Goal: Task Accomplishment & Management: Manage account settings

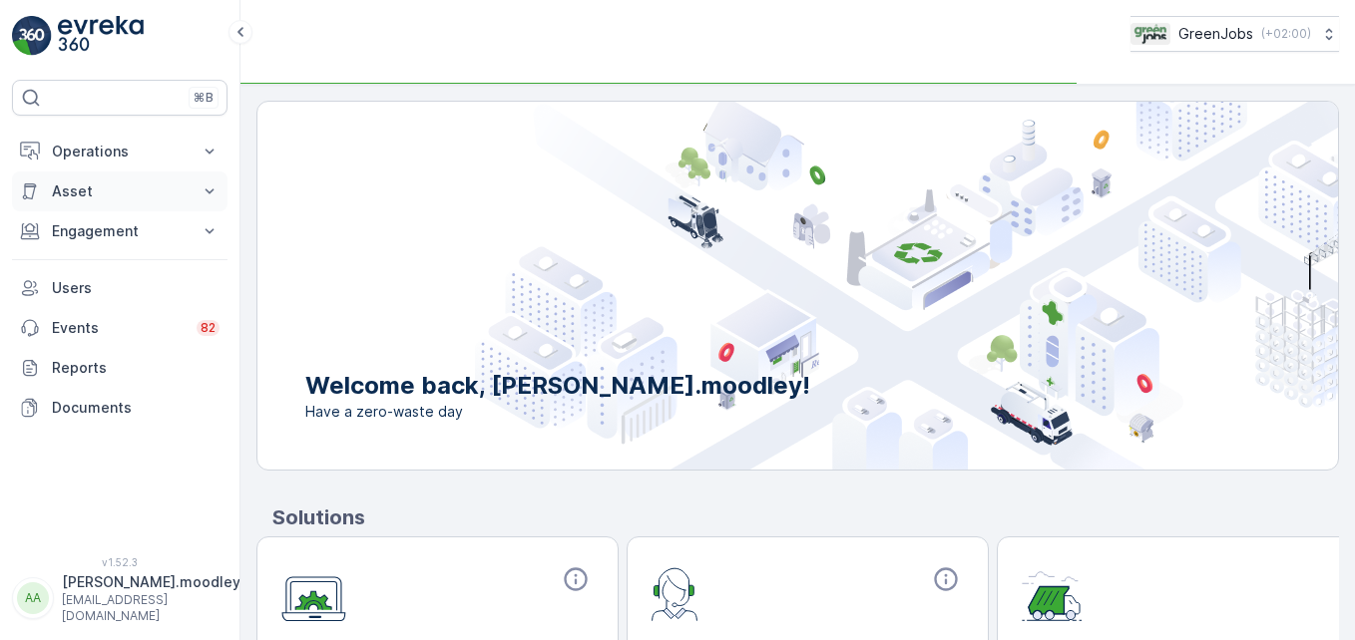
click at [187, 189] on p "Asset" at bounding box center [120, 192] width 136 height 20
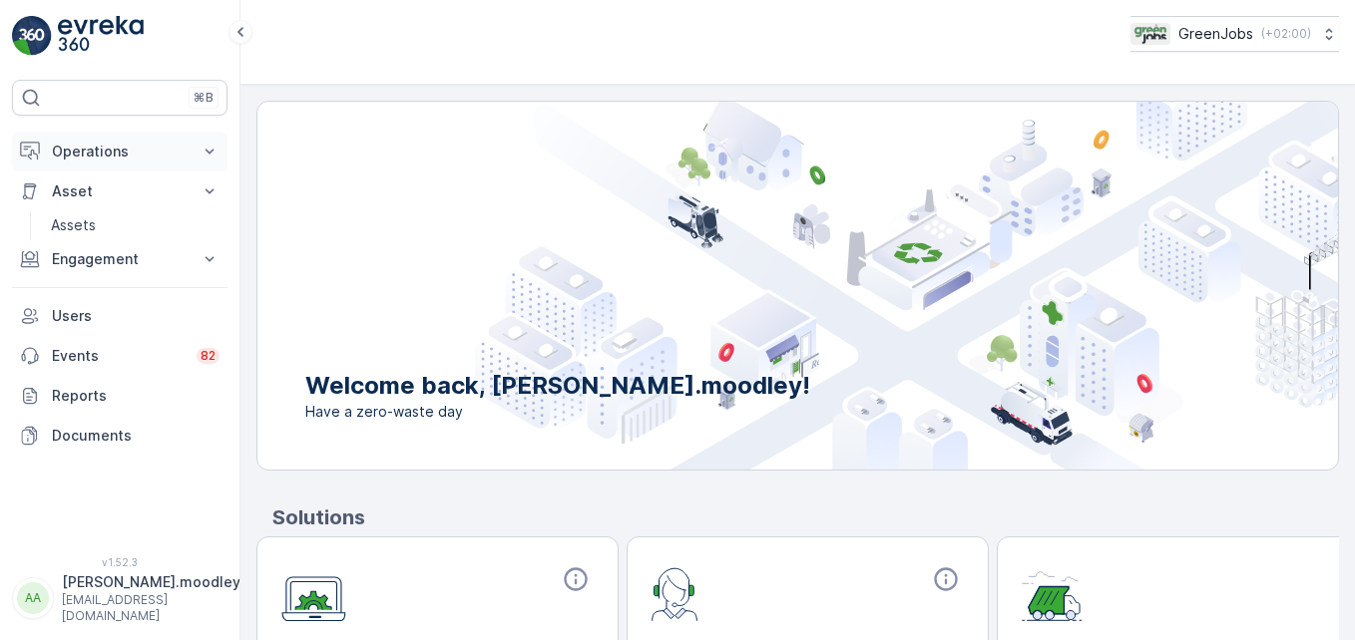
click at [209, 155] on icon at bounding box center [210, 152] width 20 height 20
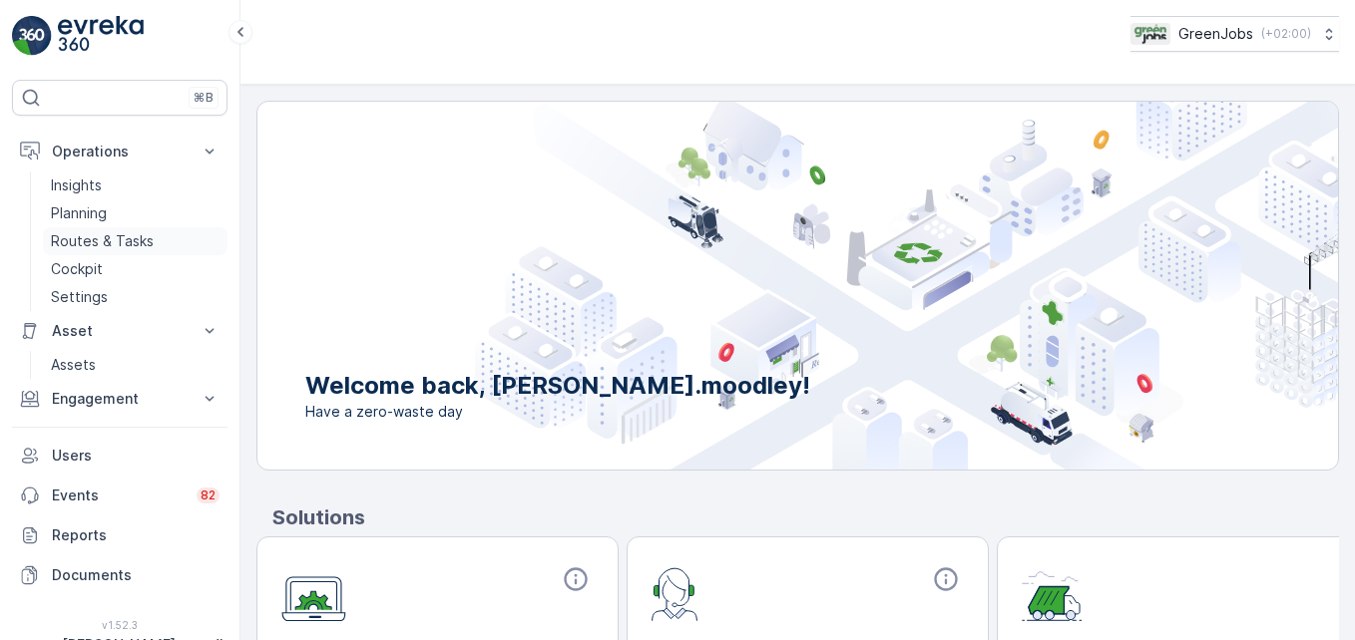
click at [114, 242] on p "Routes & Tasks" at bounding box center [102, 241] width 103 height 20
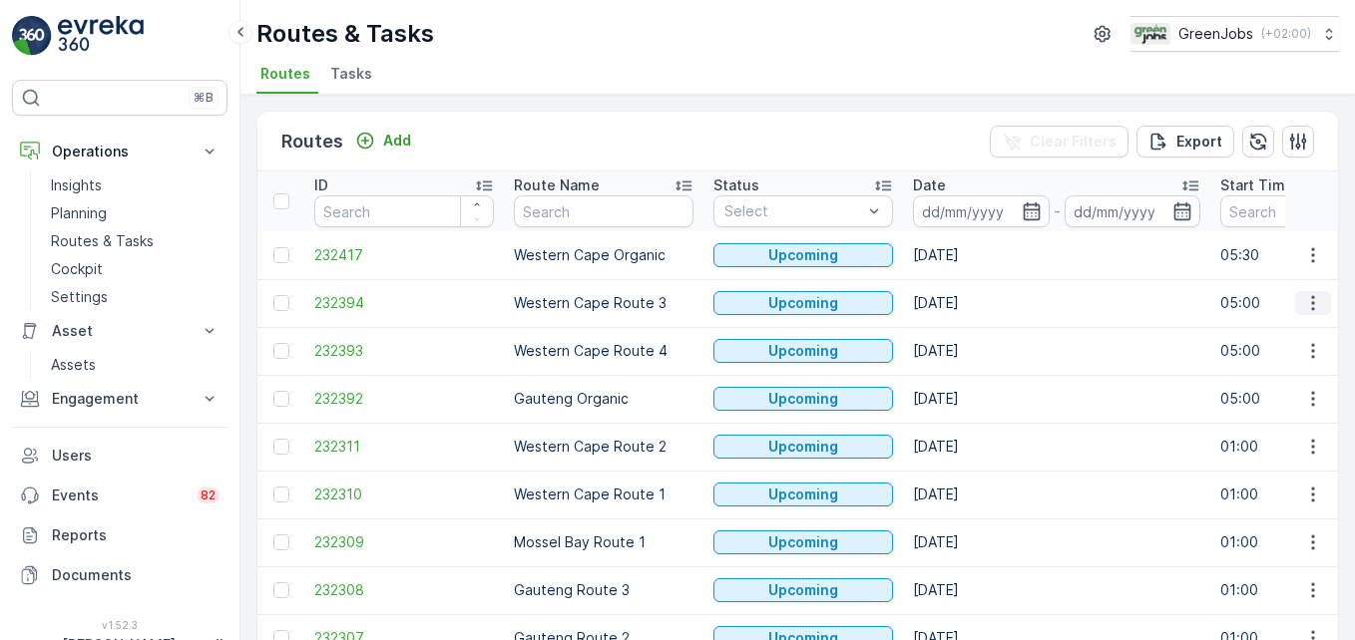
click at [969, 306] on icon "button" at bounding box center [1313, 303] width 20 height 20
click at [969, 328] on span "See More Details" at bounding box center [1266, 333] width 116 height 20
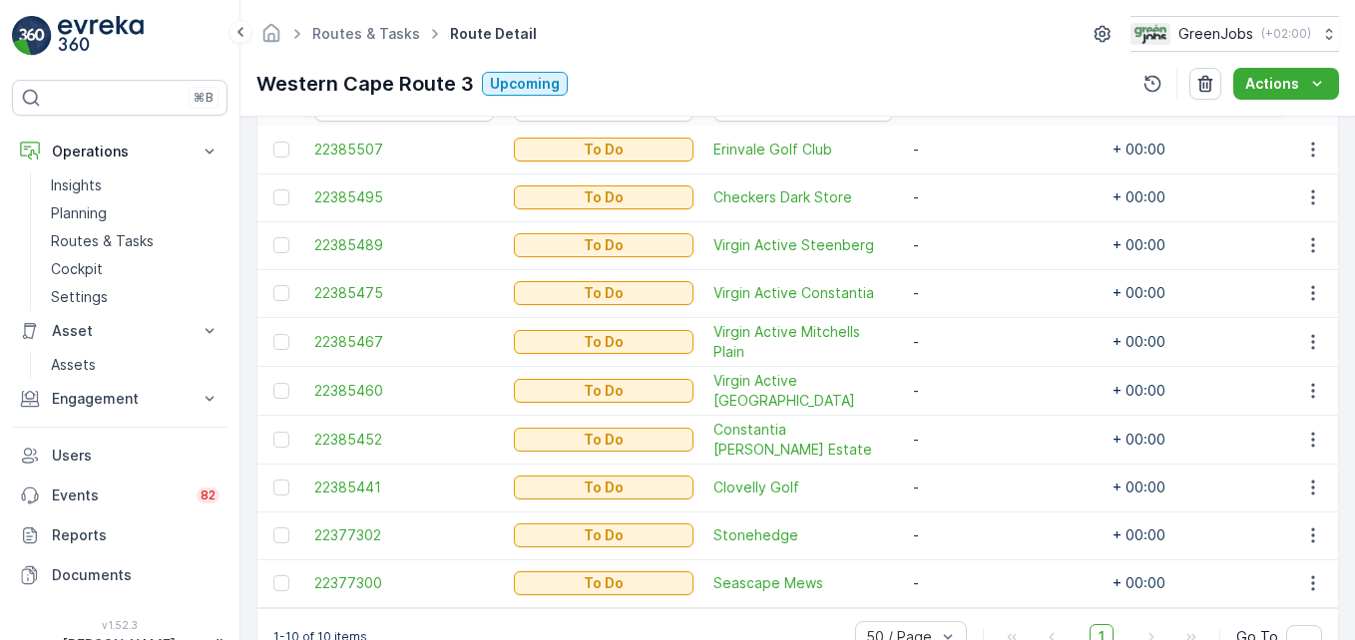
scroll to position [599, 0]
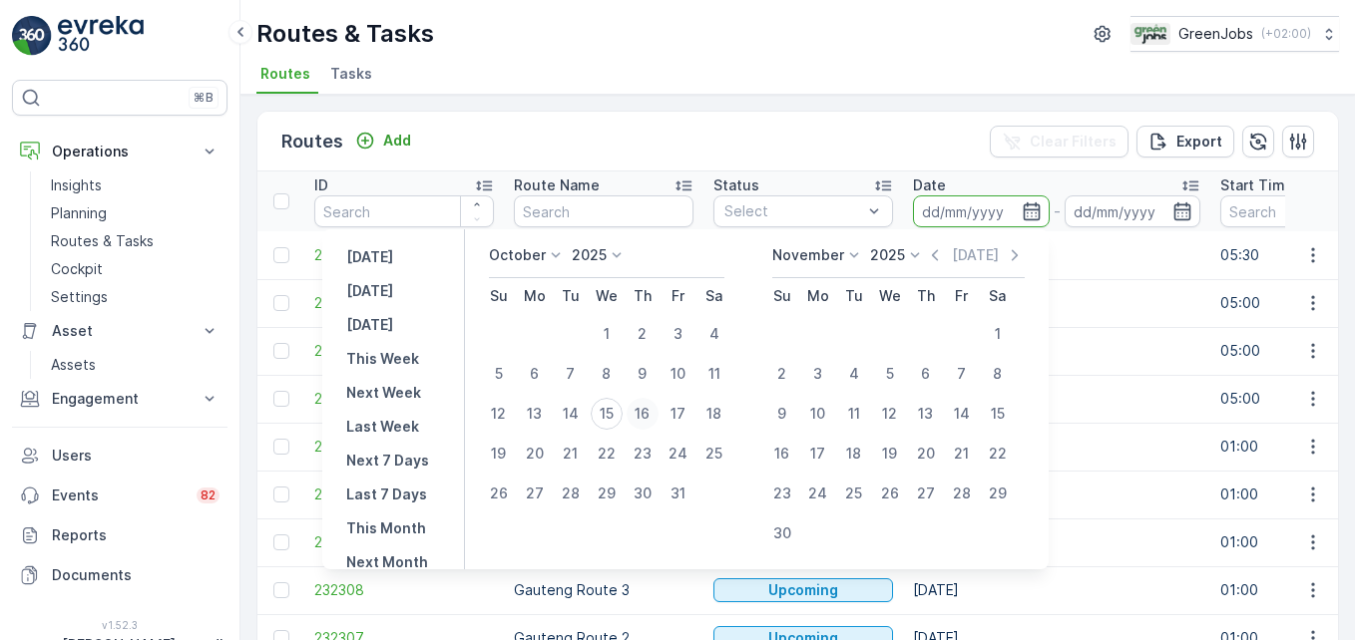
click at [655, 415] on div "16" at bounding box center [642, 414] width 32 height 32
type input "[DATE]"
click at [655, 415] on div "16" at bounding box center [642, 414] width 32 height 32
type input "[DATE]"
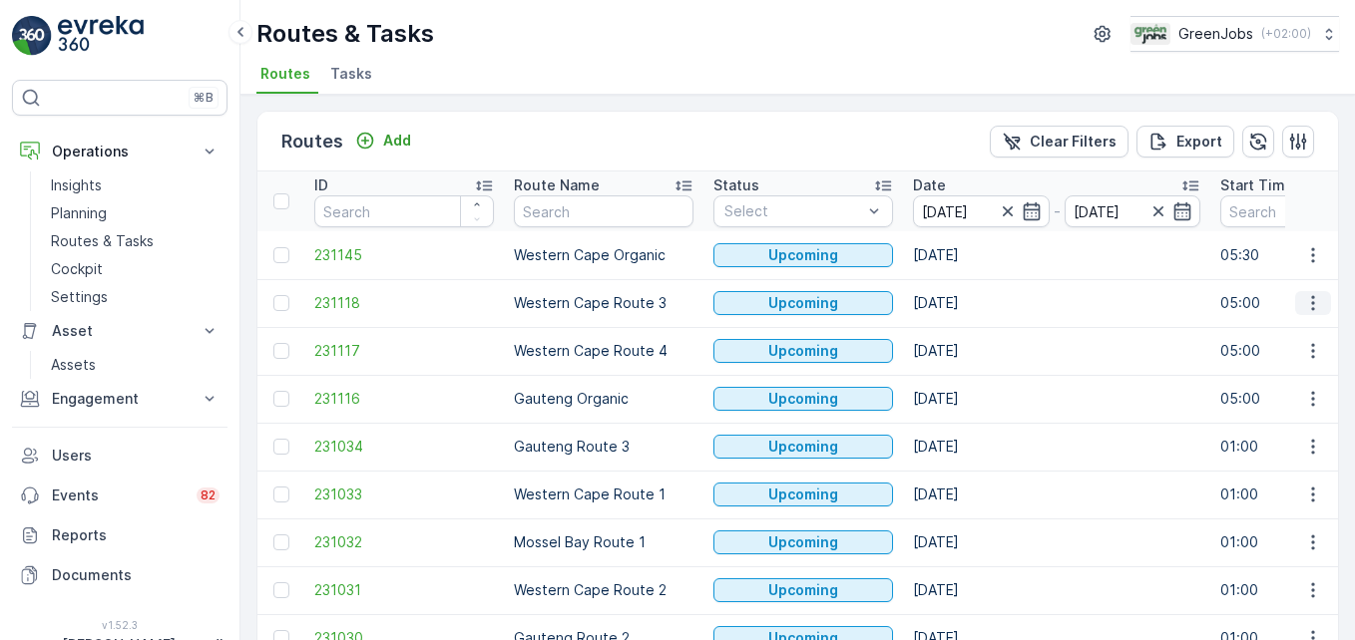
click at [969, 301] on icon "button" at bounding box center [1313, 303] width 20 height 20
click at [969, 333] on span "See More Details" at bounding box center [1266, 333] width 116 height 20
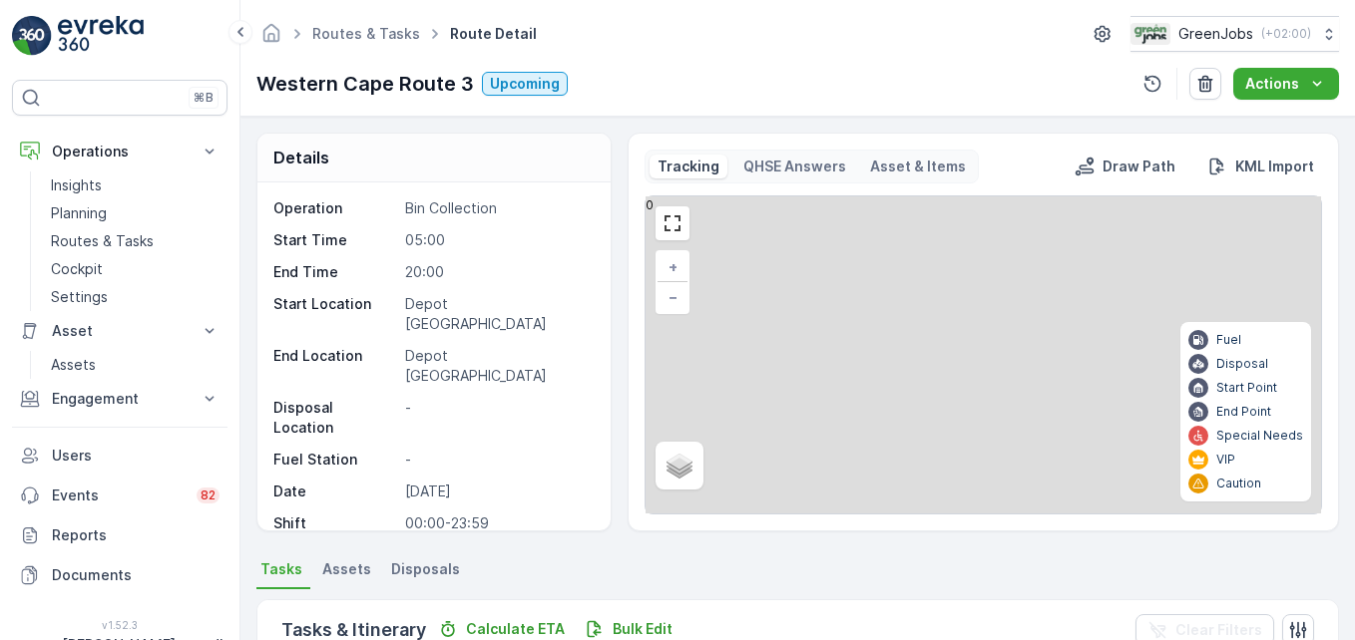
scroll to position [389, 0]
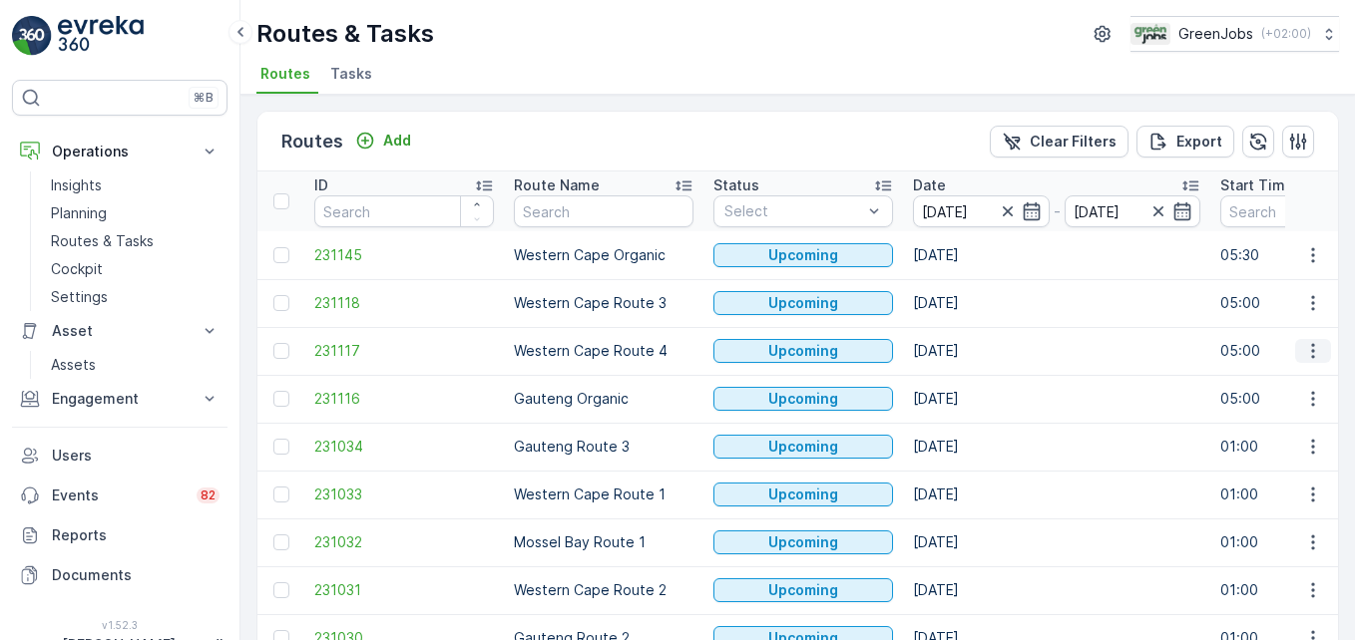
click at [969, 351] on icon "button" at bounding box center [1313, 351] width 20 height 20
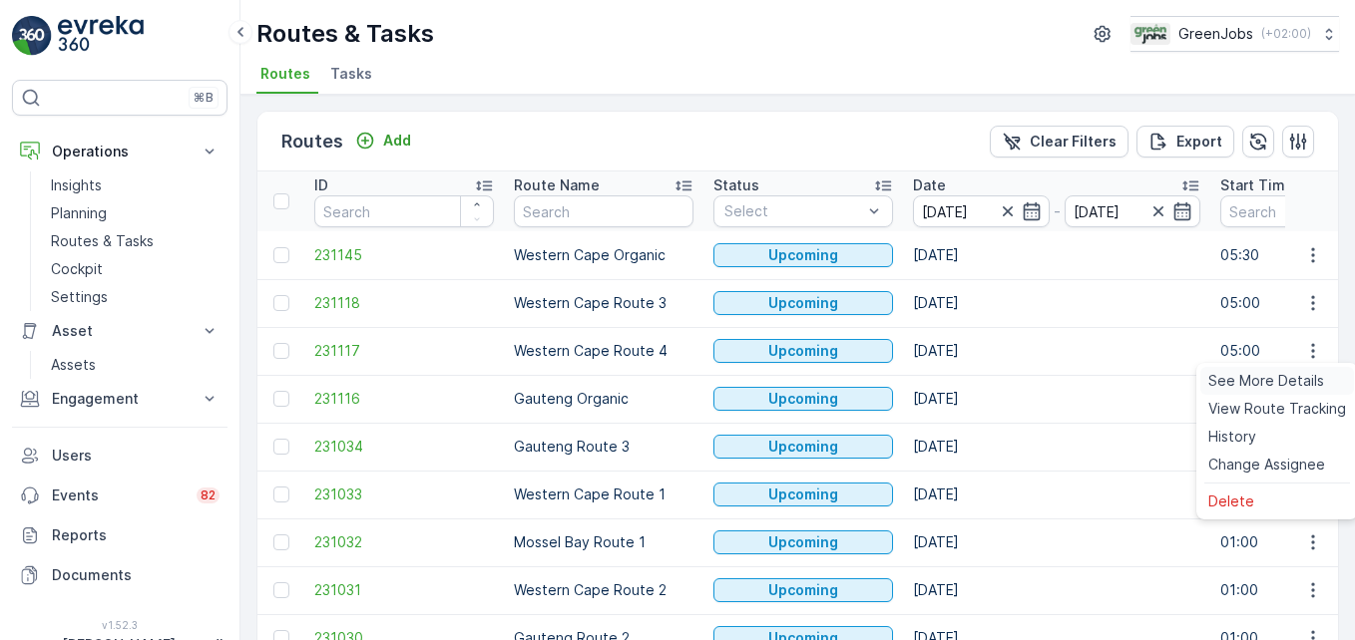
click at [969, 380] on span "See More Details" at bounding box center [1266, 381] width 116 height 20
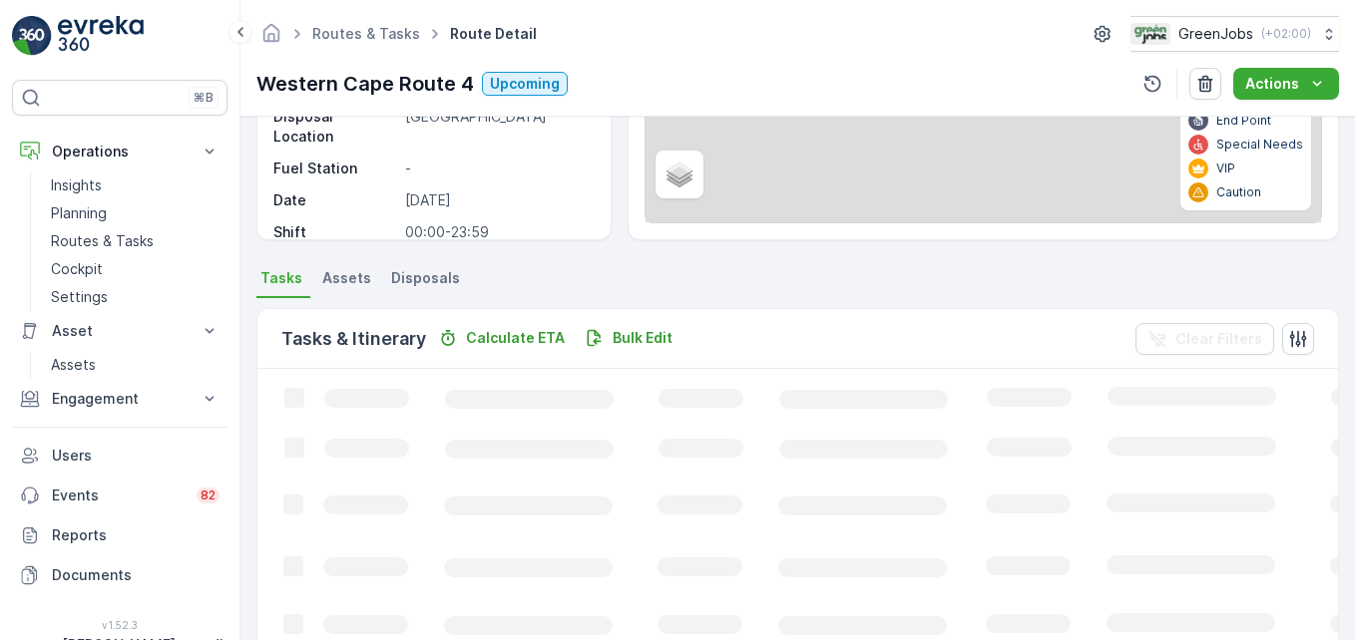
scroll to position [399, 0]
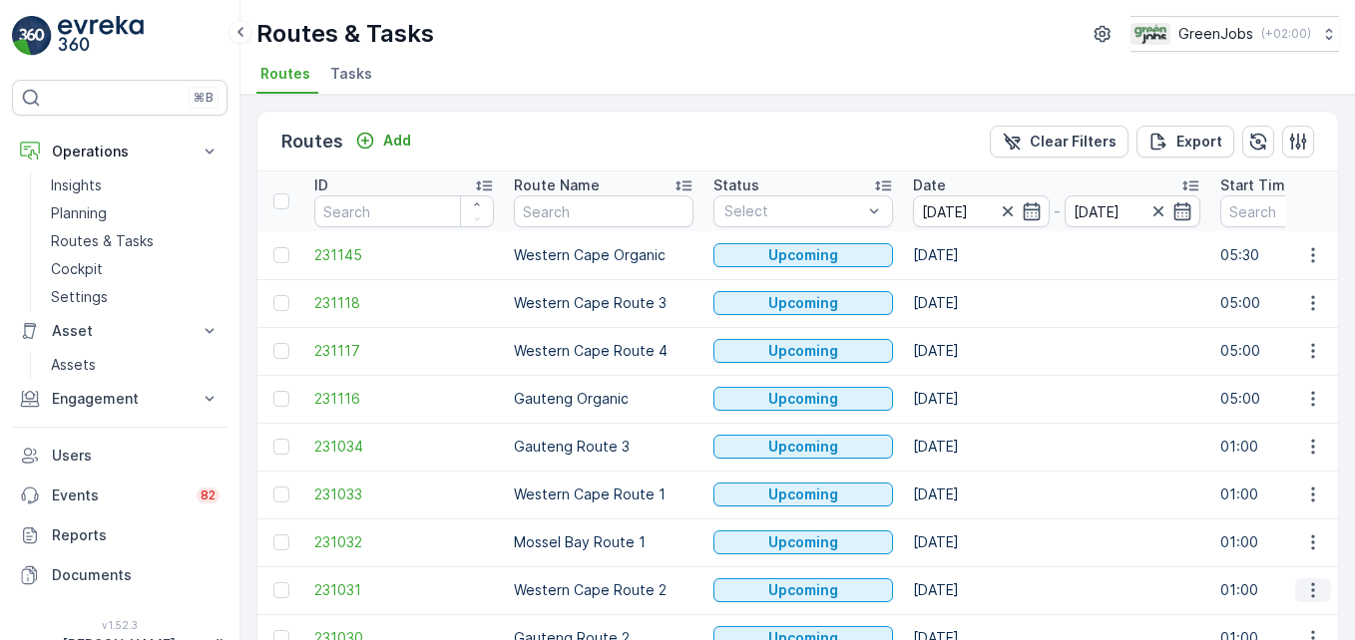
click at [969, 587] on icon "button" at bounding box center [1313, 591] width 20 height 20
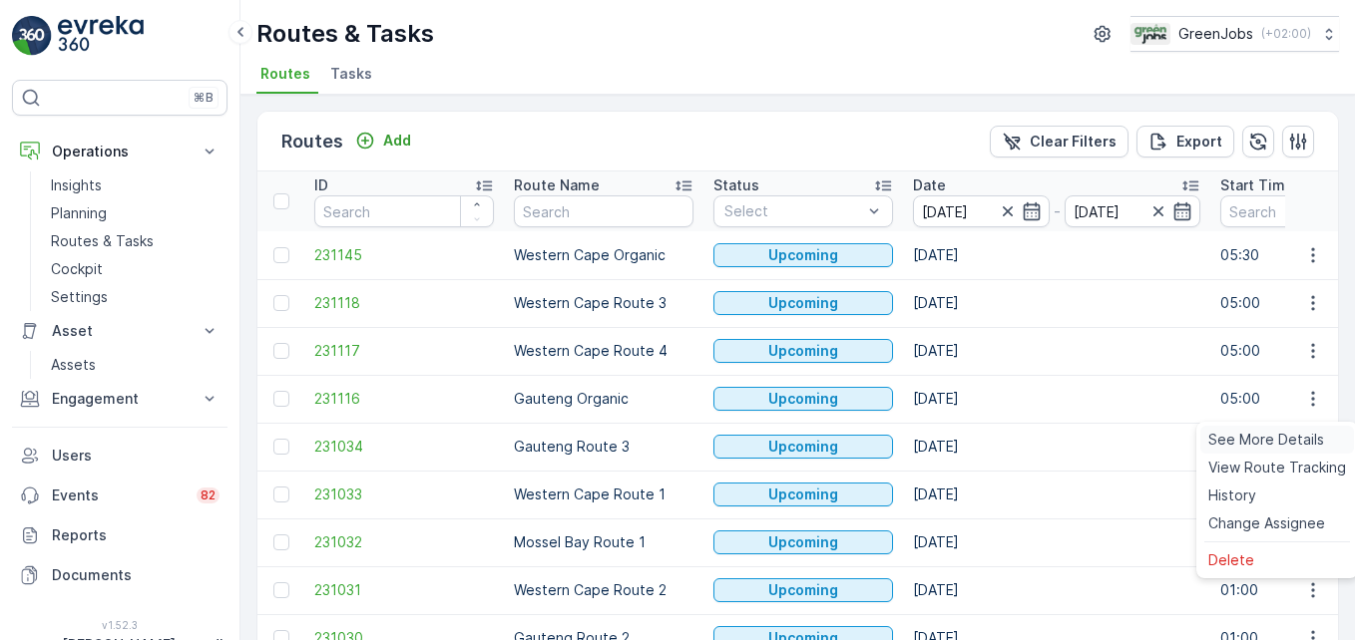
click at [969, 444] on span "See More Details" at bounding box center [1266, 440] width 116 height 20
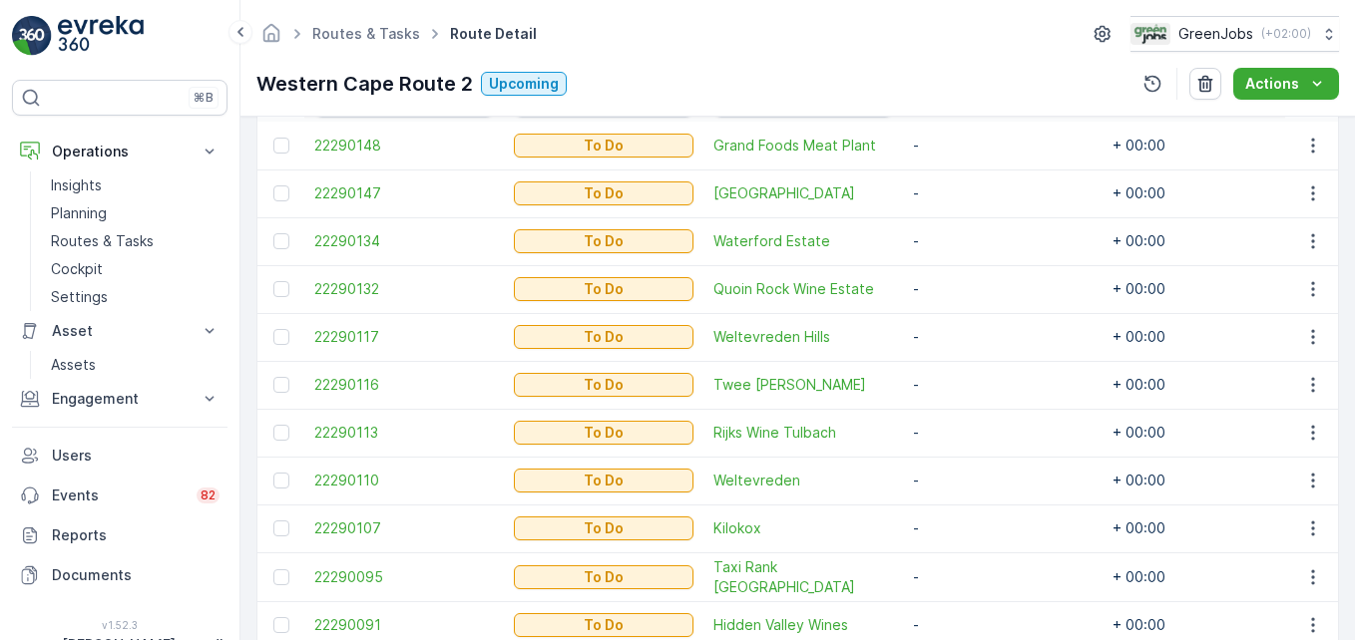
scroll to position [550, 0]
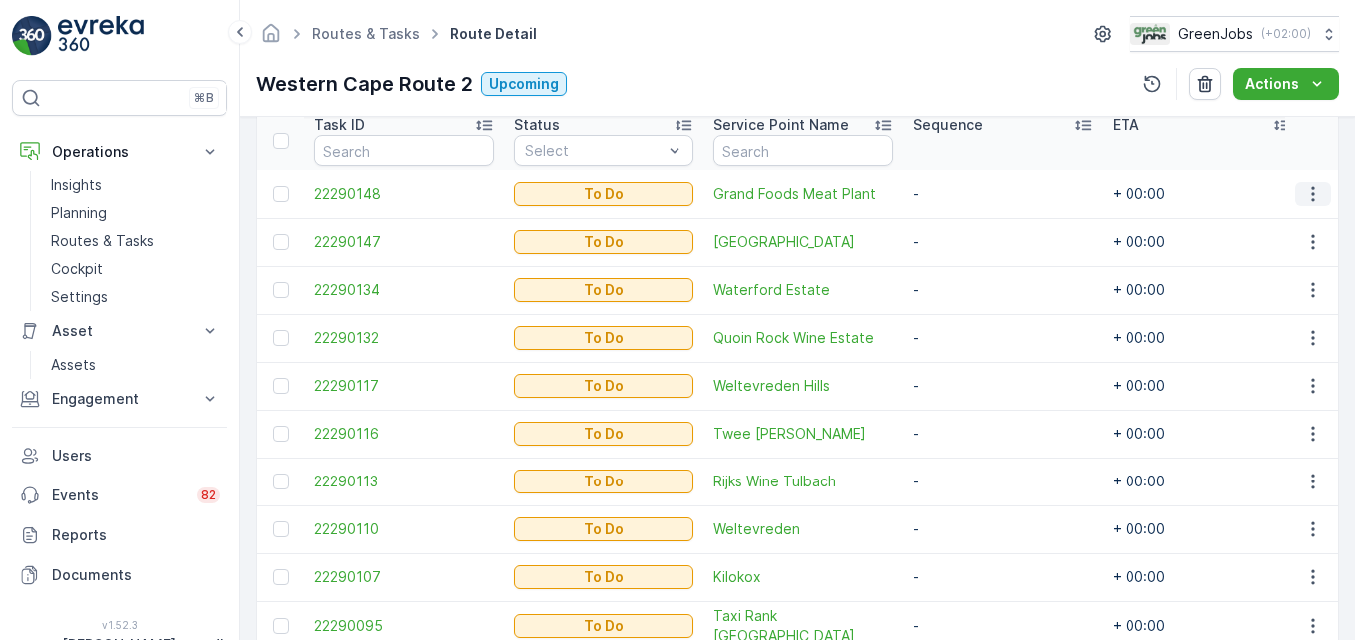
click at [969, 197] on icon "button" at bounding box center [1313, 195] width 20 height 20
click at [969, 278] on span "Change Route" at bounding box center [1261, 280] width 97 height 20
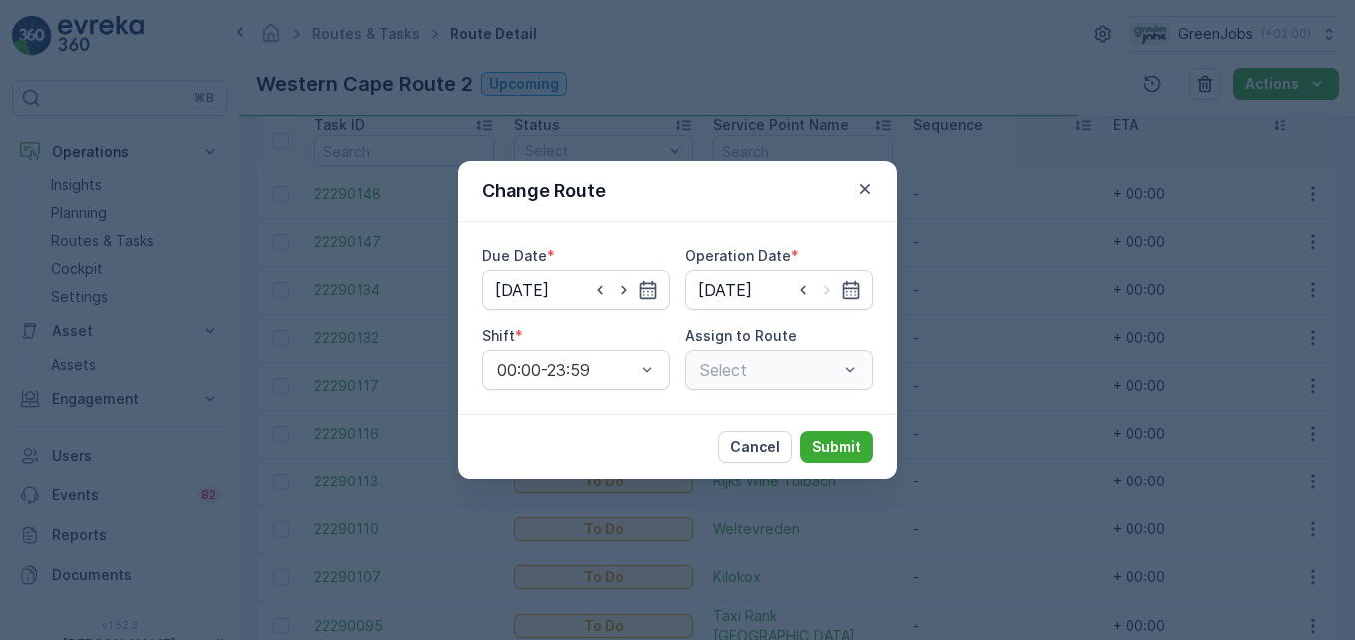
type input "[DATE]"
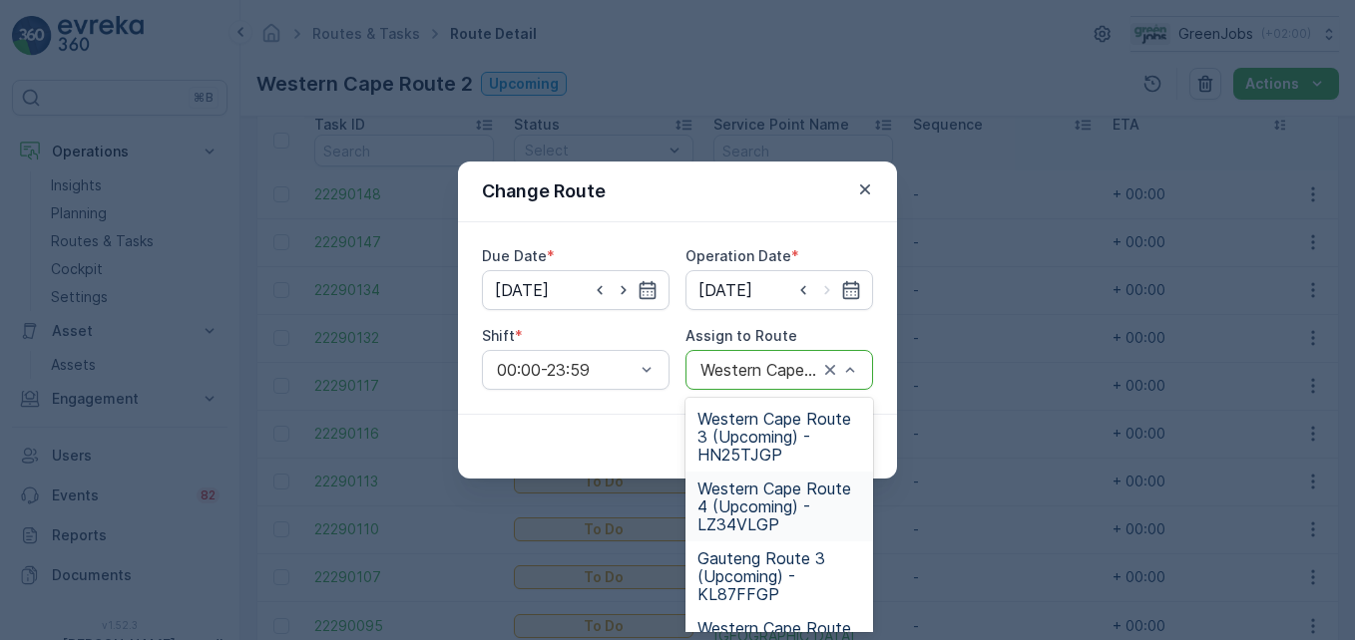
click at [770, 500] on span "Western Cape Route 4 (Upcoming) - LZ34VLGP" at bounding box center [779, 507] width 164 height 54
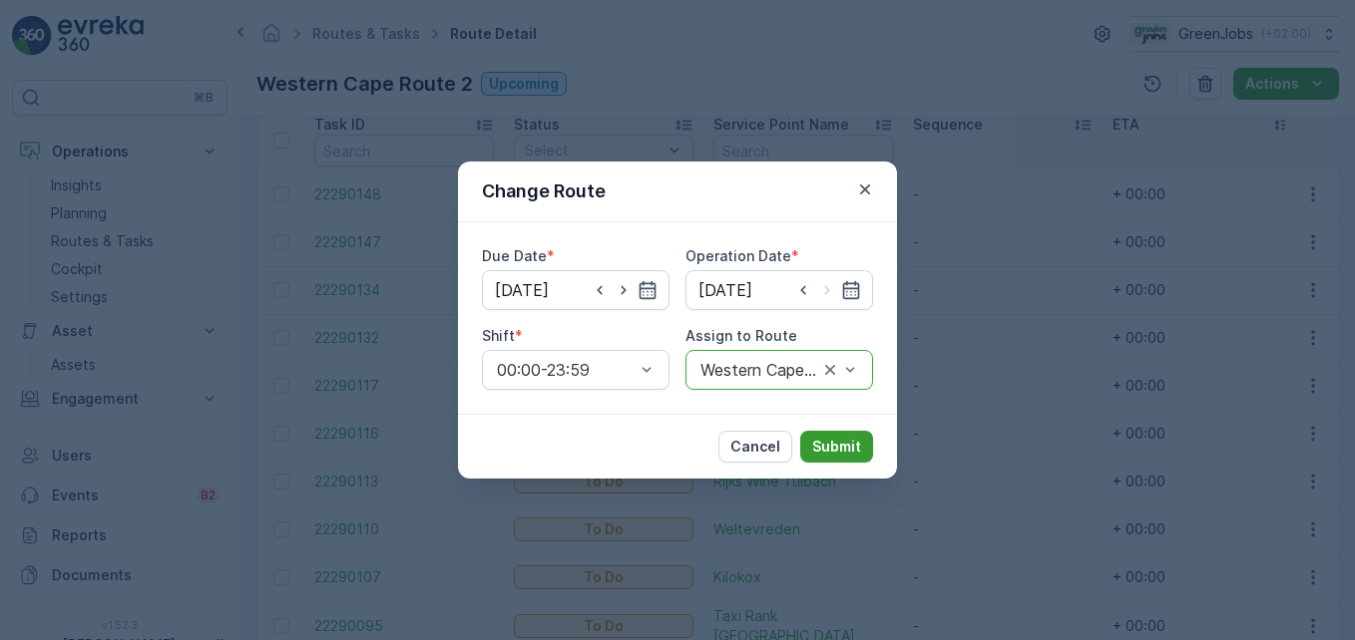
click at [843, 450] on p "Submit" at bounding box center [836, 447] width 49 height 20
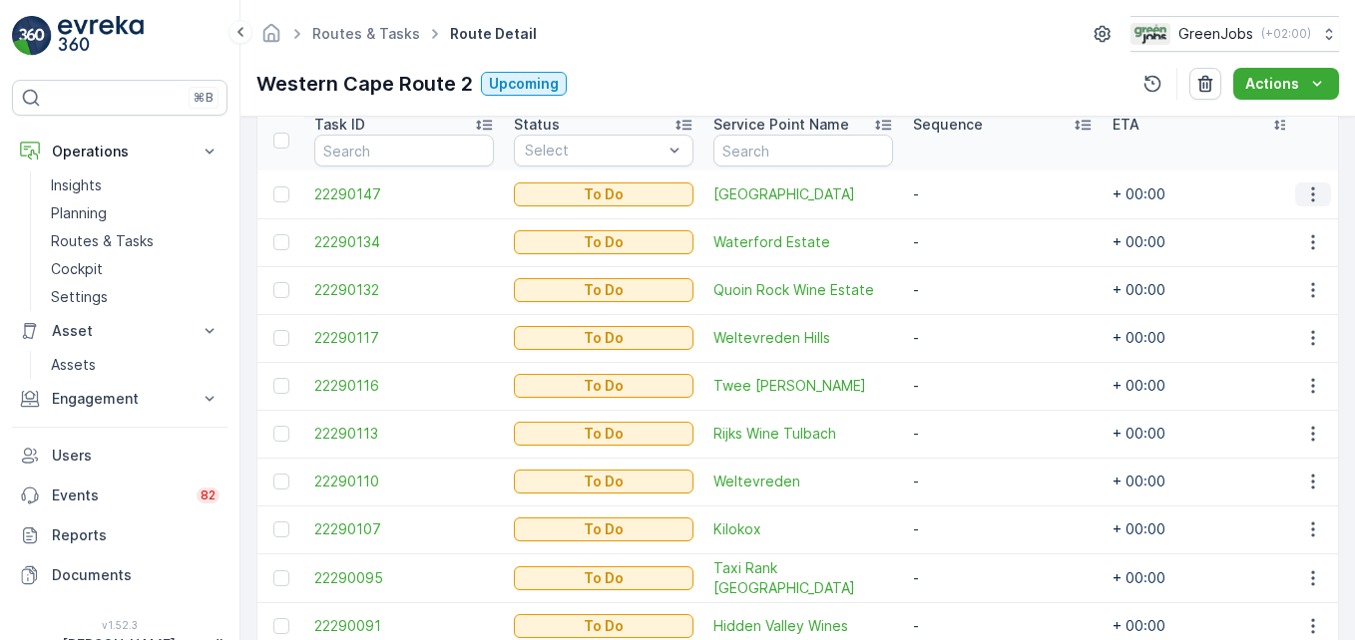
click at [969, 194] on icon "button" at bounding box center [1313, 195] width 20 height 20
click at [969, 284] on span "Change Route" at bounding box center [1261, 280] width 97 height 20
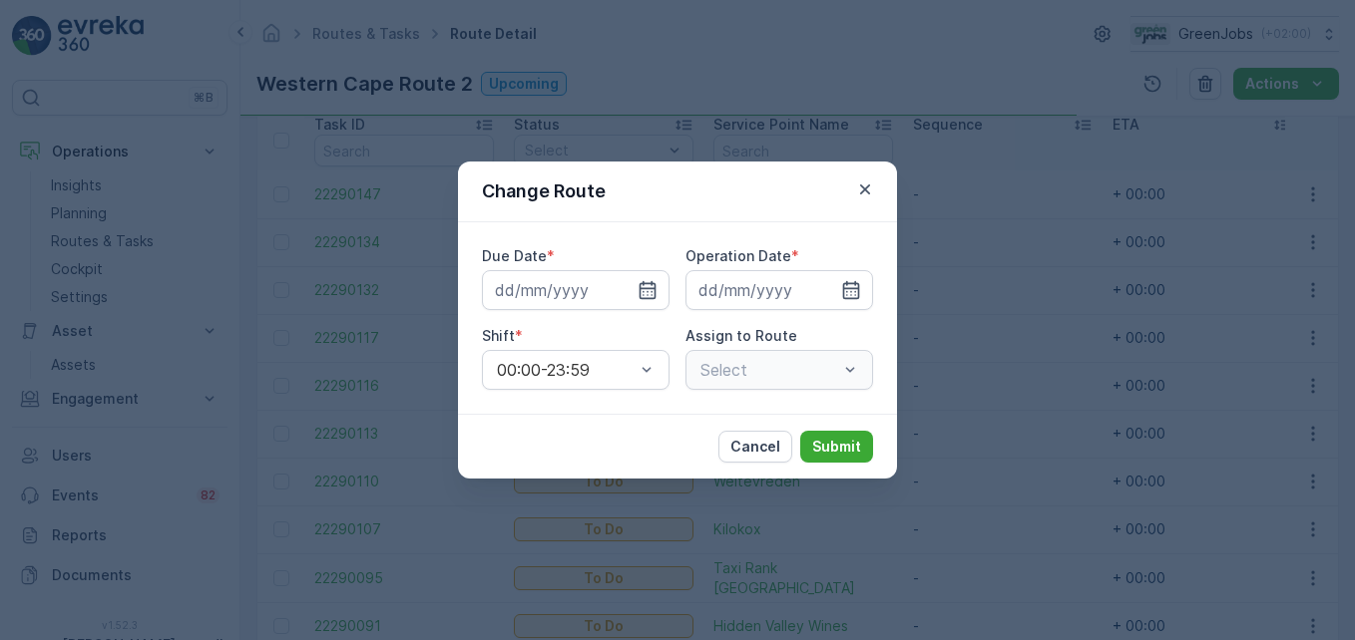
type input "[DATE]"
click at [852, 371] on div "Select" at bounding box center [779, 370] width 188 height 40
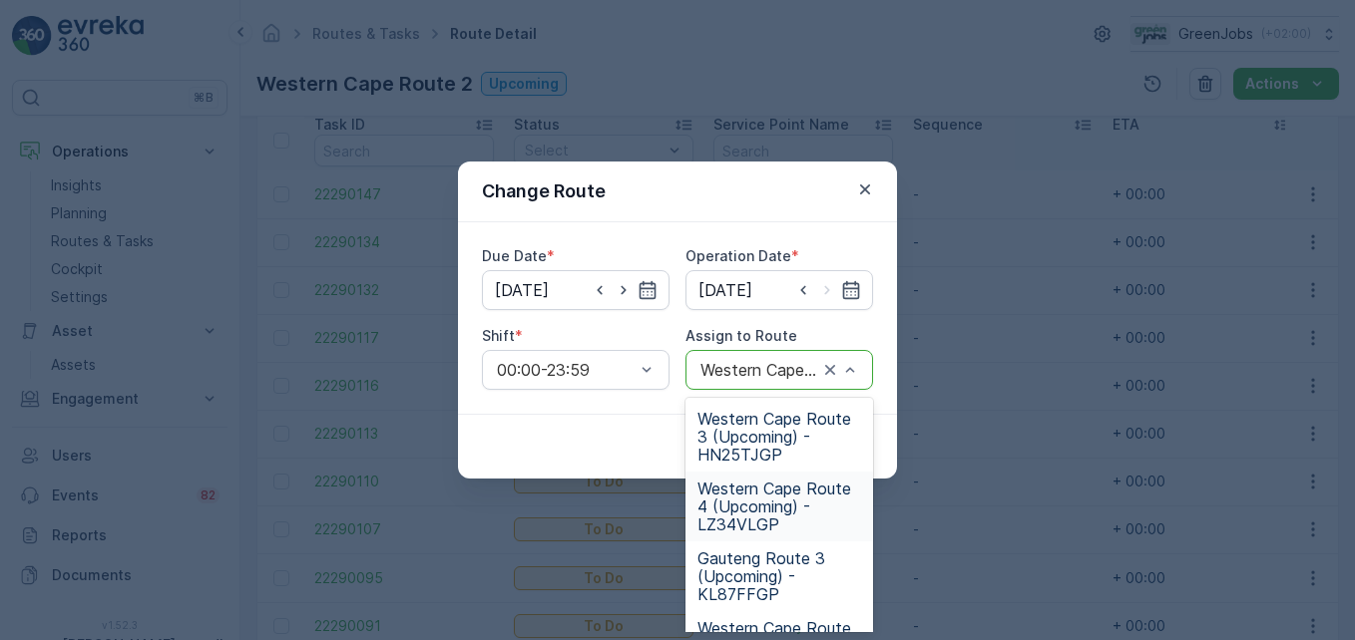
click at [747, 509] on span "Western Cape Route 4 (Upcoming) - LZ34VLGP" at bounding box center [779, 507] width 164 height 54
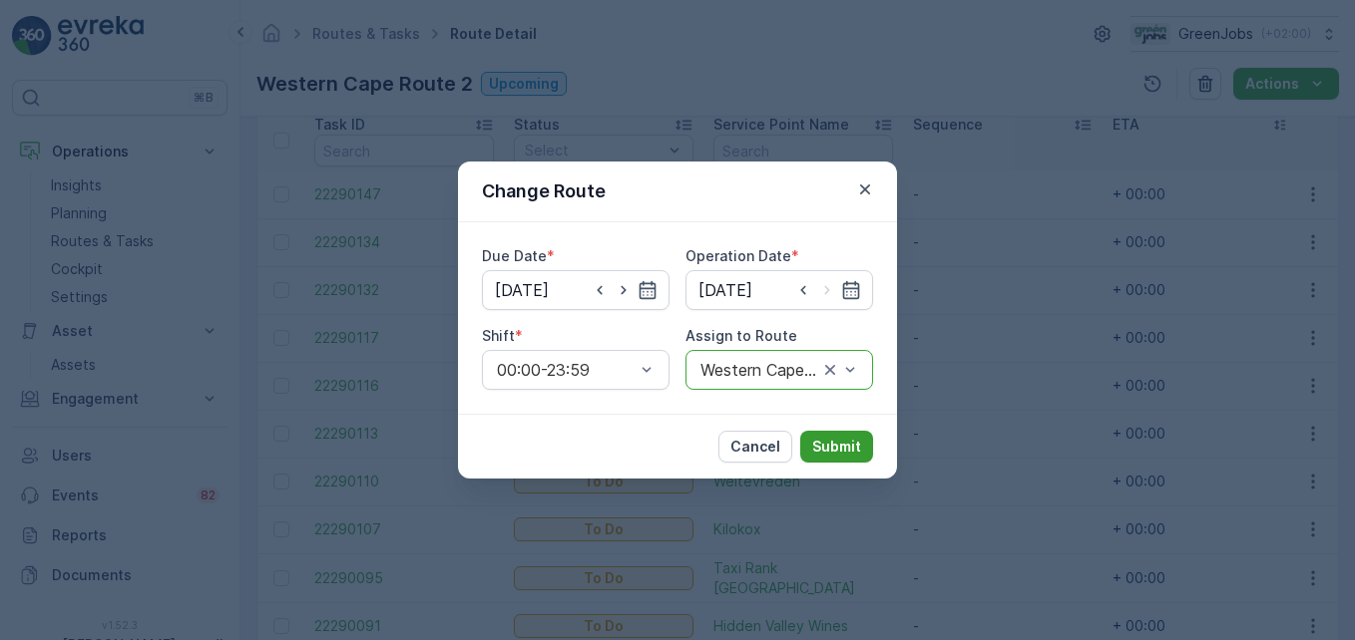
click at [859, 443] on p "Submit" at bounding box center [836, 447] width 49 height 20
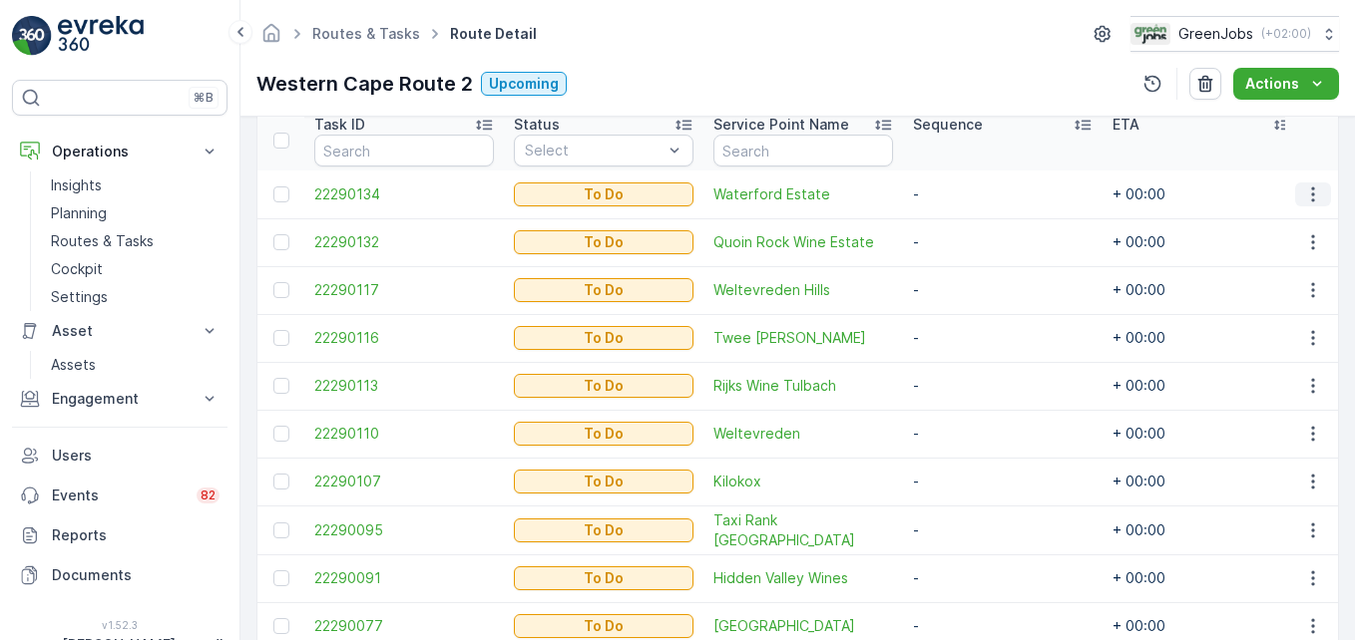
click at [969, 198] on icon "button" at bounding box center [1313, 195] width 20 height 20
click at [969, 284] on span "Change Route" at bounding box center [1261, 280] width 97 height 20
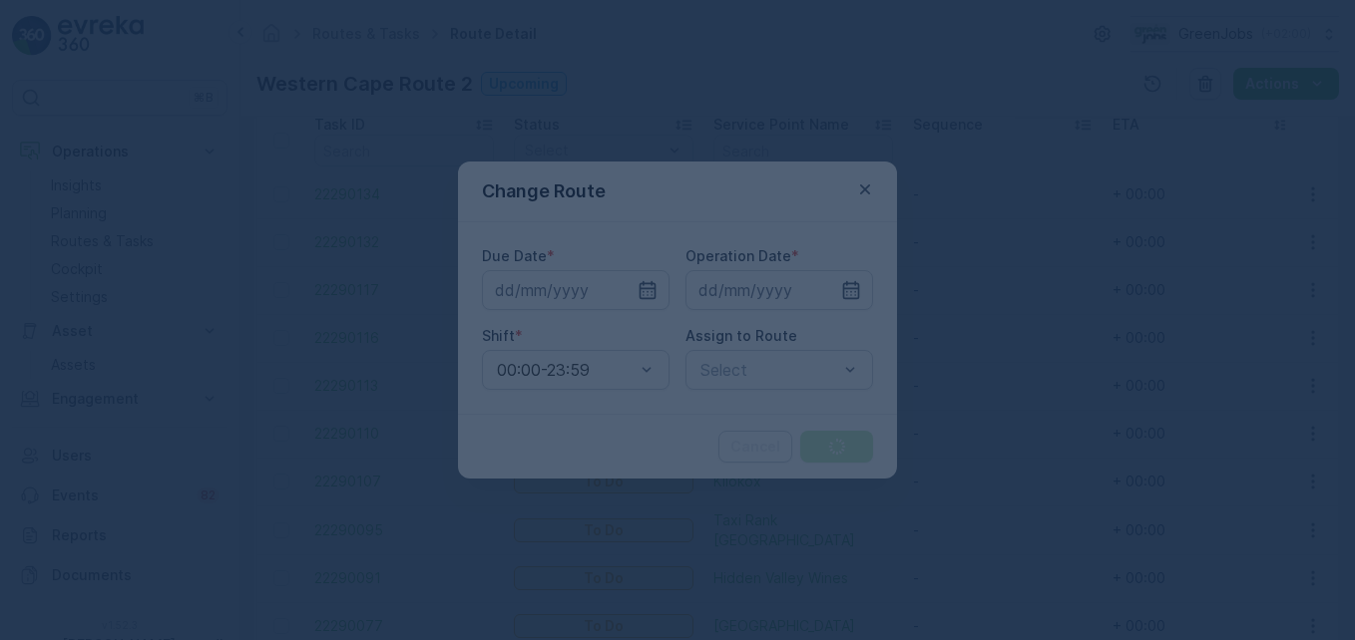
type input "[DATE]"
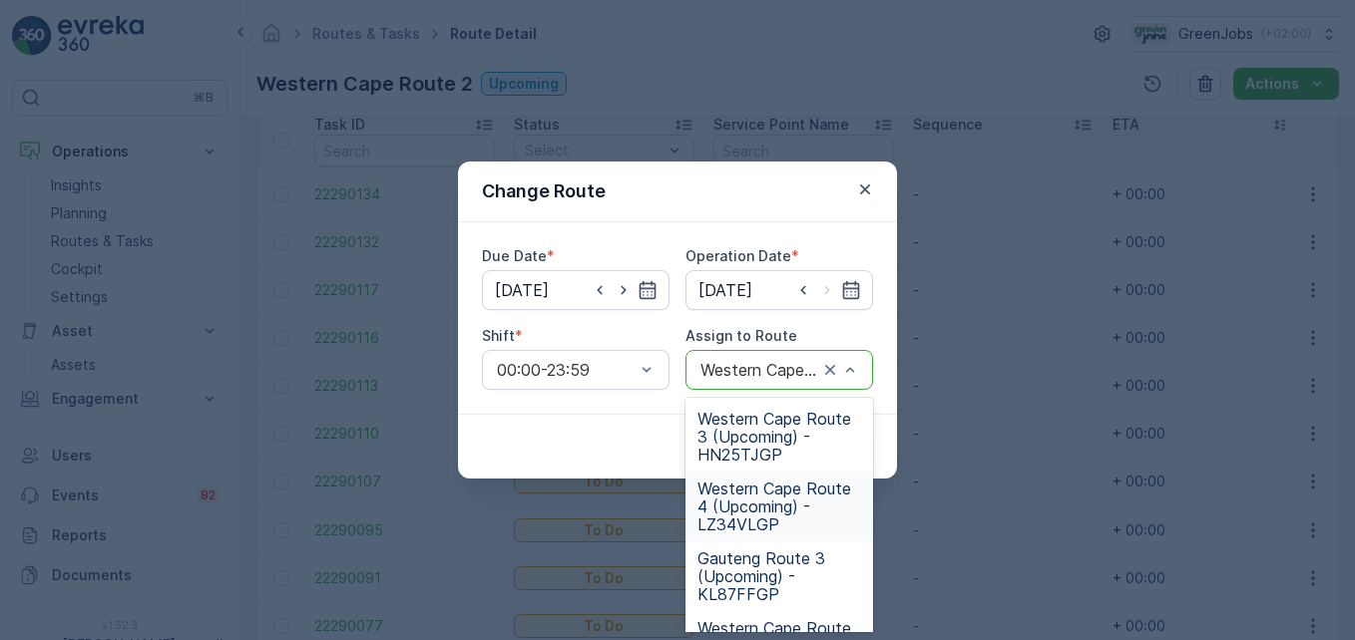
click at [751, 517] on span "Western Cape Route 4 (Upcoming) - LZ34VLGP" at bounding box center [779, 507] width 164 height 54
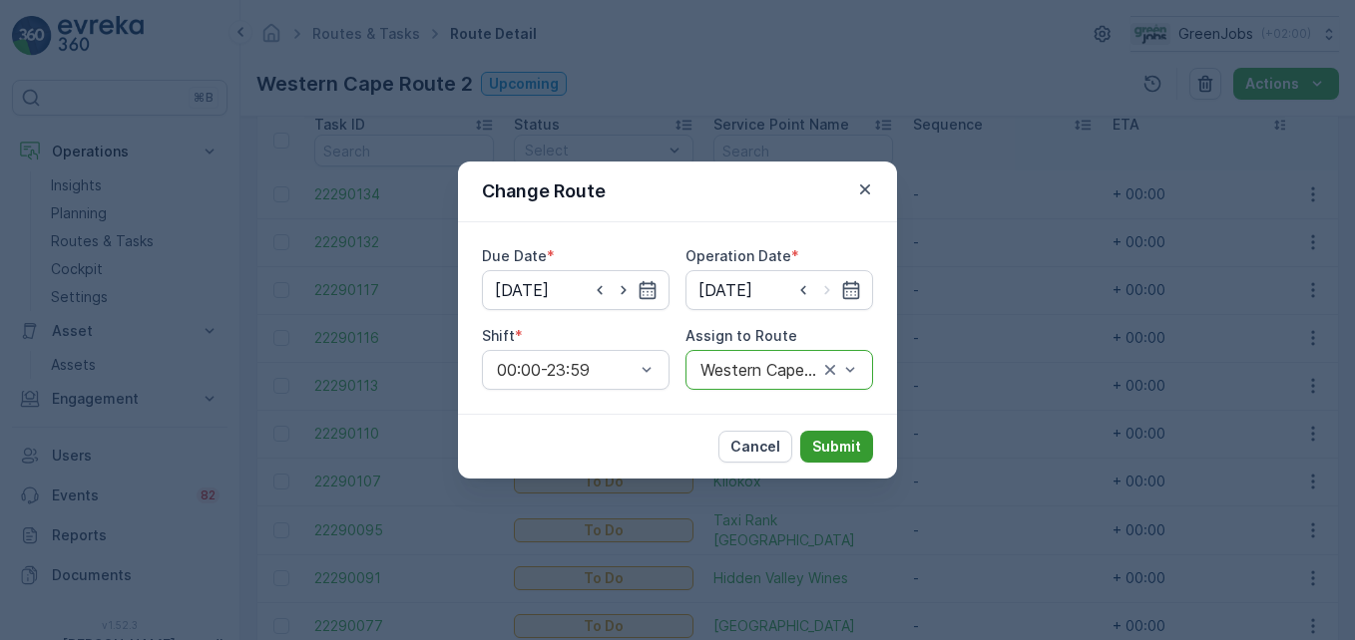
click at [829, 444] on p "Submit" at bounding box center [836, 447] width 49 height 20
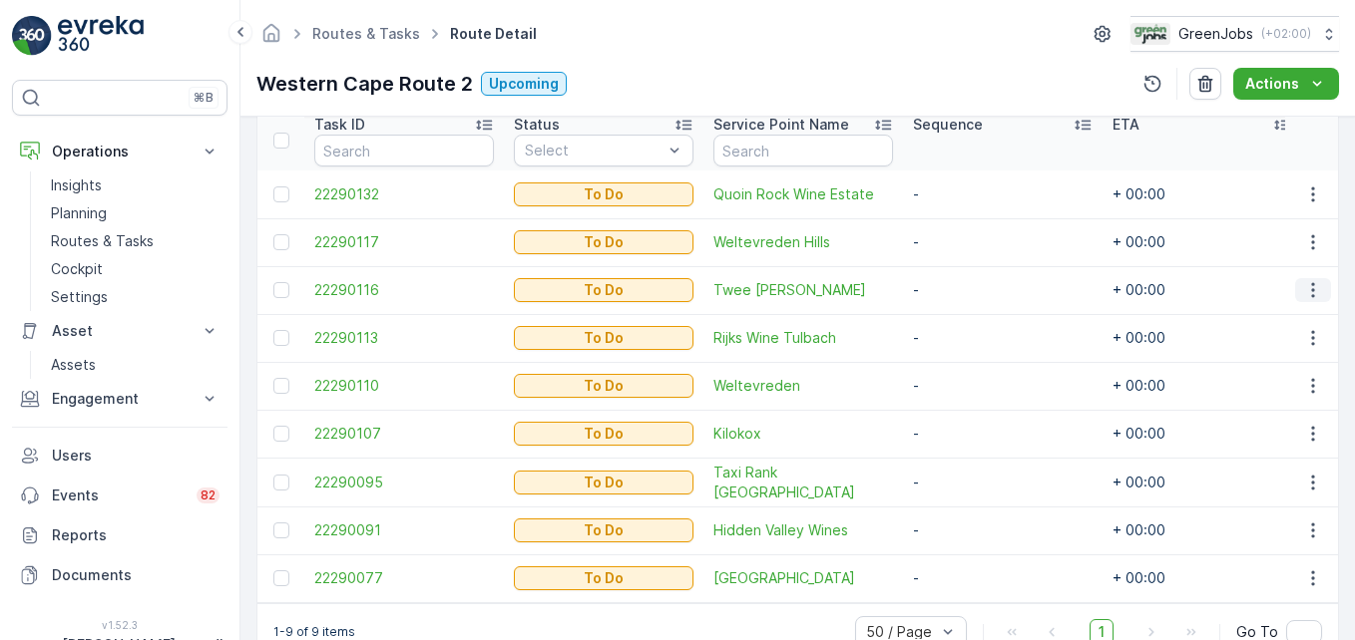
click at [969, 288] on icon "button" at bounding box center [1313, 290] width 20 height 20
click at [969, 376] on span "Change Route" at bounding box center [1261, 376] width 97 height 20
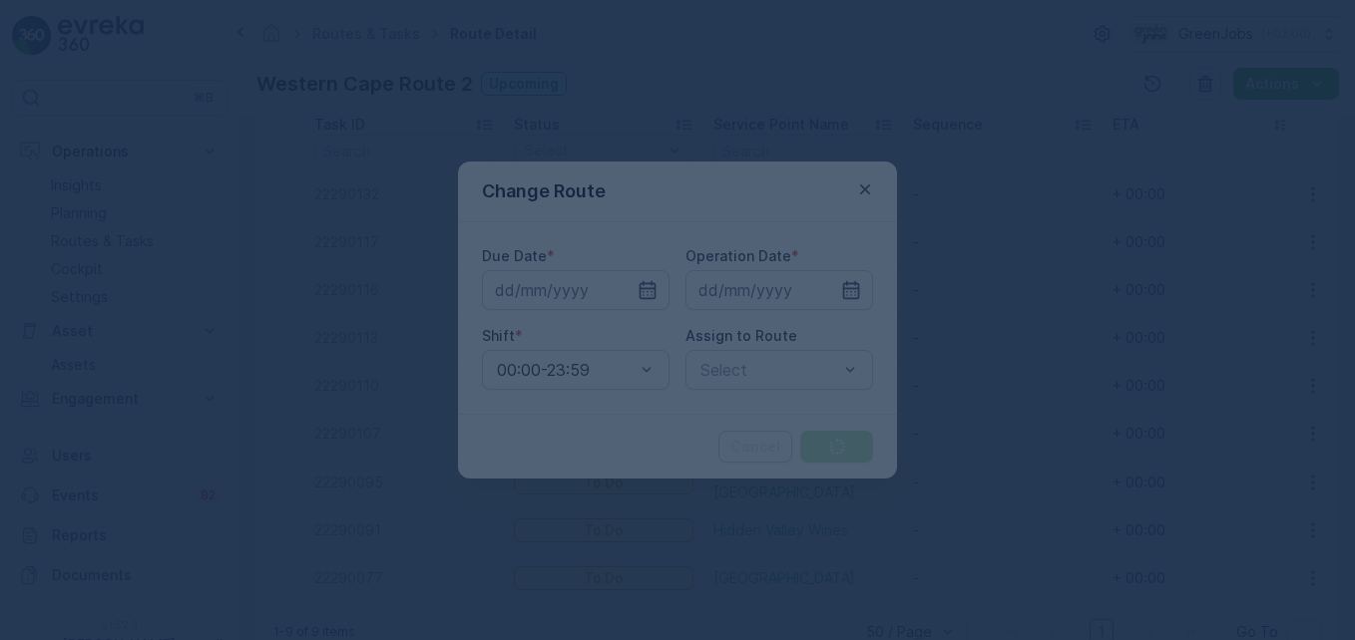
type input "[DATE]"
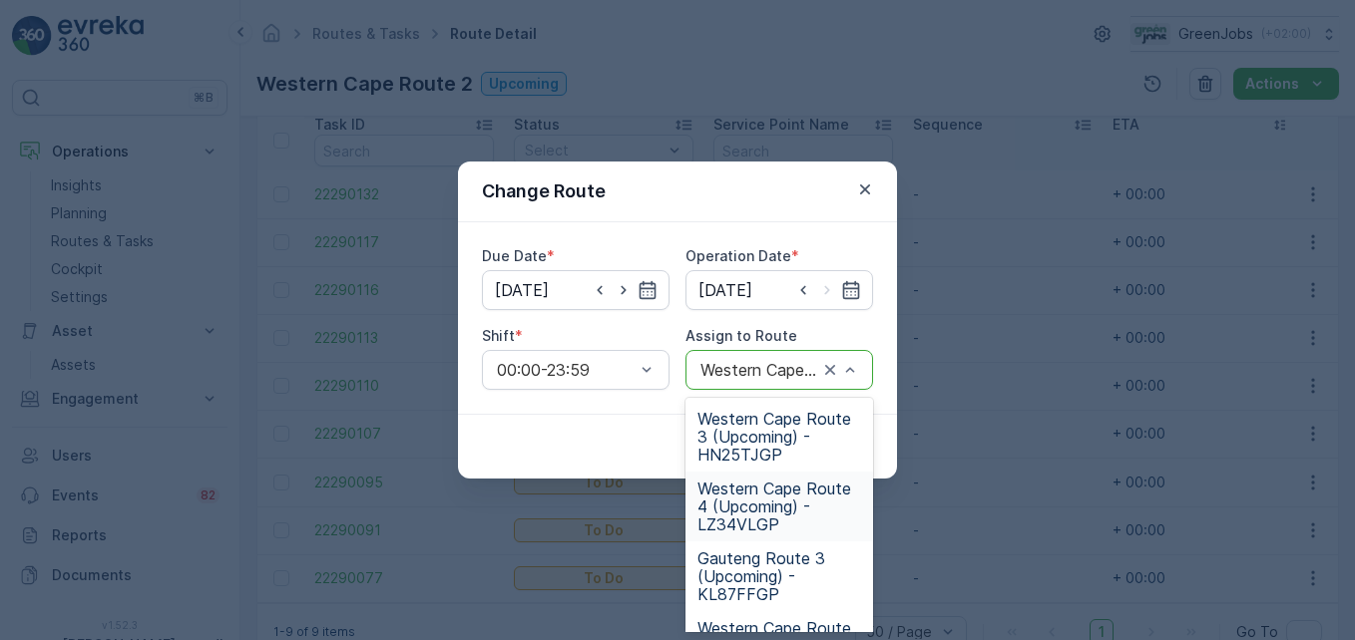
click at [766, 518] on span "Western Cape Route 4 (Upcoming) - LZ34VLGP" at bounding box center [779, 507] width 164 height 54
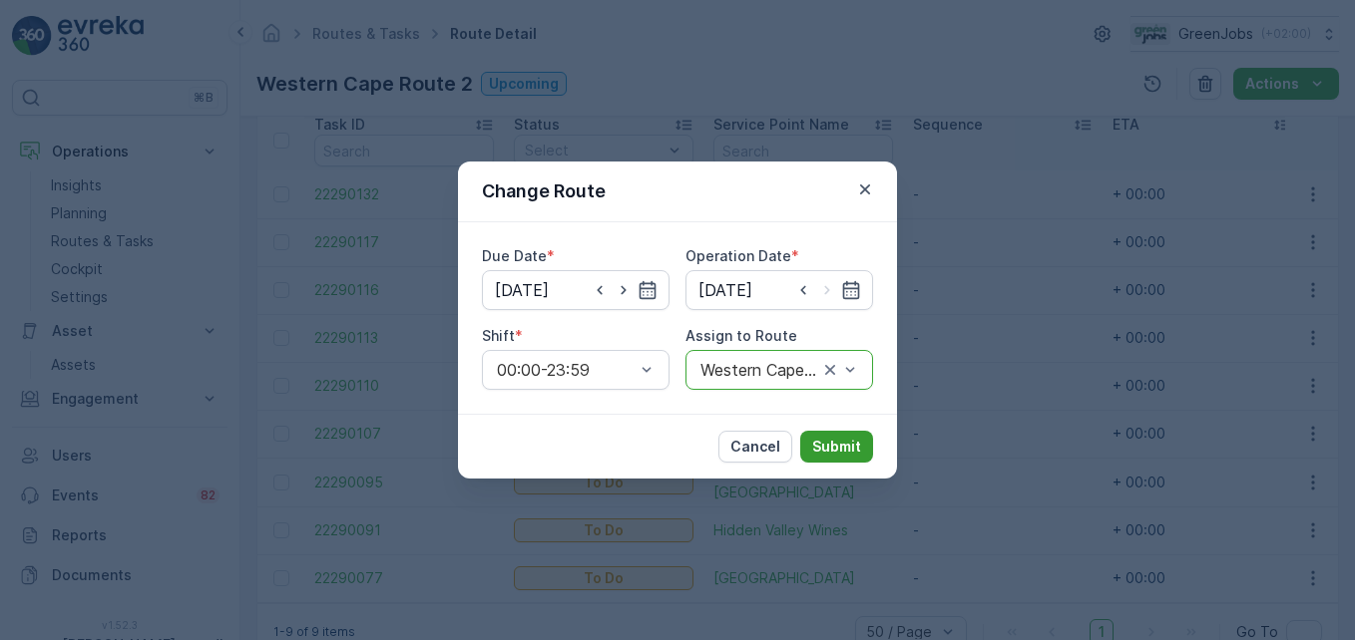
click at [846, 448] on p "Submit" at bounding box center [836, 447] width 49 height 20
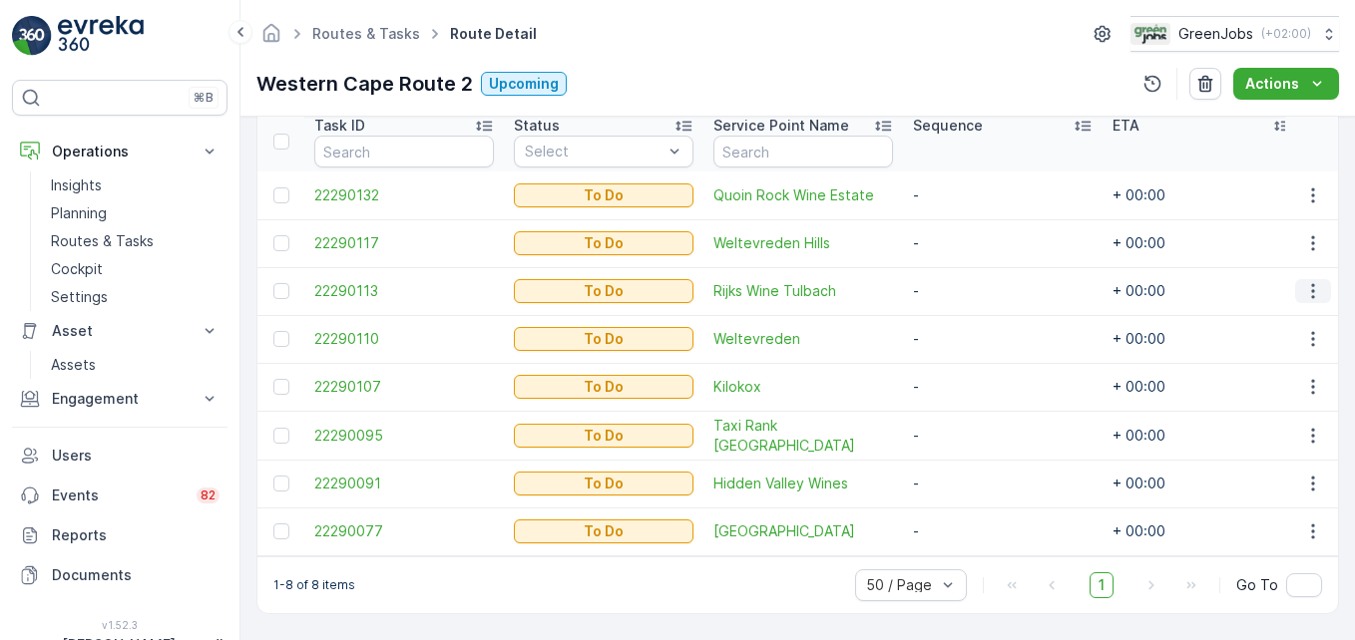
click at [969, 292] on icon "button" at bounding box center [1313, 291] width 20 height 20
click at [969, 371] on span "Change Route" at bounding box center [1261, 376] width 97 height 20
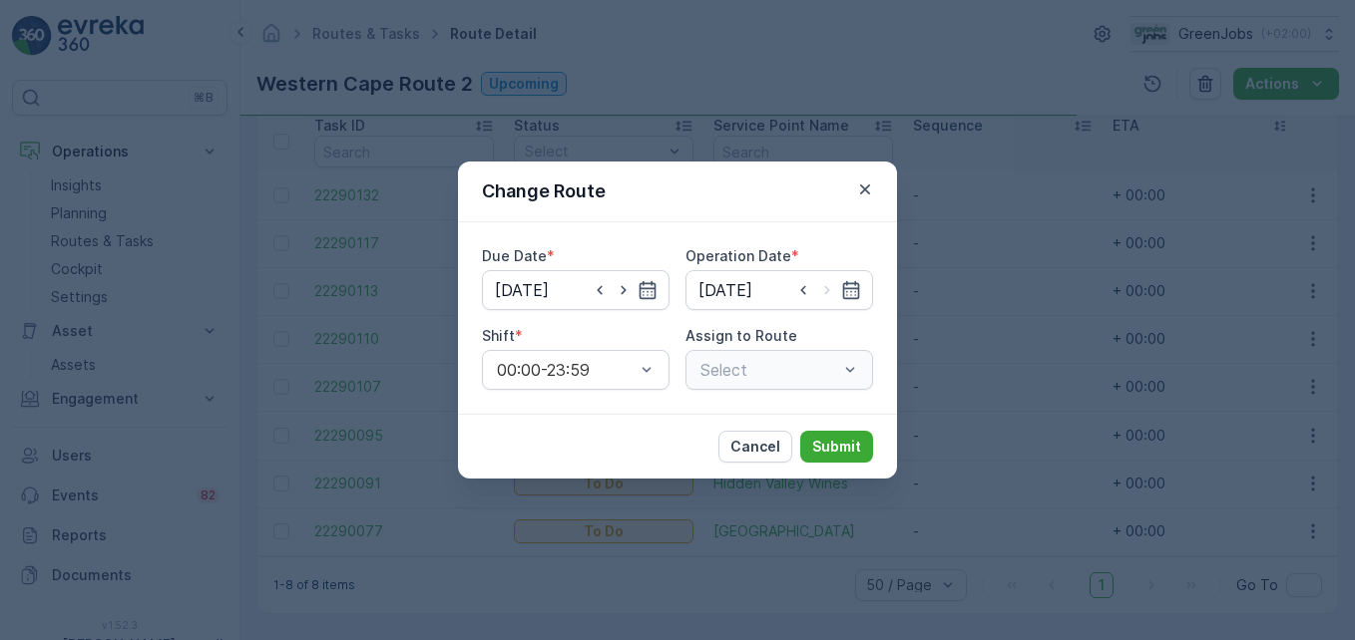
type input "[DATE]"
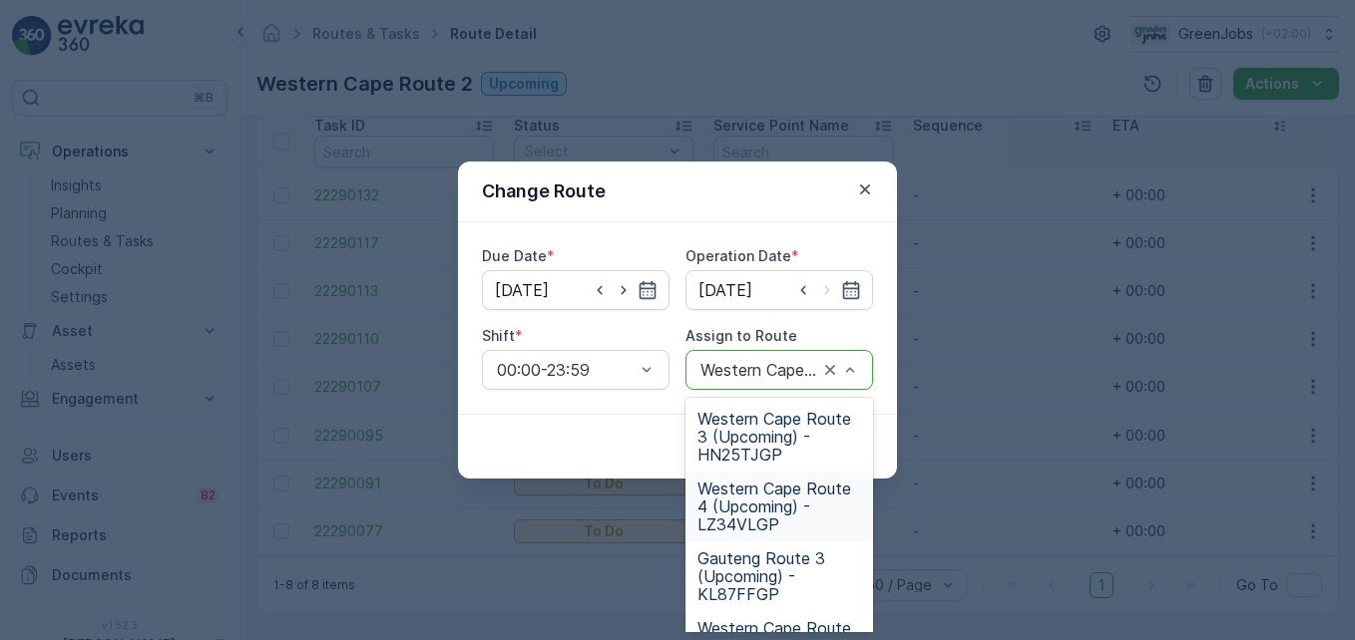
click at [735, 520] on span "Western Cape Route 4 (Upcoming) - LZ34VLGP" at bounding box center [779, 507] width 164 height 54
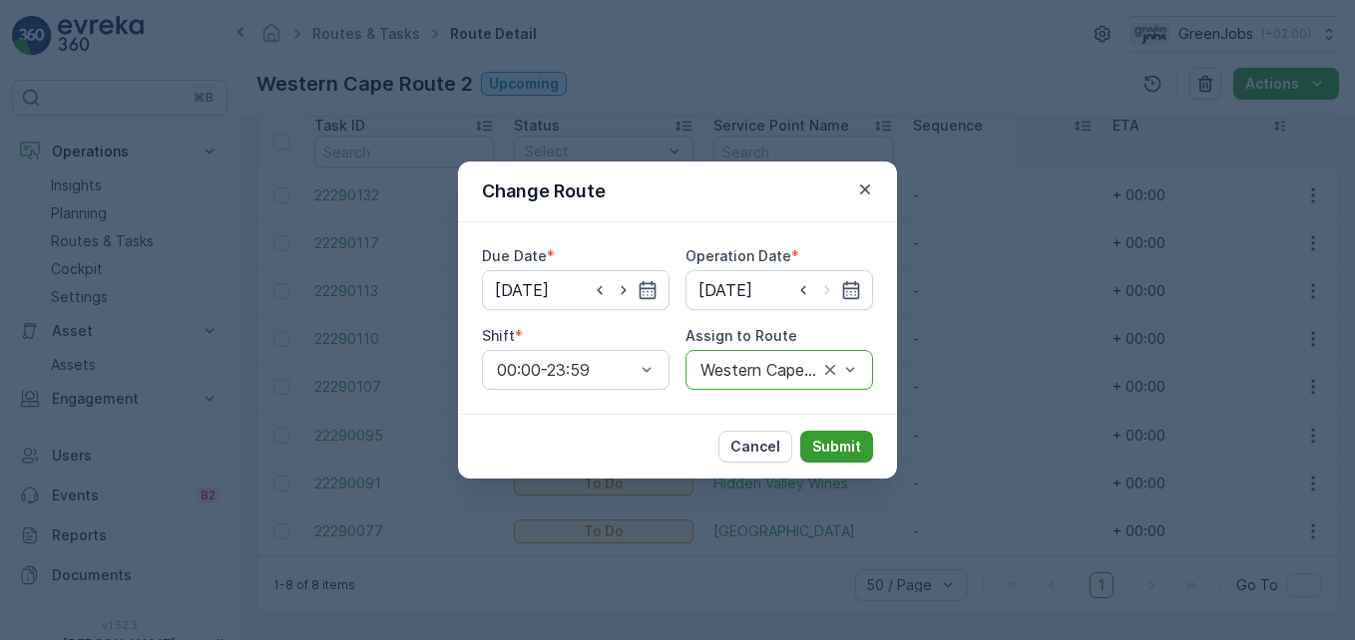
click at [852, 443] on p "Submit" at bounding box center [836, 447] width 49 height 20
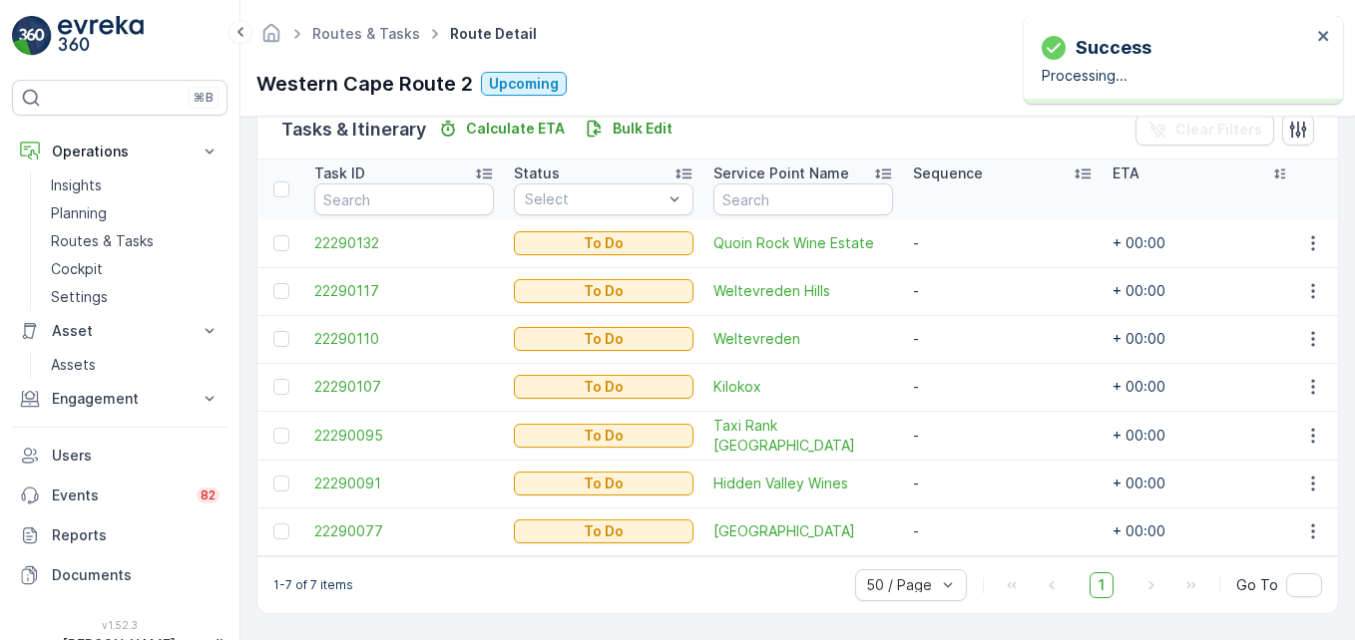
scroll to position [510, 0]
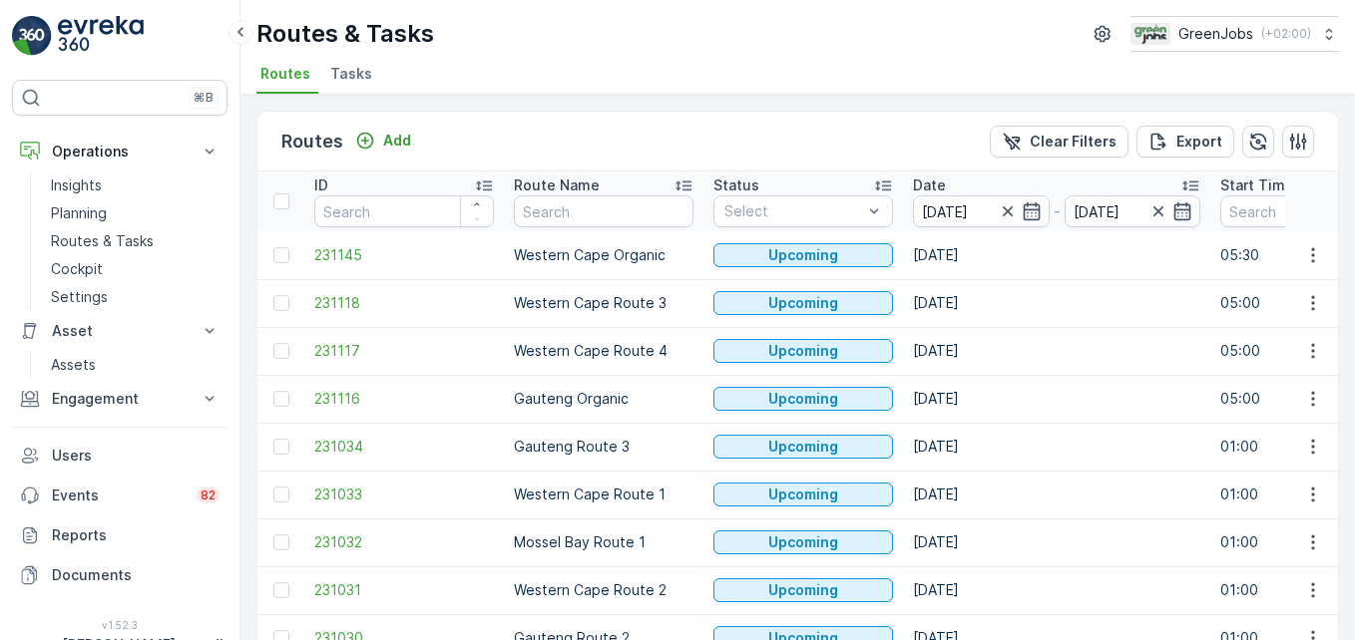
drag, startPoint x: 1301, startPoint y: 501, endPoint x: 1289, endPoint y: 512, distance: 16.2
click at [969, 501] on icon "button" at bounding box center [1313, 495] width 20 height 20
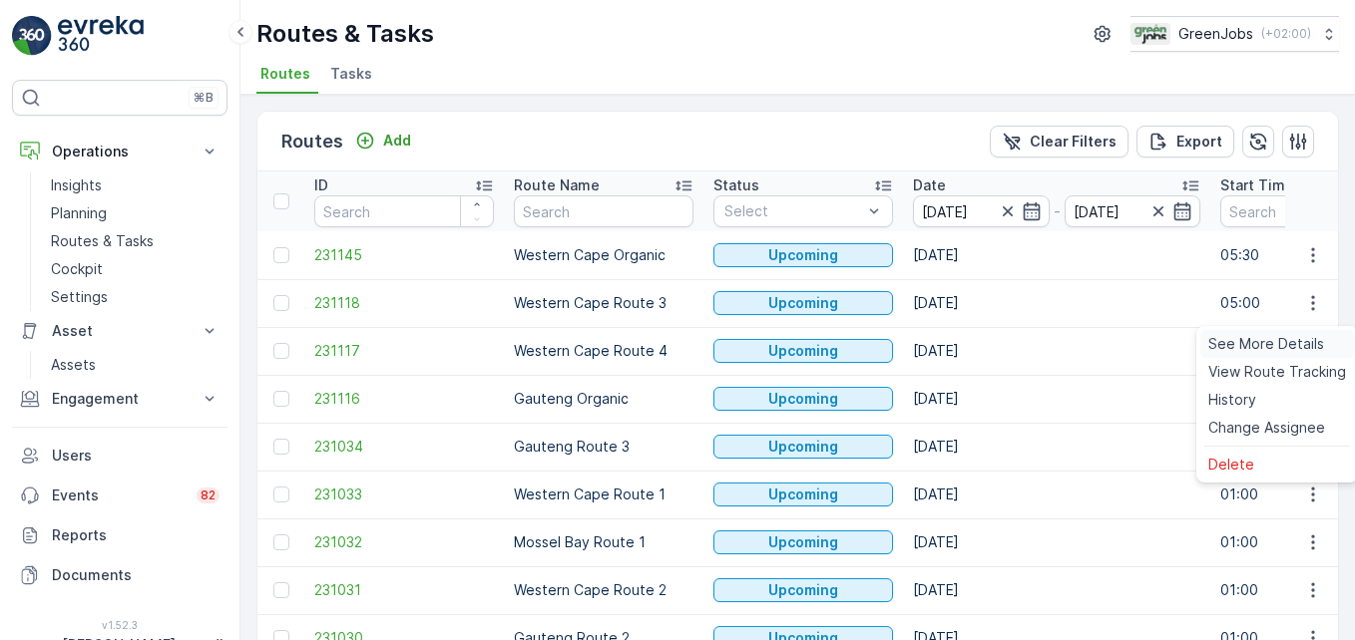
click at [969, 345] on span "See More Details" at bounding box center [1266, 344] width 116 height 20
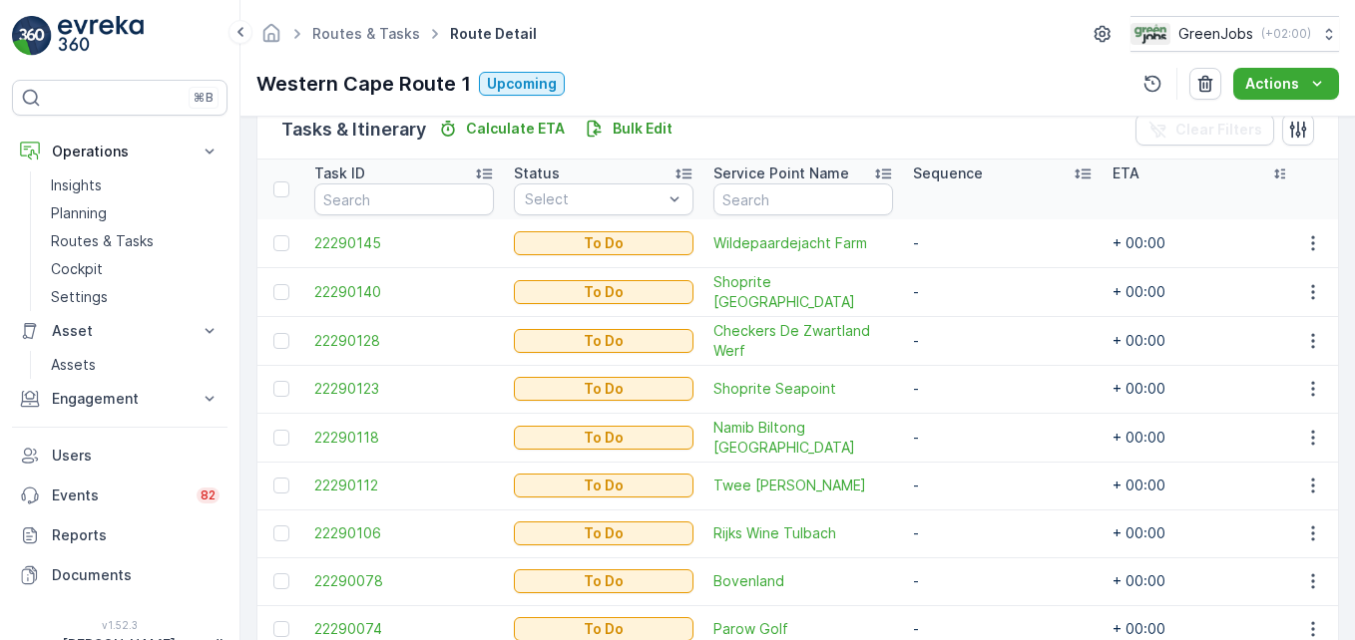
scroll to position [499, 0]
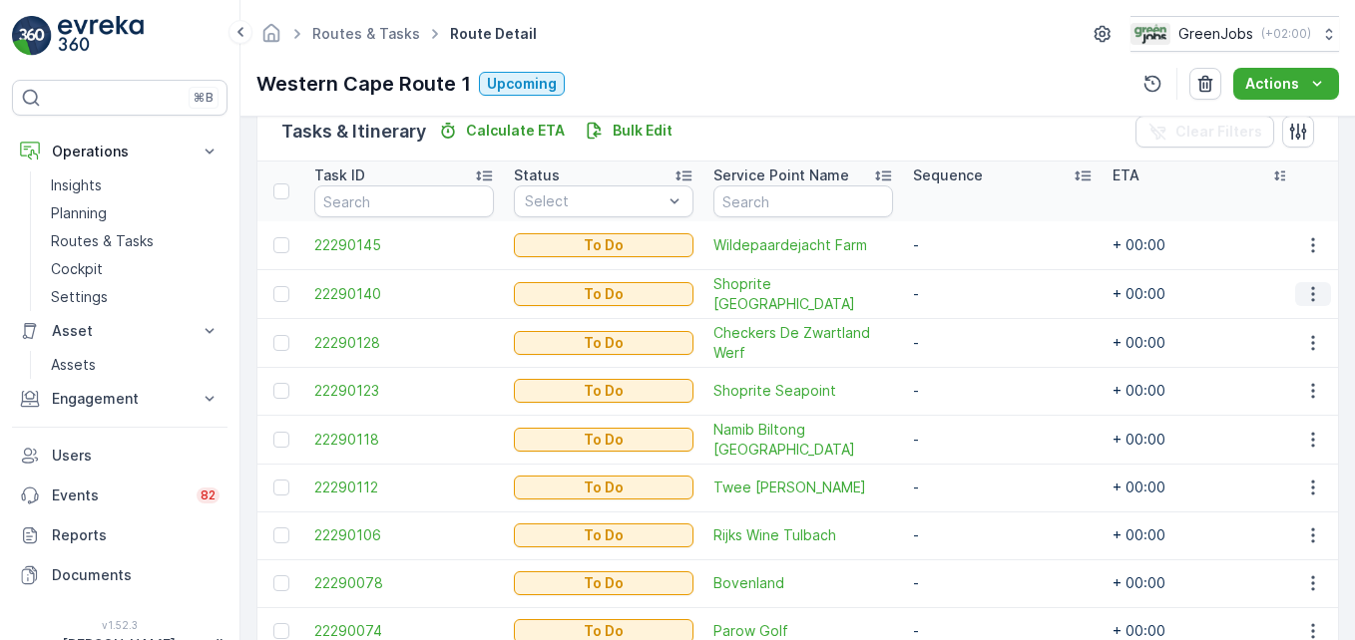
click at [969, 292] on icon "button" at bounding box center [1313, 294] width 20 height 20
click at [969, 377] on span "Change Route" at bounding box center [1261, 379] width 97 height 20
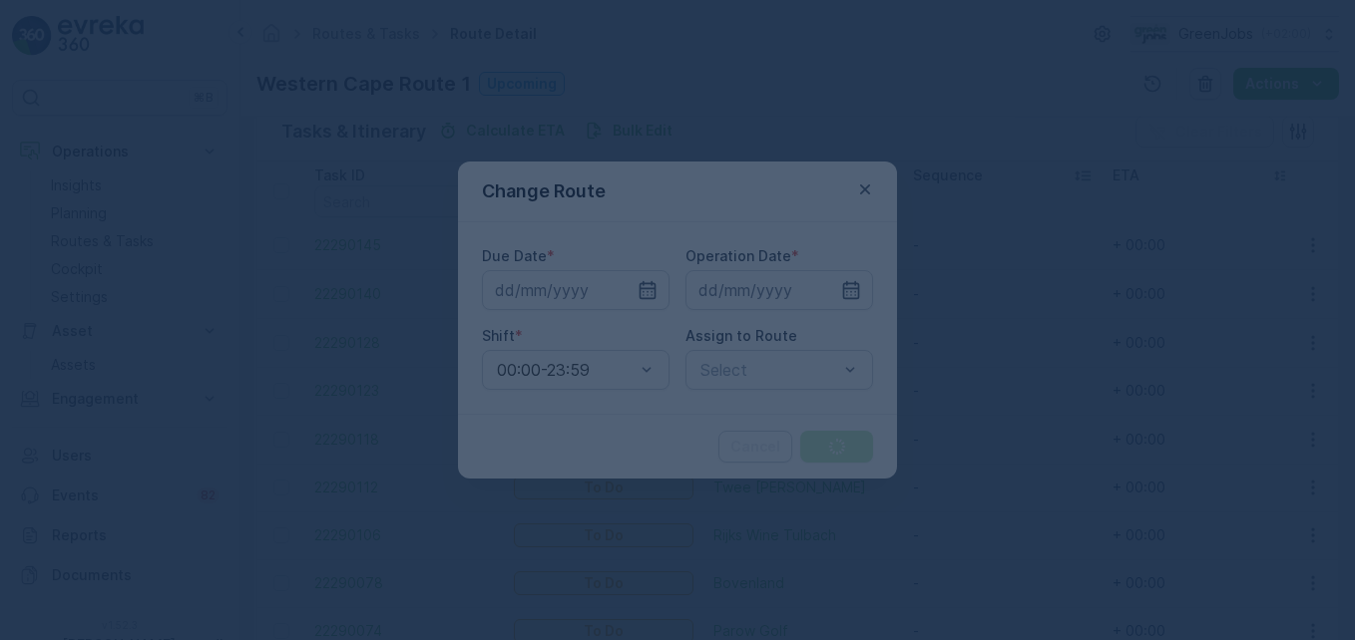
type input "[DATE]"
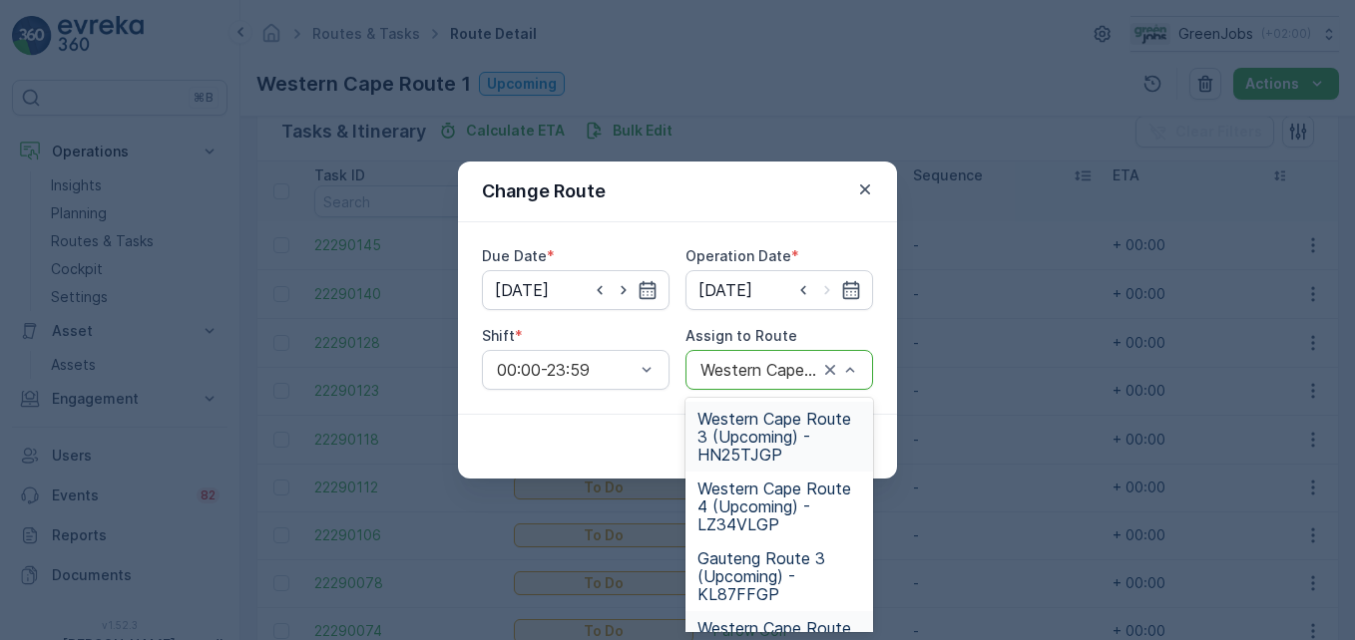
click at [748, 430] on span "Western Cape Route 3 (Upcoming) - HN25TJGP" at bounding box center [779, 437] width 164 height 54
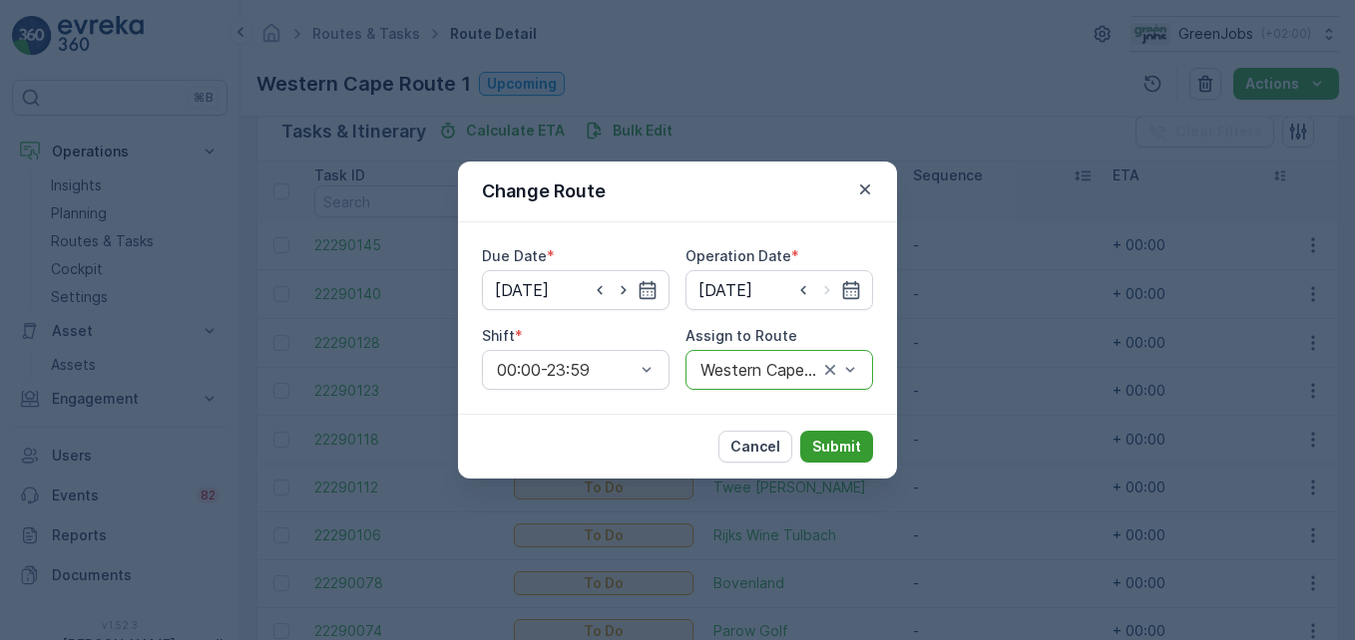
click at [832, 451] on p "Submit" at bounding box center [836, 447] width 49 height 20
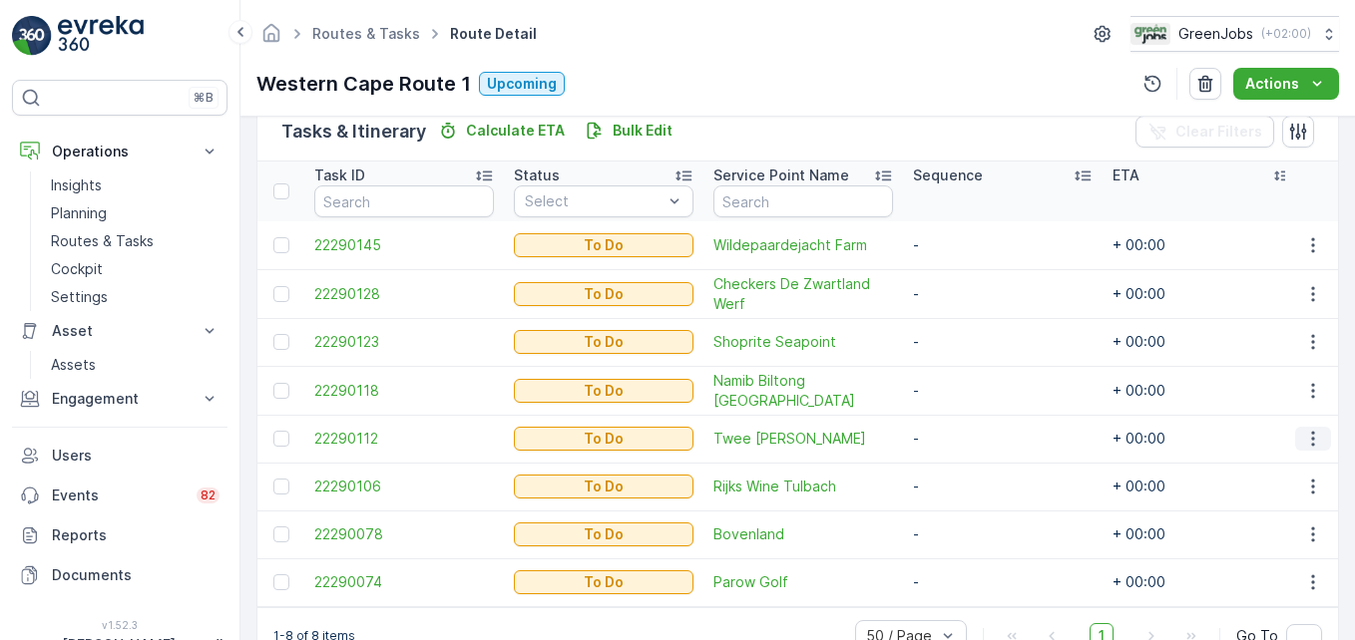
click at [969, 439] on icon "button" at bounding box center [1313, 439] width 20 height 20
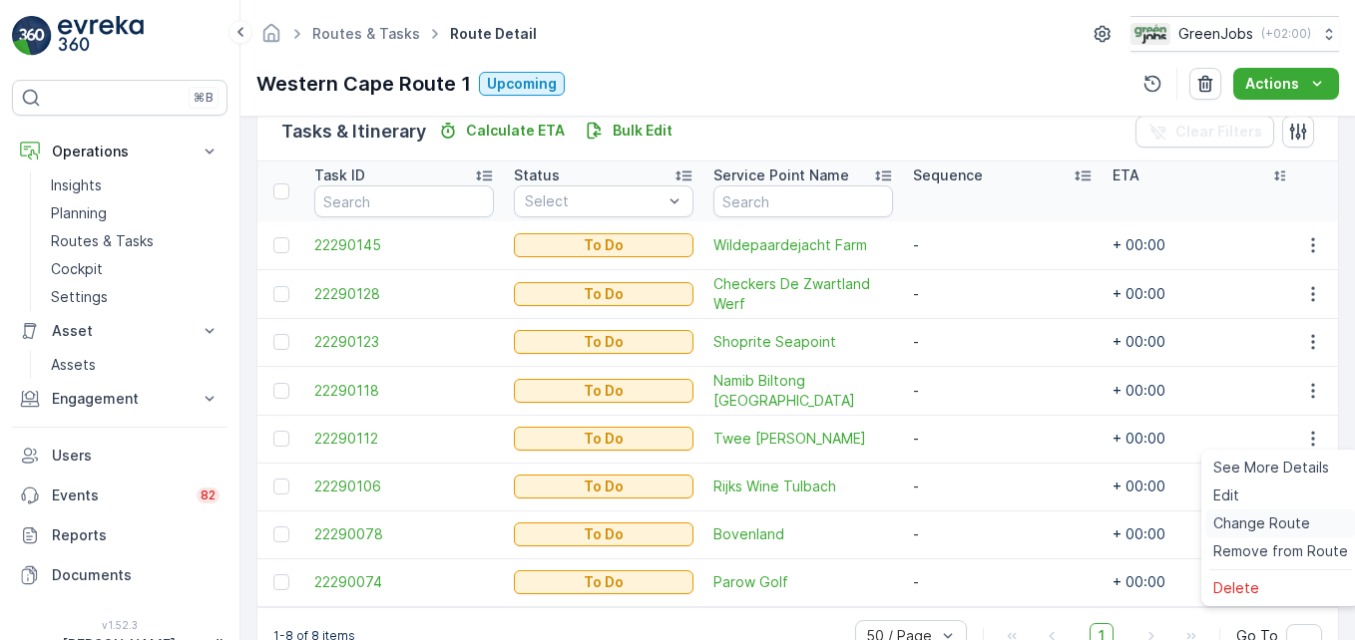
click at [969, 522] on span "Change Route" at bounding box center [1261, 524] width 97 height 20
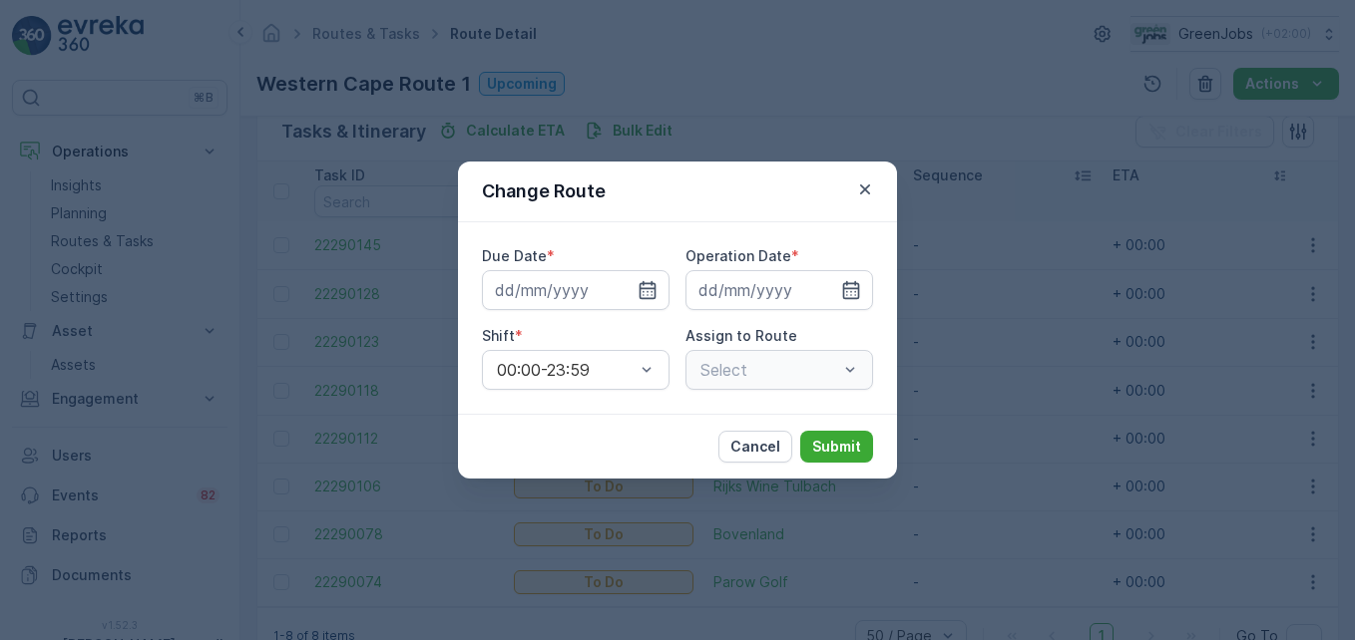
type input "[DATE]"
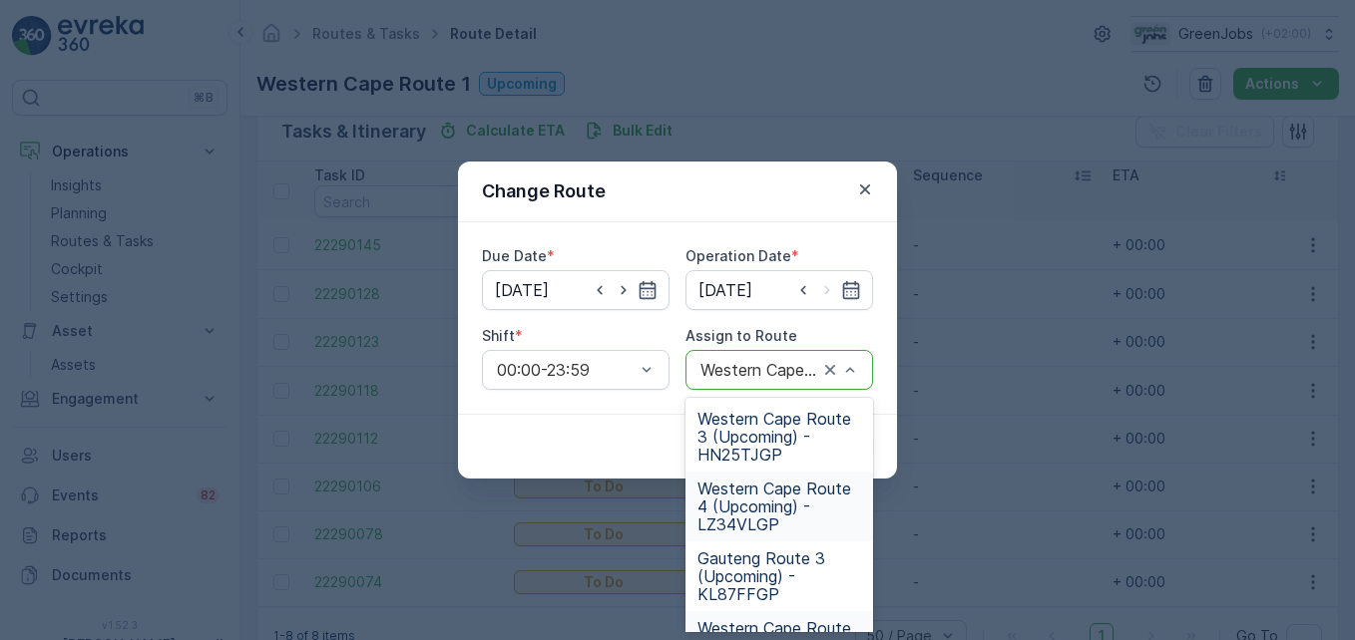
click at [758, 522] on span "Western Cape Route 4 (Upcoming) - LZ34VLGP" at bounding box center [779, 507] width 164 height 54
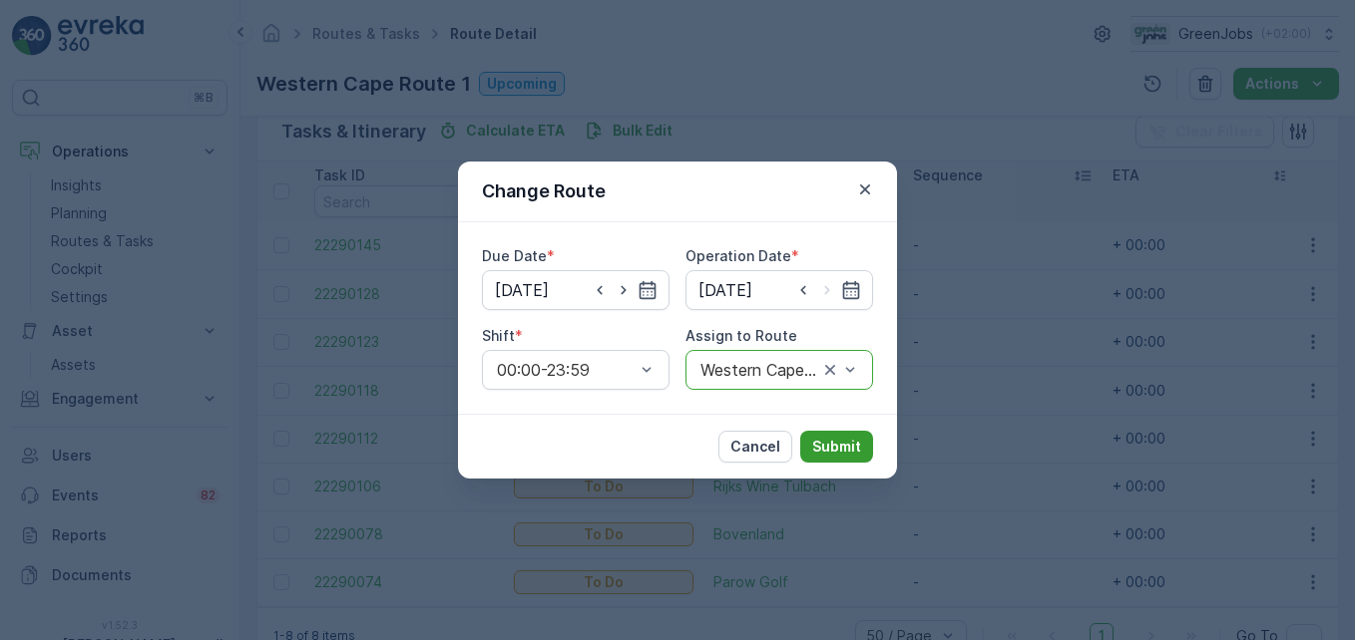
click at [841, 452] on p "Submit" at bounding box center [836, 447] width 49 height 20
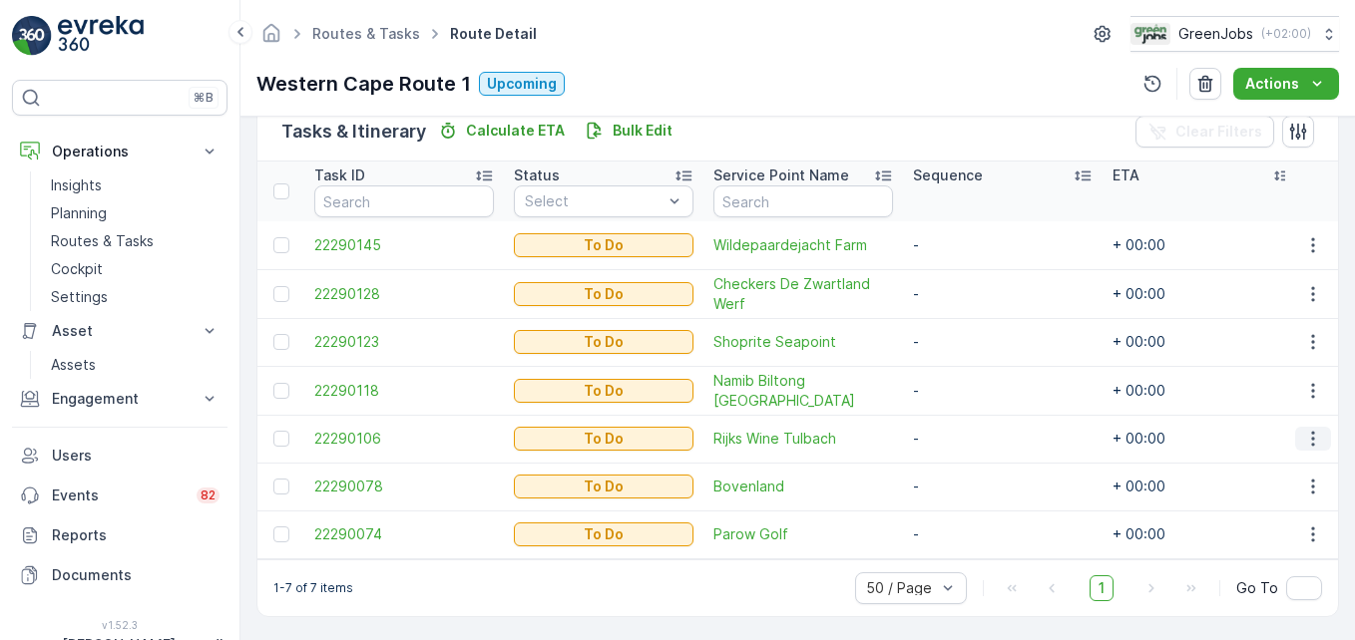
click at [969, 441] on icon "button" at bounding box center [1313, 439] width 20 height 20
click at [969, 525] on span "Change Route" at bounding box center [1261, 524] width 97 height 20
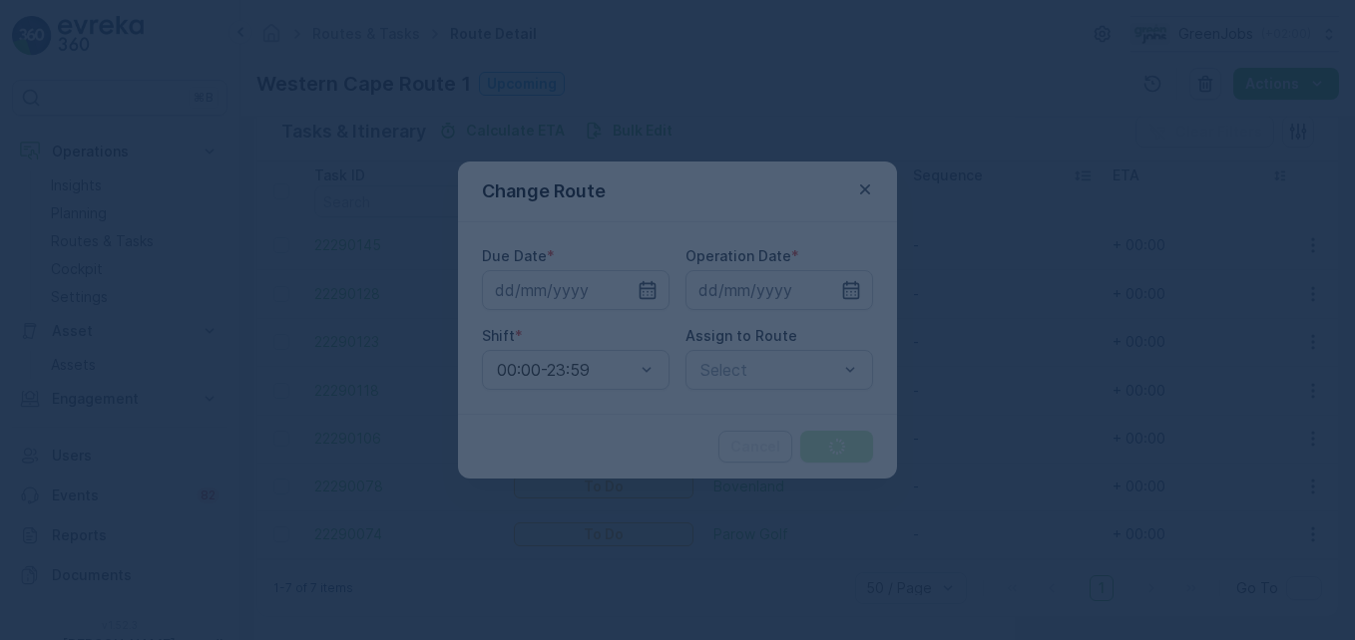
type input "[DATE]"
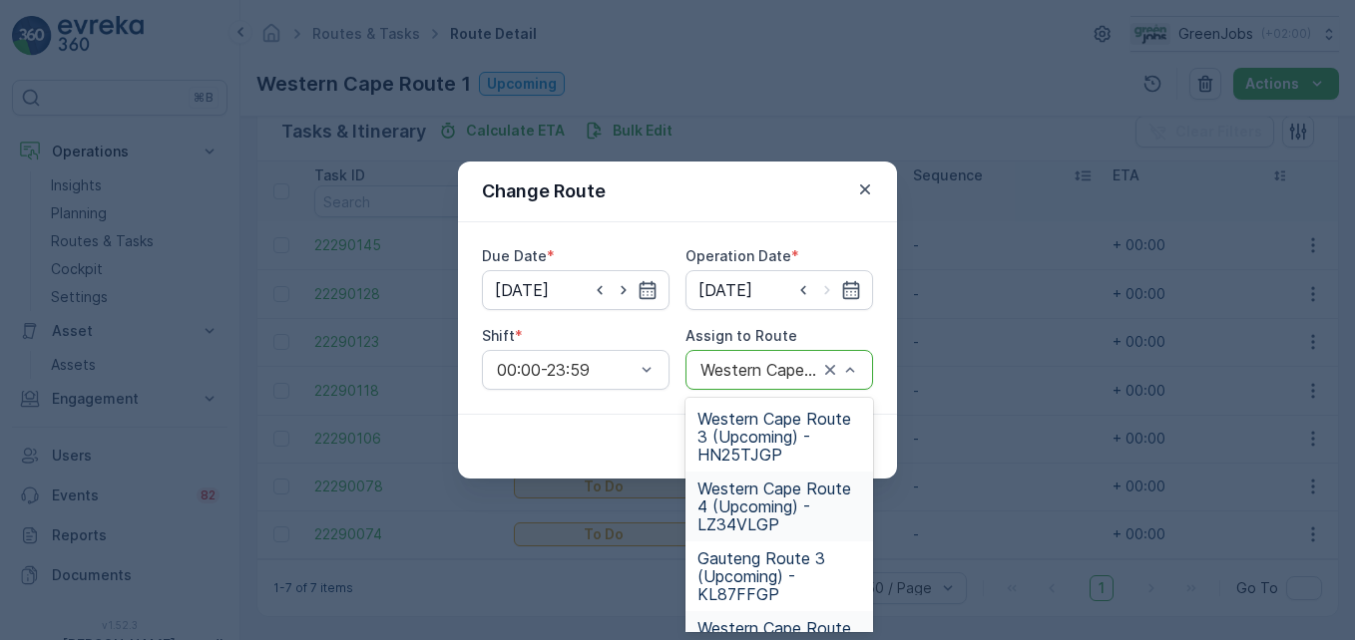
click at [733, 523] on span "Western Cape Route 4 (Upcoming) - LZ34VLGP" at bounding box center [779, 507] width 164 height 54
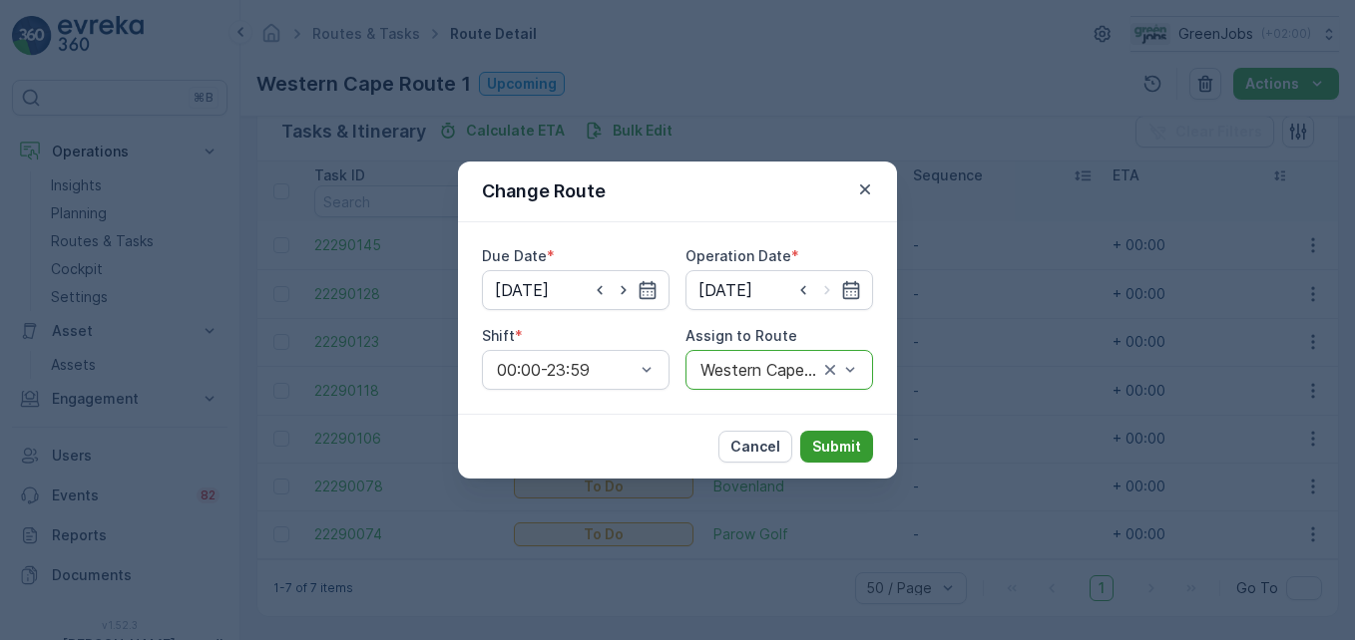
click at [823, 448] on p "Submit" at bounding box center [836, 447] width 49 height 20
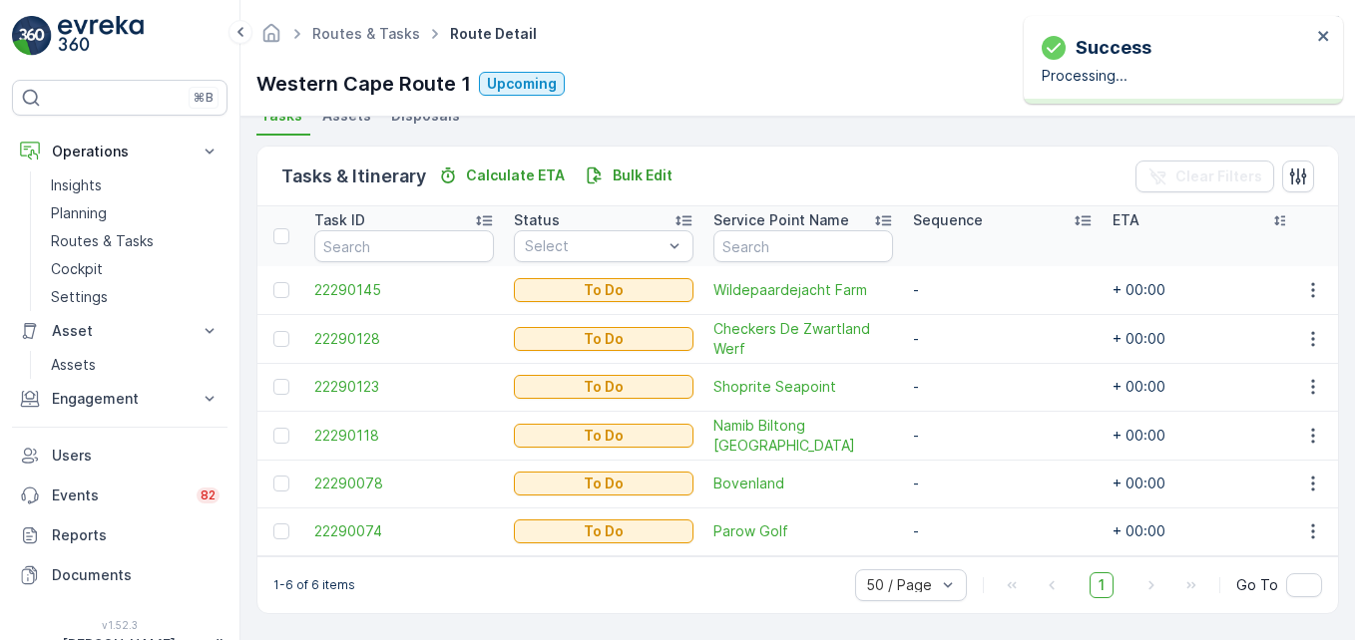
scroll to position [463, 0]
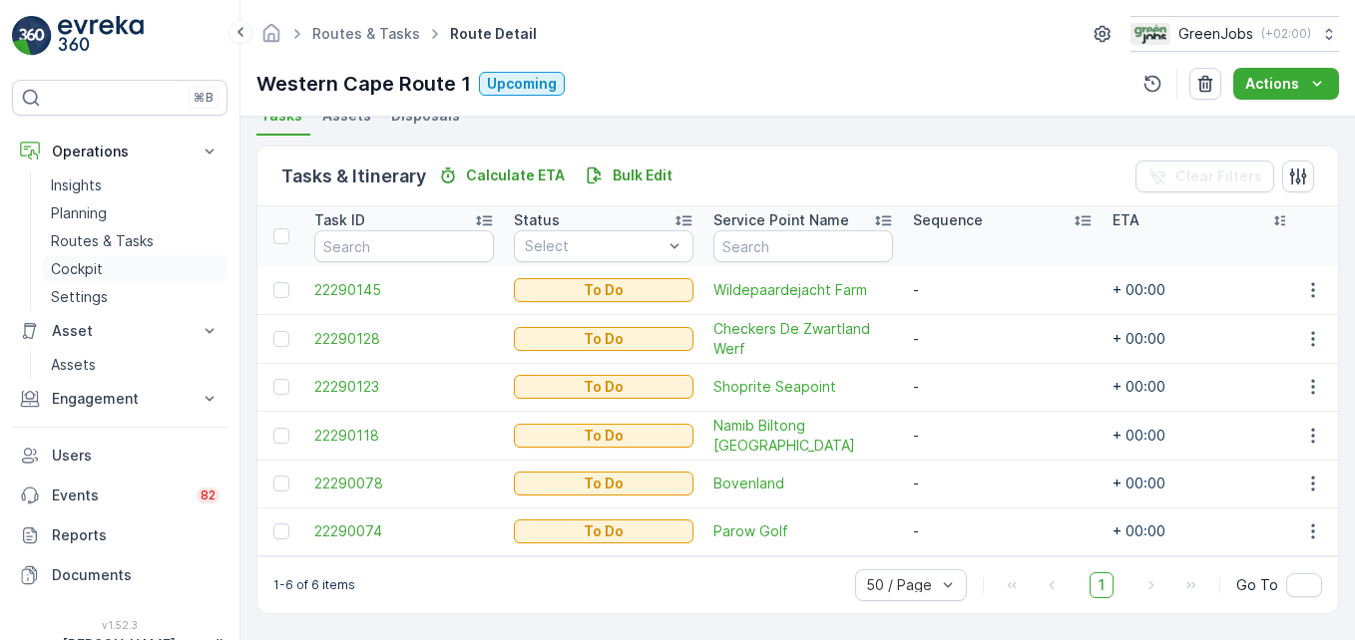
drag, startPoint x: 95, startPoint y: 238, endPoint x: 143, endPoint y: 259, distance: 52.3
click at [95, 238] on p "Routes & Tasks" at bounding box center [102, 241] width 103 height 20
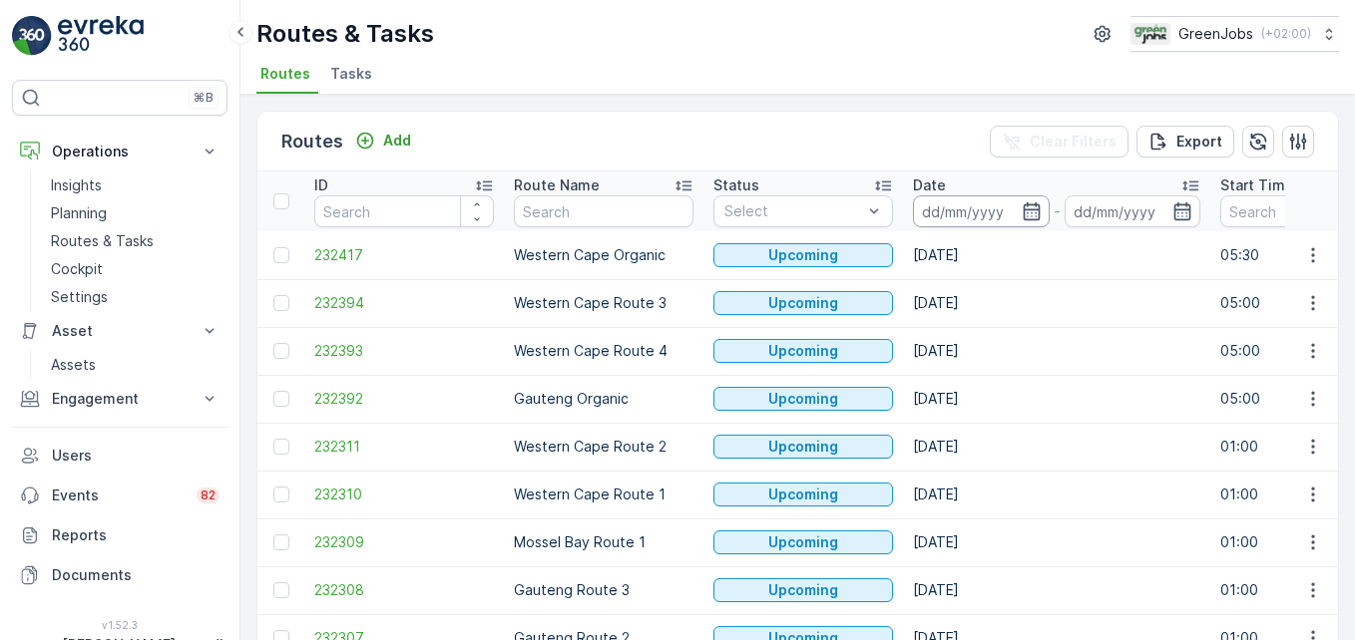
click at [963, 206] on input at bounding box center [981, 212] width 137 height 32
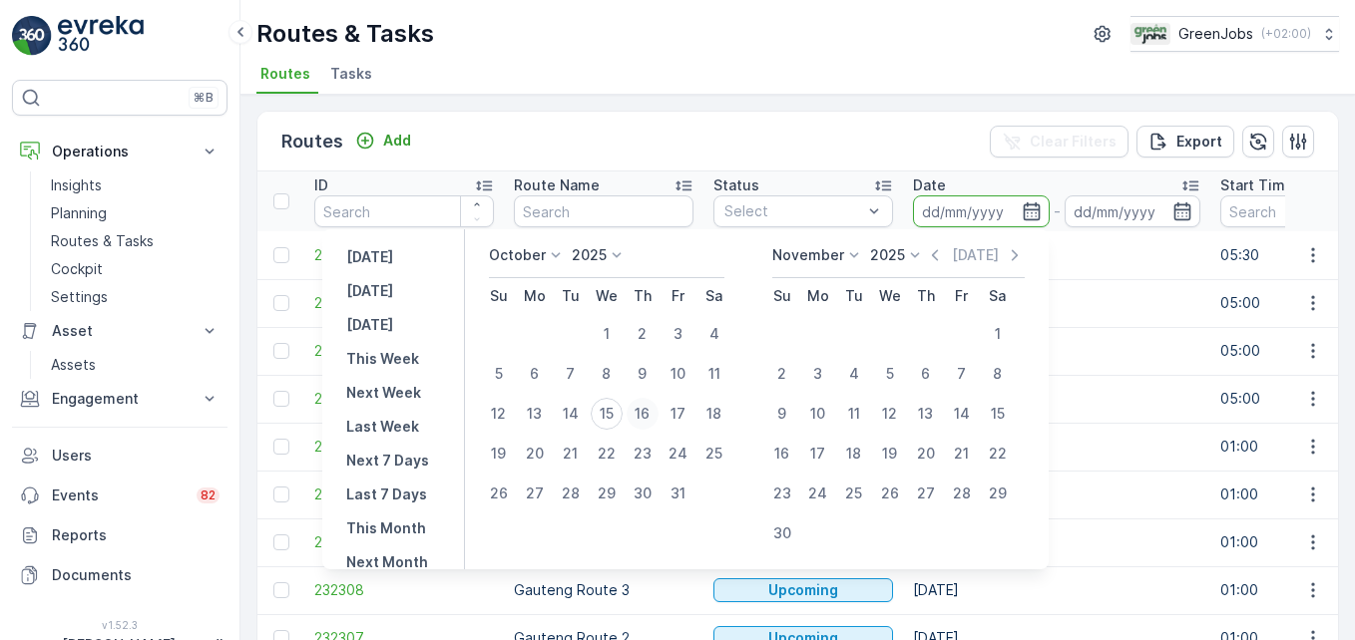
click at [658, 414] on div "16" at bounding box center [642, 414] width 32 height 32
type input "[DATE]"
click at [658, 414] on div "16" at bounding box center [642, 414] width 32 height 32
type input "[DATE]"
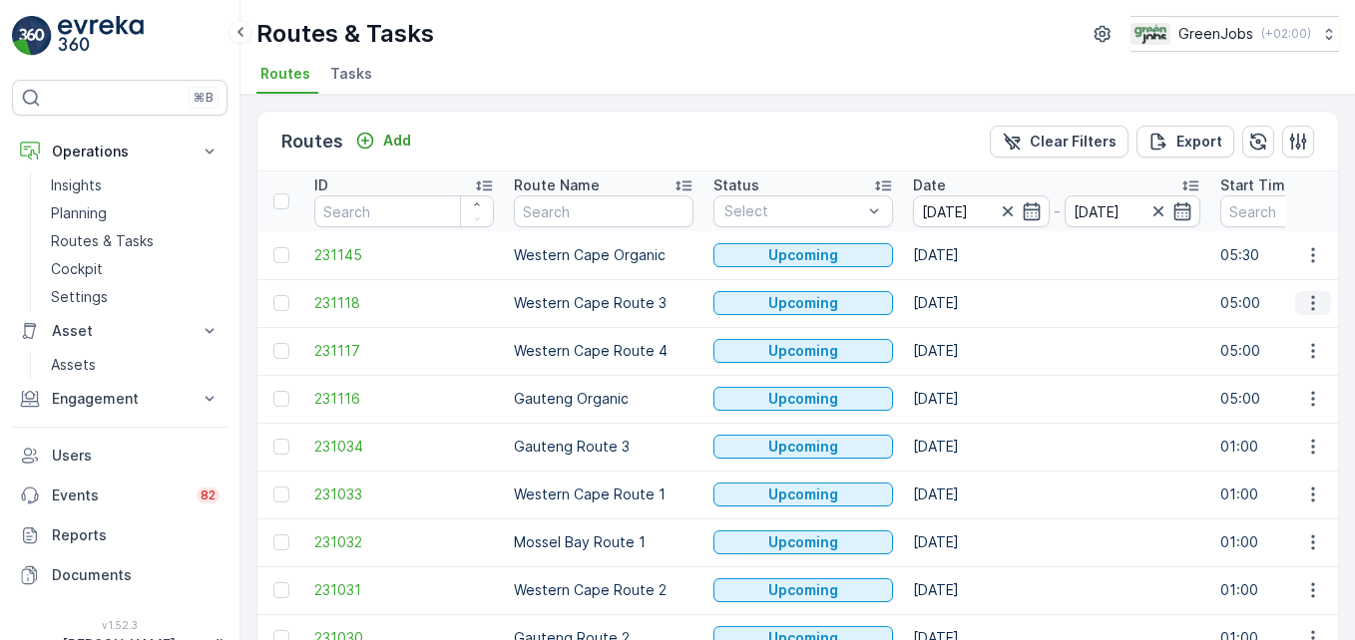
click at [969, 305] on icon "button" at bounding box center [1313, 303] width 20 height 20
click at [969, 333] on span "See More Details" at bounding box center [1266, 333] width 116 height 20
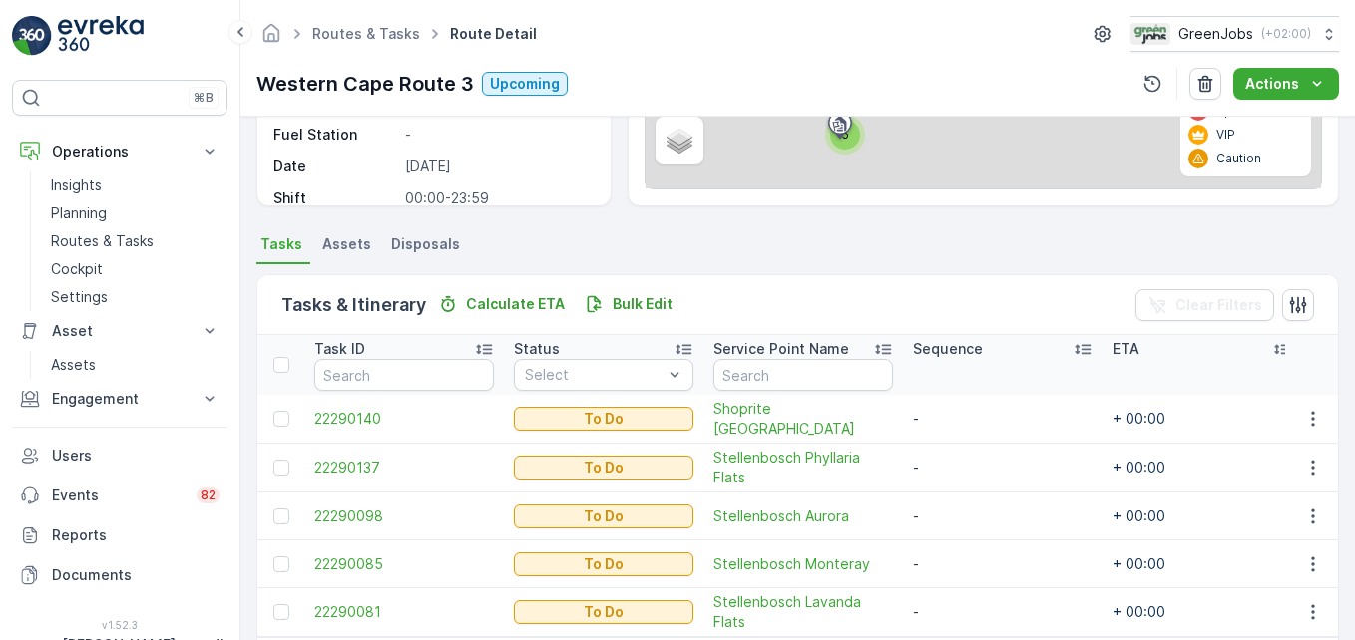
scroll to position [399, 0]
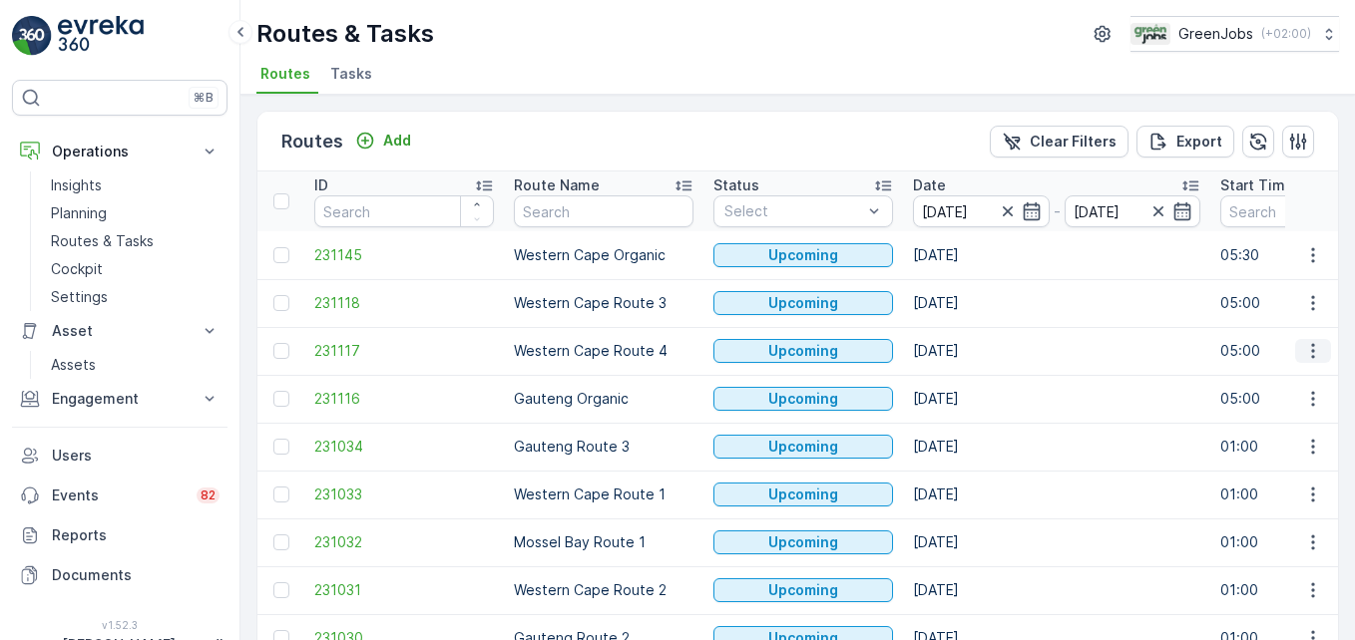
click at [969, 352] on icon "button" at bounding box center [1312, 351] width 3 height 15
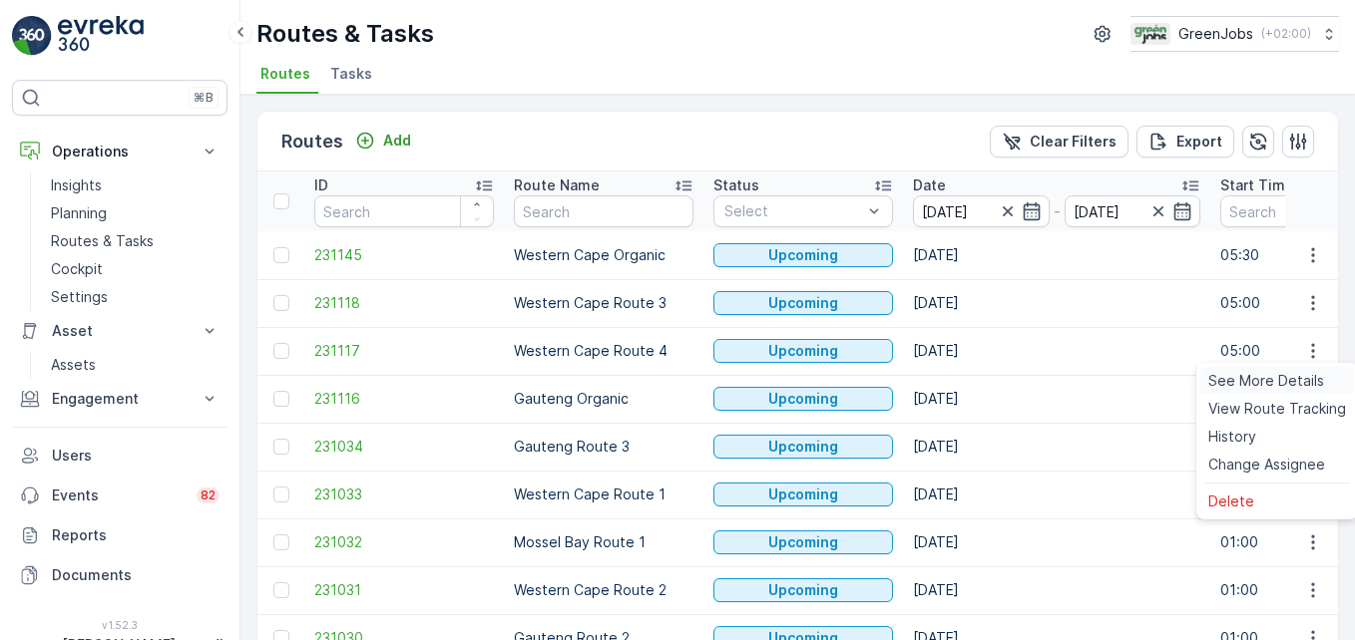
click at [969, 378] on span "See More Details" at bounding box center [1266, 381] width 116 height 20
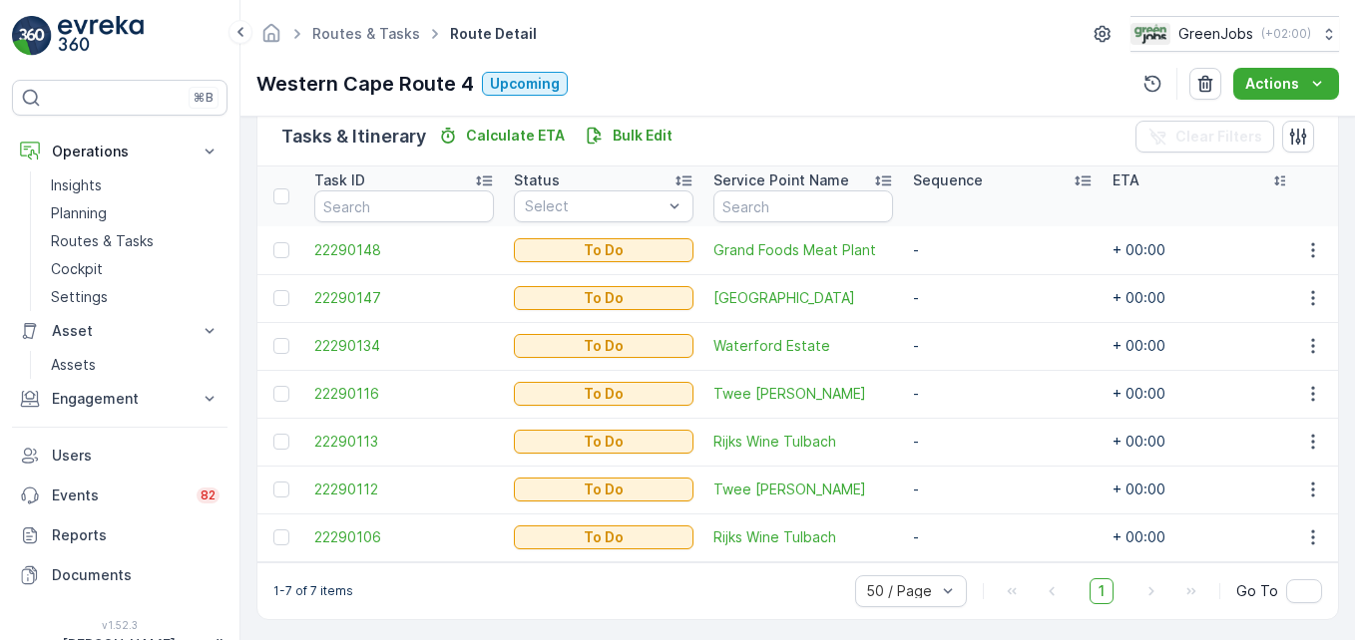
scroll to position [499, 0]
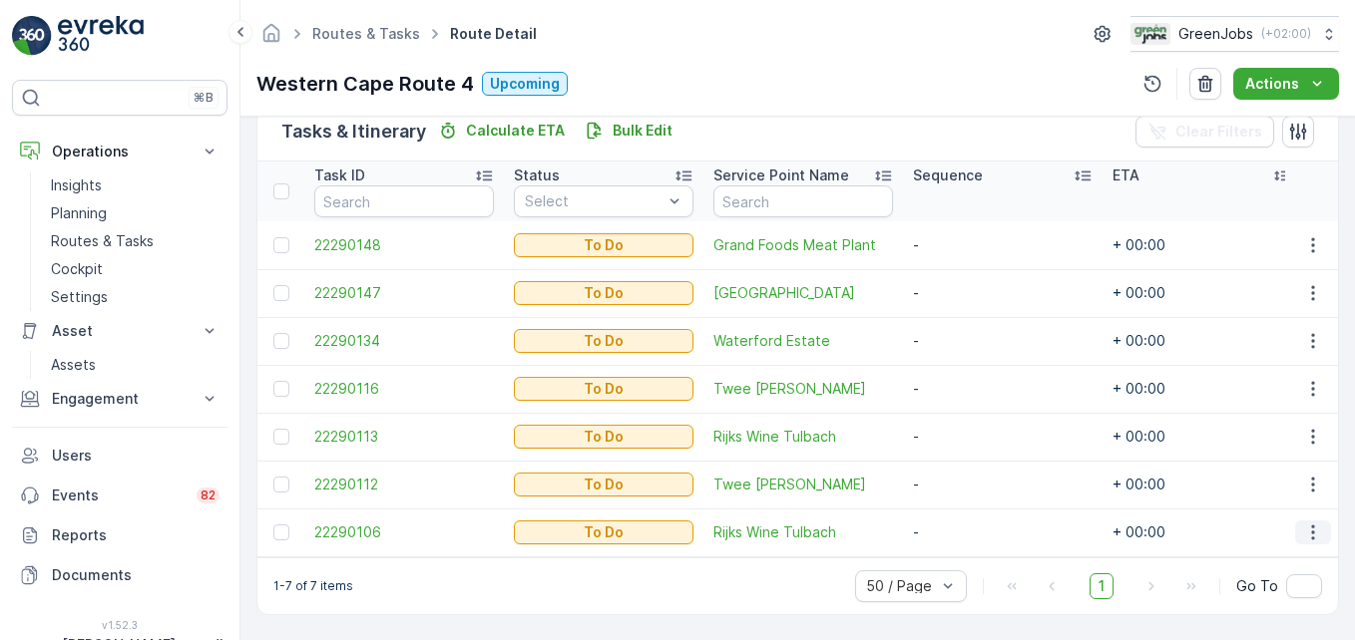
click at [969, 537] on icon "button" at bounding box center [1313, 533] width 20 height 20
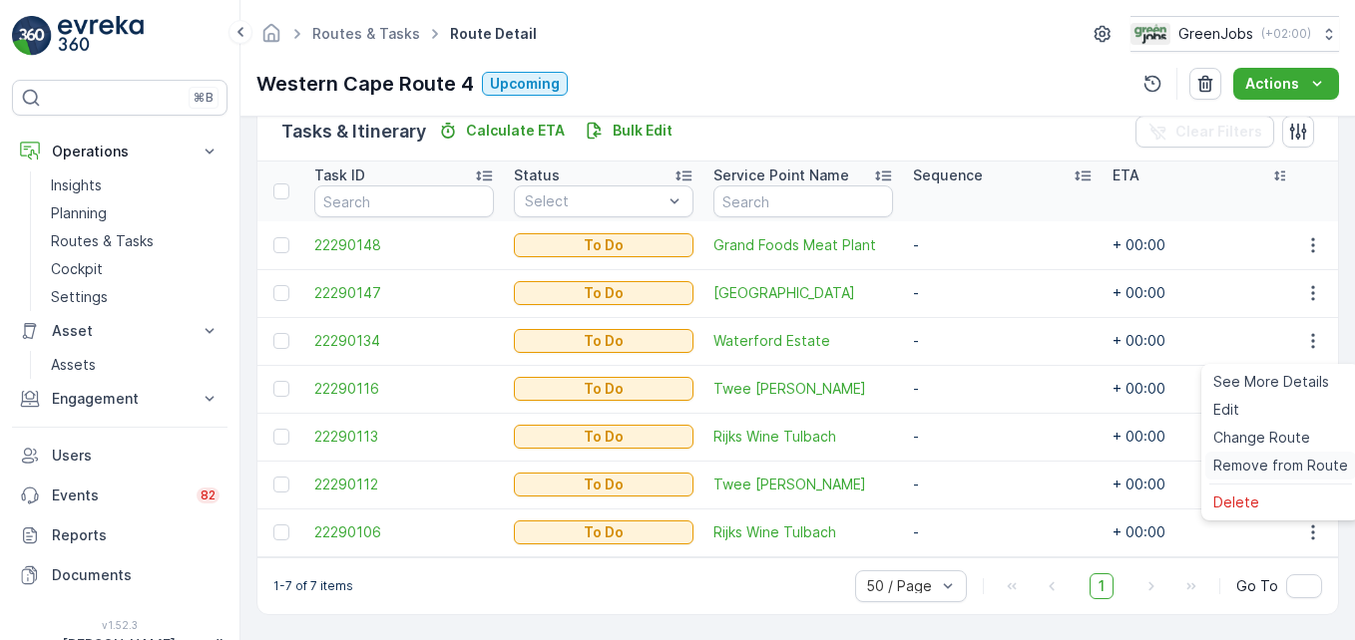
click at [969, 465] on span "Remove from Route" at bounding box center [1280, 466] width 135 height 20
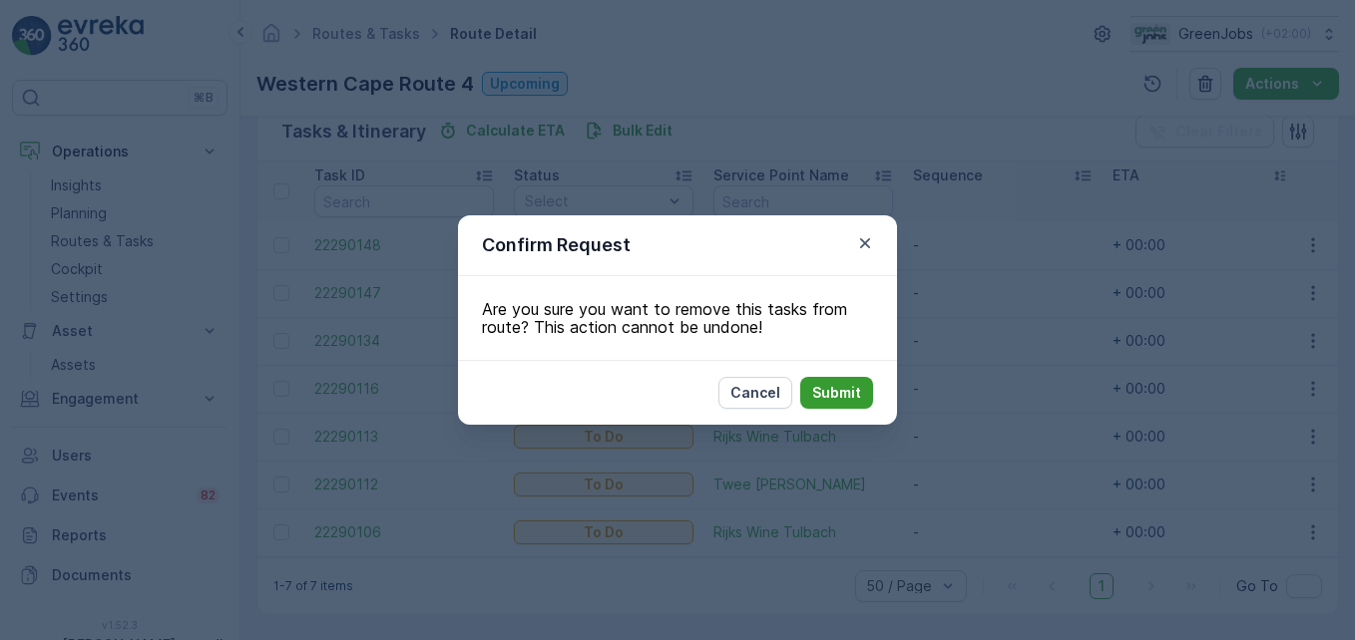
click at [831, 395] on p "Submit" at bounding box center [836, 393] width 49 height 20
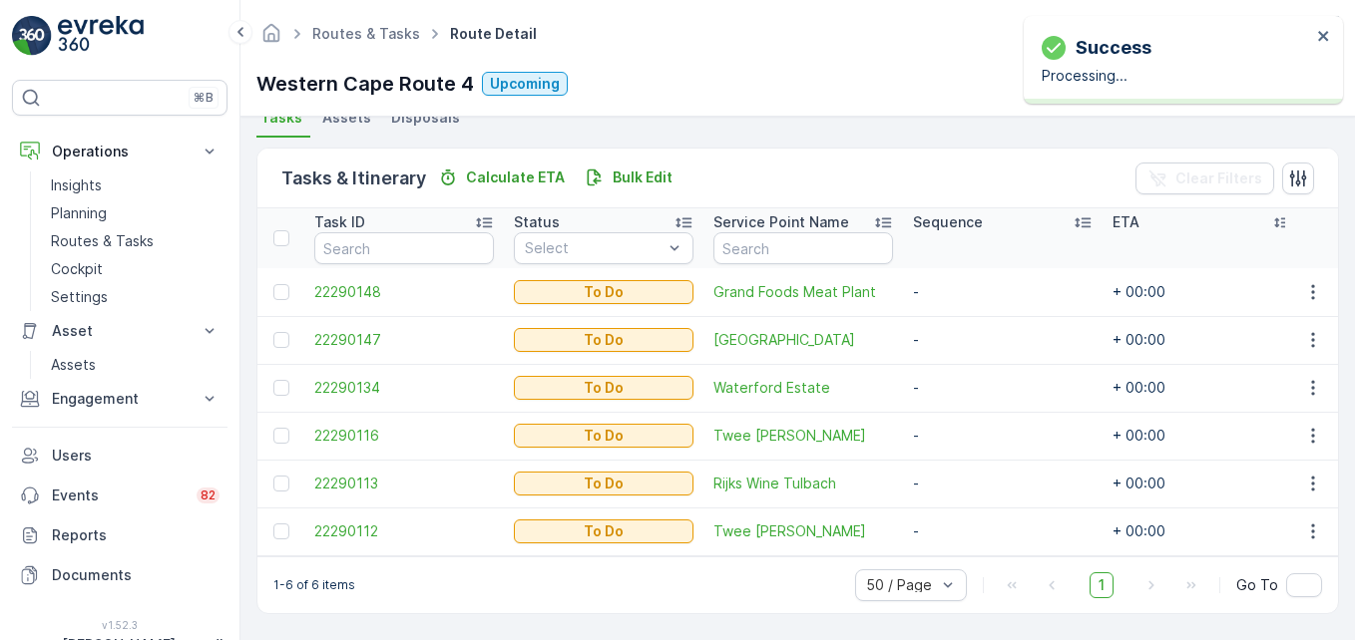
scroll to position [462, 0]
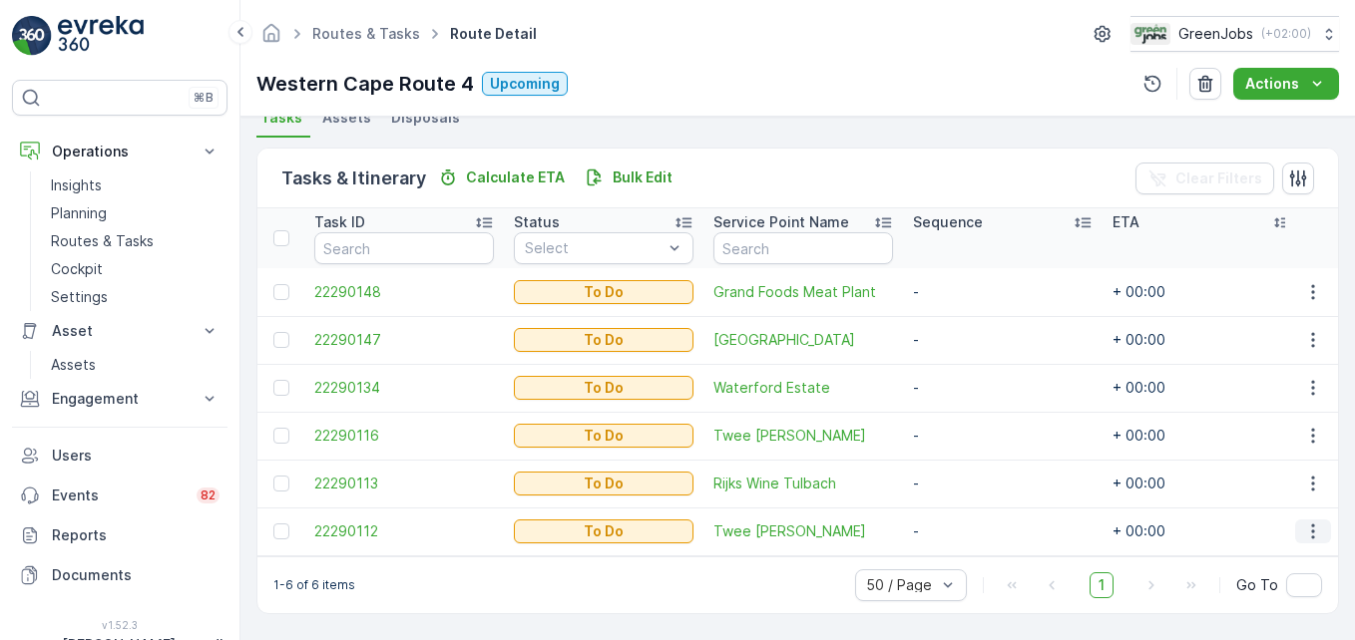
click at [969, 528] on icon "button" at bounding box center [1312, 532] width 3 height 15
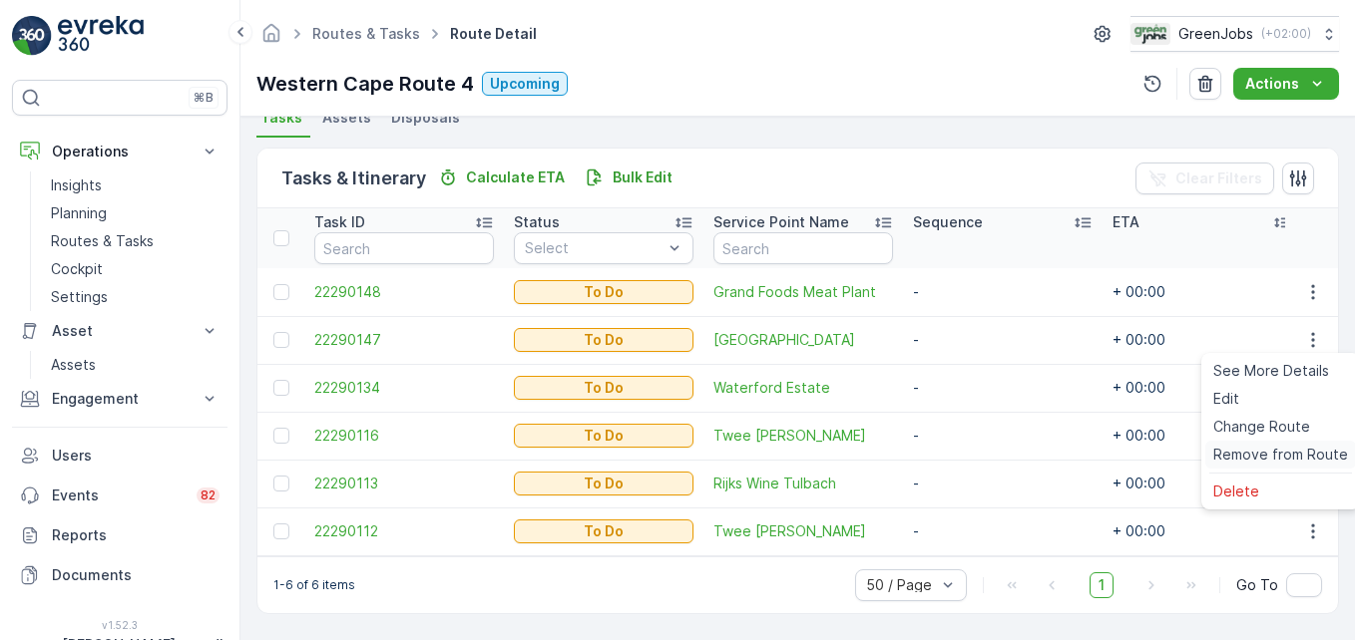
click at [969, 459] on span "Remove from Route" at bounding box center [1280, 455] width 135 height 20
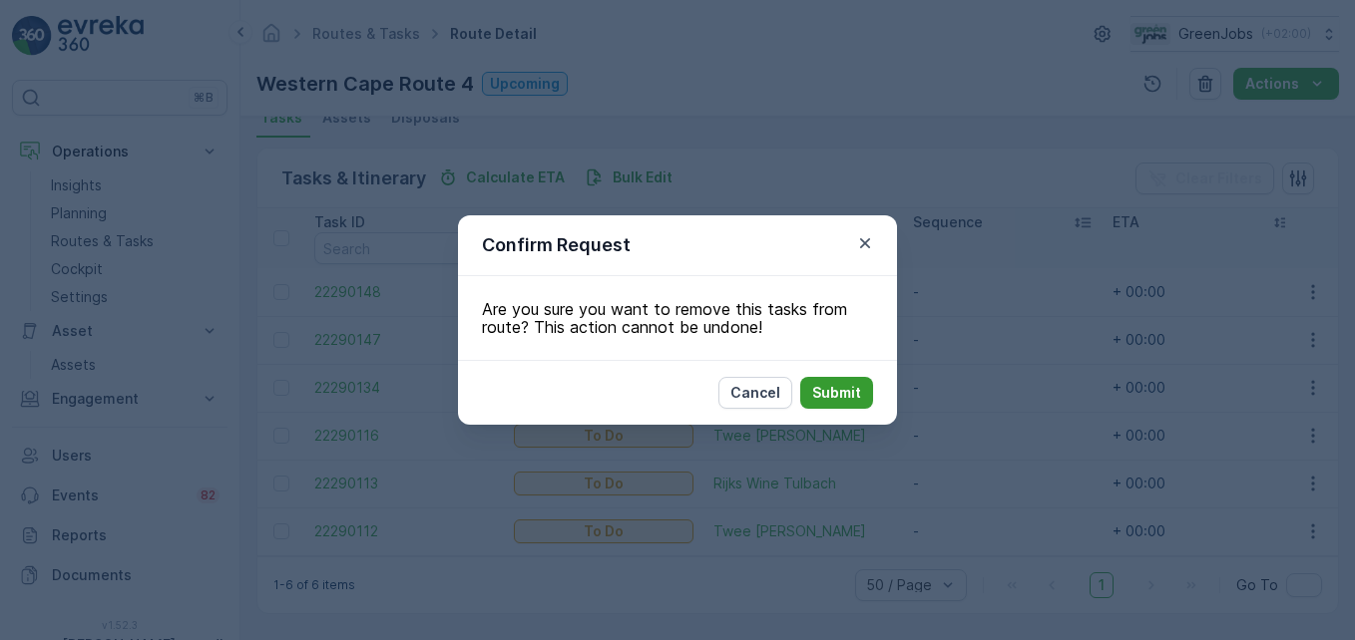
click at [828, 388] on p "Submit" at bounding box center [836, 393] width 49 height 20
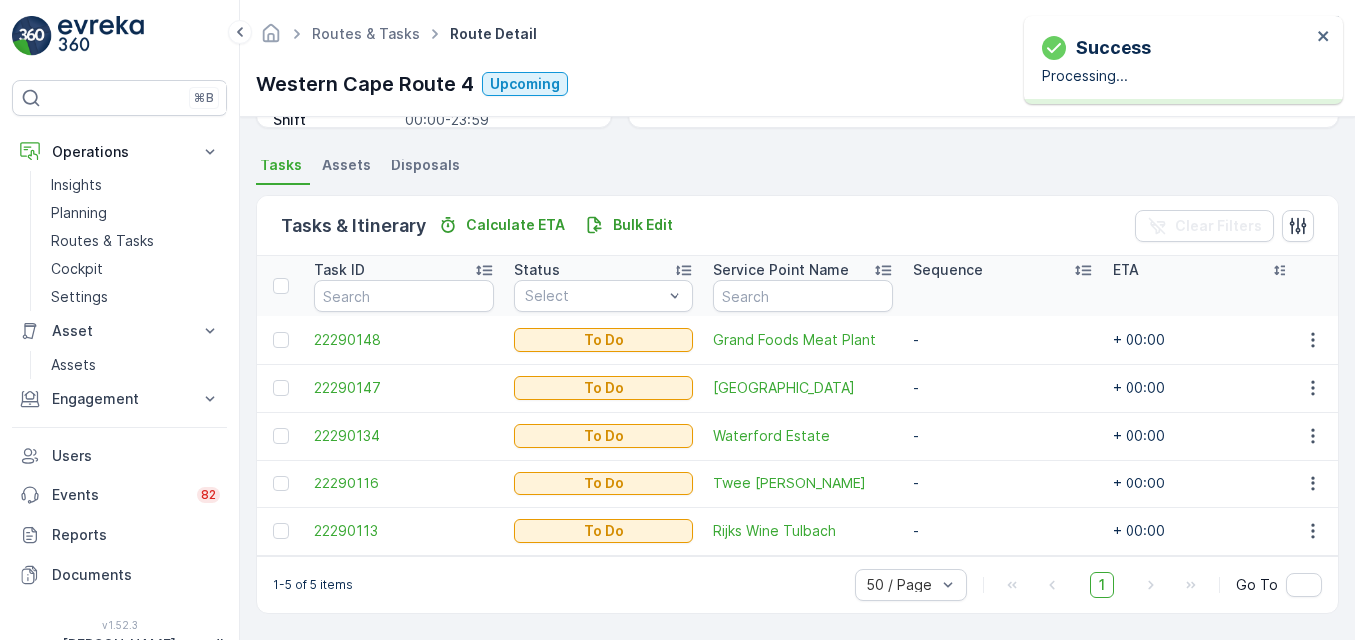
scroll to position [414, 0]
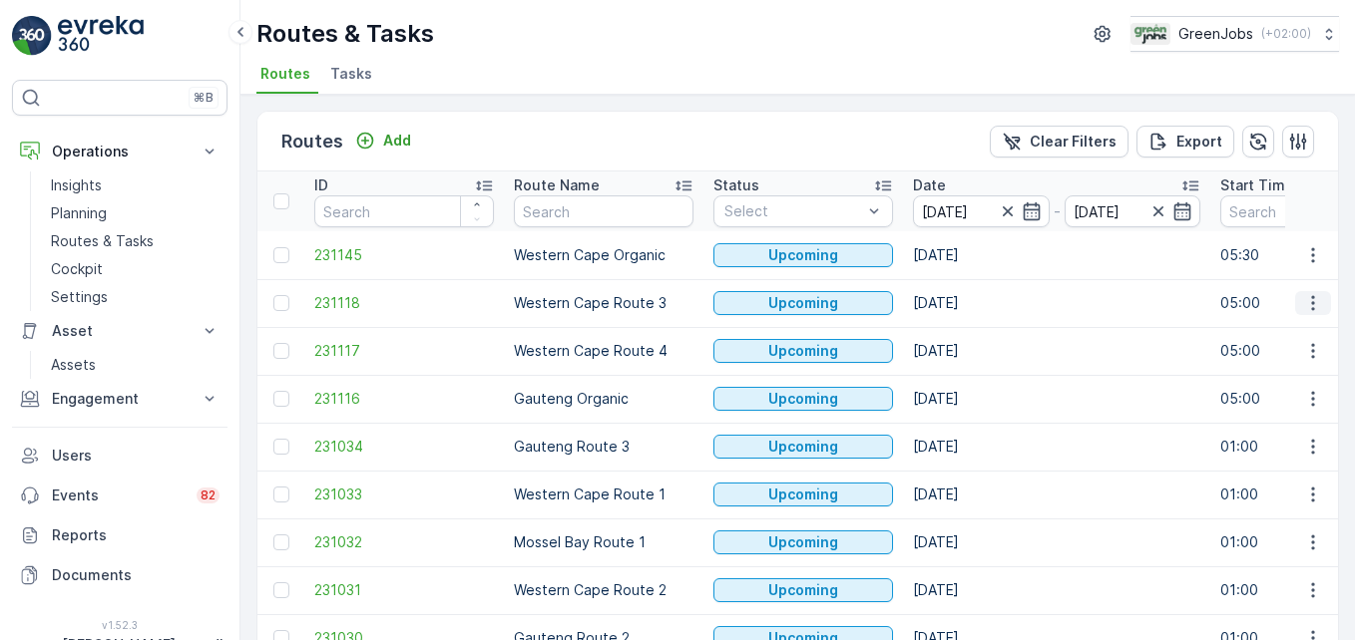
click at [969, 305] on icon "button" at bounding box center [1313, 303] width 20 height 20
click at [969, 330] on span "See More Details" at bounding box center [1266, 333] width 116 height 20
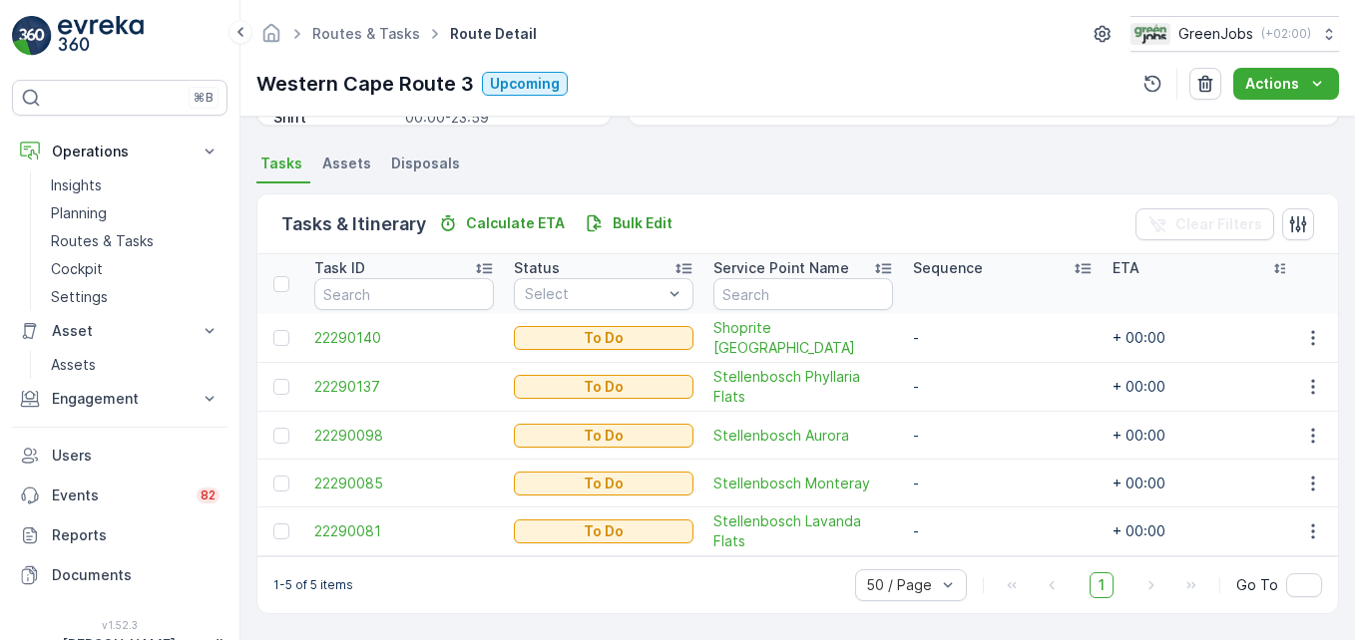
scroll to position [400, 0]
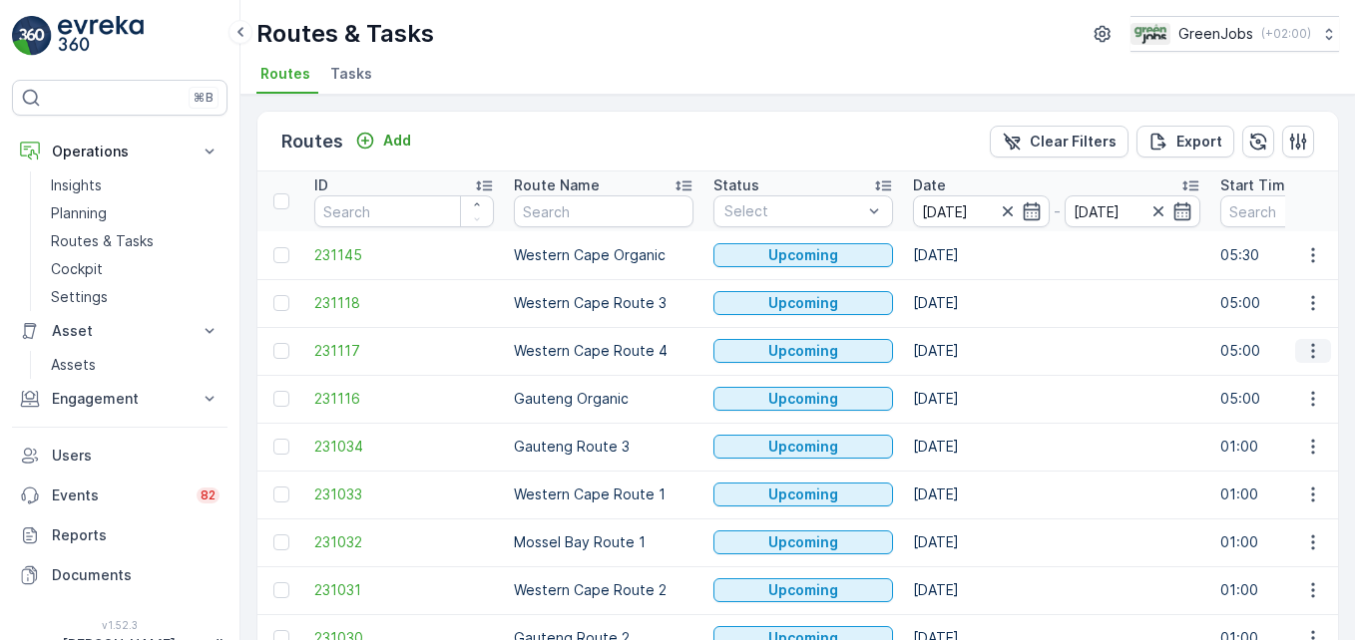
click at [969, 354] on icon "button" at bounding box center [1313, 351] width 20 height 20
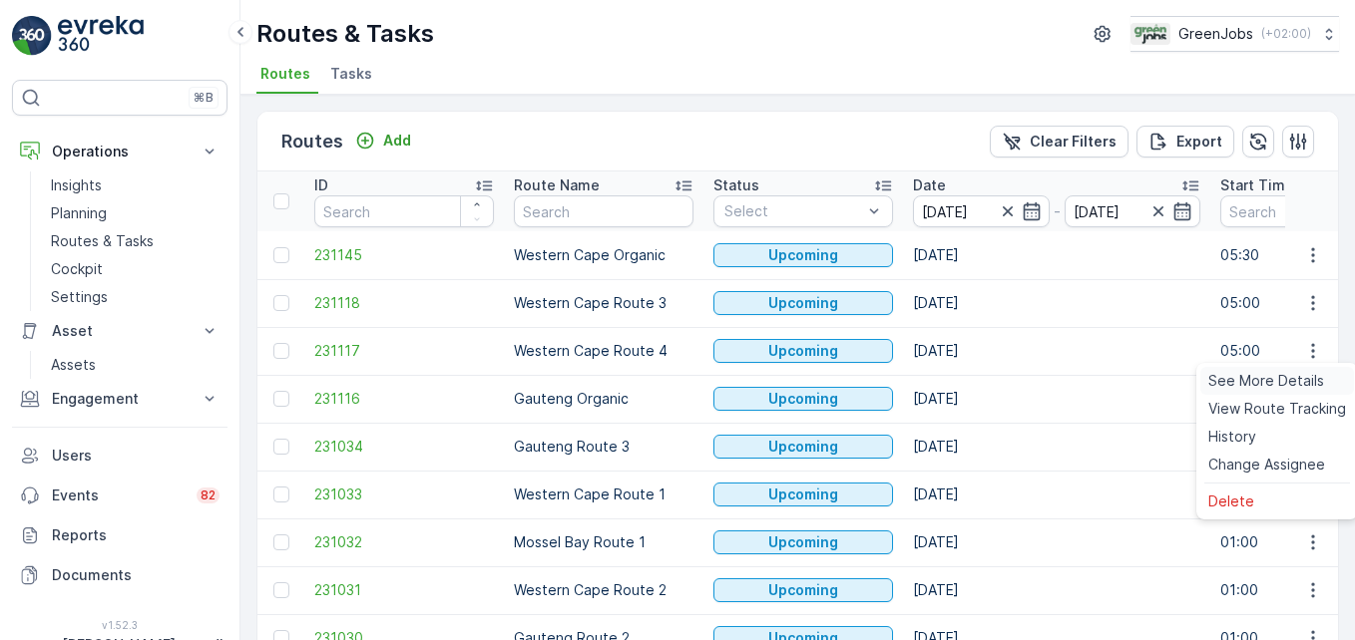
click at [969, 377] on span "See More Details" at bounding box center [1266, 381] width 116 height 20
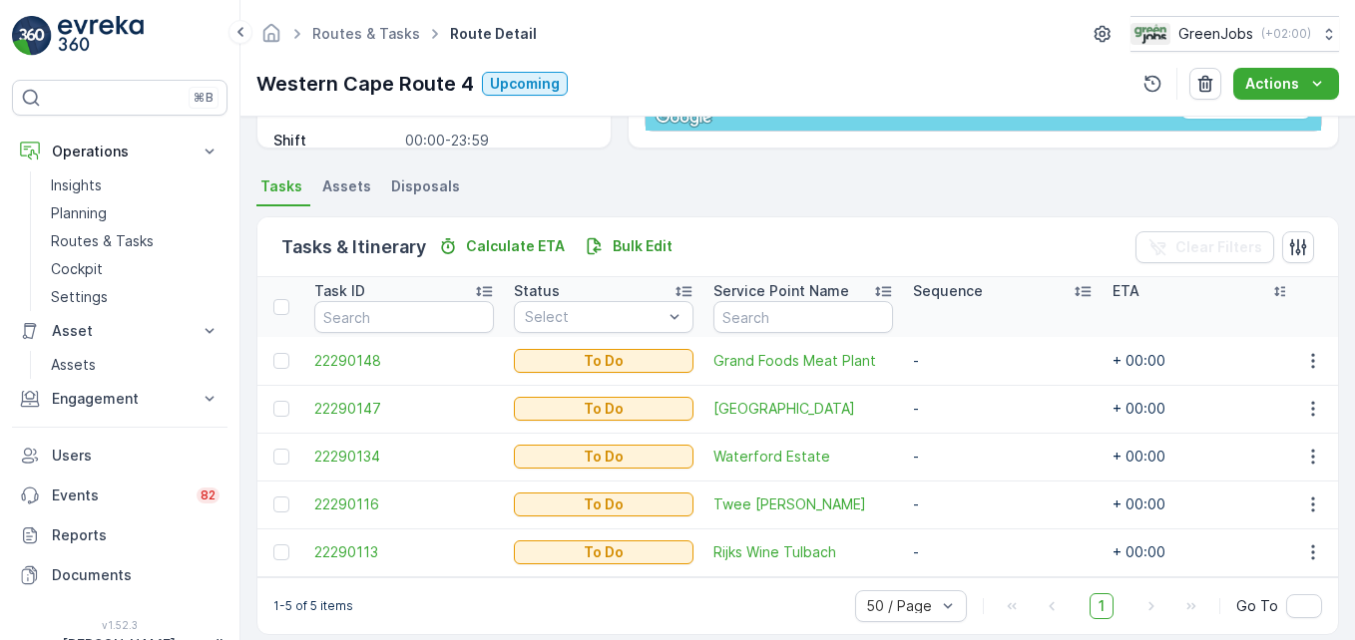
scroll to position [399, 0]
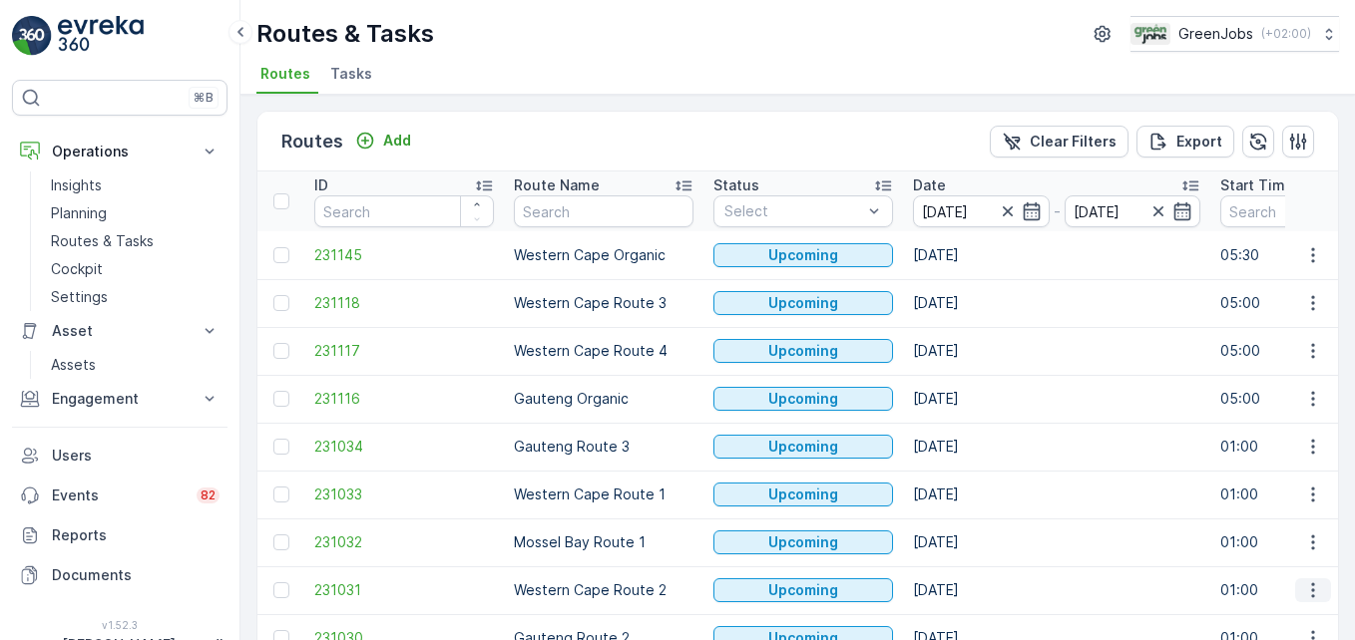
click at [969, 593] on icon "button" at bounding box center [1313, 591] width 20 height 20
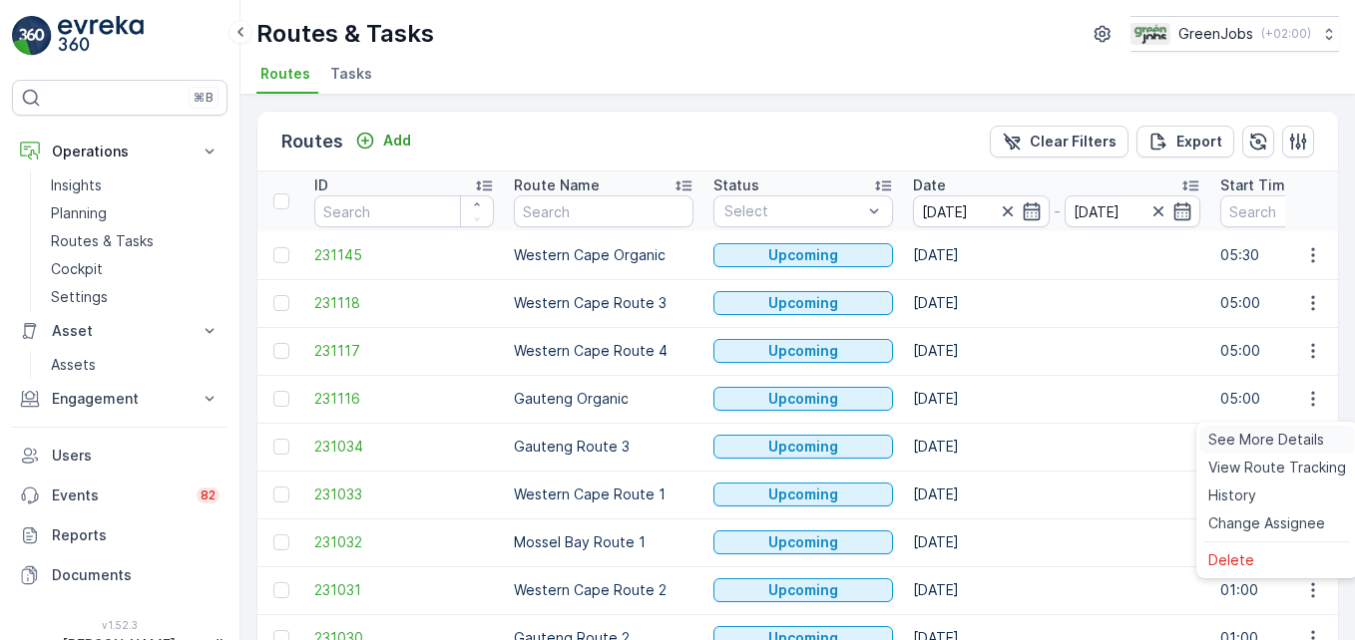
click at [969, 435] on span "See More Details" at bounding box center [1266, 440] width 116 height 20
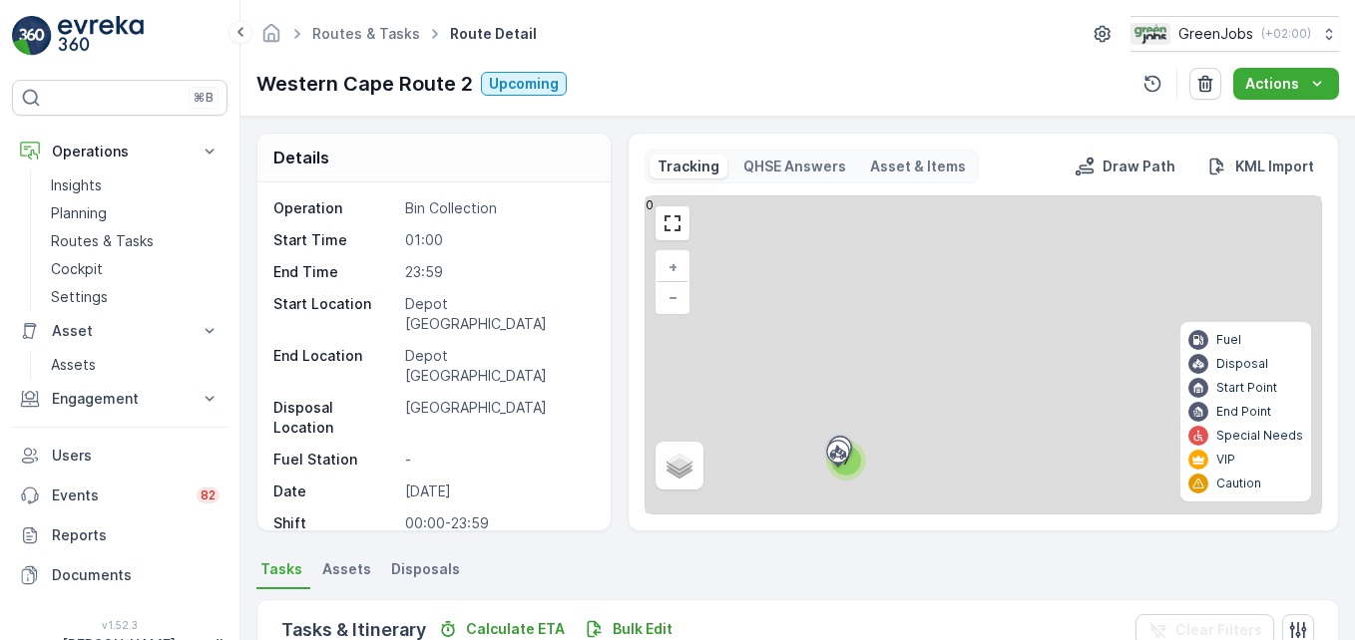
scroll to position [499, 0]
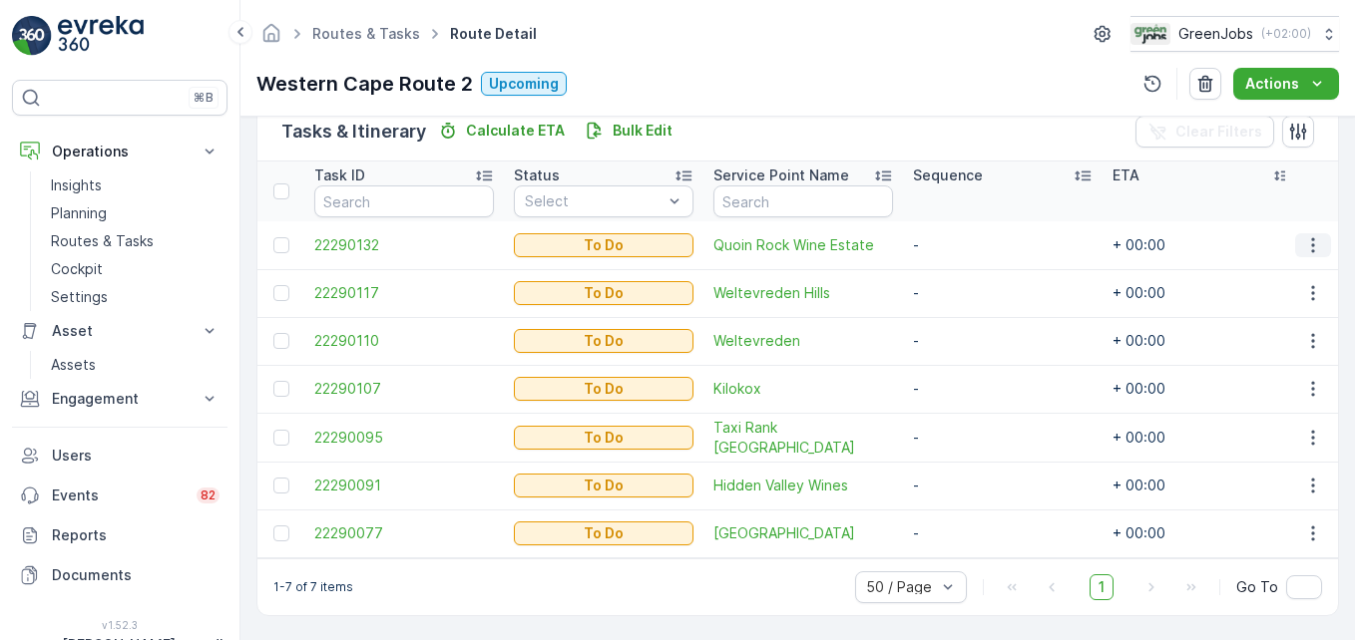
click at [969, 246] on icon "button" at bounding box center [1313, 245] width 20 height 20
click at [969, 333] on span "Change Route" at bounding box center [1261, 331] width 97 height 20
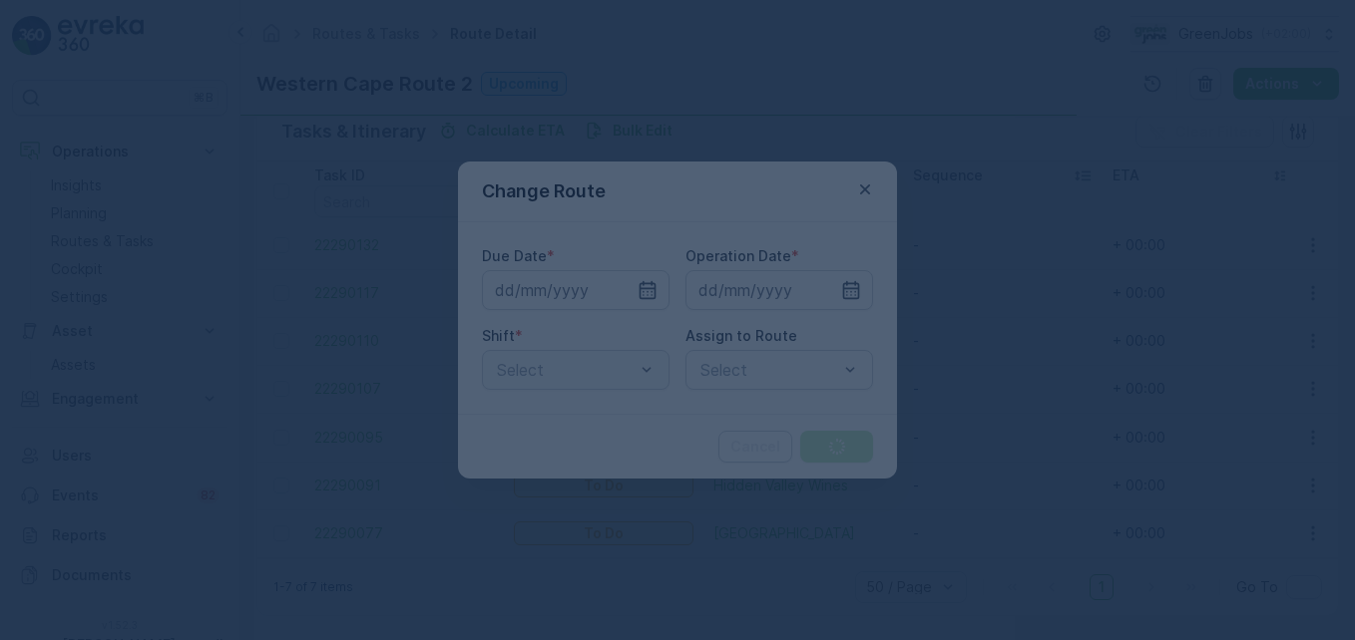
type input "[DATE]"
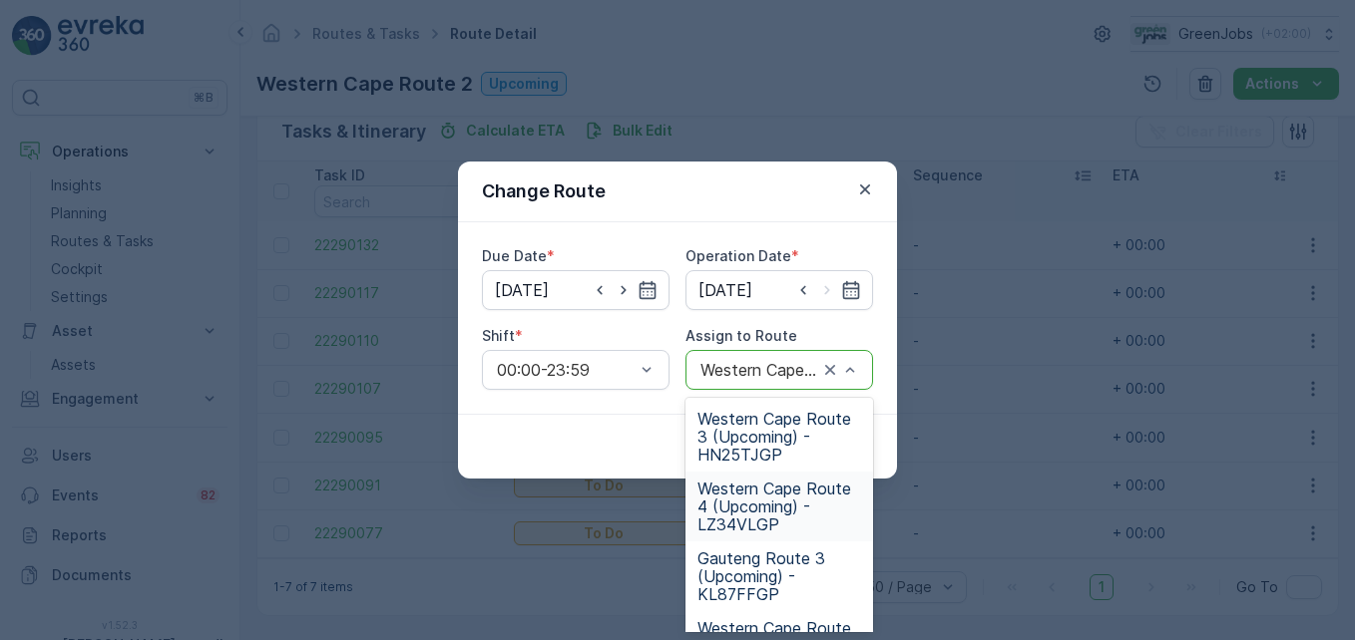
click at [757, 515] on span "Western Cape Route 4 (Upcoming) - LZ34VLGP" at bounding box center [779, 507] width 164 height 54
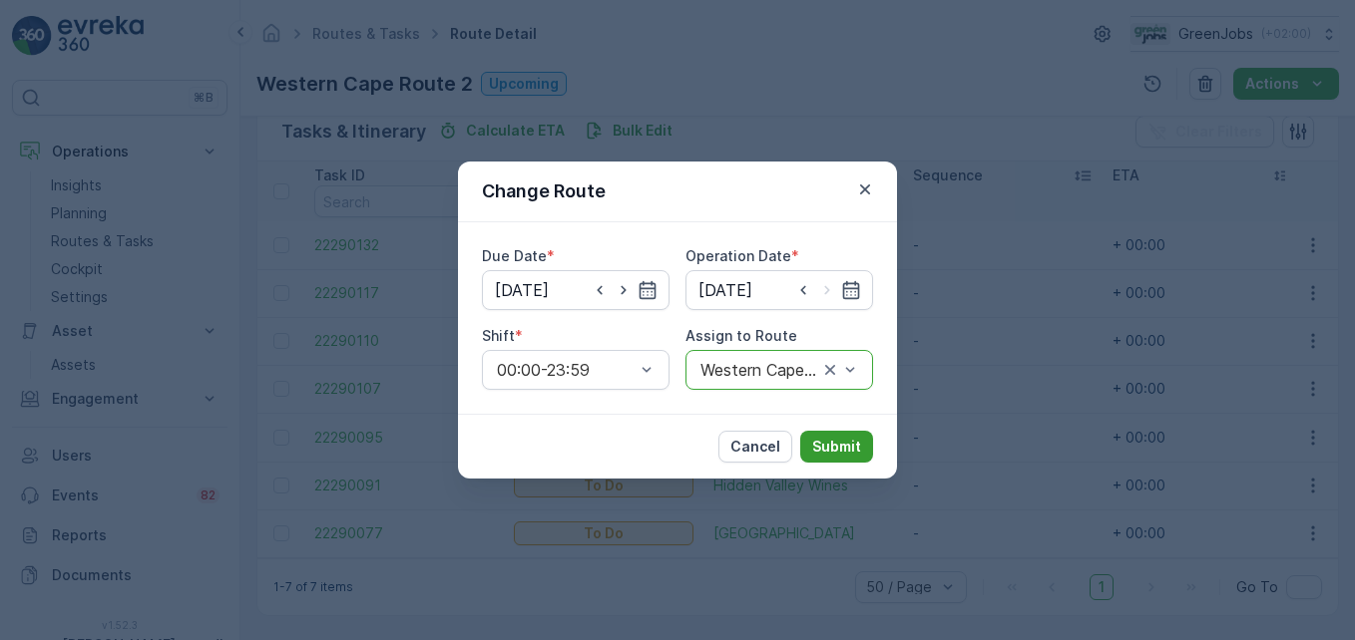
click at [842, 449] on p "Submit" at bounding box center [836, 447] width 49 height 20
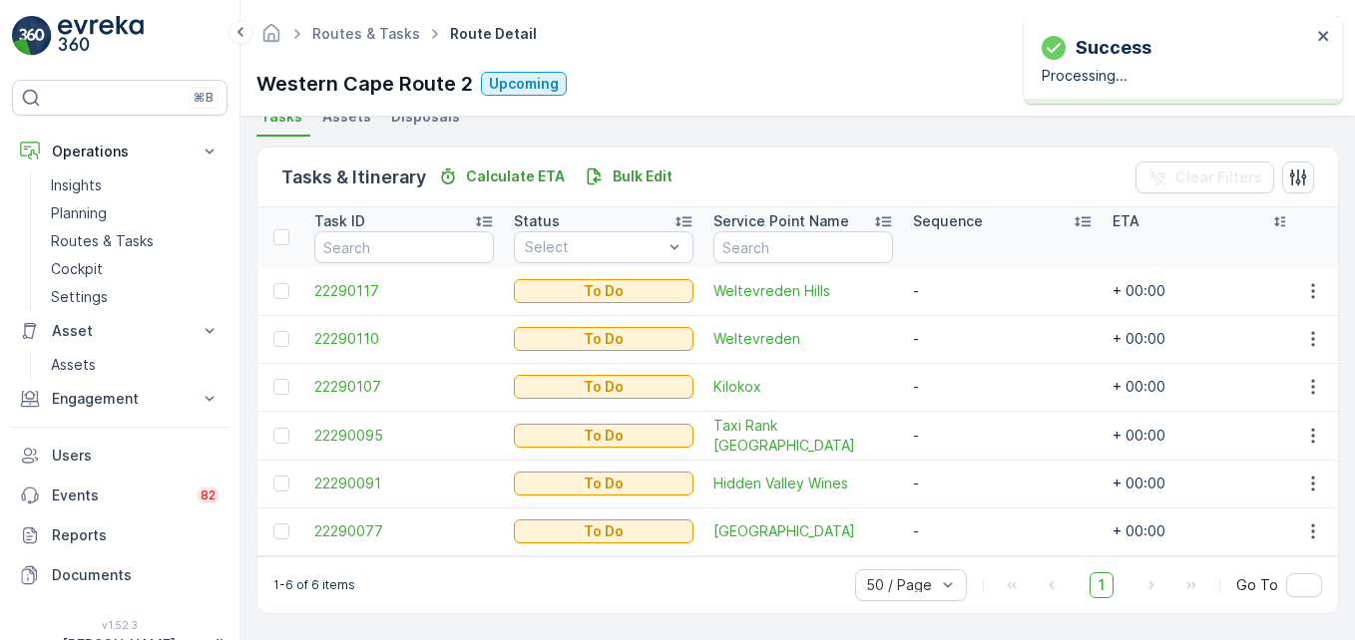
scroll to position [462, 0]
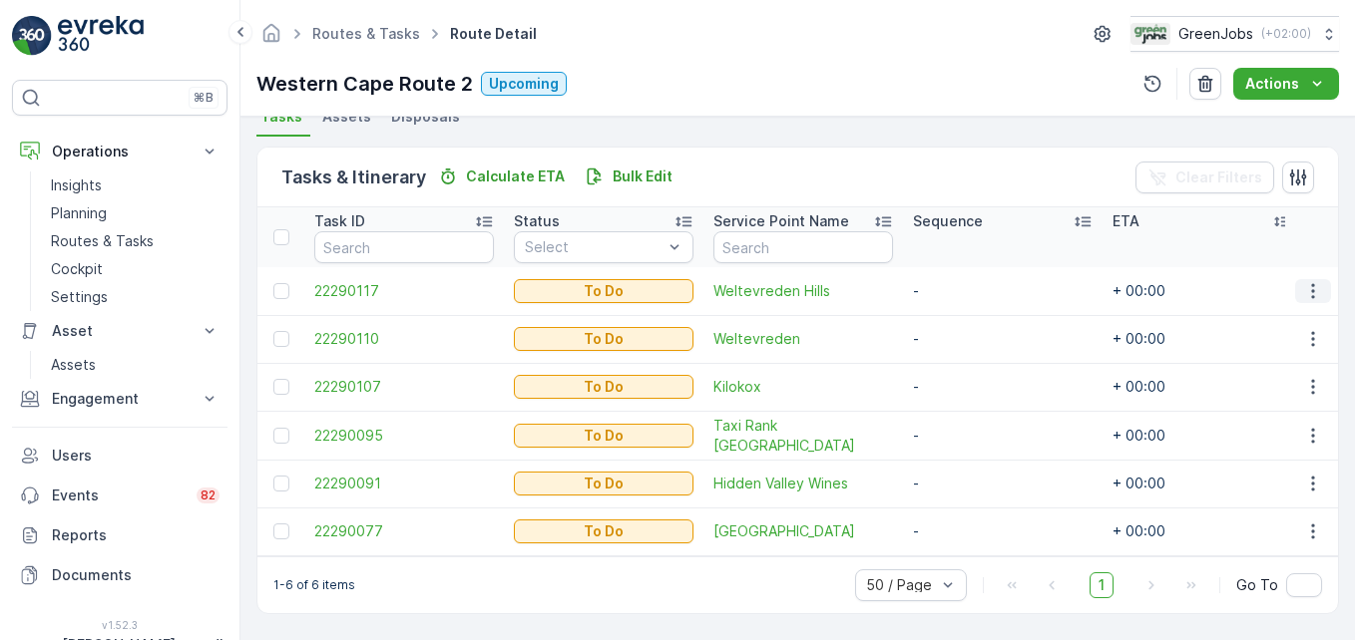
click at [969, 287] on icon "button" at bounding box center [1313, 291] width 20 height 20
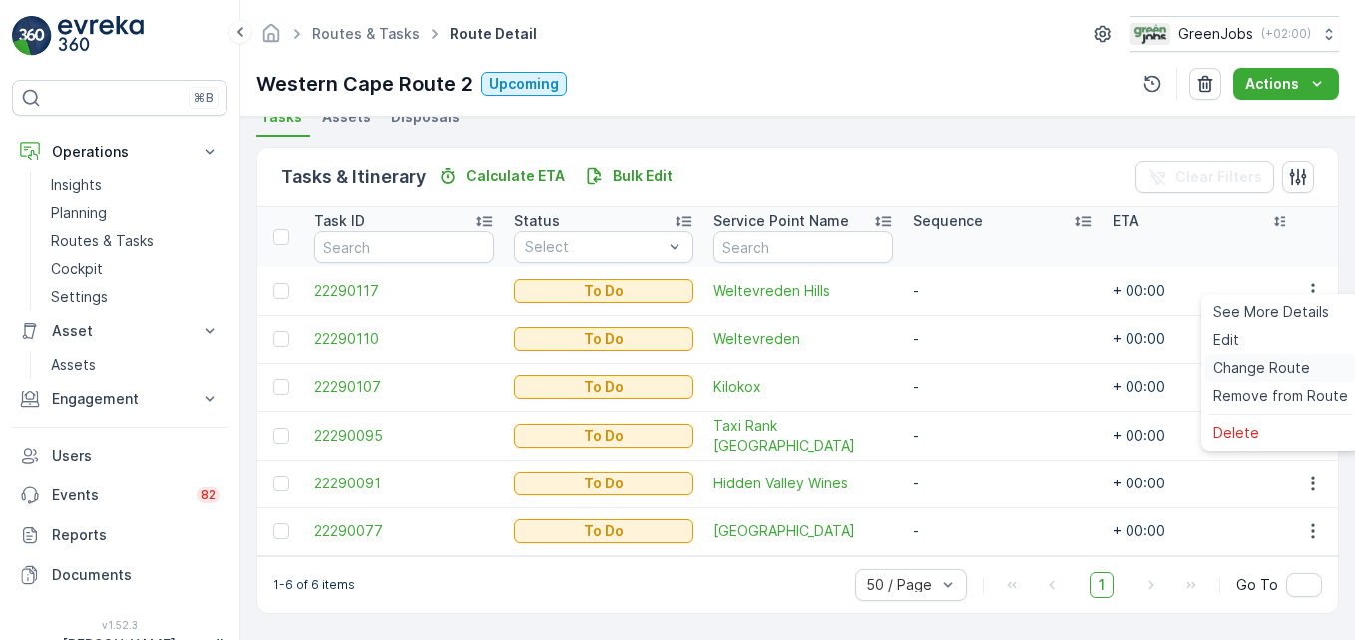
click at [969, 372] on span "Change Route" at bounding box center [1261, 368] width 97 height 20
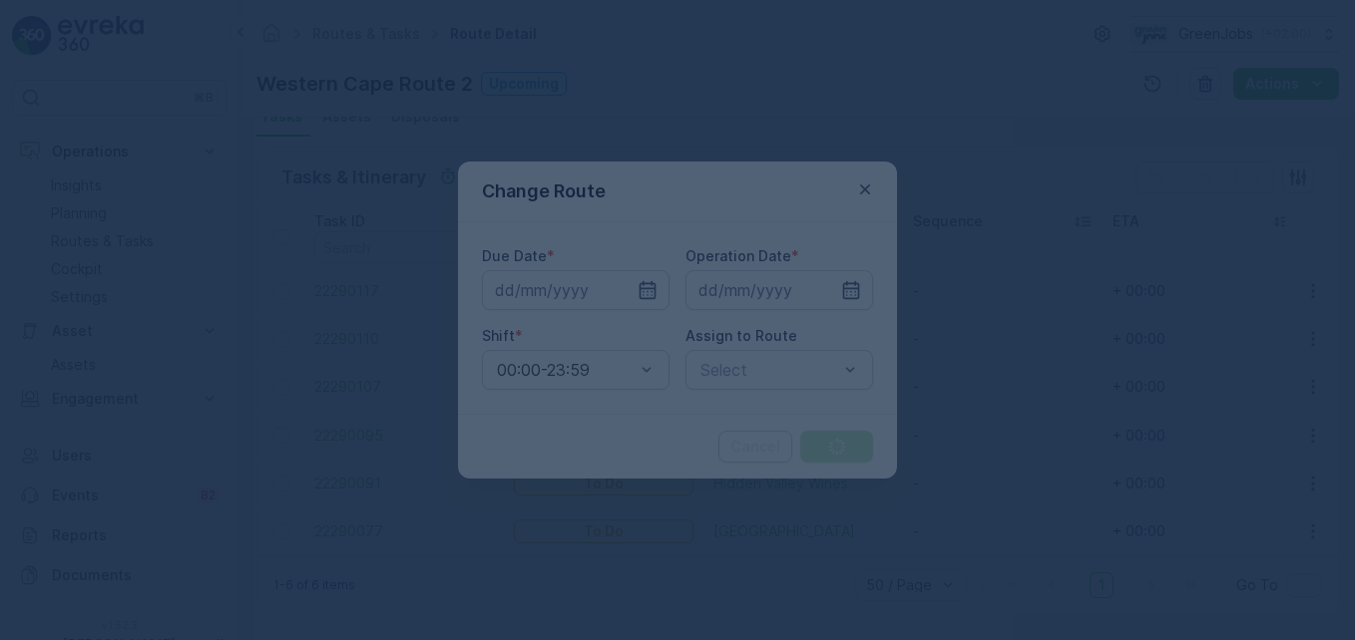
type input "[DATE]"
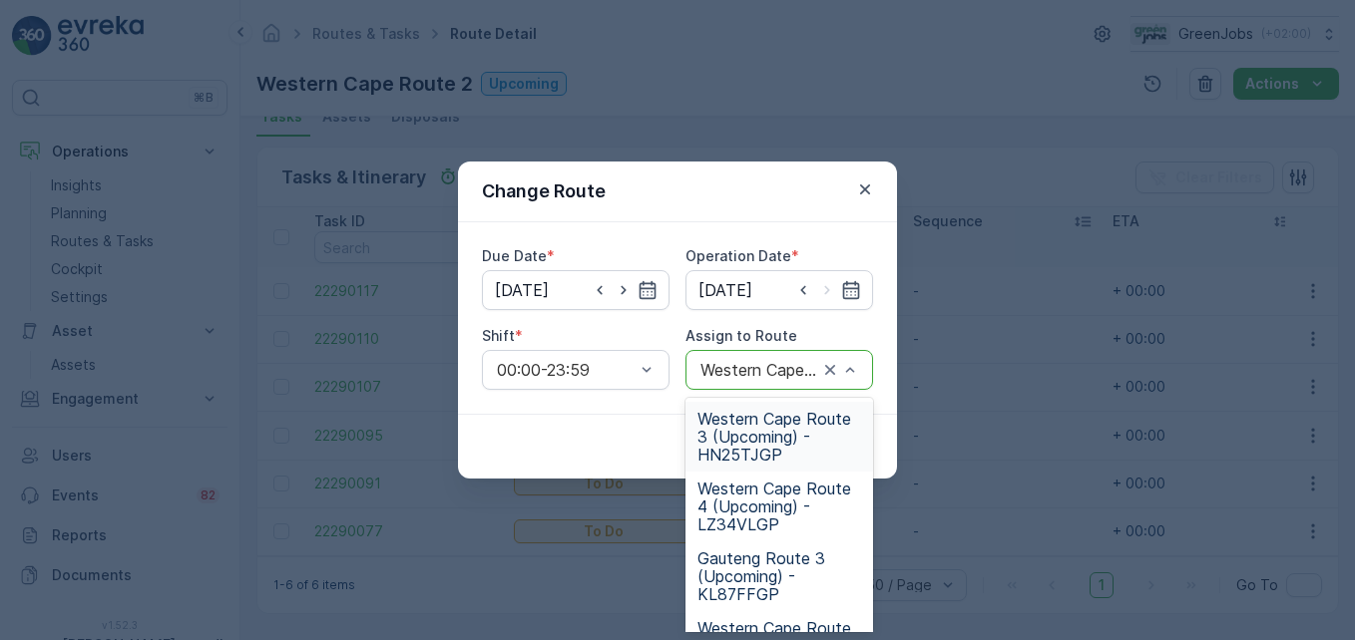
click at [761, 447] on span "Western Cape Route 3 (Upcoming) - HN25TJGP" at bounding box center [779, 437] width 164 height 54
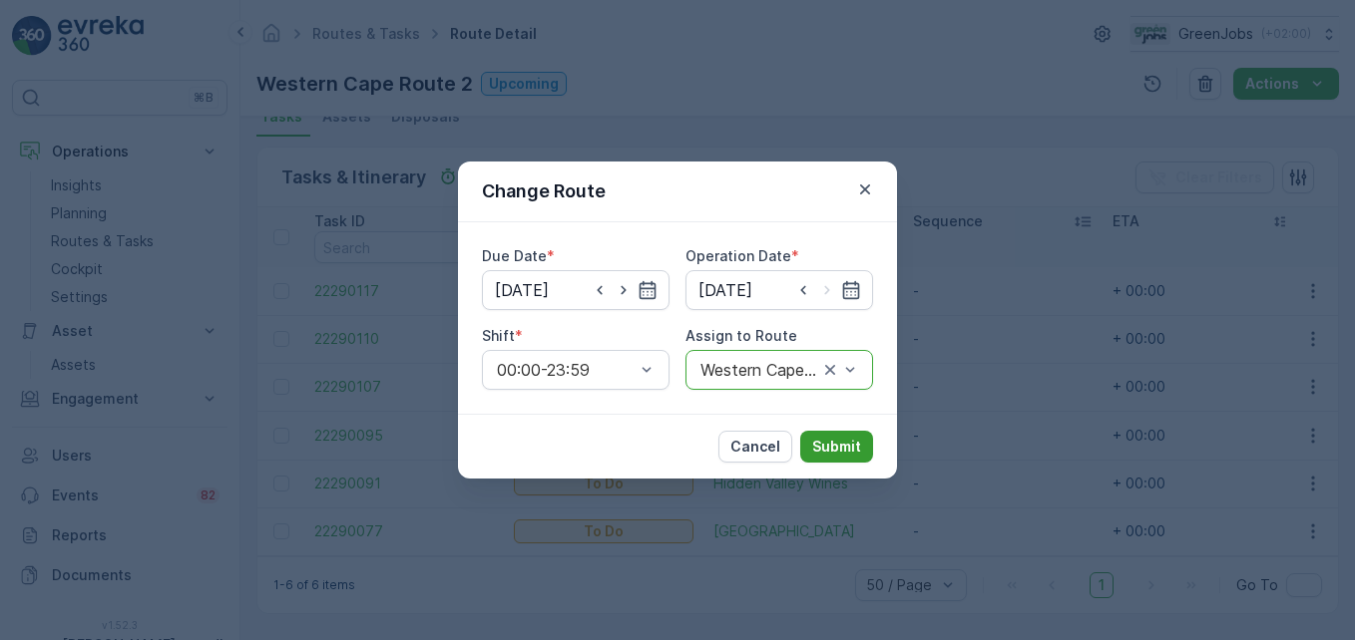
click at [839, 441] on p "Submit" at bounding box center [836, 447] width 49 height 20
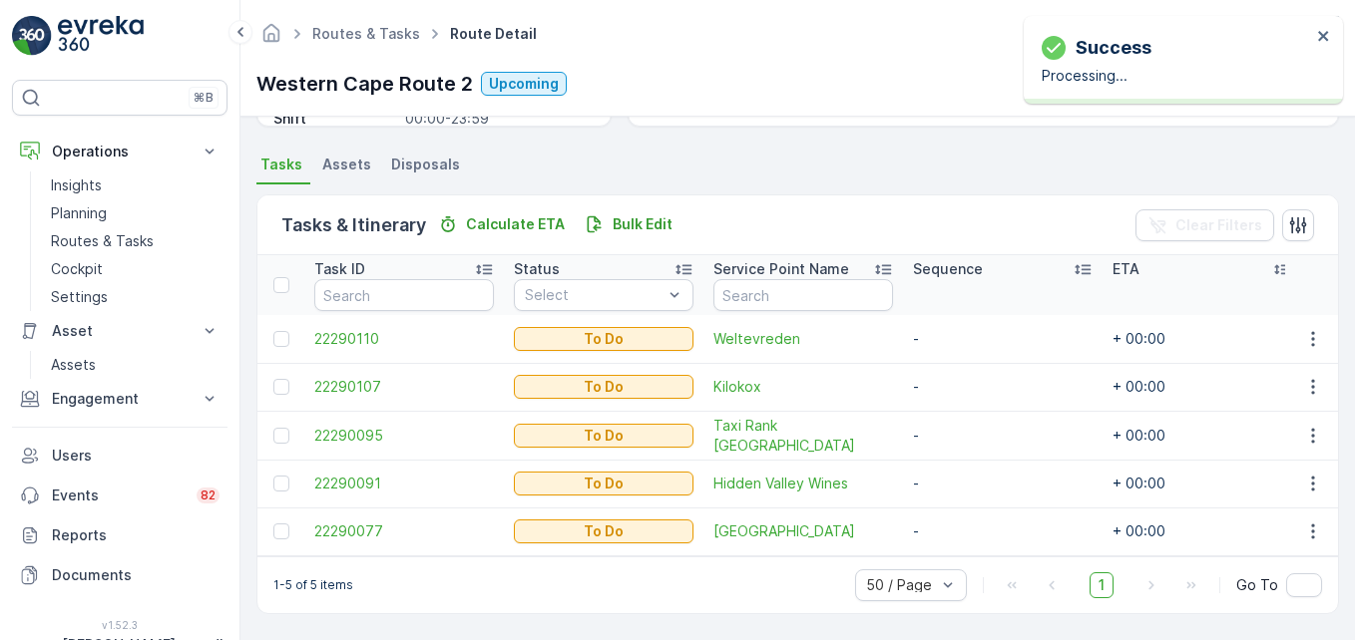
scroll to position [414, 0]
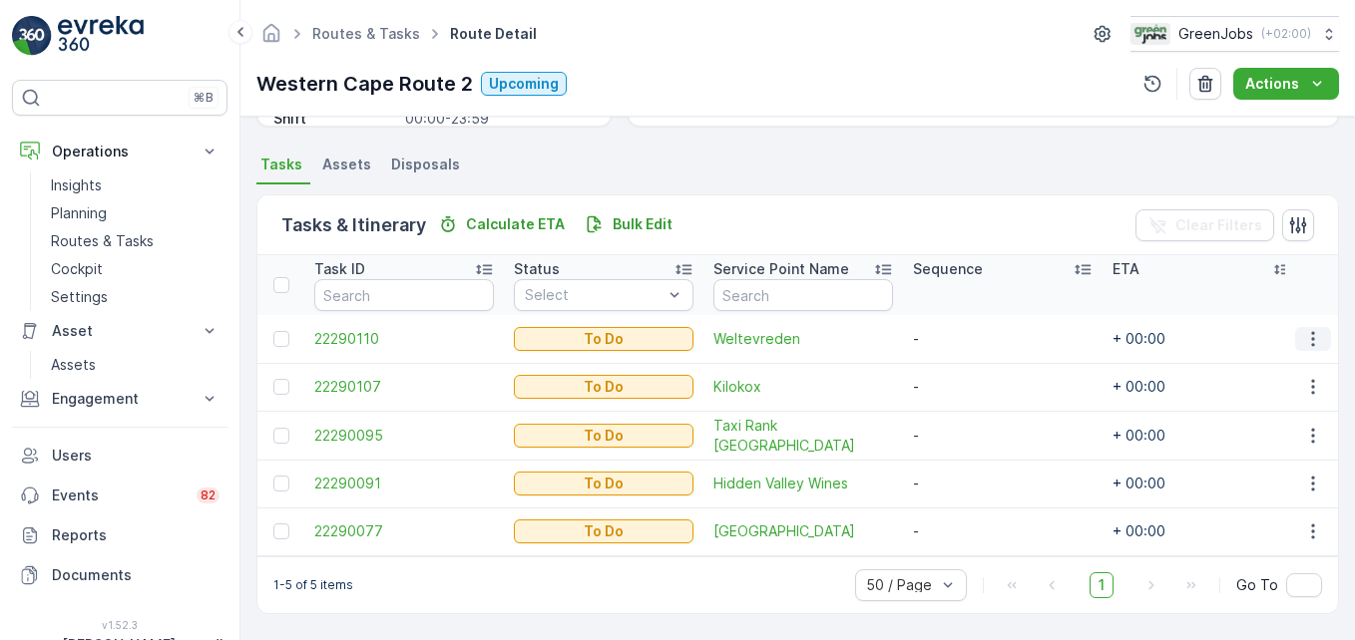
click at [969, 336] on icon "button" at bounding box center [1312, 338] width 3 height 15
click at [969, 413] on span "Change Route" at bounding box center [1261, 416] width 97 height 20
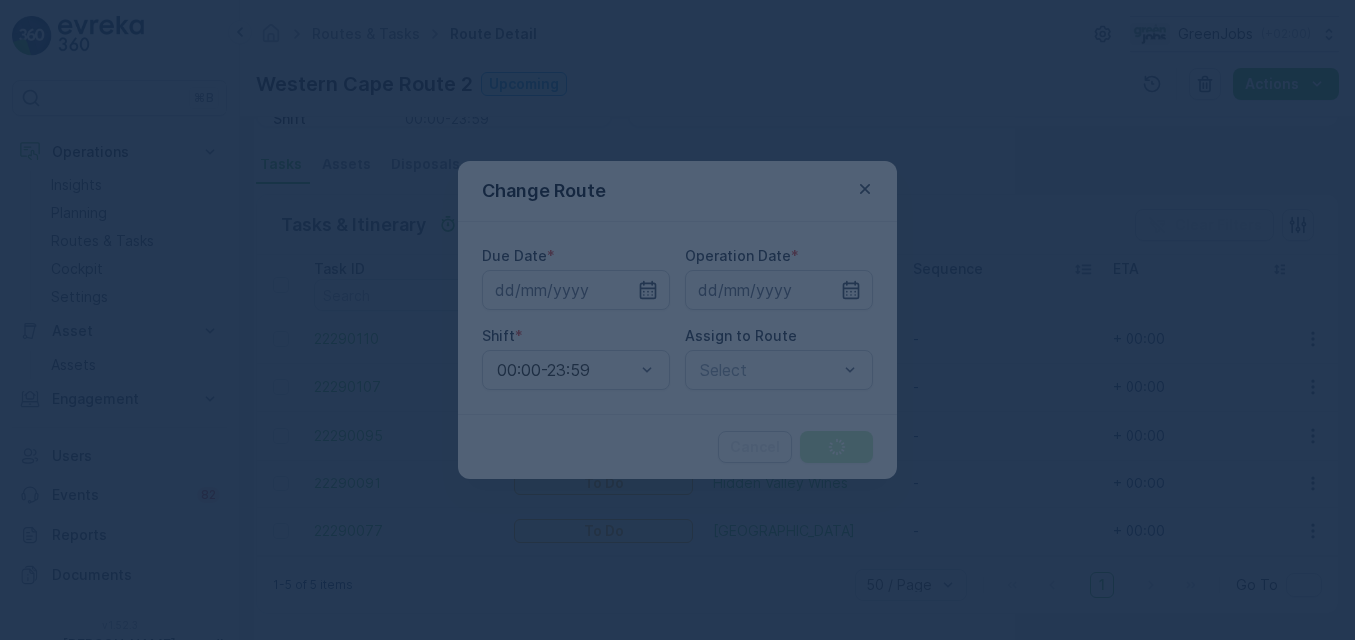
type input "[DATE]"
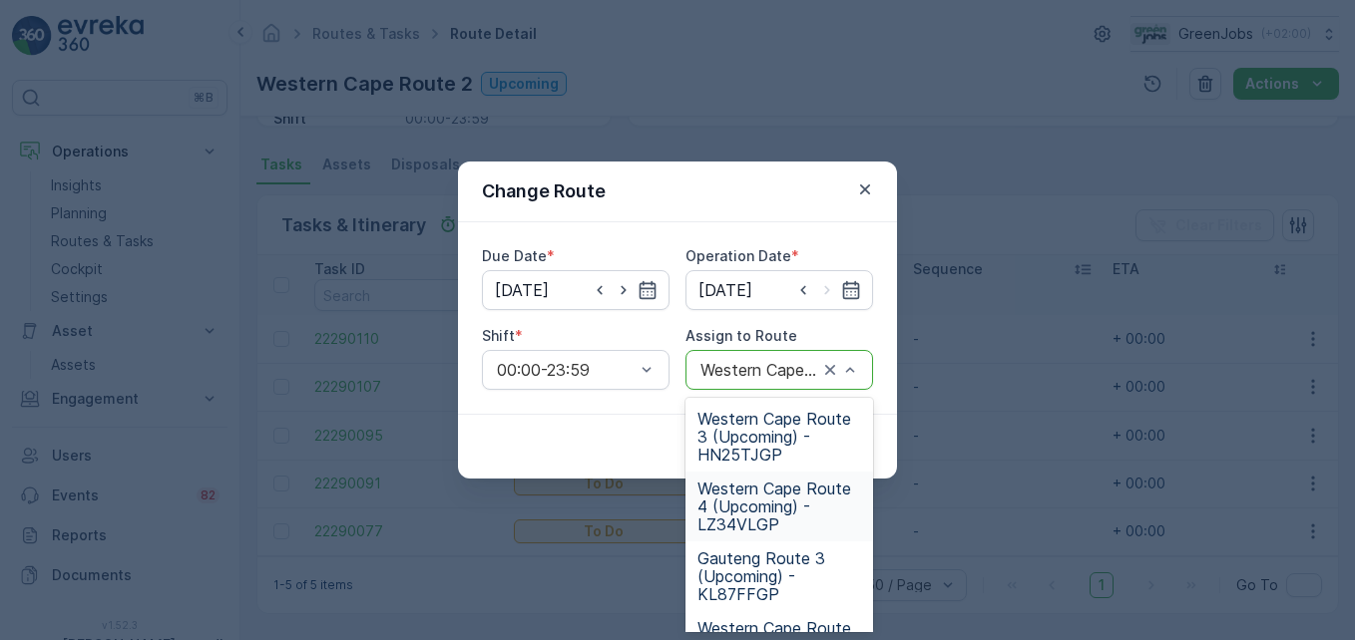
click at [761, 513] on span "Western Cape Route 4 (Upcoming) - LZ34VLGP" at bounding box center [779, 507] width 164 height 54
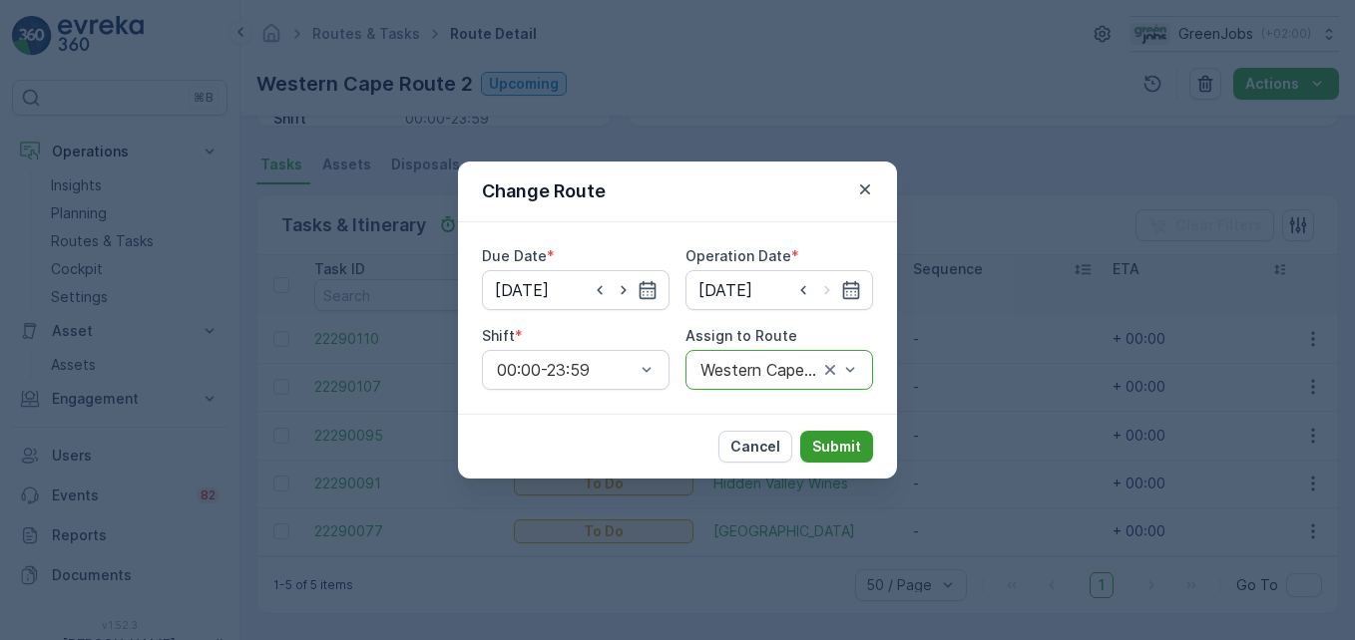
click at [836, 445] on p "Submit" at bounding box center [836, 447] width 49 height 20
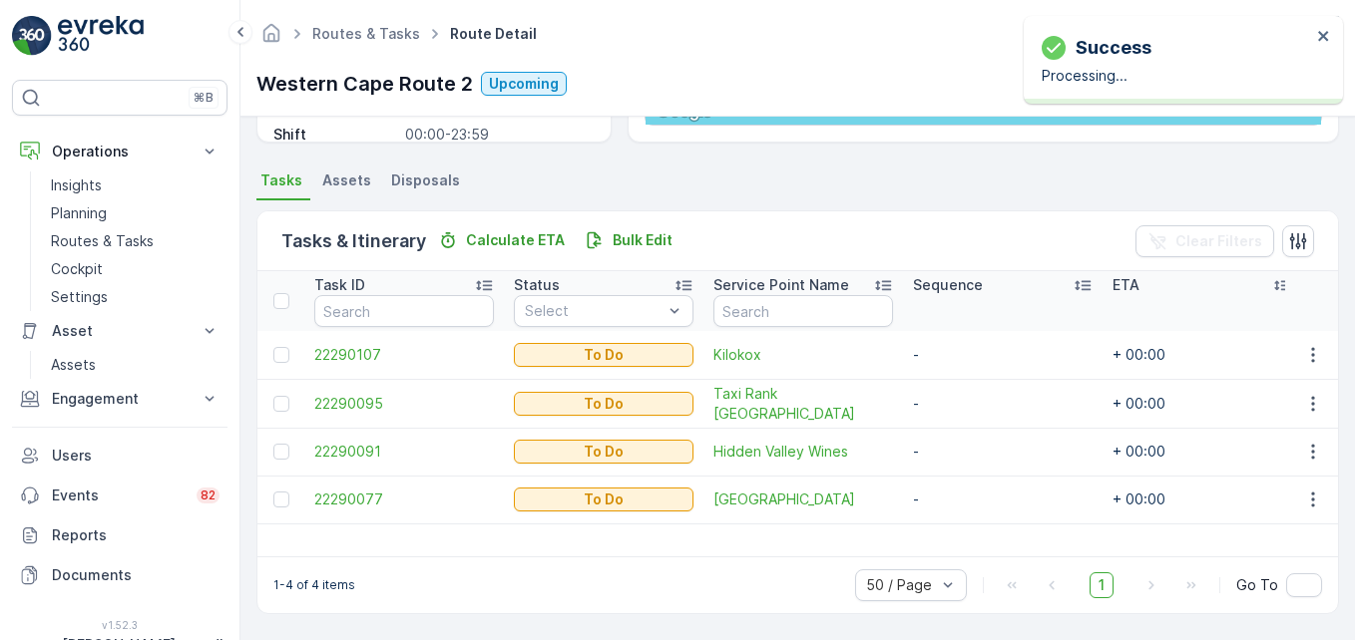
scroll to position [389, 0]
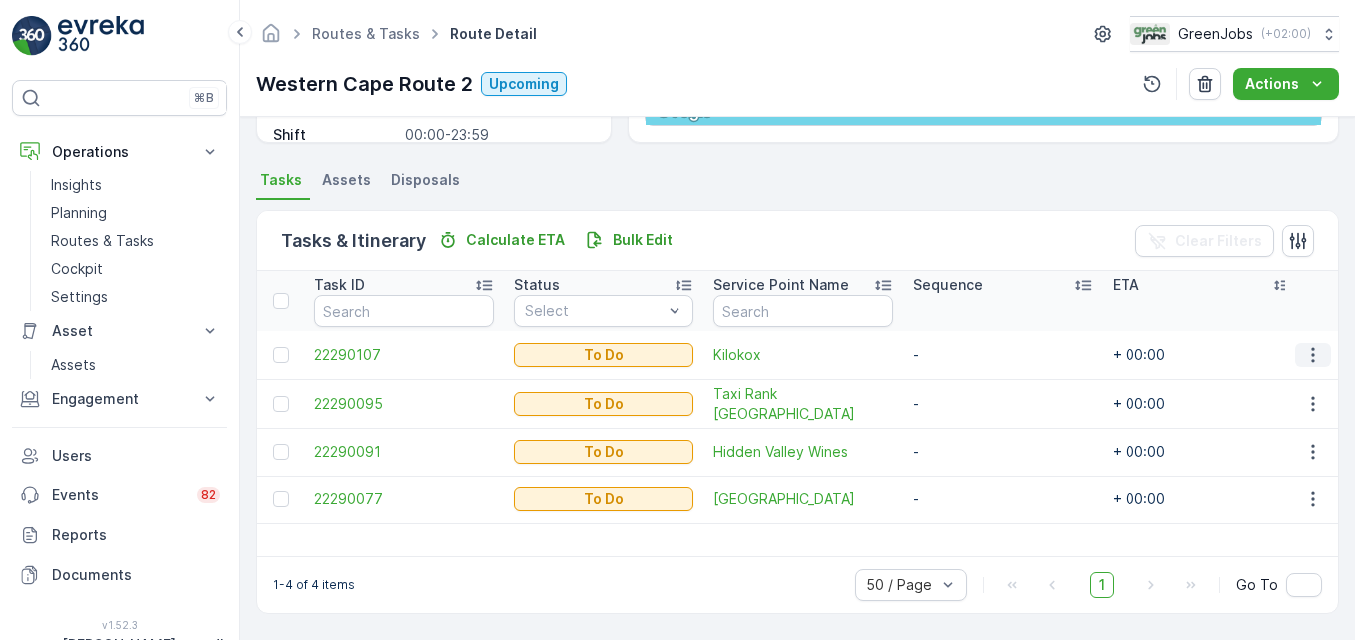
click at [969, 353] on icon "button" at bounding box center [1313, 355] width 20 height 20
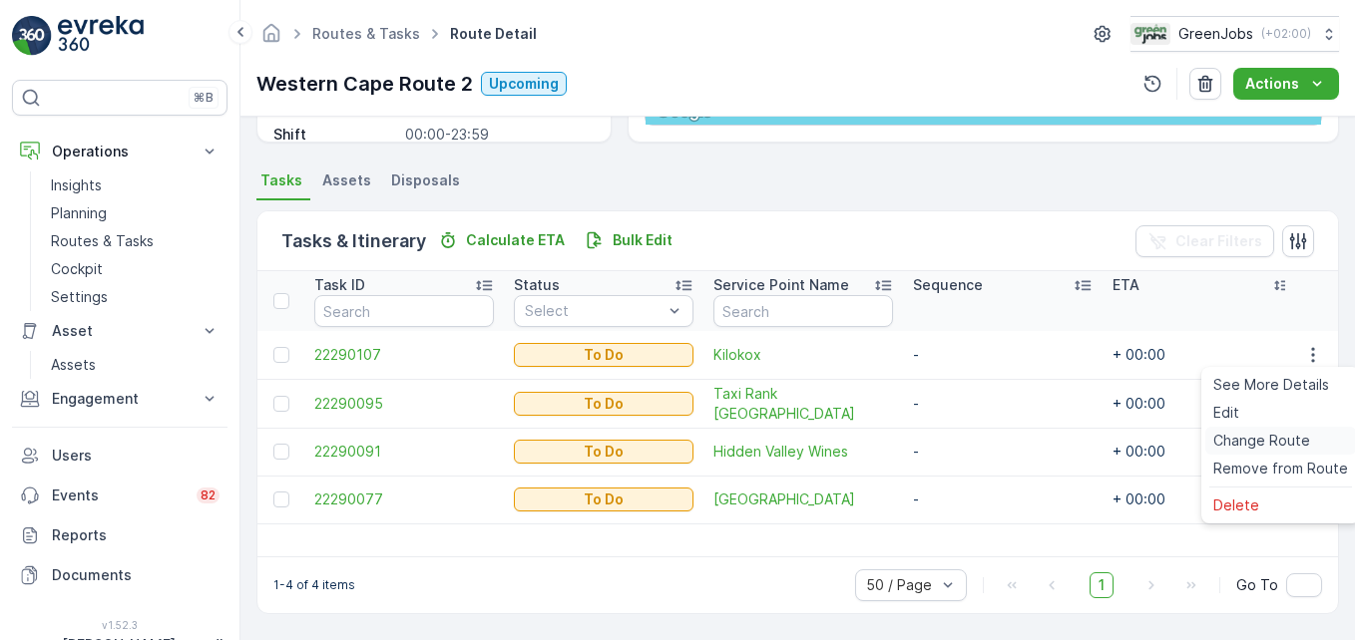
click at [969, 438] on span "Change Route" at bounding box center [1261, 441] width 97 height 20
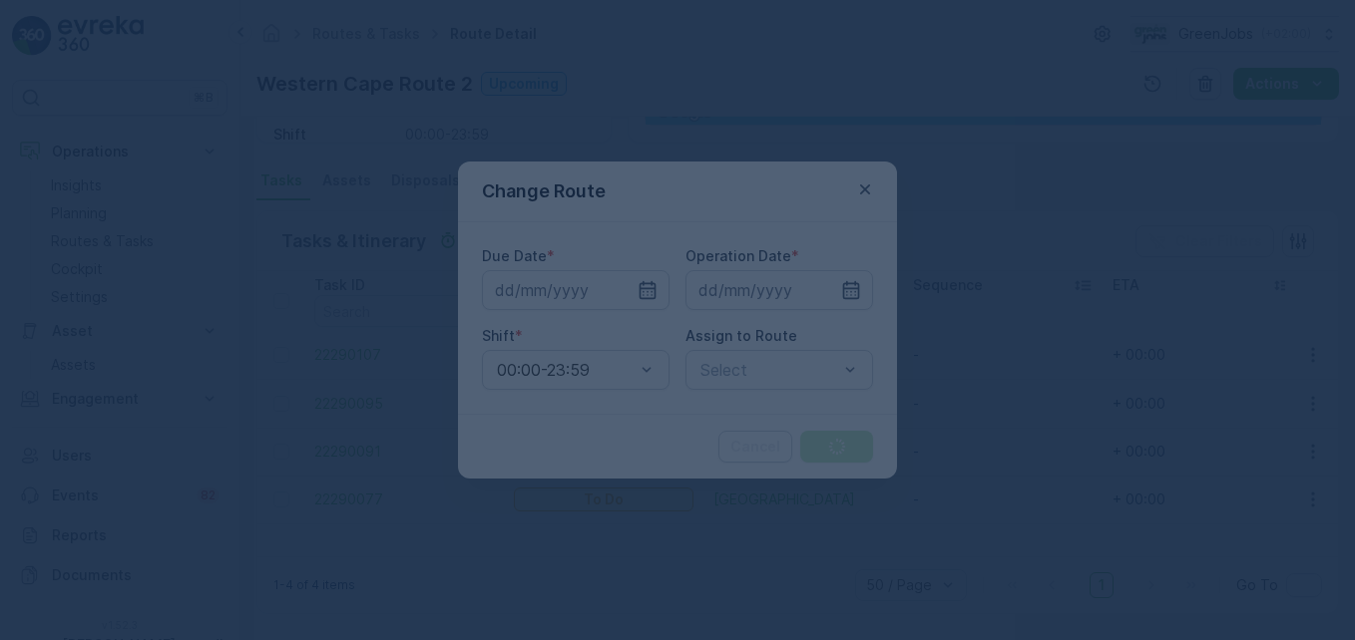
type input "[DATE]"
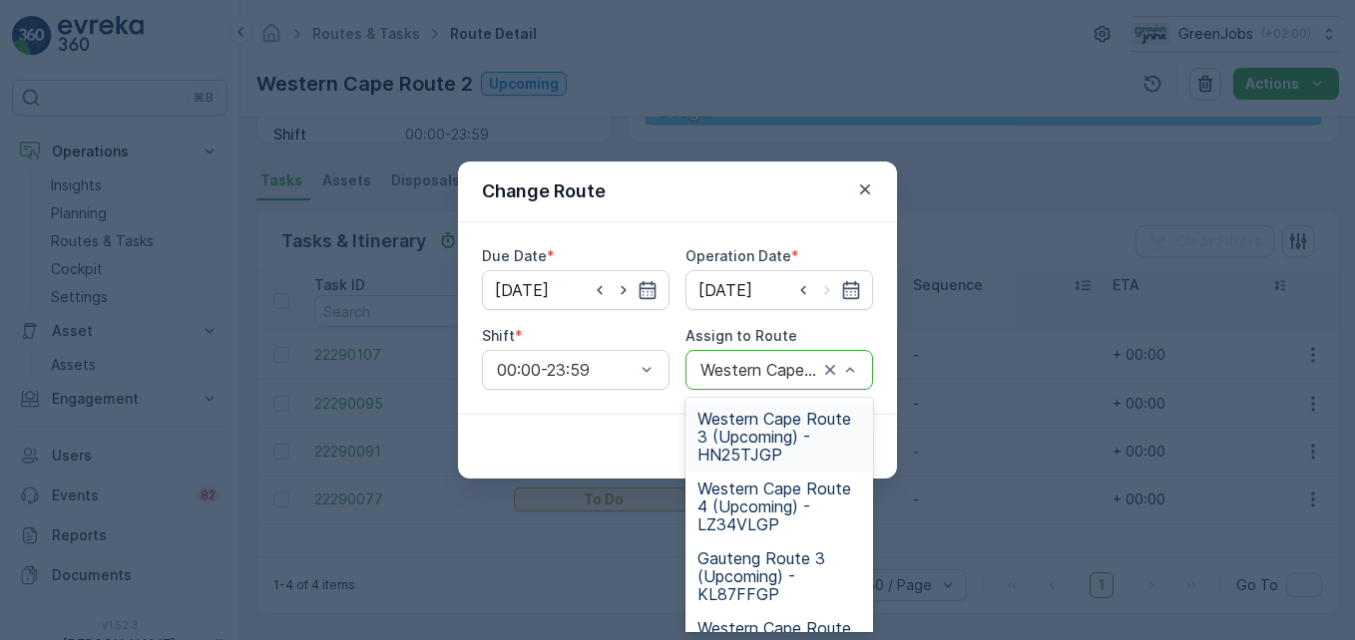
click at [719, 436] on span "Western Cape Route 3 (Upcoming) - HN25TJGP" at bounding box center [779, 437] width 164 height 54
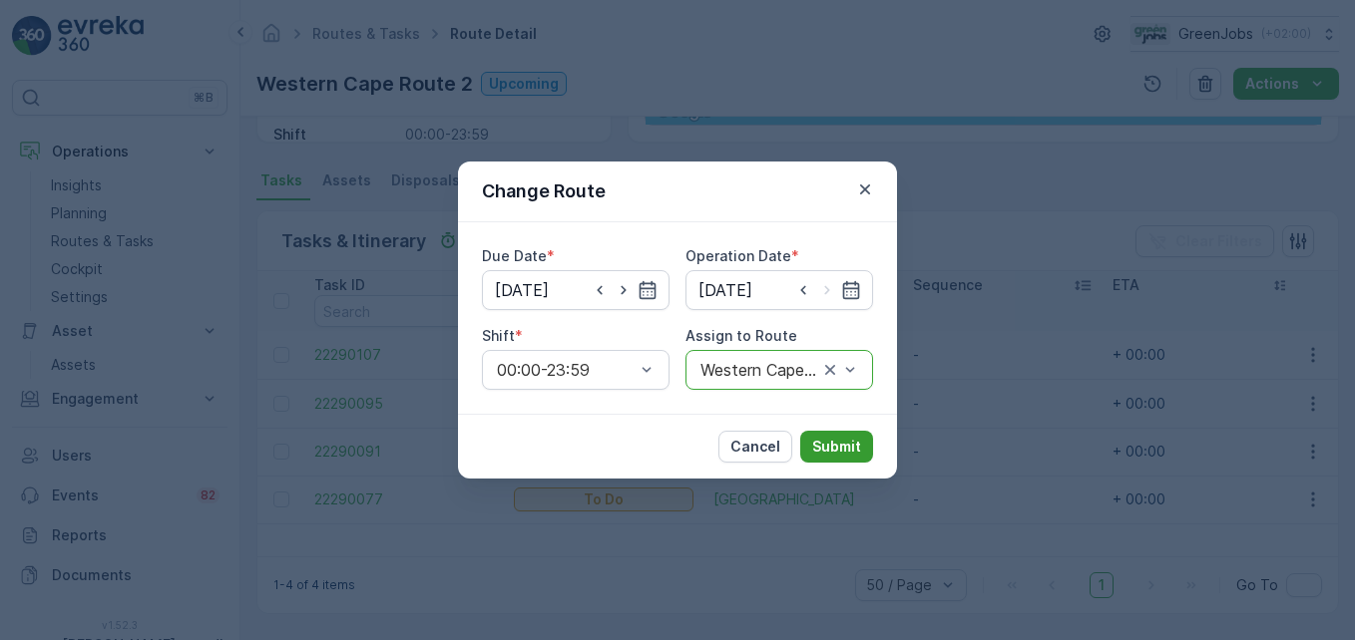
click at [819, 439] on p "Submit" at bounding box center [836, 447] width 49 height 20
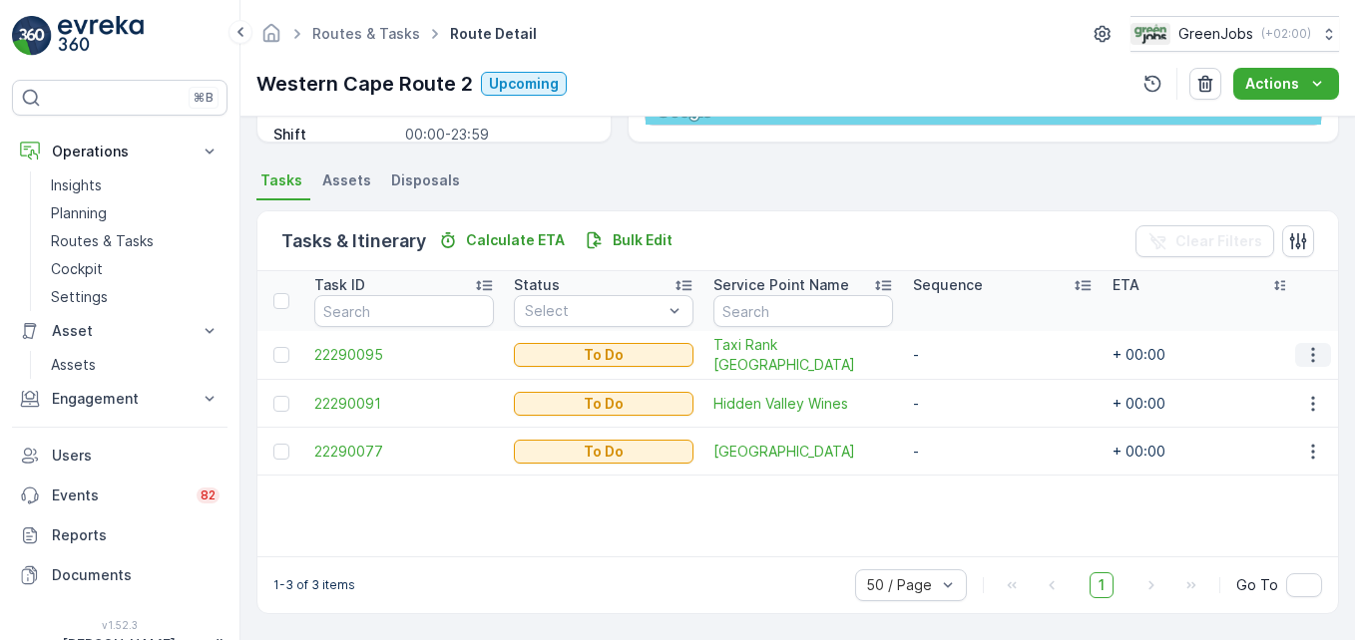
click at [969, 360] on icon "button" at bounding box center [1313, 355] width 20 height 20
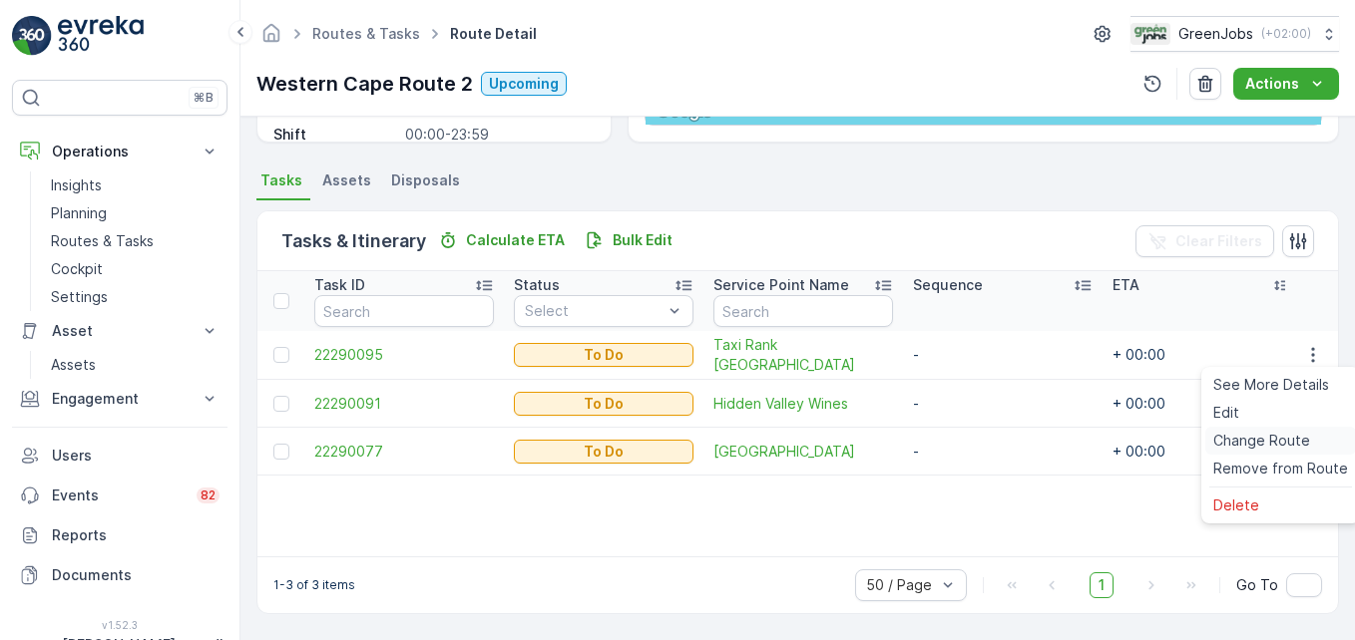
click at [969, 447] on span "Change Route" at bounding box center [1261, 441] width 97 height 20
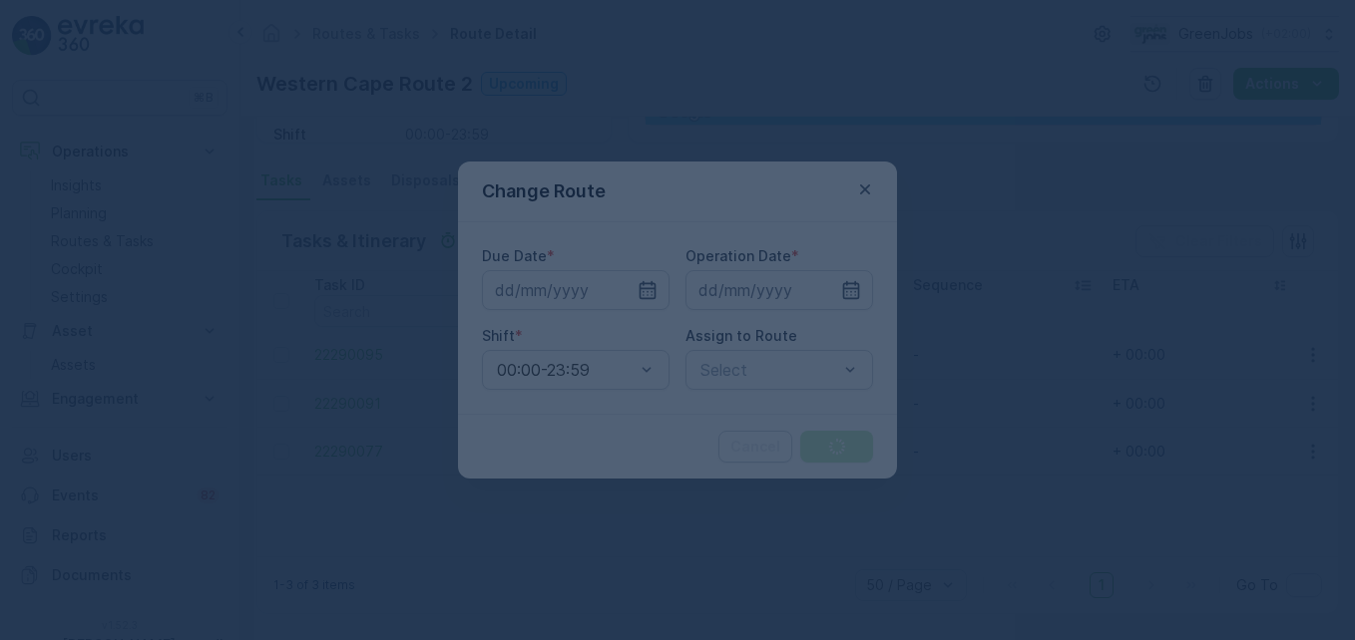
type input "[DATE]"
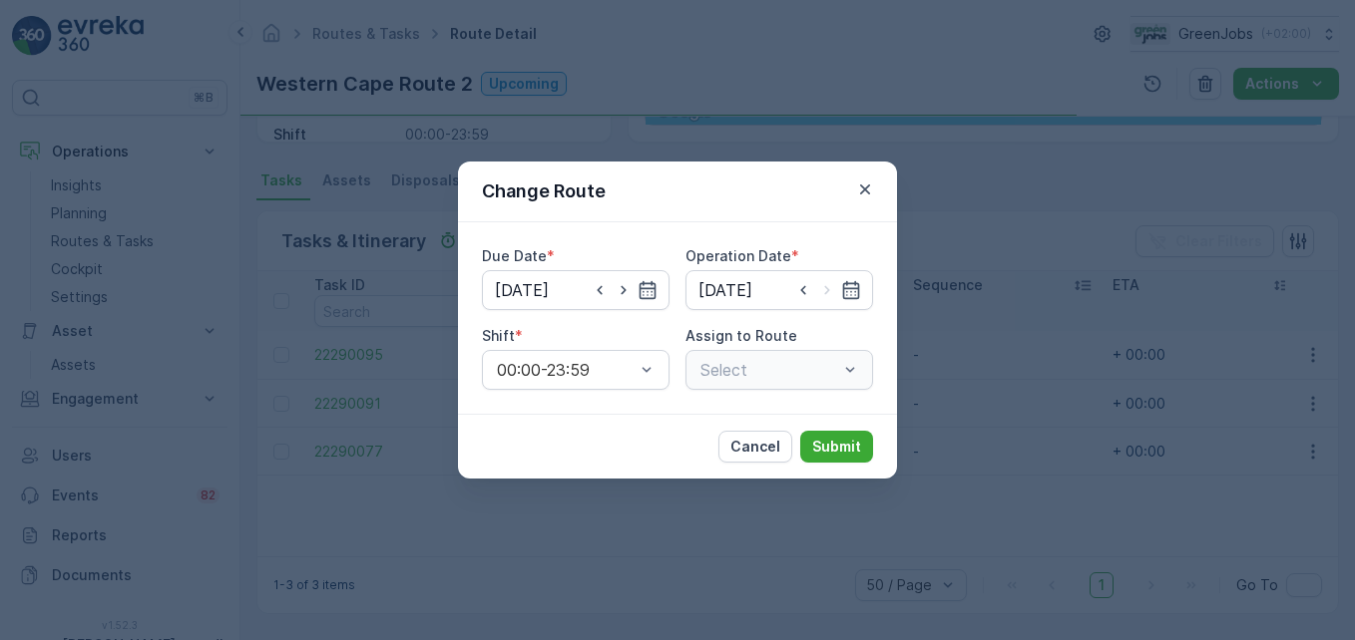
click at [847, 369] on div "Select" at bounding box center [779, 370] width 188 height 40
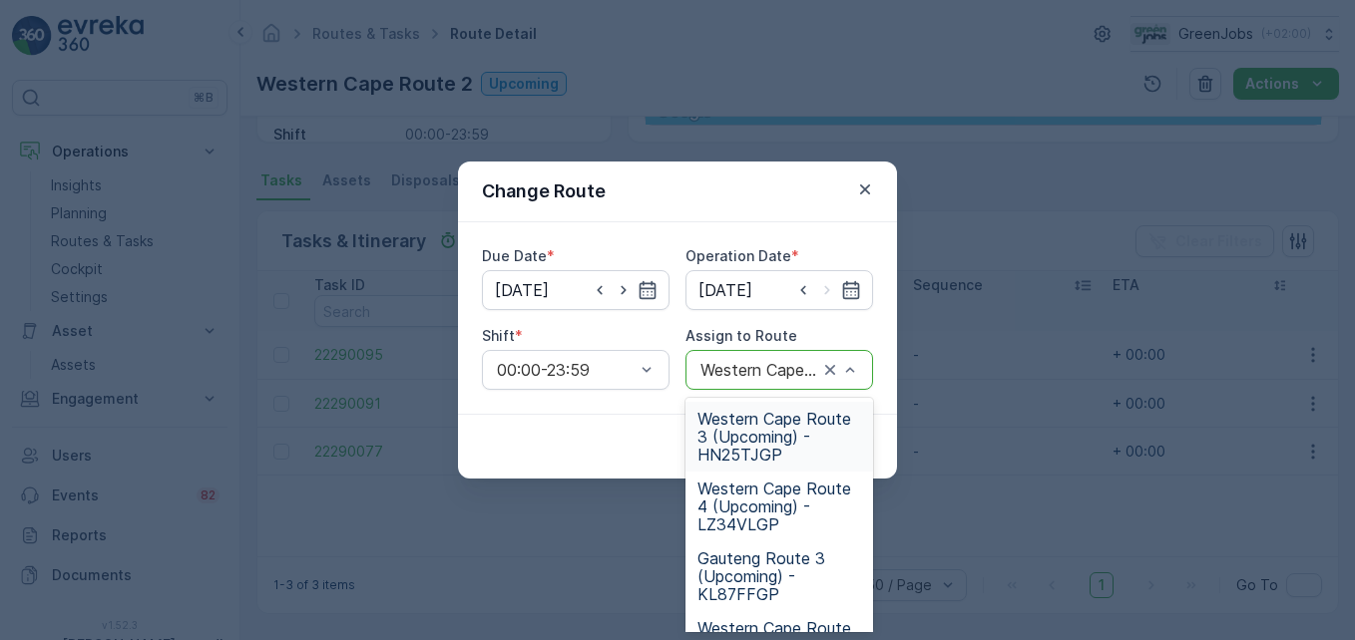
click at [741, 441] on span "Western Cape Route 3 (Upcoming) - HN25TJGP" at bounding box center [779, 437] width 164 height 54
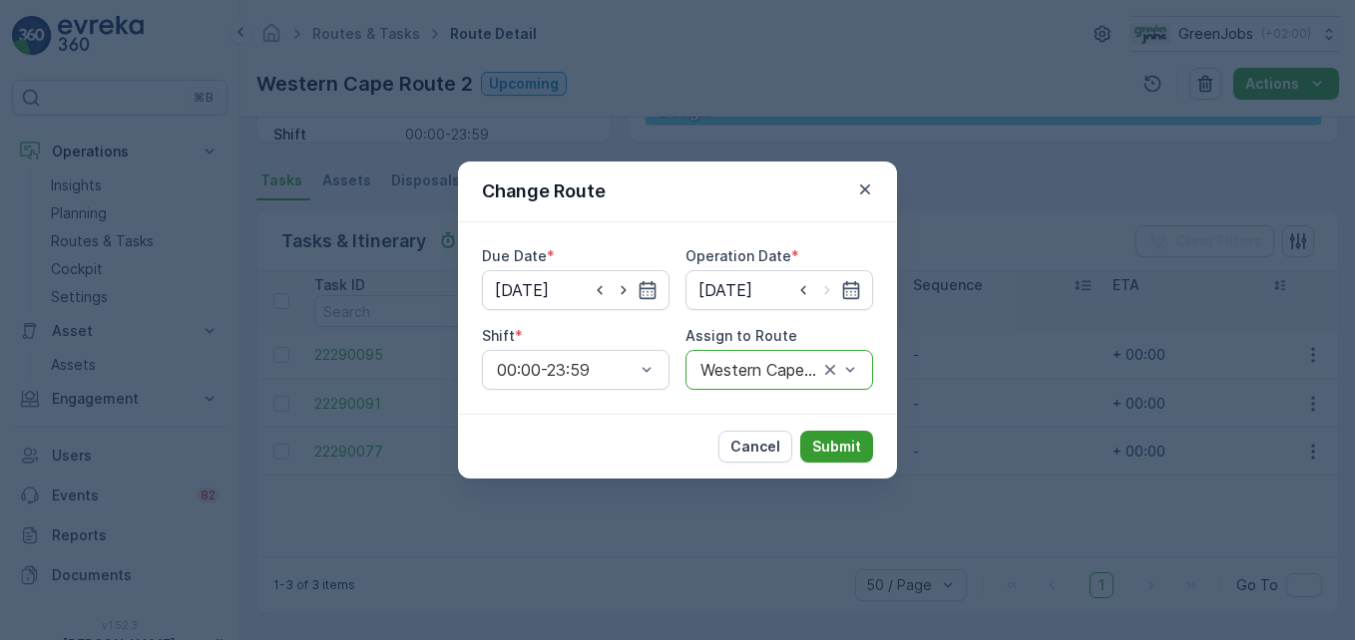
click at [837, 442] on p "Submit" at bounding box center [836, 447] width 49 height 20
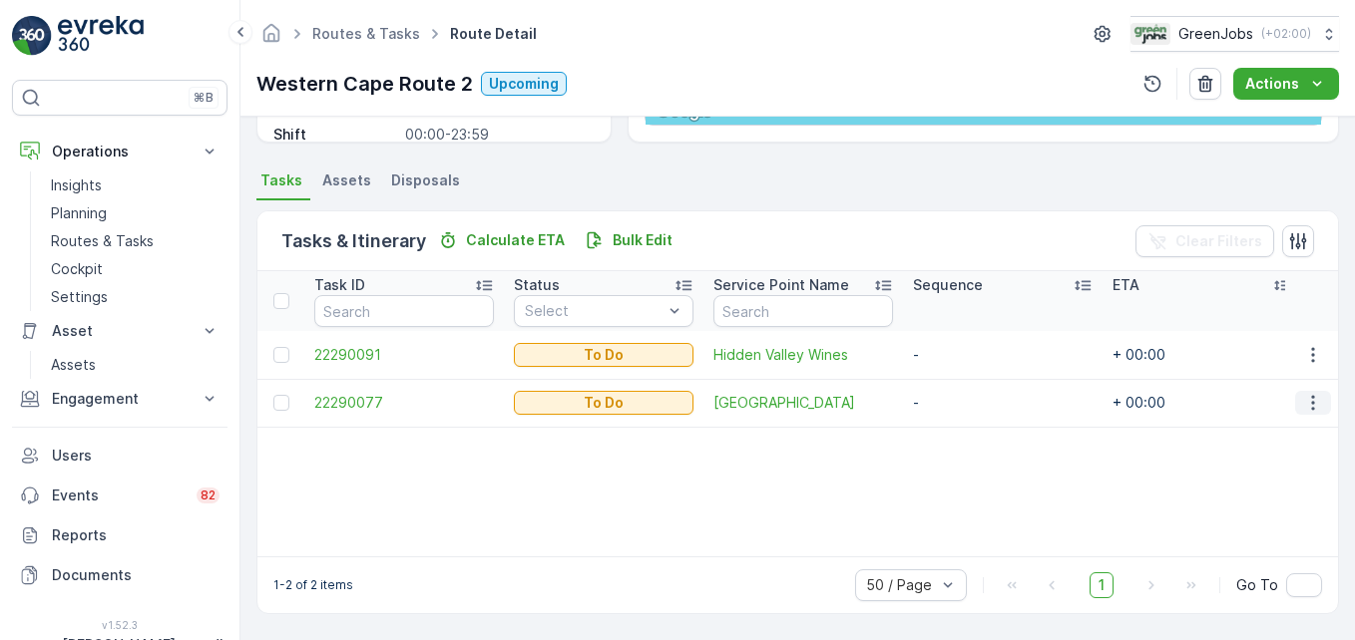
click at [969, 401] on icon "button" at bounding box center [1313, 403] width 20 height 20
click at [969, 486] on span "Change Route" at bounding box center [1261, 489] width 97 height 20
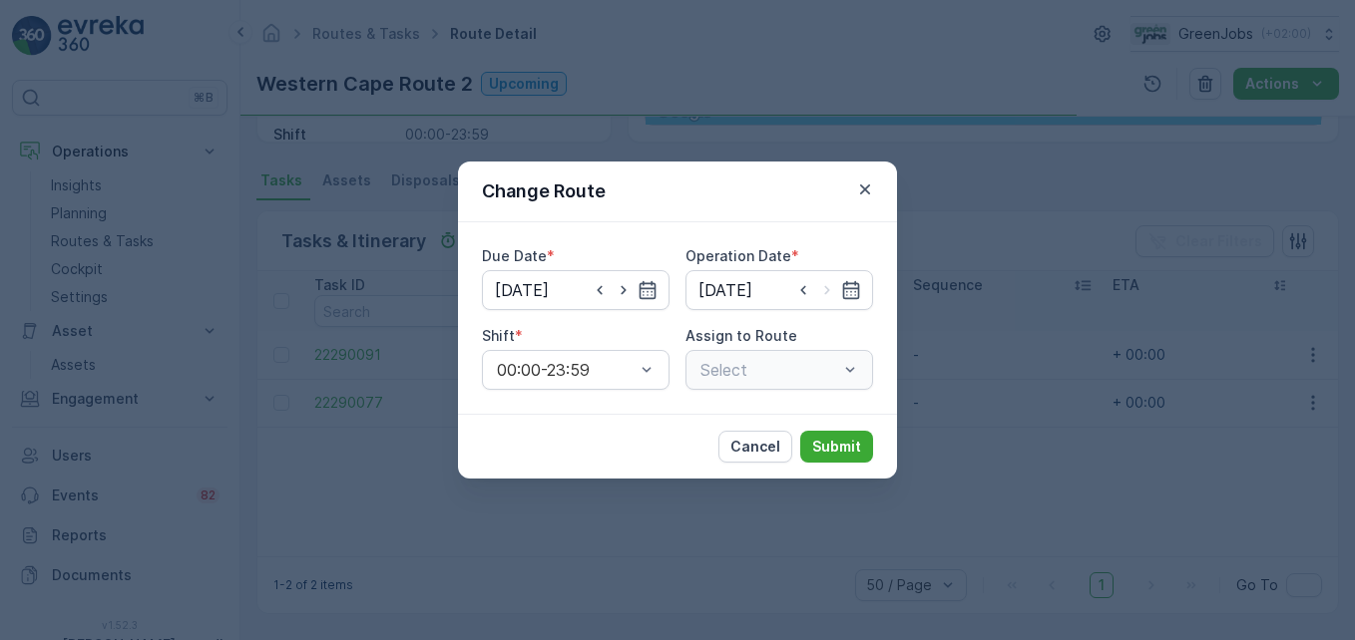
type input "[DATE]"
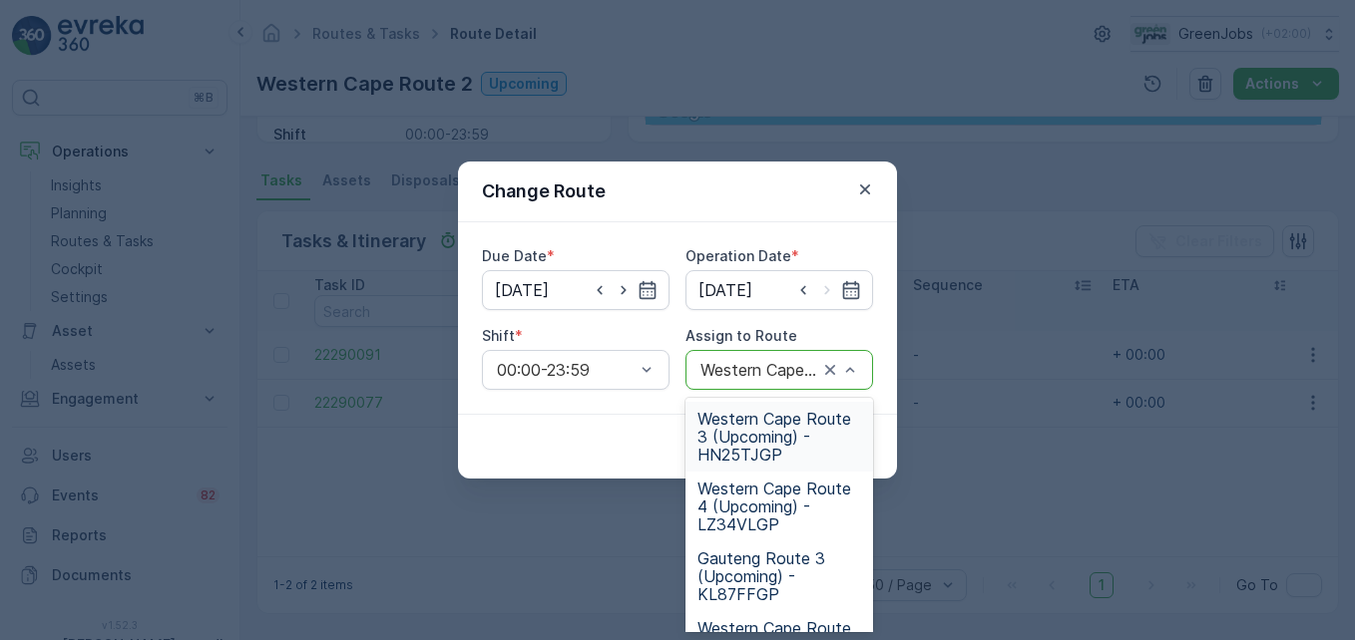
click at [725, 438] on span "Western Cape Route 3 (Upcoming) - HN25TJGP" at bounding box center [779, 437] width 164 height 54
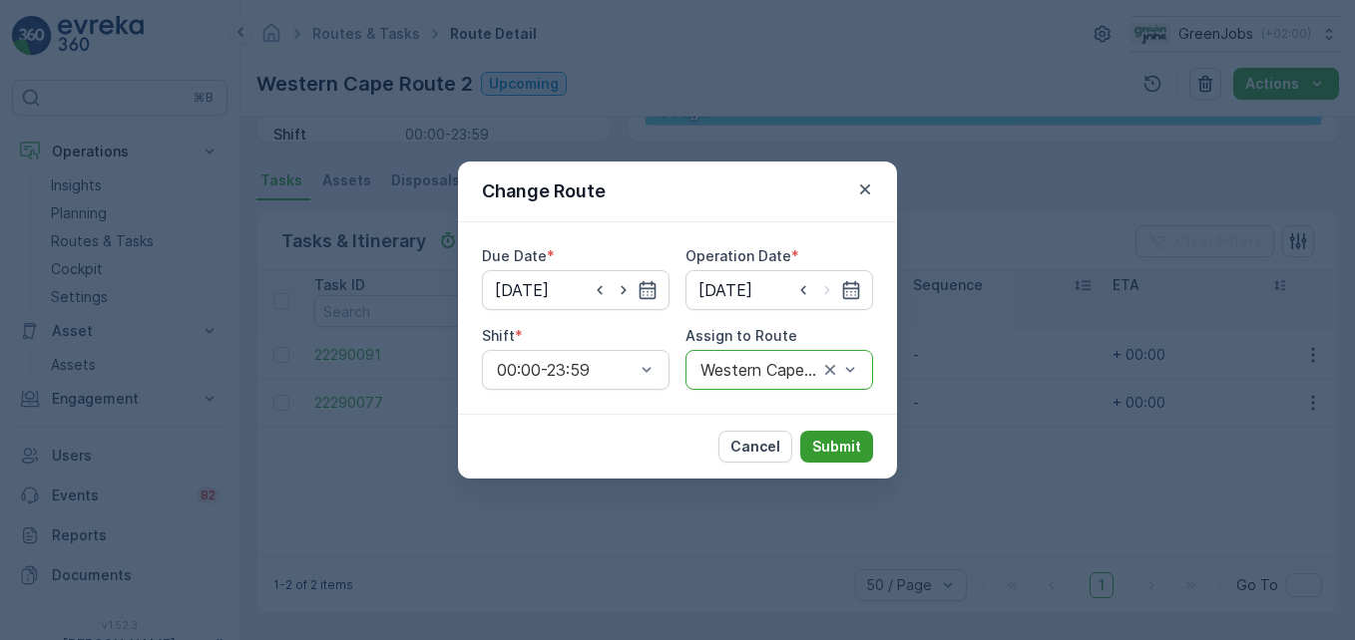
click at [824, 436] on button "Submit" at bounding box center [836, 447] width 73 height 32
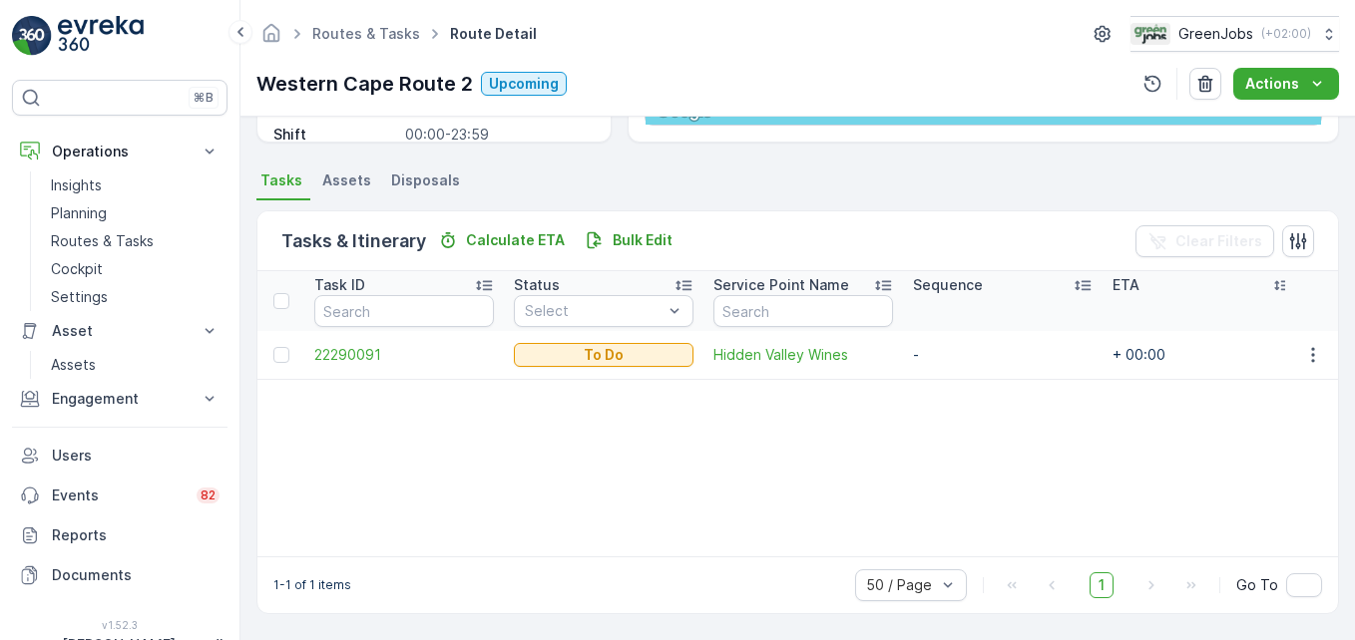
click at [708, 410] on div "Task ID Status Select Service Point Name Sequence ETA Task Duration Time Window…" at bounding box center [797, 413] width 1080 height 285
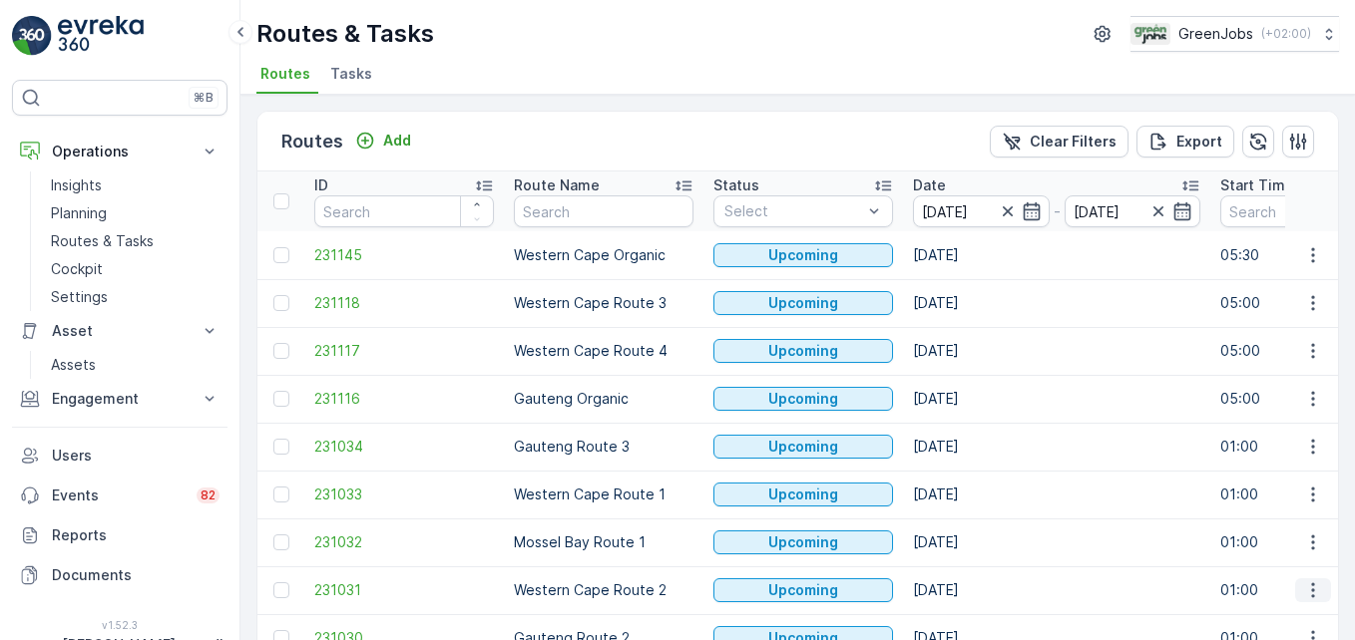
click at [969, 588] on icon "button" at bounding box center [1313, 591] width 20 height 20
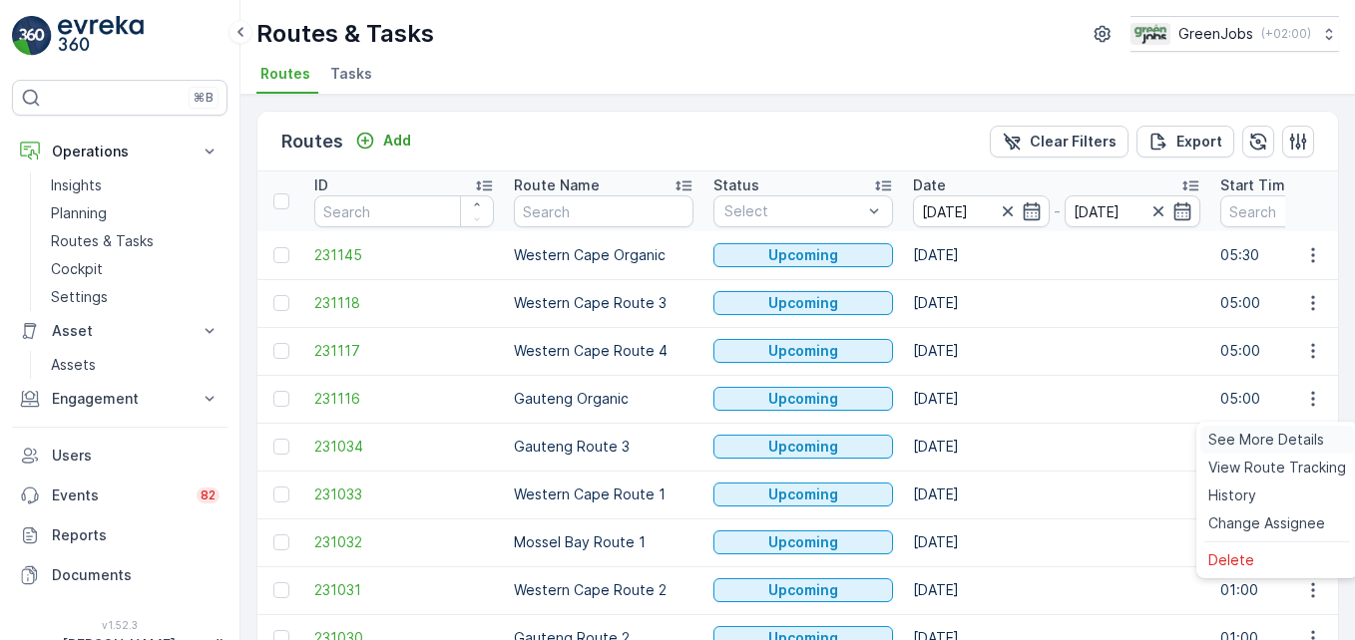
click at [969, 438] on span "See More Details" at bounding box center [1266, 440] width 116 height 20
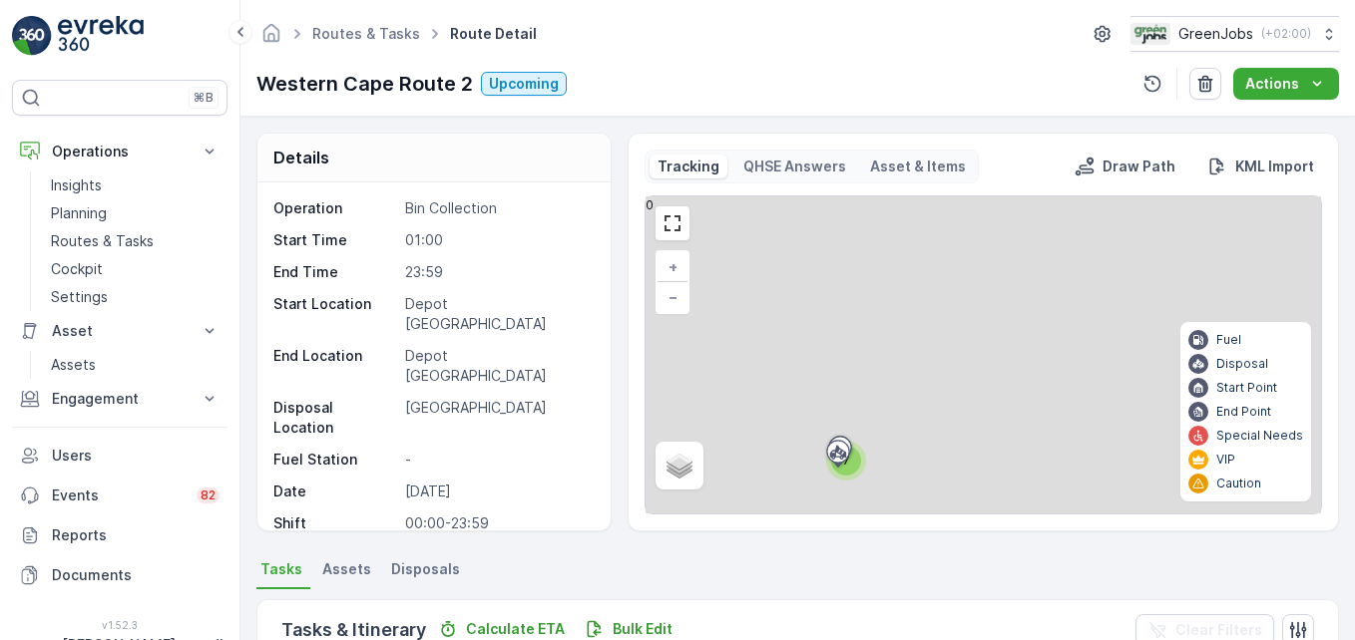
scroll to position [389, 0]
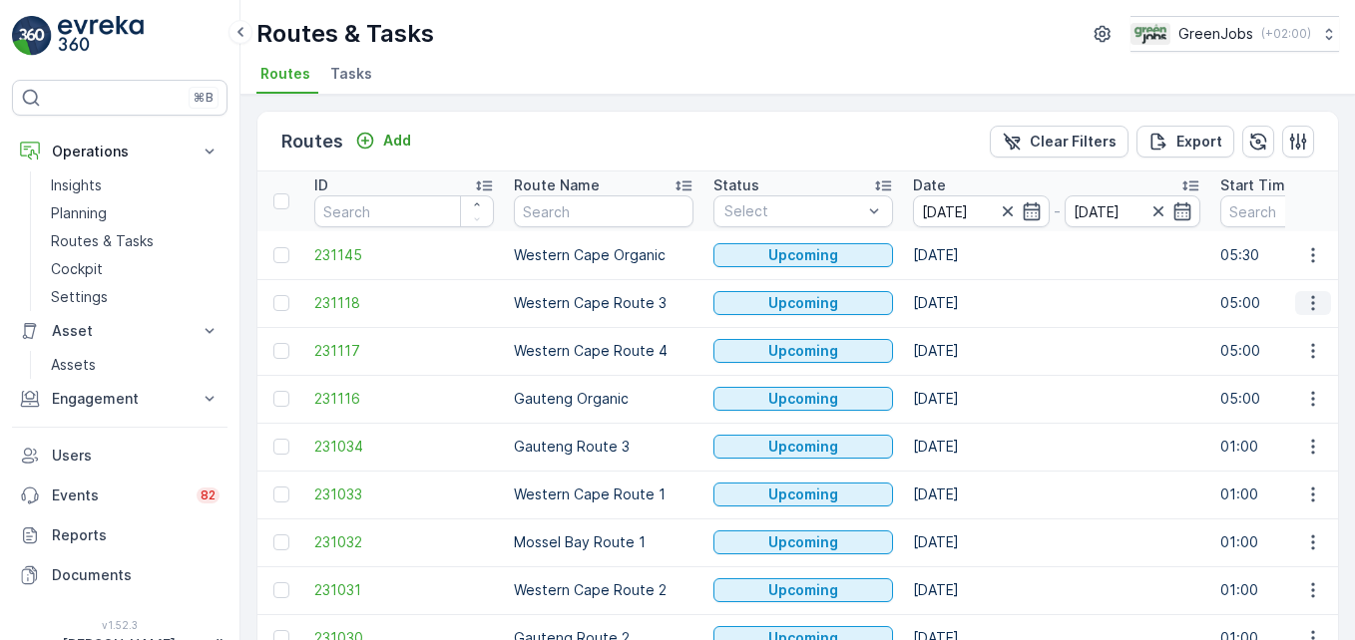
click at [969, 305] on icon "button" at bounding box center [1313, 303] width 20 height 20
click at [969, 338] on span "See More Details" at bounding box center [1266, 333] width 116 height 20
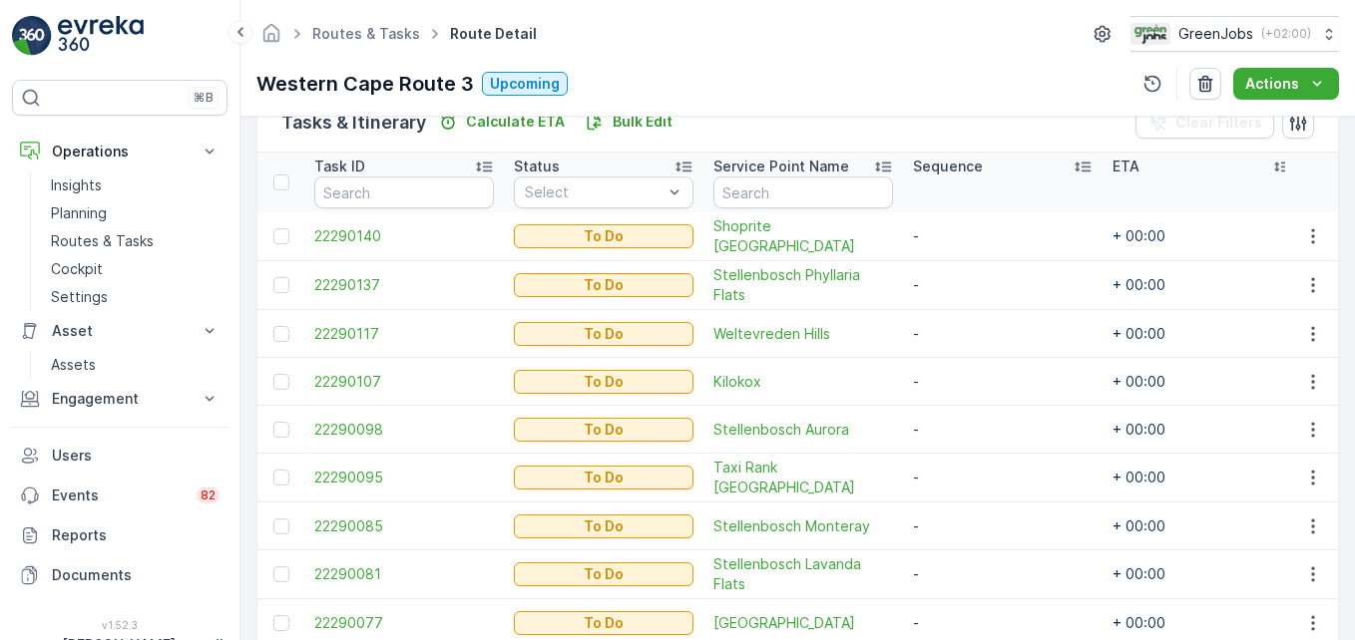
scroll to position [607, 0]
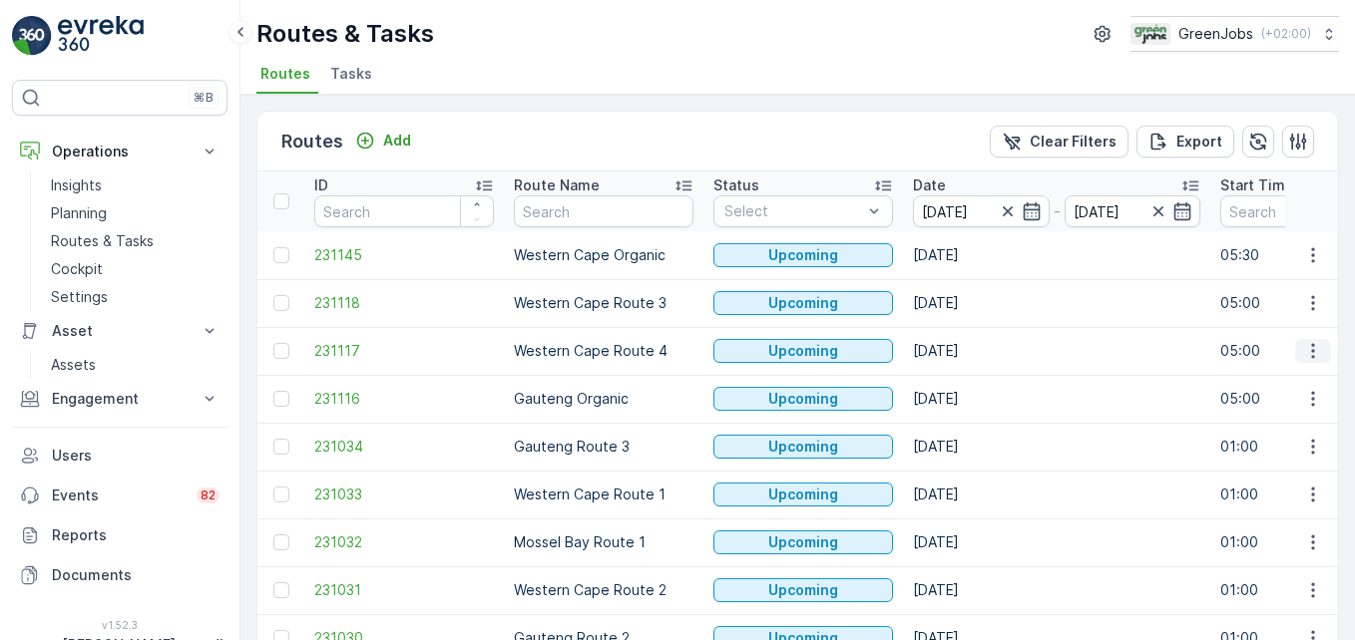
click at [969, 357] on icon "button" at bounding box center [1313, 351] width 20 height 20
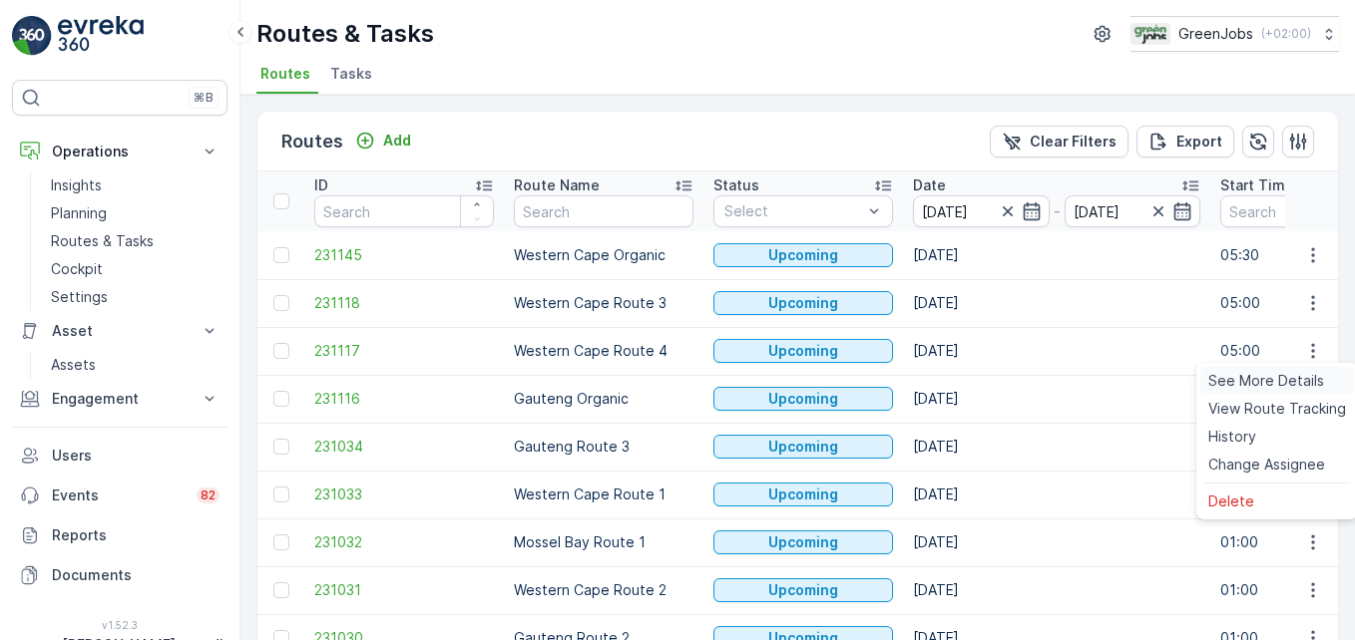
click at [969, 378] on span "See More Details" at bounding box center [1266, 381] width 116 height 20
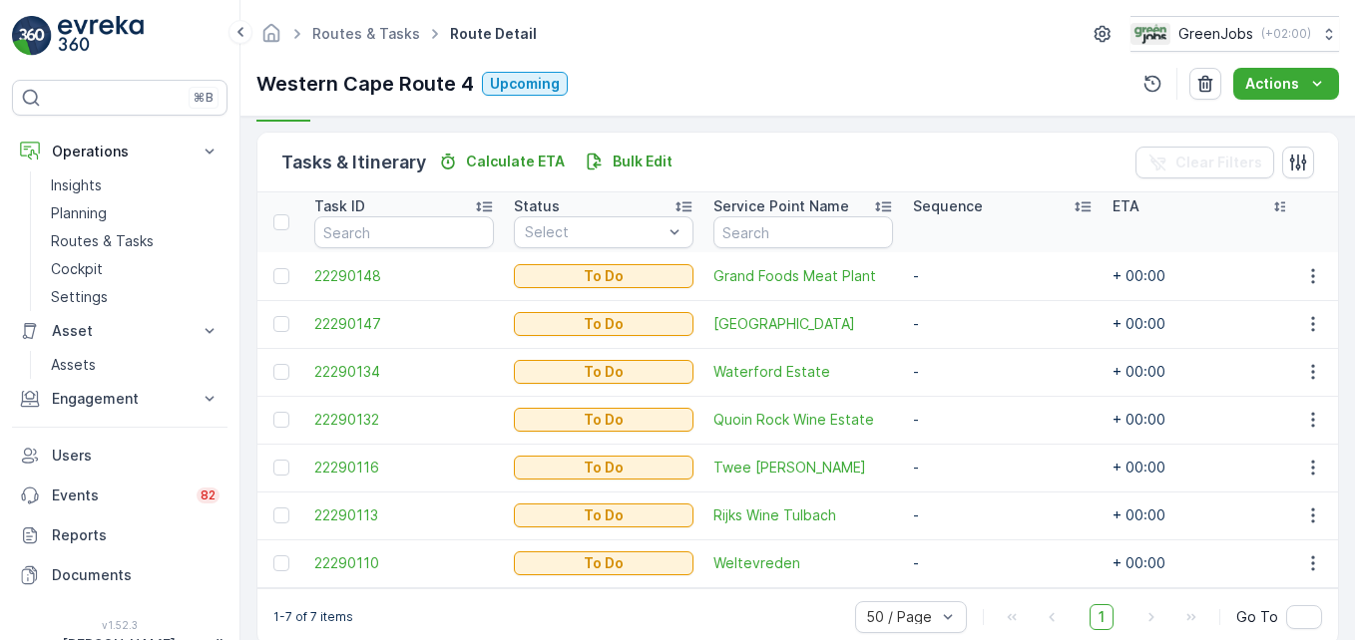
scroll to position [499, 0]
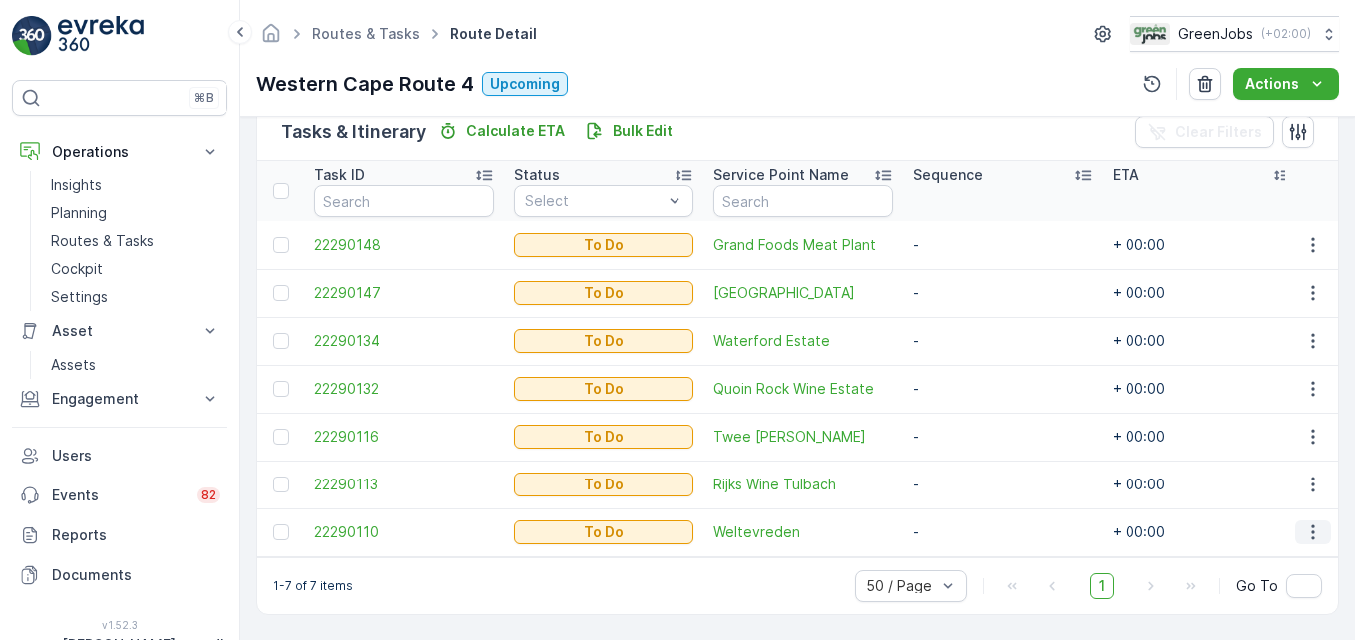
click at [969, 527] on icon "button" at bounding box center [1313, 533] width 20 height 20
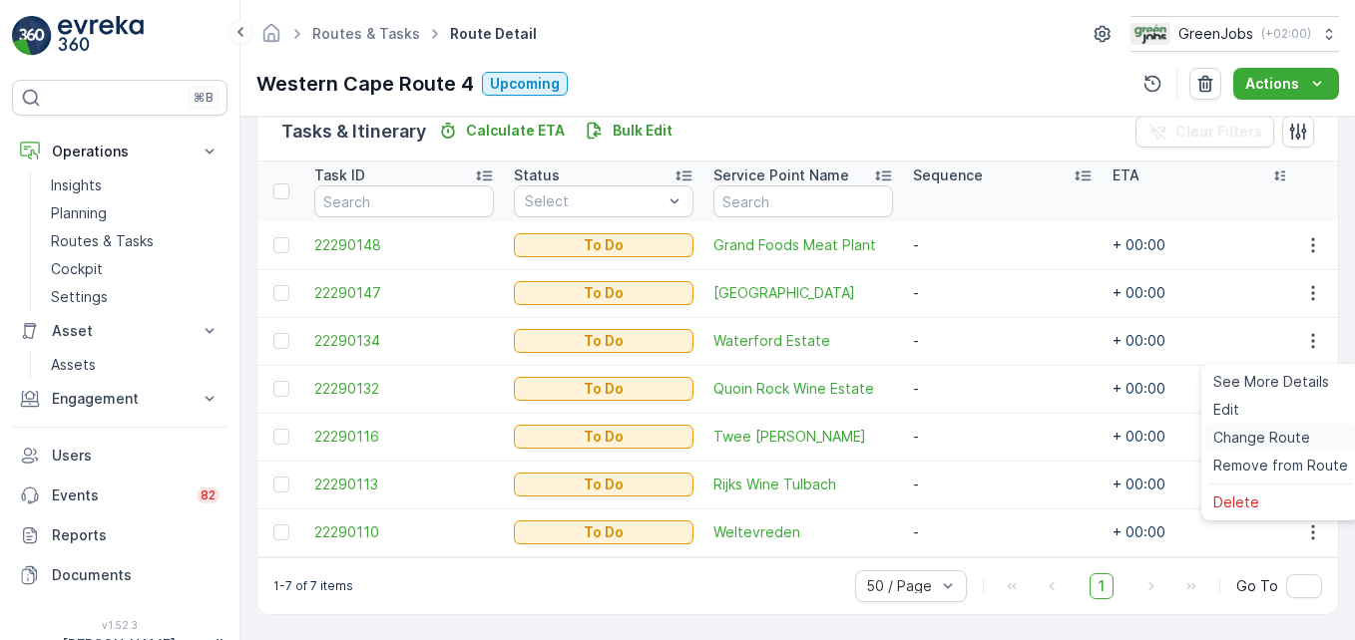
click at [969, 439] on span "Change Route" at bounding box center [1261, 438] width 97 height 20
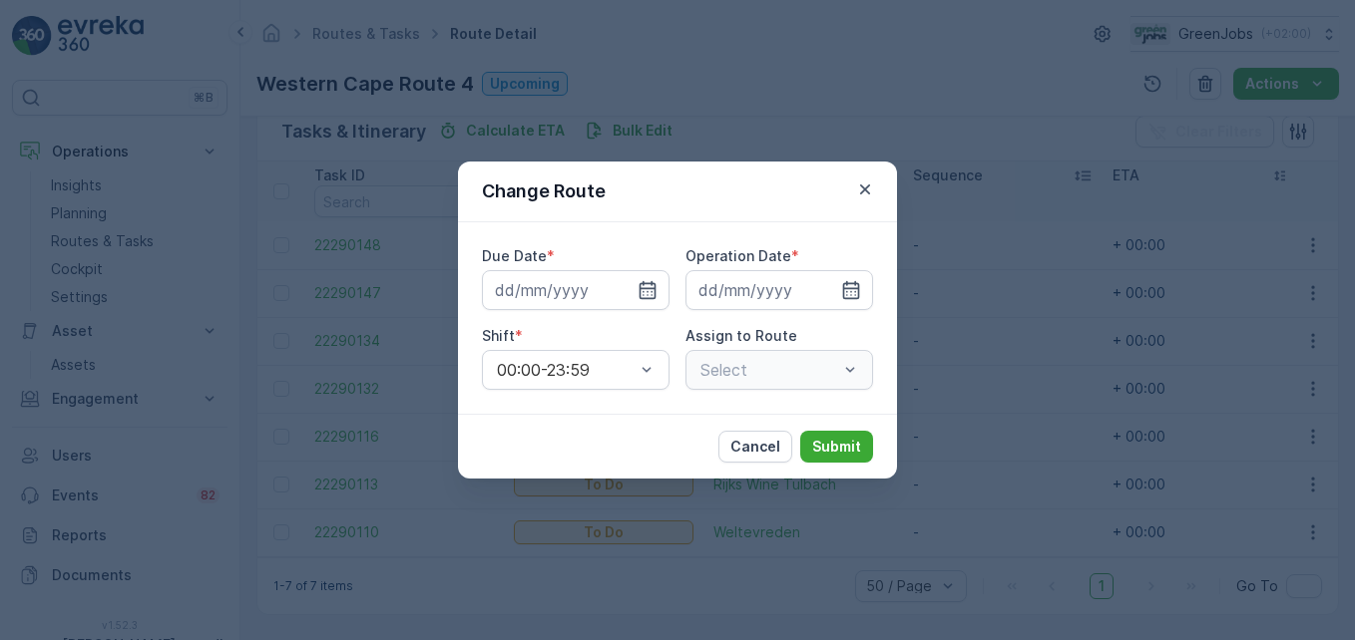
type input "[DATE]"
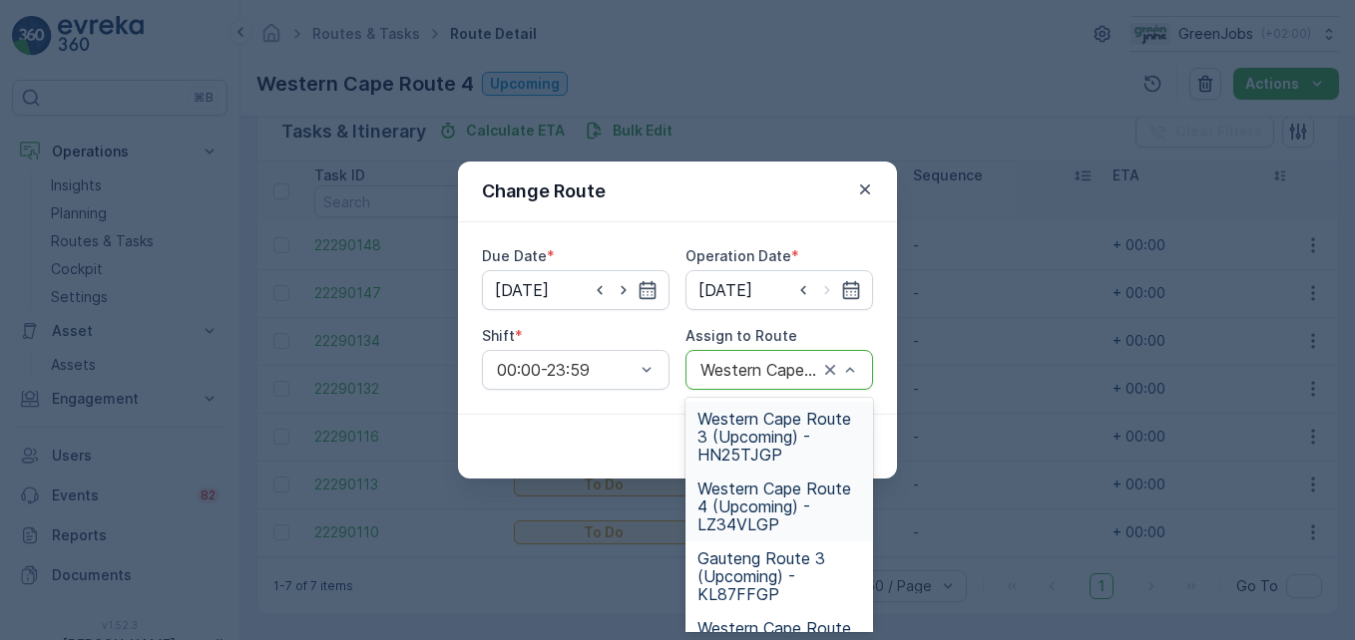
click at [770, 441] on span "Western Cape Route 3 (Upcoming) - HN25TJGP" at bounding box center [779, 437] width 164 height 54
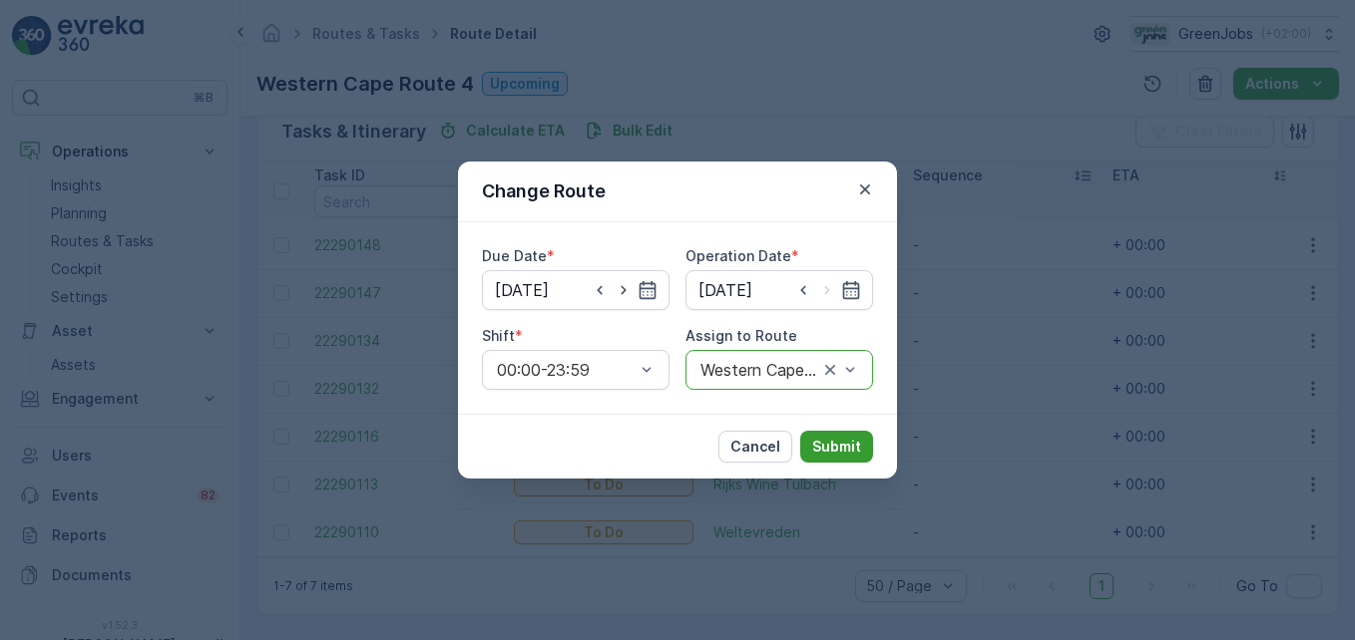
click at [841, 450] on p "Submit" at bounding box center [836, 447] width 49 height 20
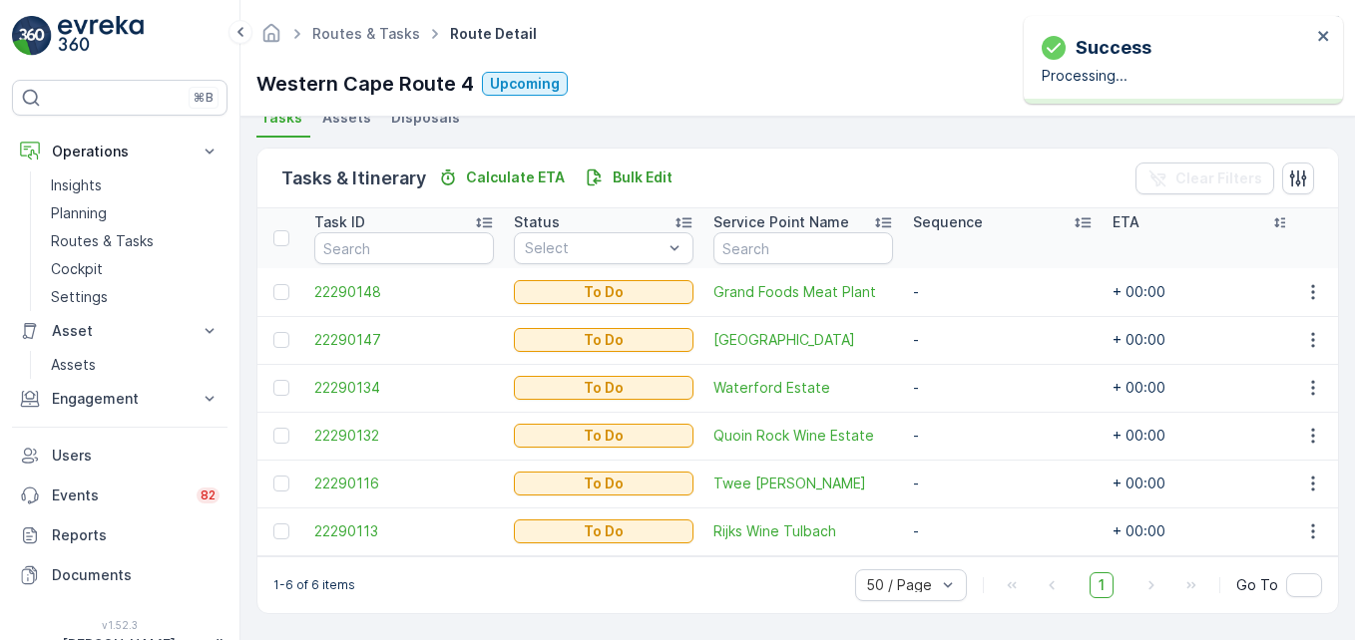
scroll to position [462, 0]
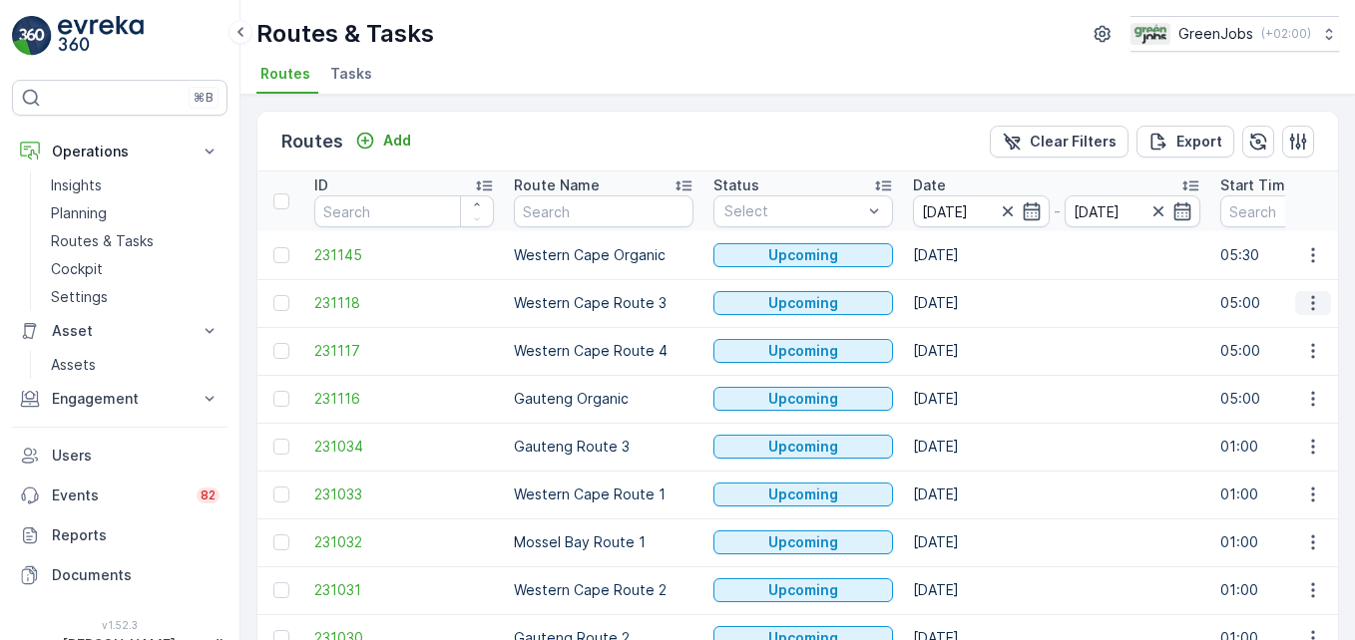
click at [969, 298] on icon "button" at bounding box center [1313, 303] width 20 height 20
click at [969, 327] on span "See More Details" at bounding box center [1266, 333] width 116 height 20
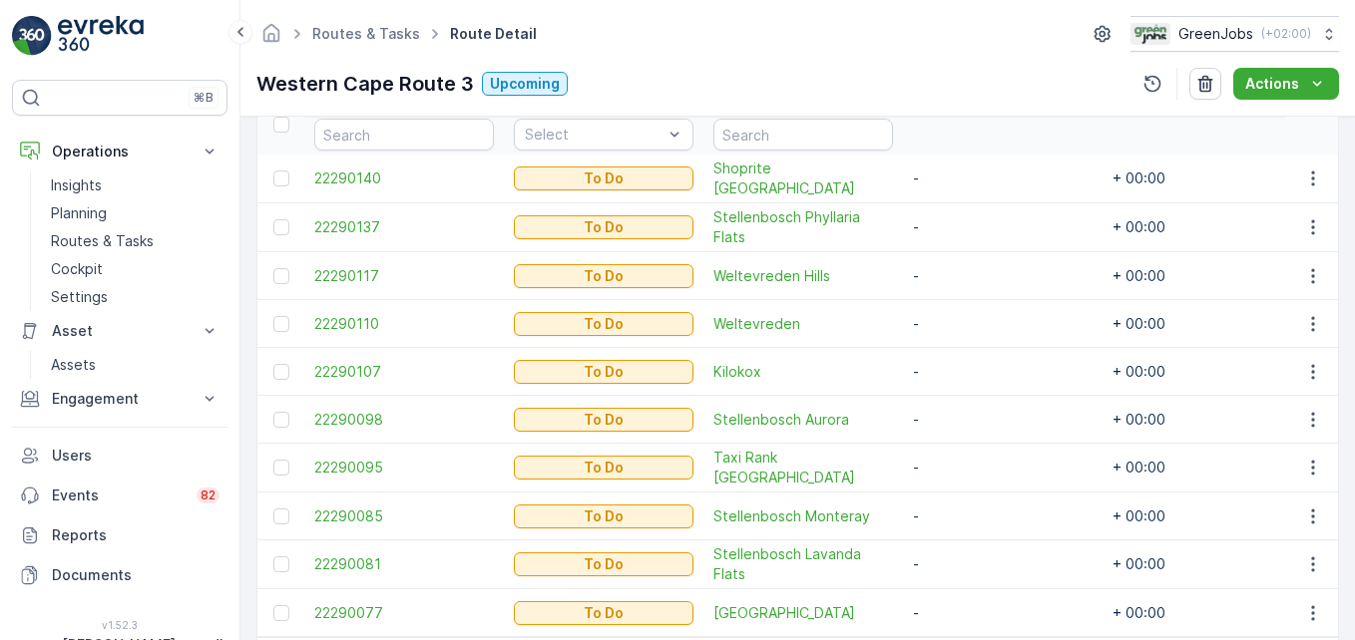
scroll to position [599, 0]
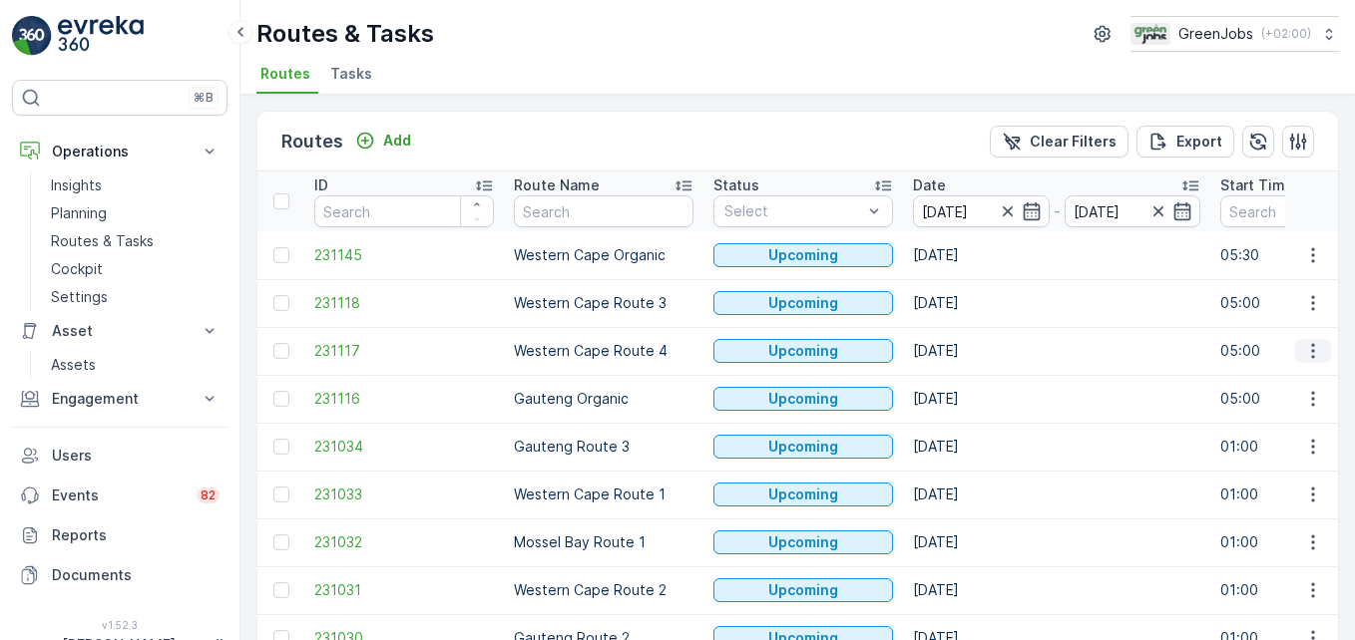
drag, startPoint x: 1305, startPoint y: 343, endPoint x: 1303, endPoint y: 359, distance: 16.1
click at [969, 343] on icon "button" at bounding box center [1313, 351] width 20 height 20
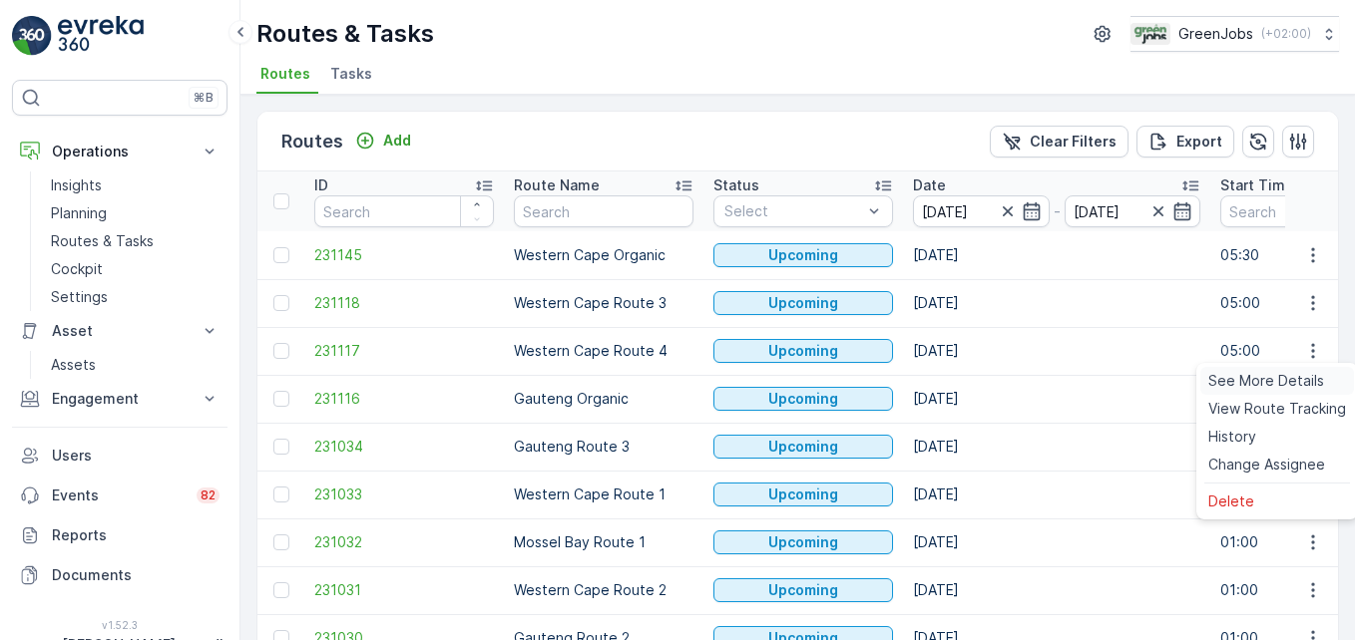
click at [969, 383] on span "See More Details" at bounding box center [1266, 381] width 116 height 20
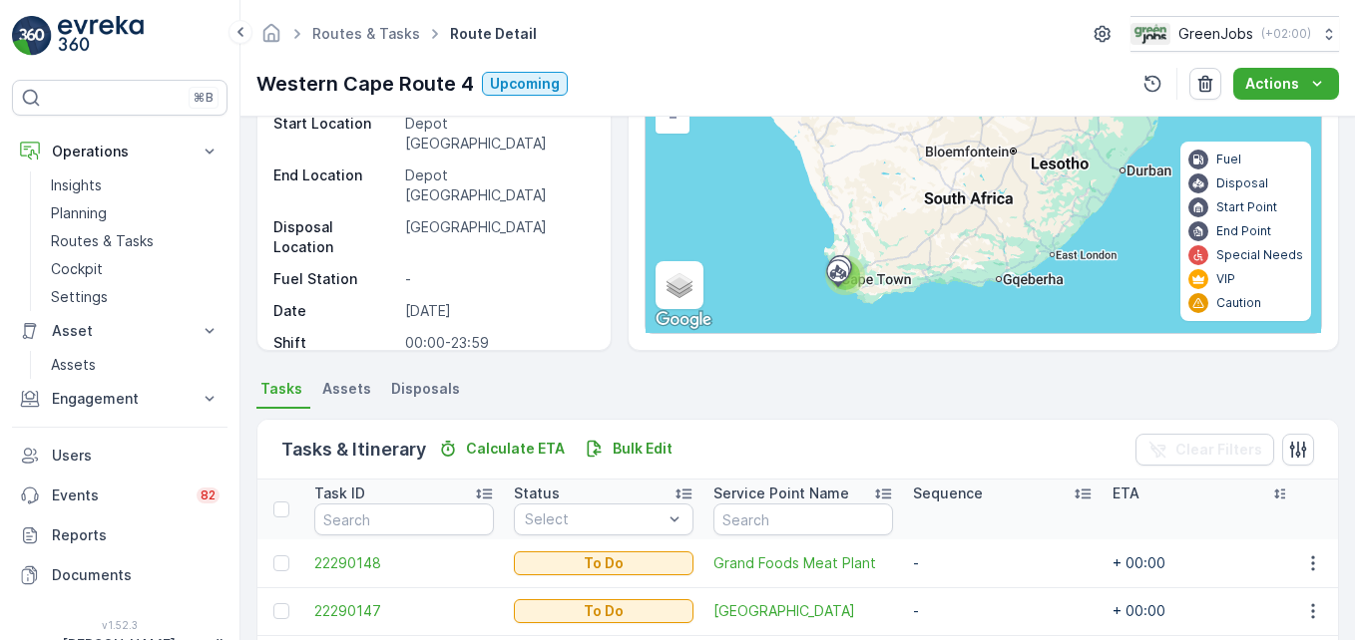
scroll to position [462, 0]
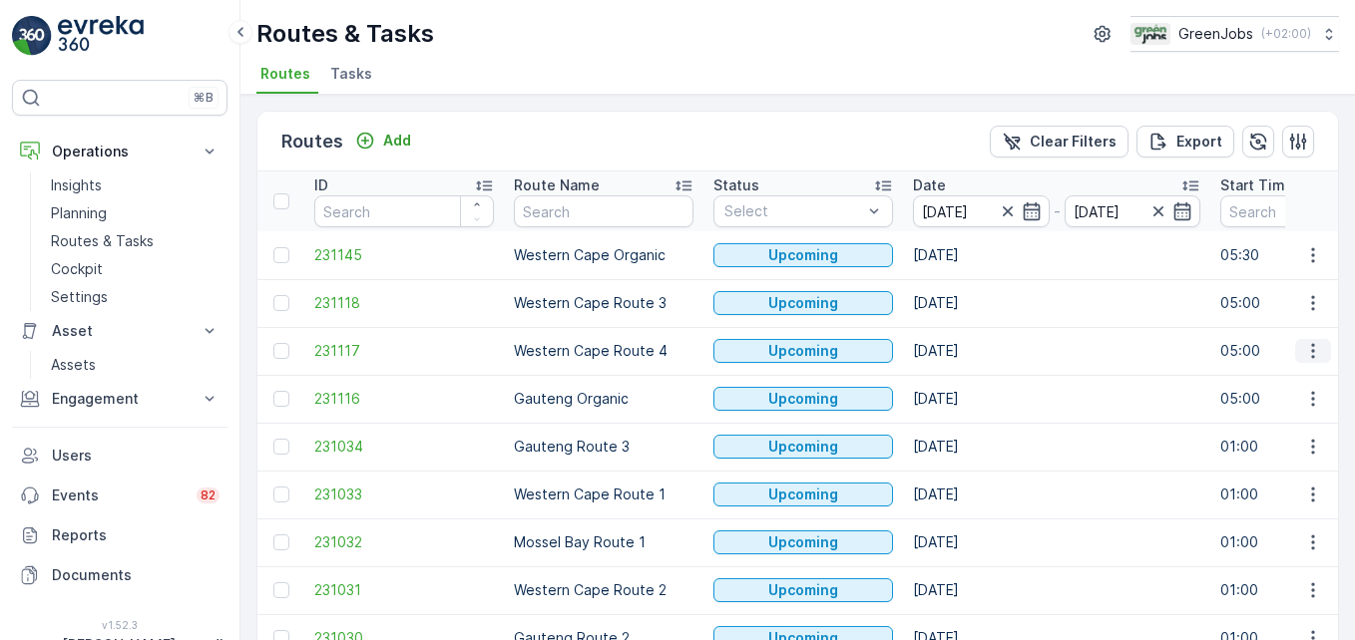
click at [969, 348] on icon "button" at bounding box center [1313, 351] width 20 height 20
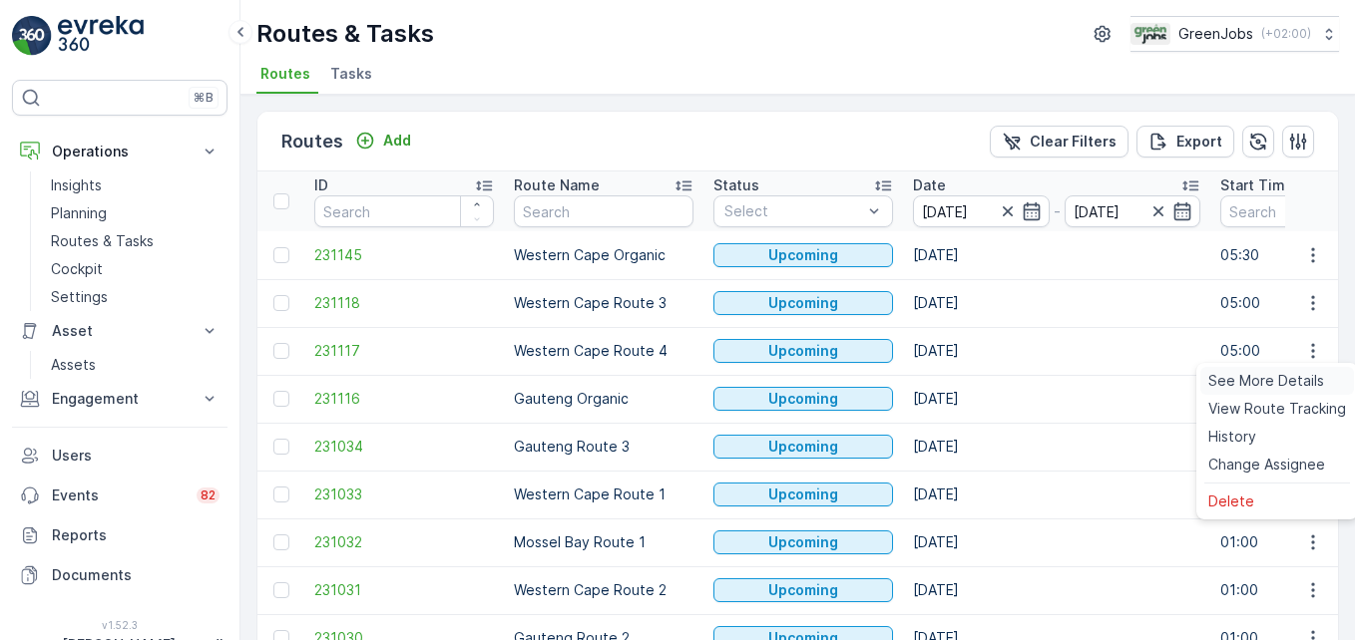
click at [969, 381] on span "See More Details" at bounding box center [1266, 381] width 116 height 20
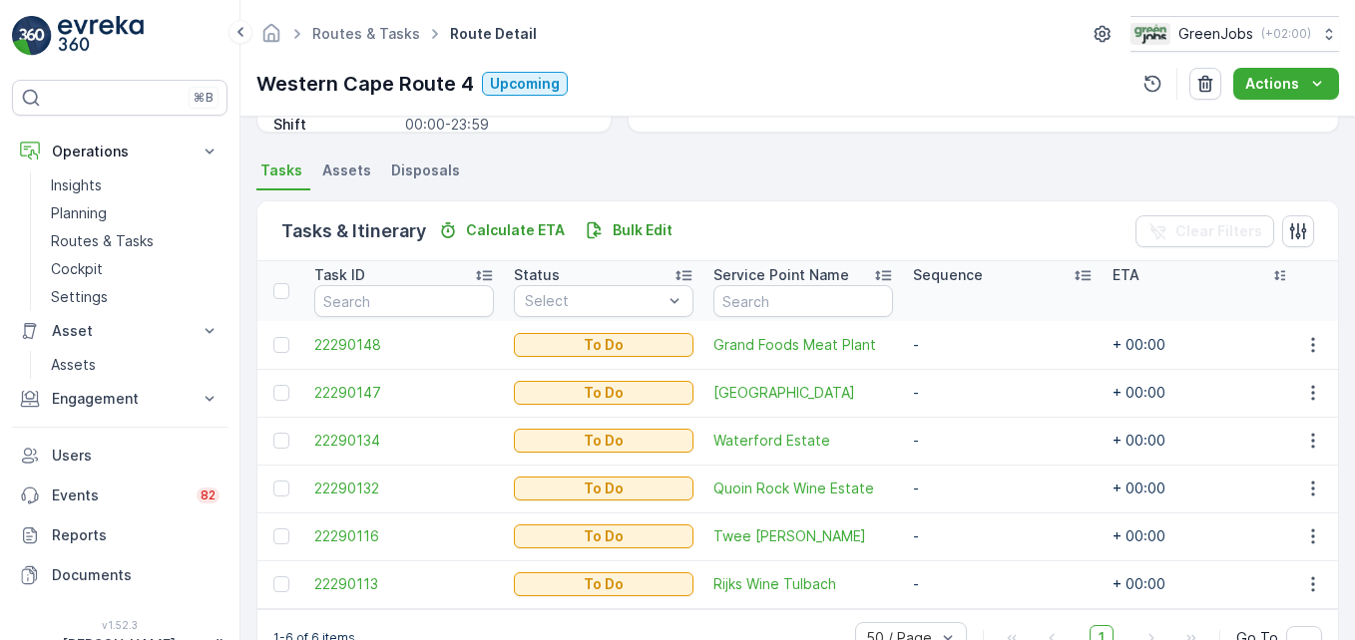
scroll to position [462, 0]
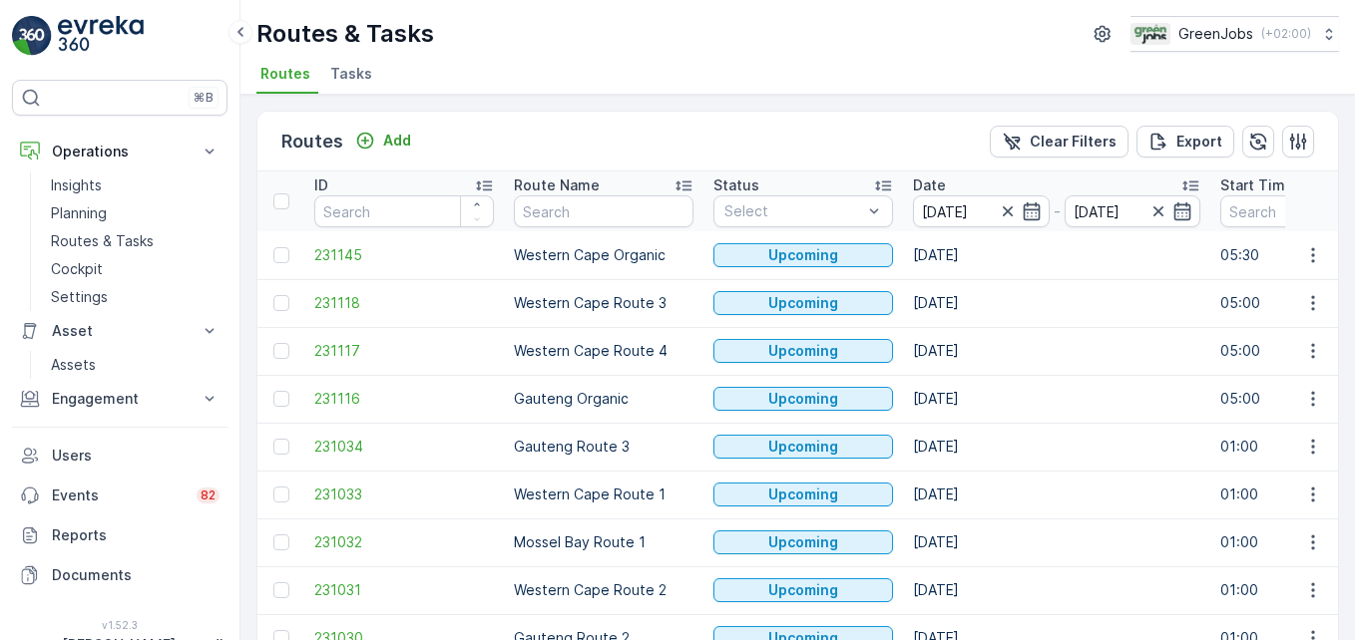
click at [969, 603] on td at bounding box center [1312, 591] width 54 height 48
click at [969, 596] on icon "button" at bounding box center [1313, 591] width 20 height 20
click at [969, 436] on span "See More Details" at bounding box center [1266, 440] width 116 height 20
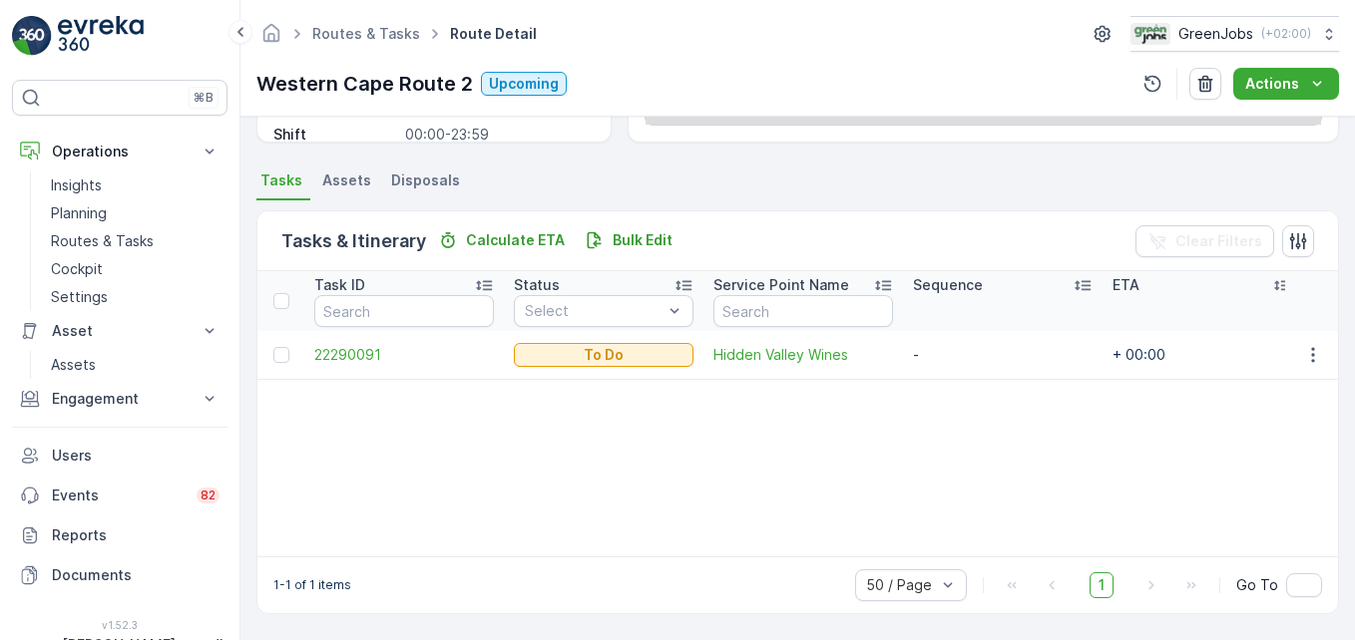
scroll to position [389, 0]
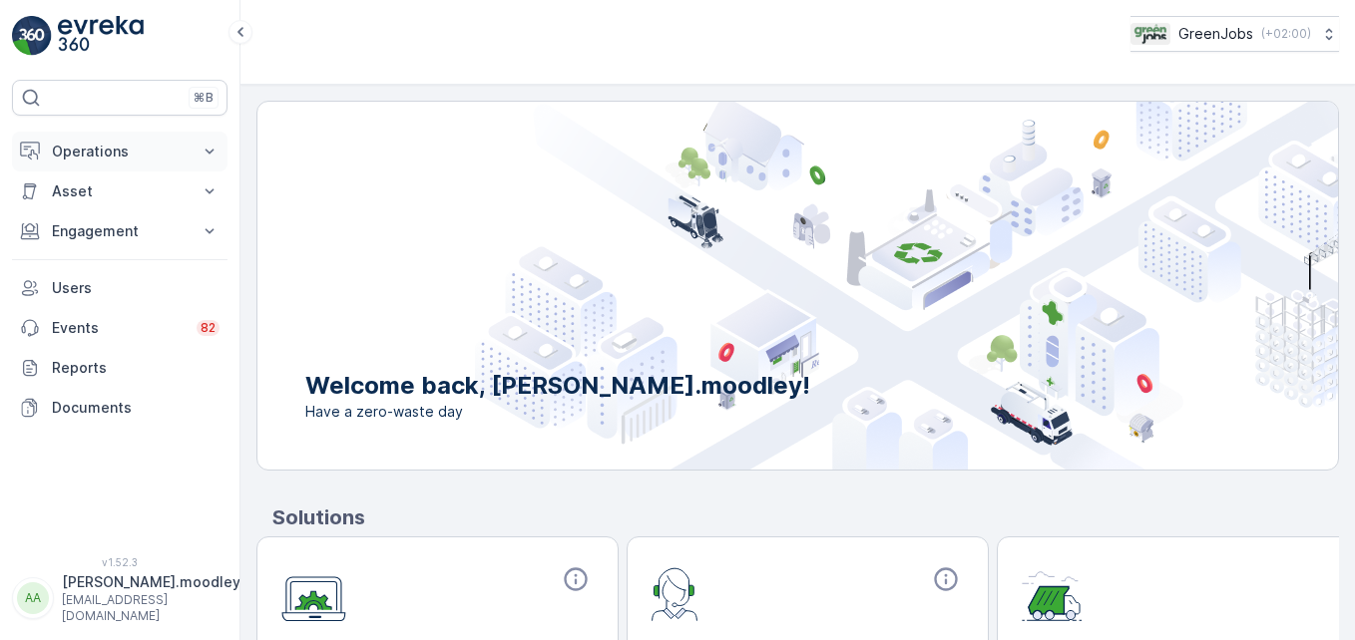
click at [203, 148] on icon at bounding box center [210, 152] width 20 height 20
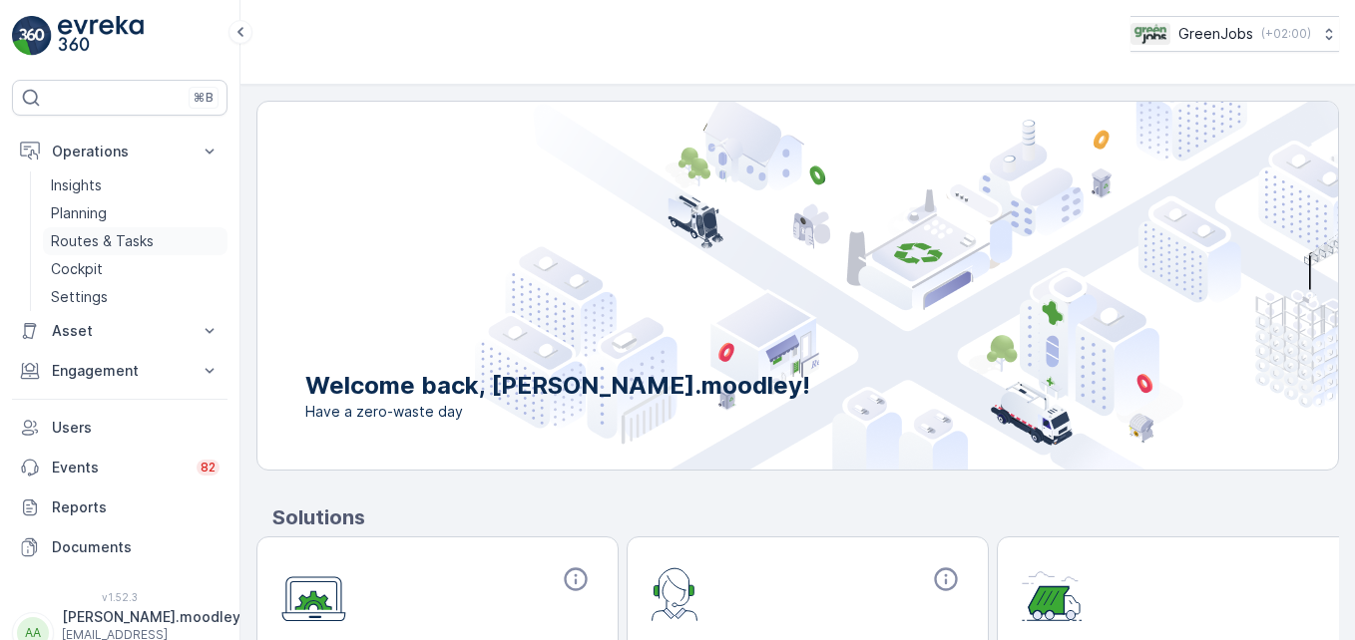
click at [124, 237] on p "Routes & Tasks" at bounding box center [102, 241] width 103 height 20
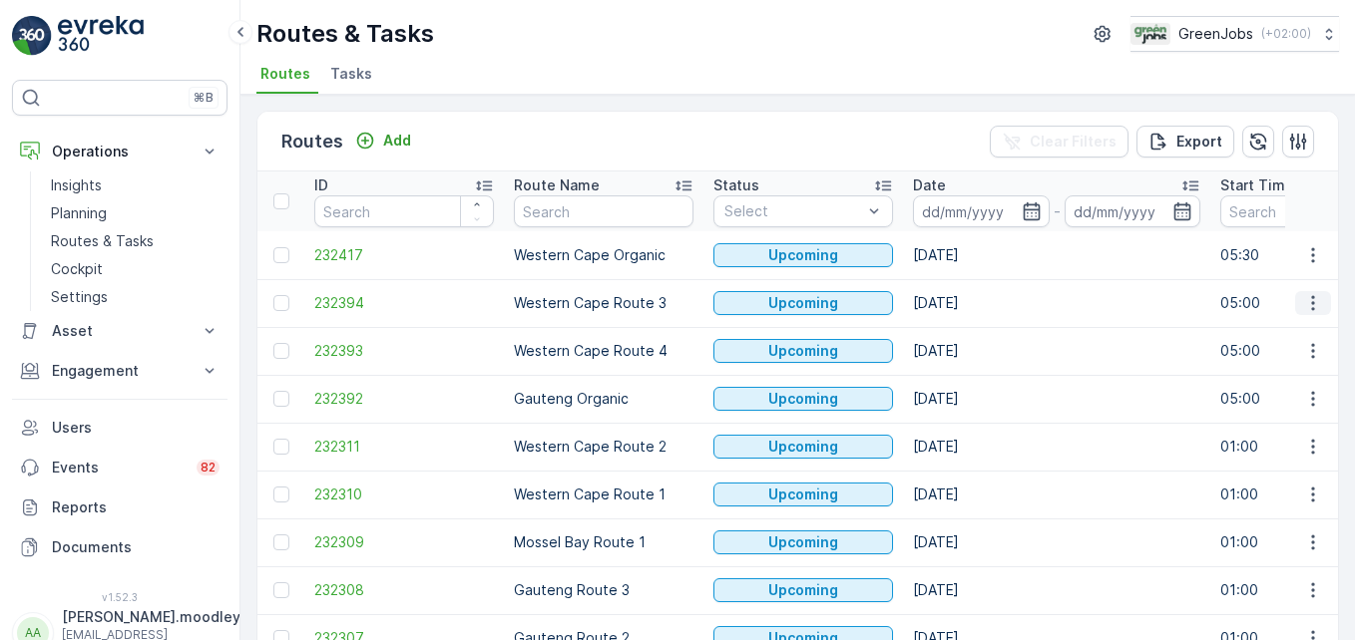
click at [969, 304] on icon "button" at bounding box center [1312, 303] width 3 height 15
click at [969, 332] on span "See More Details" at bounding box center [1266, 333] width 116 height 20
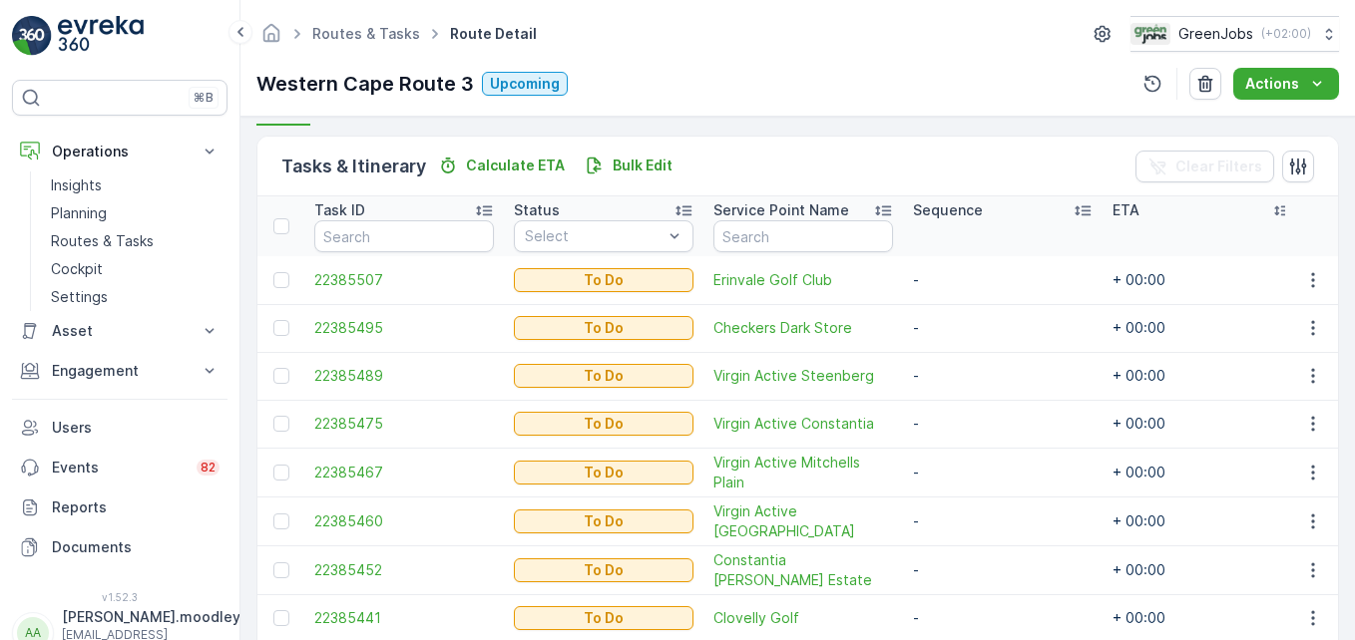
scroll to position [499, 0]
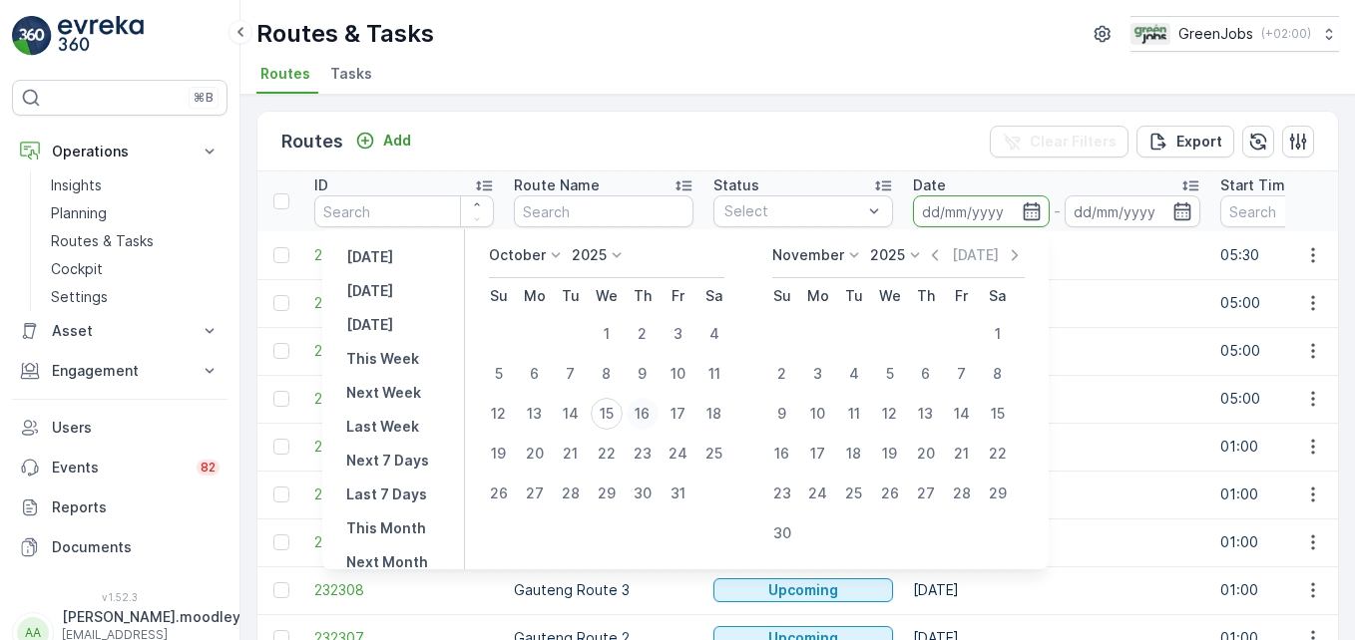
click at [658, 417] on div "16" at bounding box center [642, 414] width 32 height 32
type input "[DATE]"
click at [658, 417] on div "16" at bounding box center [642, 414] width 32 height 32
type input "[DATE]"
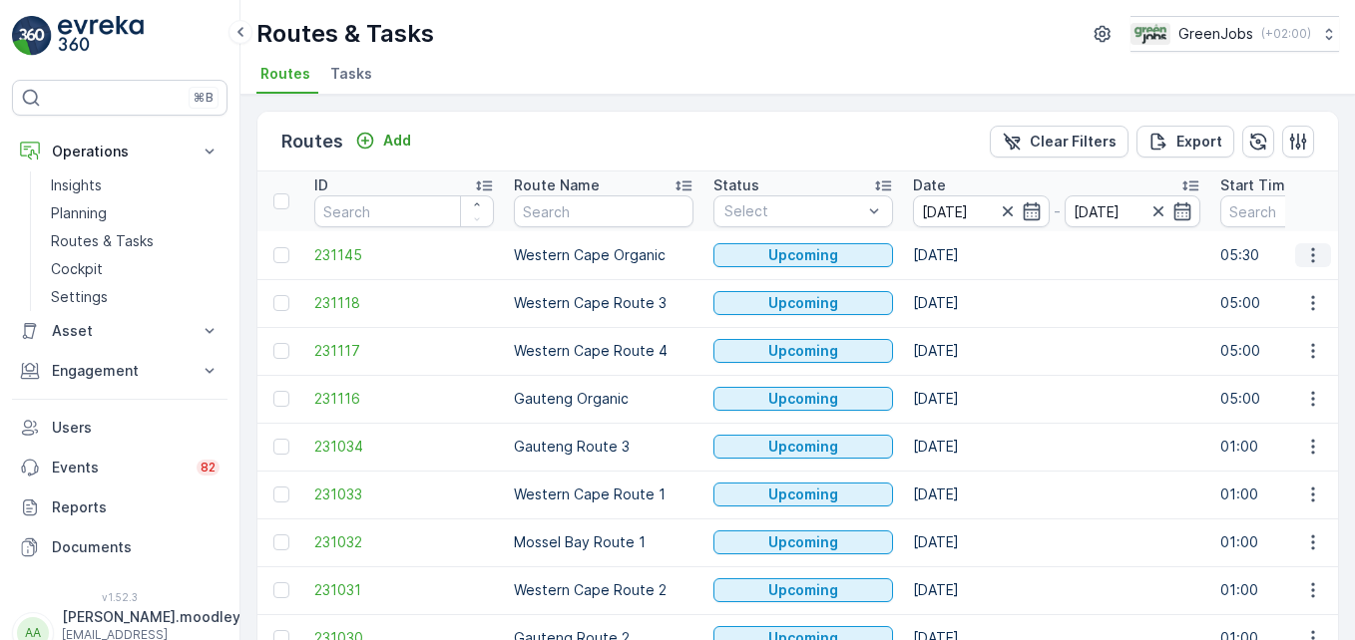
click at [969, 257] on icon "button" at bounding box center [1313, 255] width 20 height 20
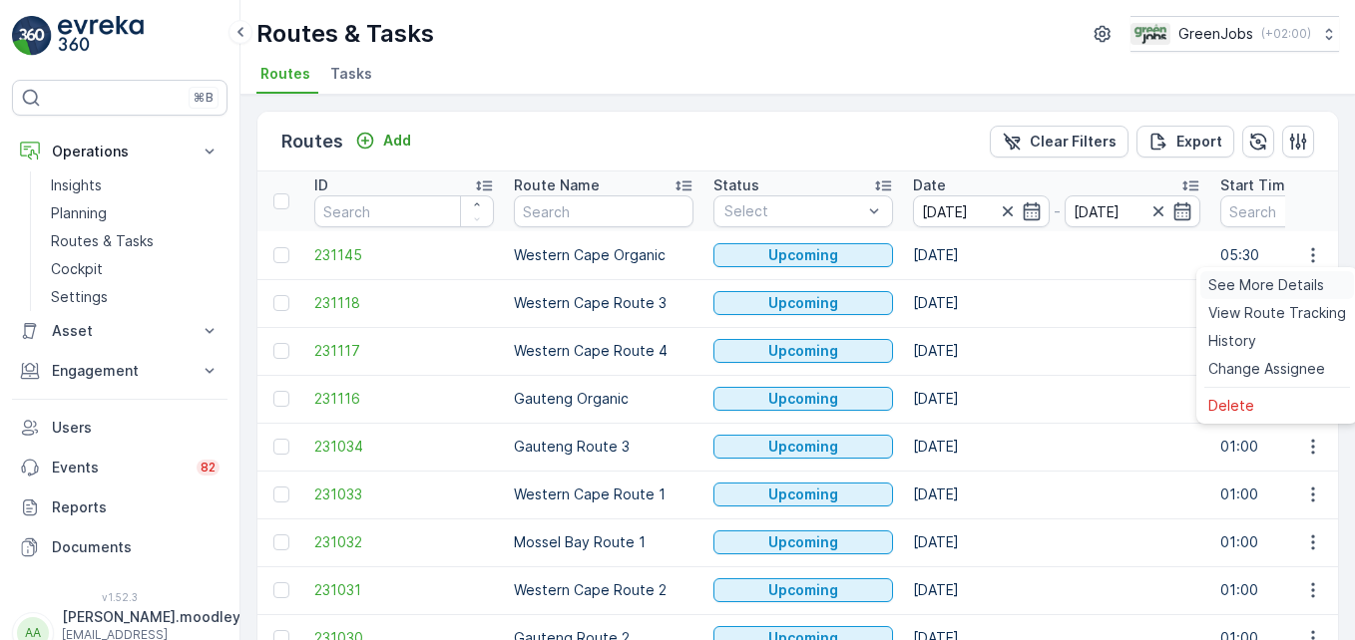
click at [969, 285] on span "See More Details" at bounding box center [1266, 285] width 116 height 20
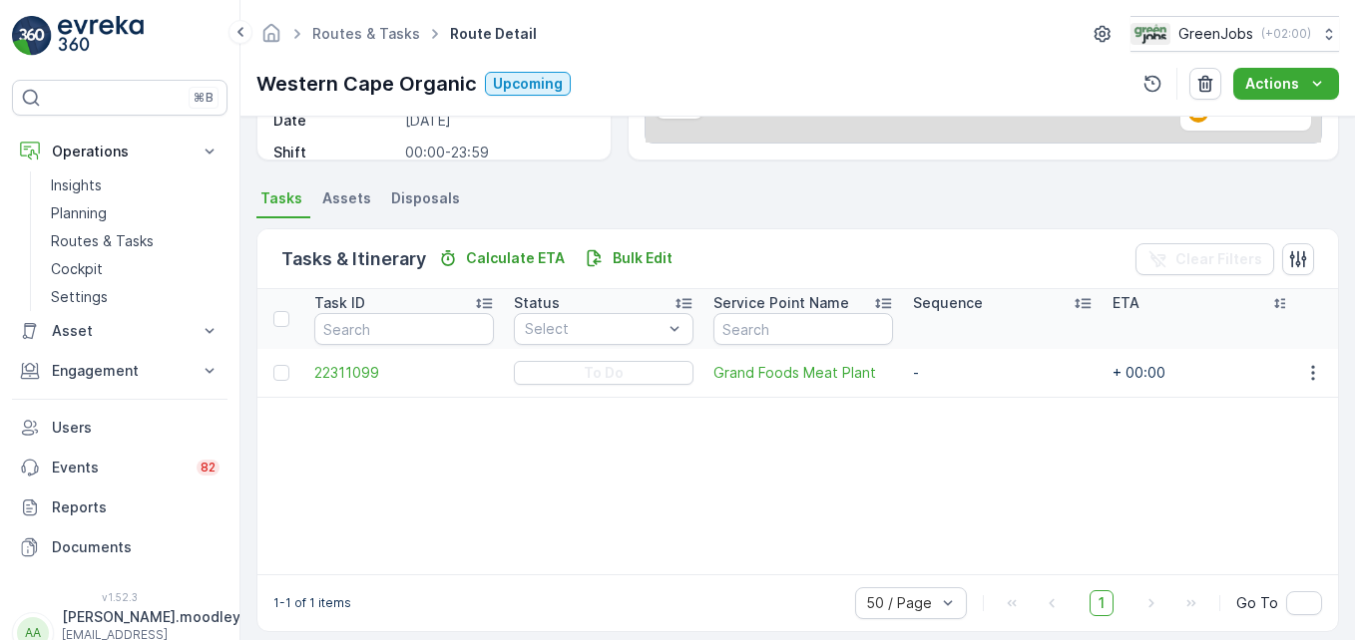
scroll to position [389, 0]
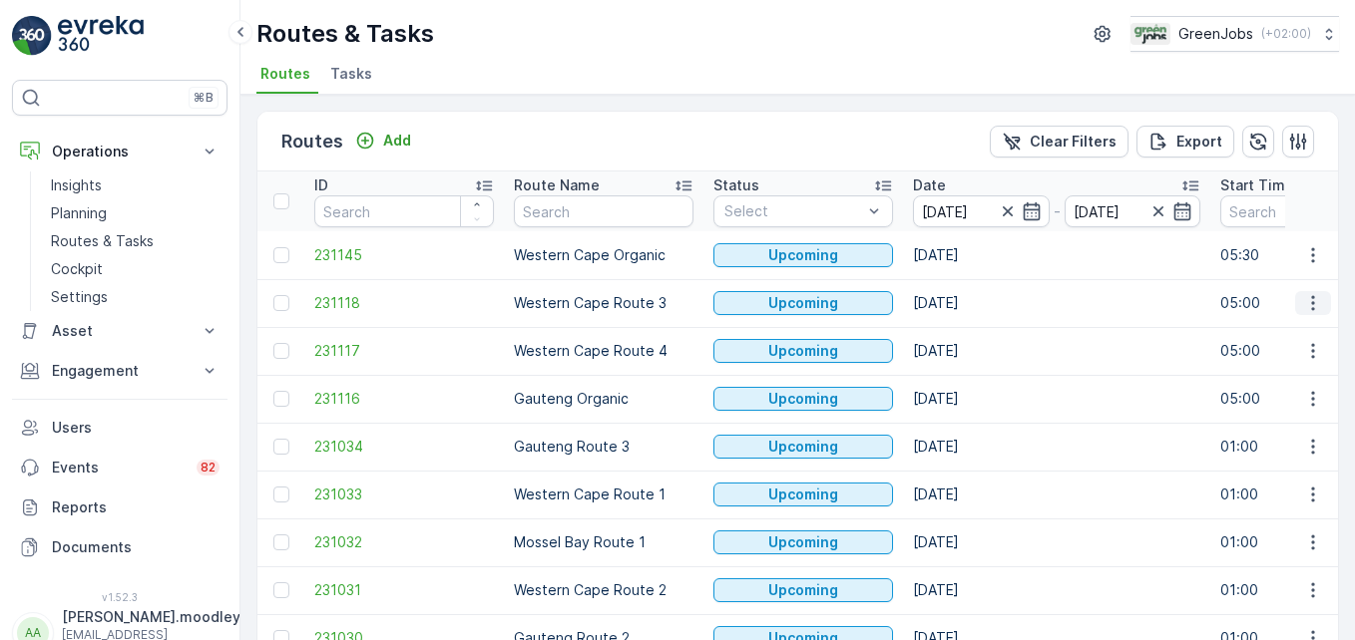
click at [969, 304] on icon "button" at bounding box center [1313, 303] width 20 height 20
click at [969, 327] on span "See More Details" at bounding box center [1266, 333] width 116 height 20
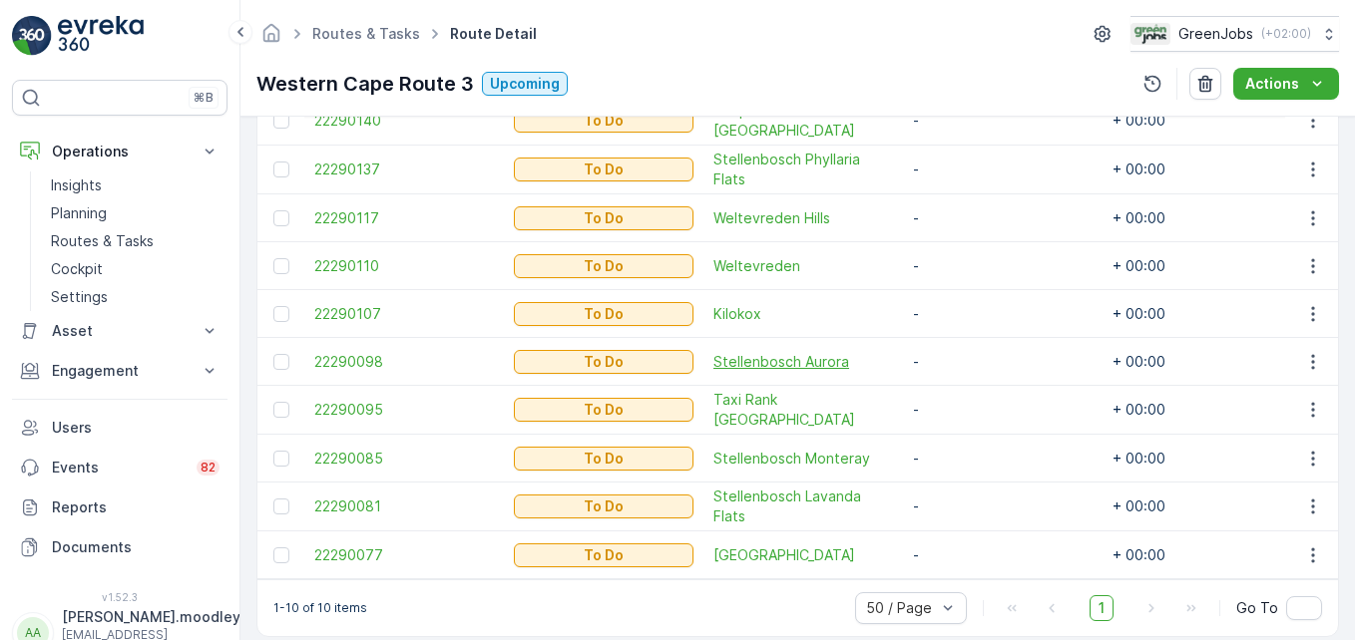
scroll to position [655, 0]
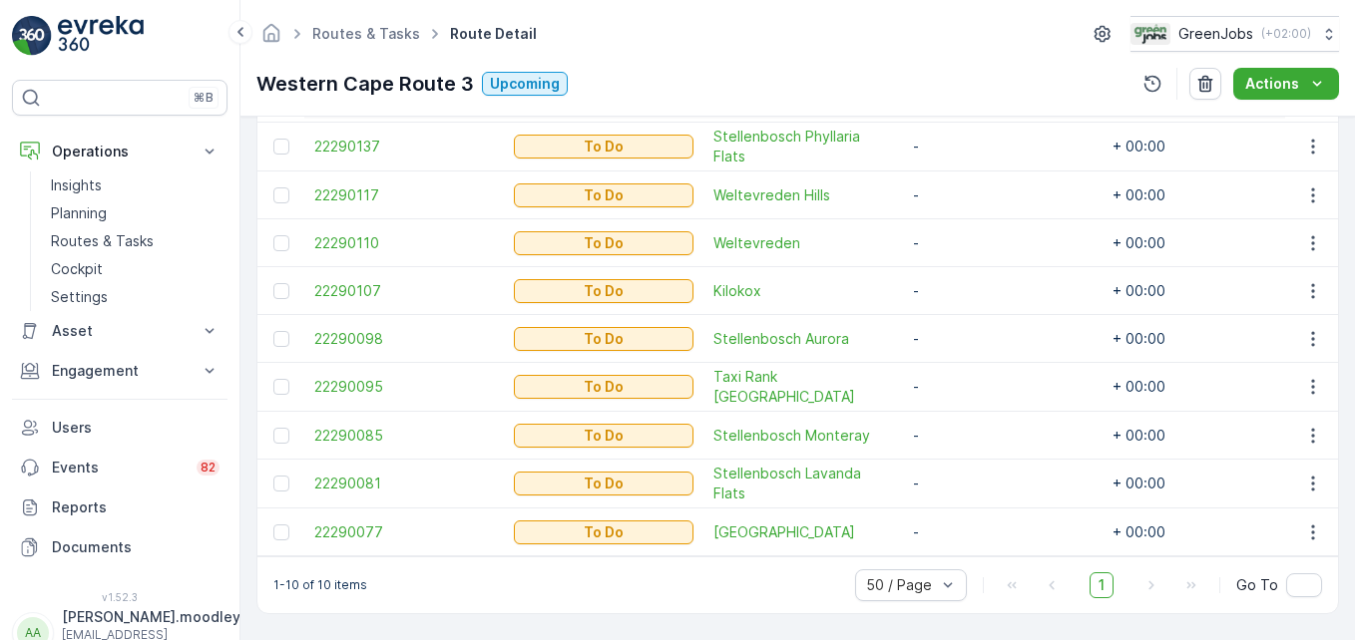
click at [961, 412] on td "-" at bounding box center [1003, 436] width 200 height 48
click at [83, 209] on p "Planning" at bounding box center [79, 213] width 56 height 20
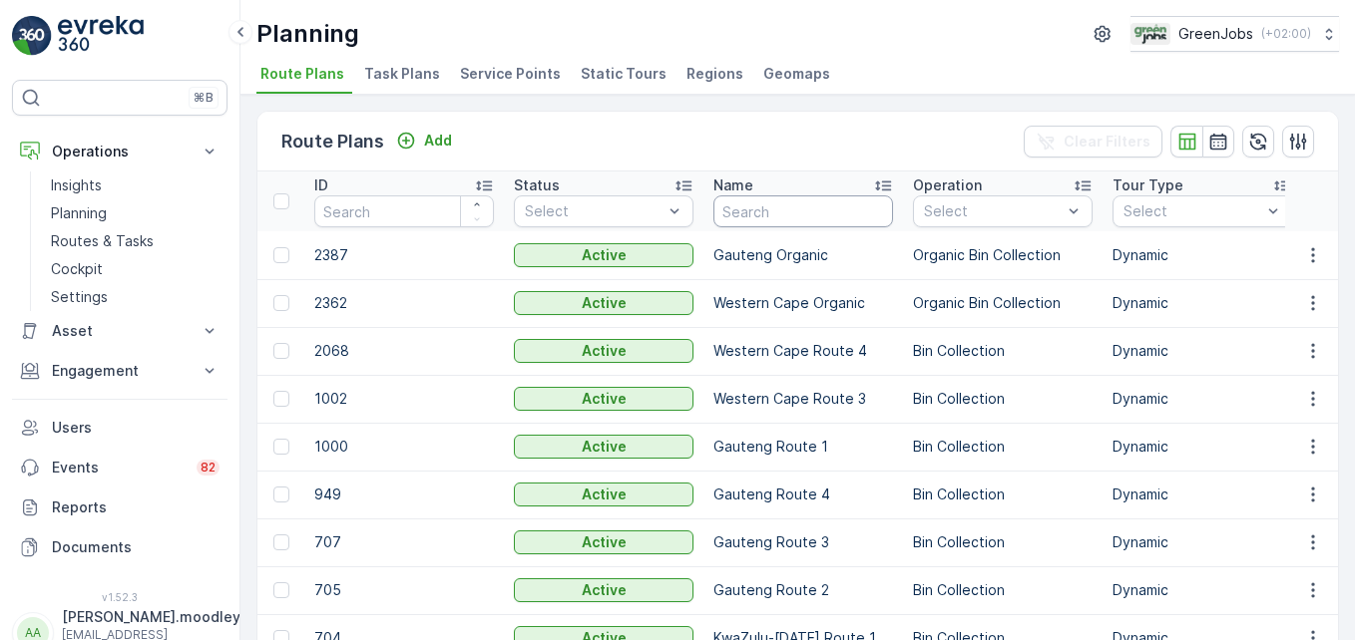
click at [760, 212] on input "text" at bounding box center [803, 212] width 180 height 32
type input "ZETLER"
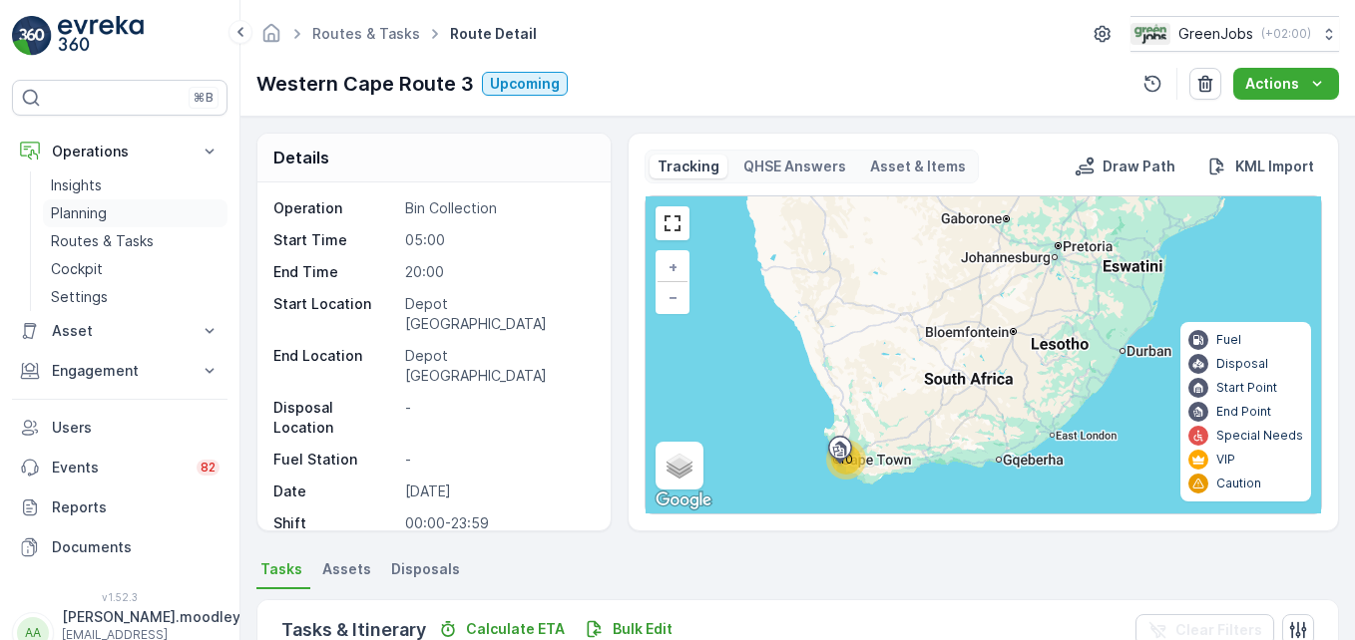
click at [88, 216] on p "Planning" at bounding box center [79, 213] width 56 height 20
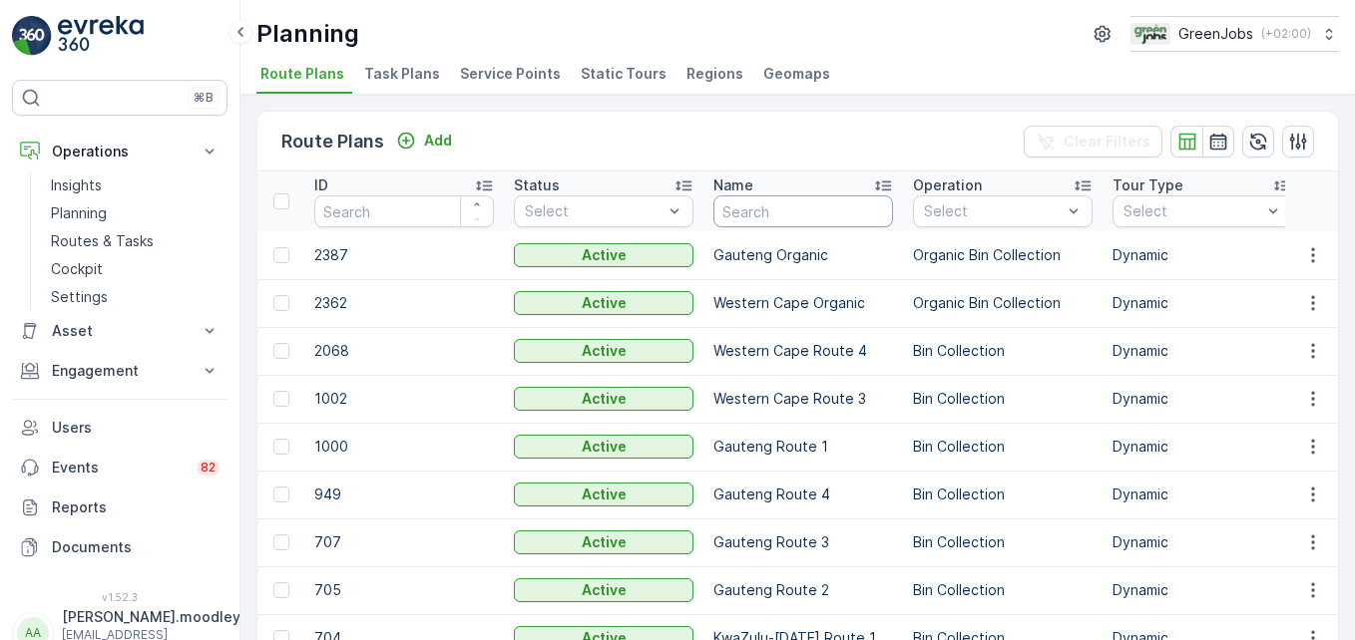
click at [788, 214] on input "text" at bounding box center [803, 212] width 180 height 32
type input "ZETLER"
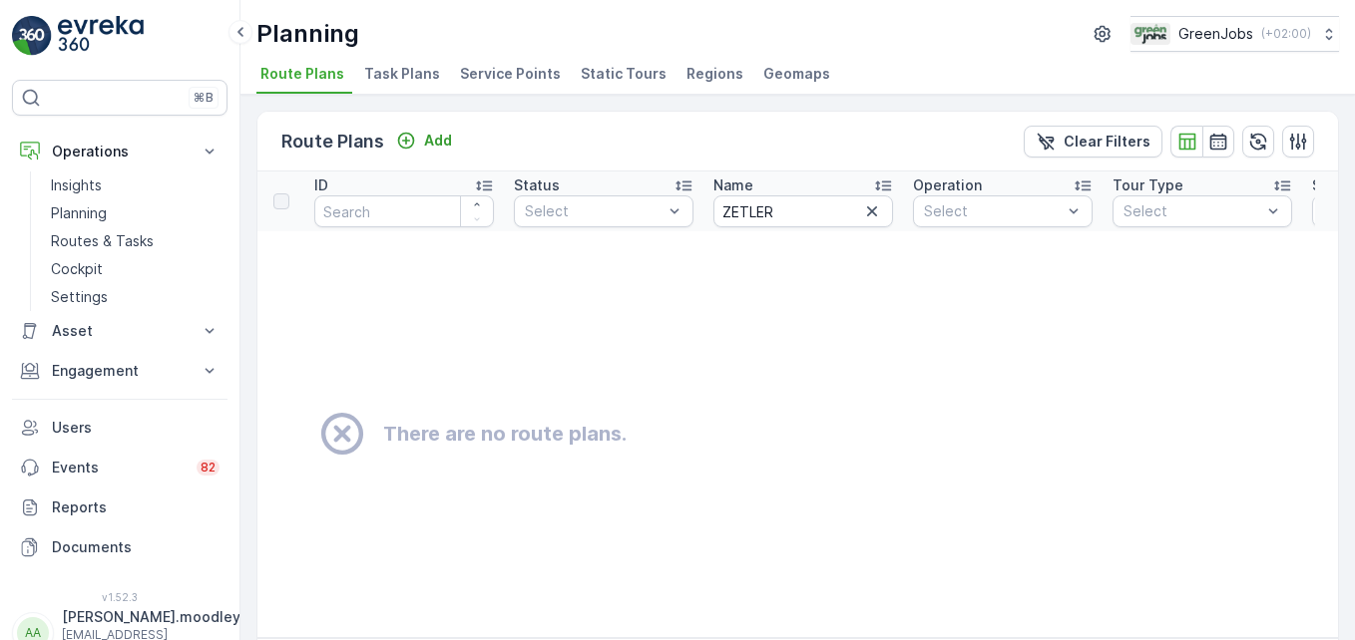
click at [790, 399] on td "There are no route plans." at bounding box center [879, 434] width 1244 height 406
click at [98, 301] on p "Settings" at bounding box center [79, 297] width 57 height 20
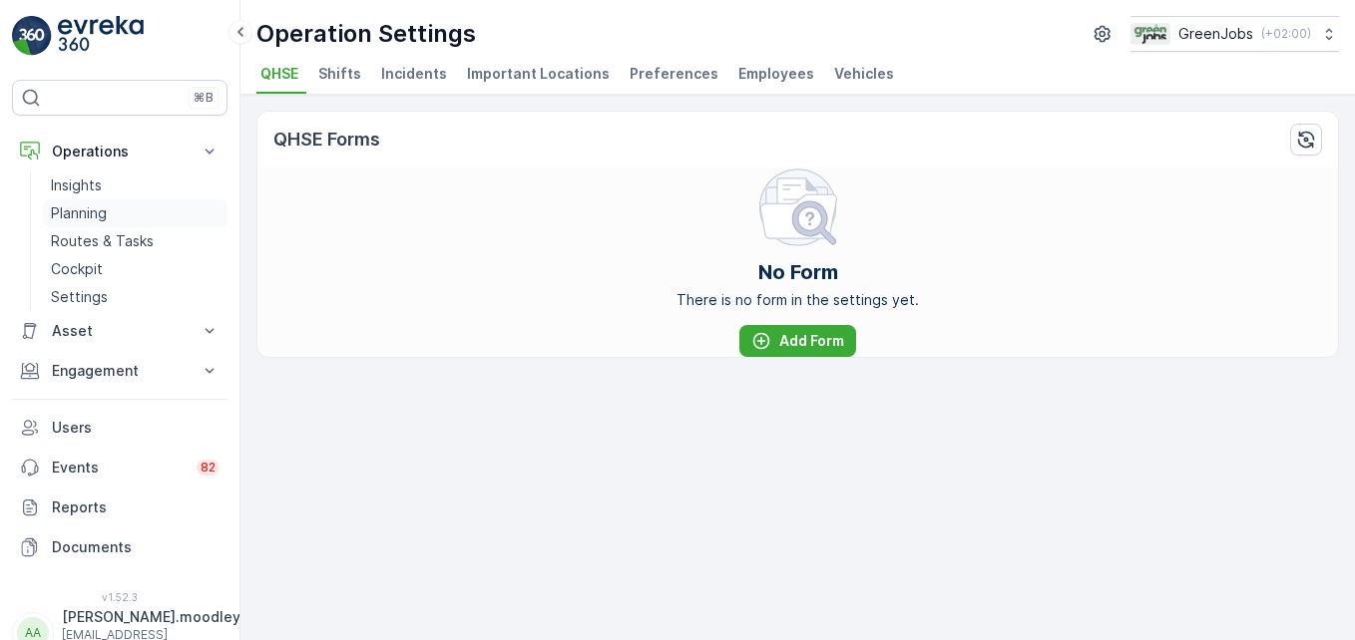
click at [98, 206] on p "Planning" at bounding box center [79, 213] width 56 height 20
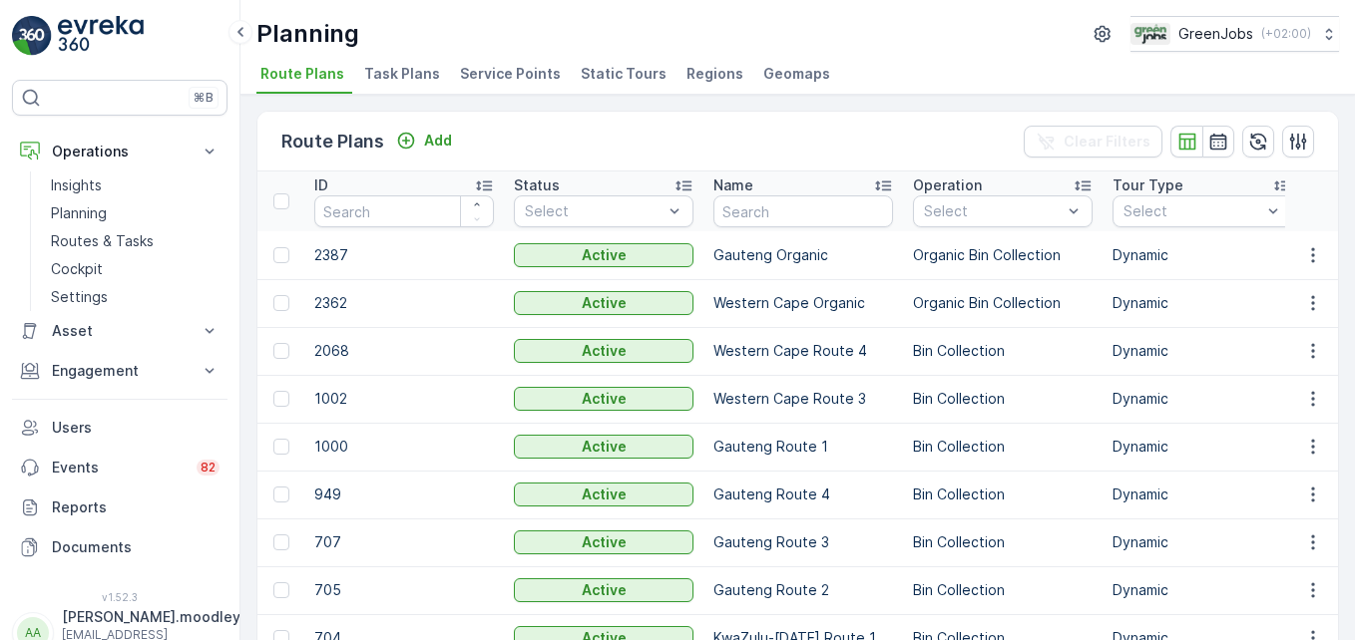
click at [503, 70] on span "Service Points" at bounding box center [510, 74] width 101 height 20
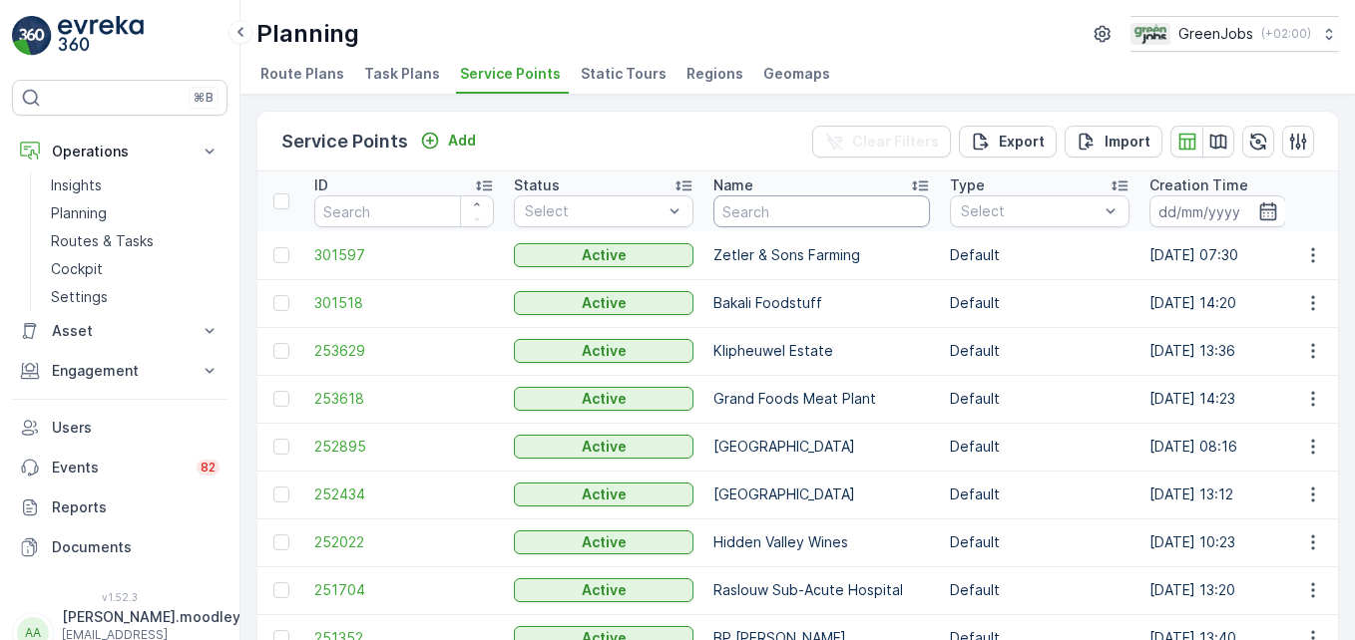
click at [757, 209] on input "text" at bounding box center [821, 212] width 216 height 32
type input "ZET"
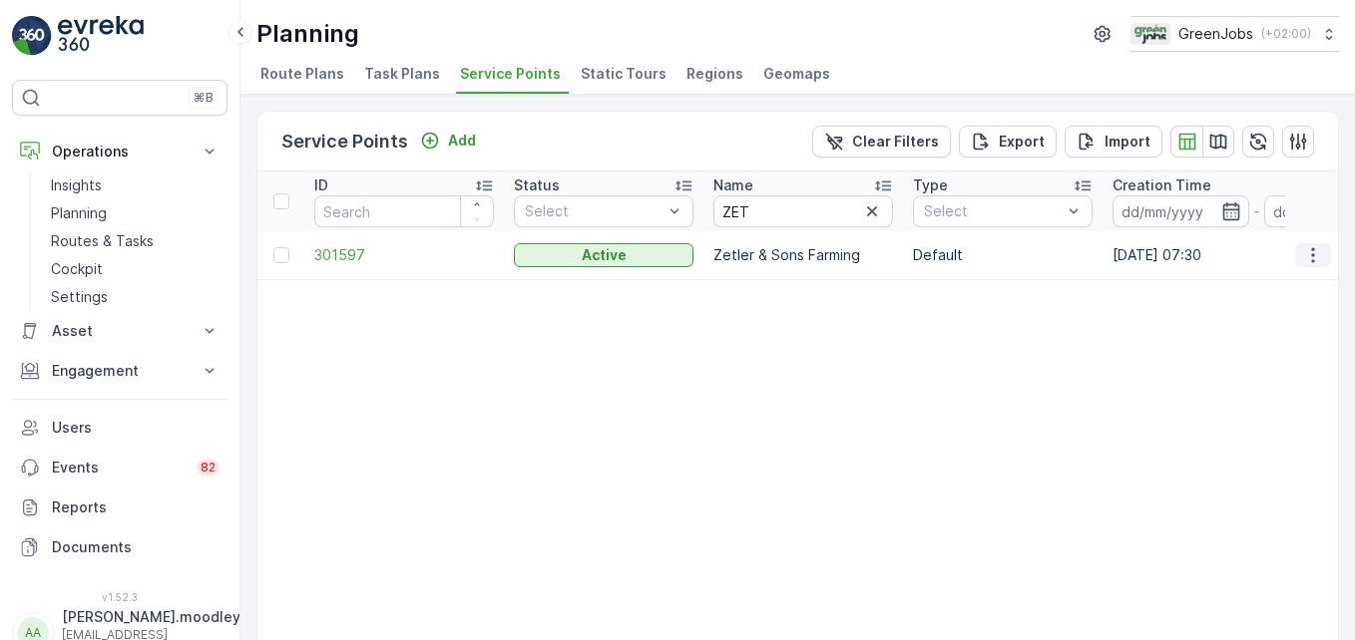
click at [969, 252] on icon "button" at bounding box center [1313, 255] width 20 height 20
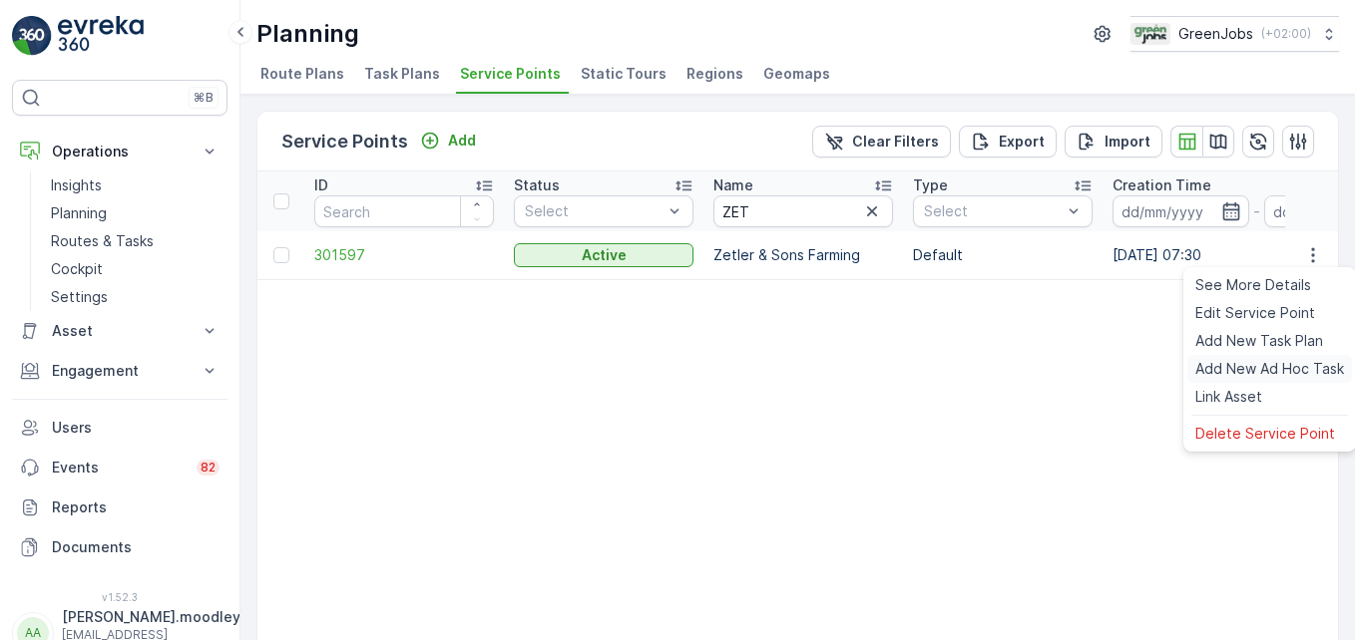
click at [969, 365] on span "Add New Ad Hoc Task" at bounding box center [1269, 369] width 149 height 20
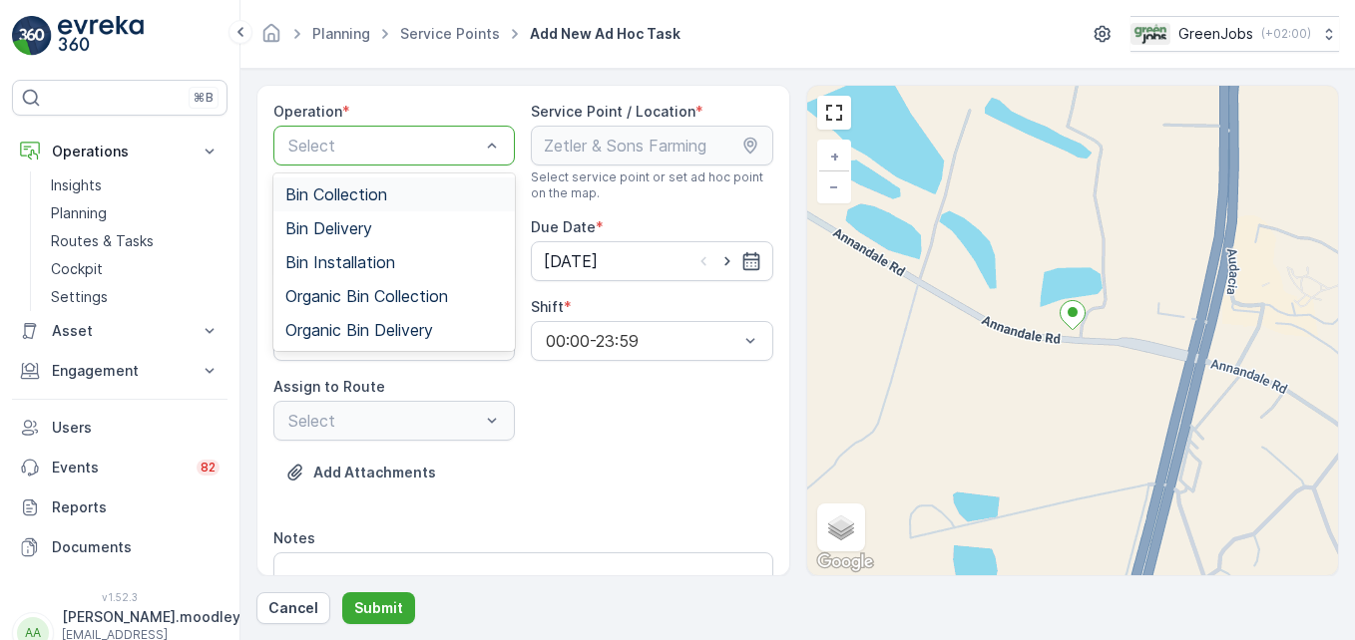
click at [374, 194] on span "Bin Collection" at bounding box center [336, 195] width 102 height 18
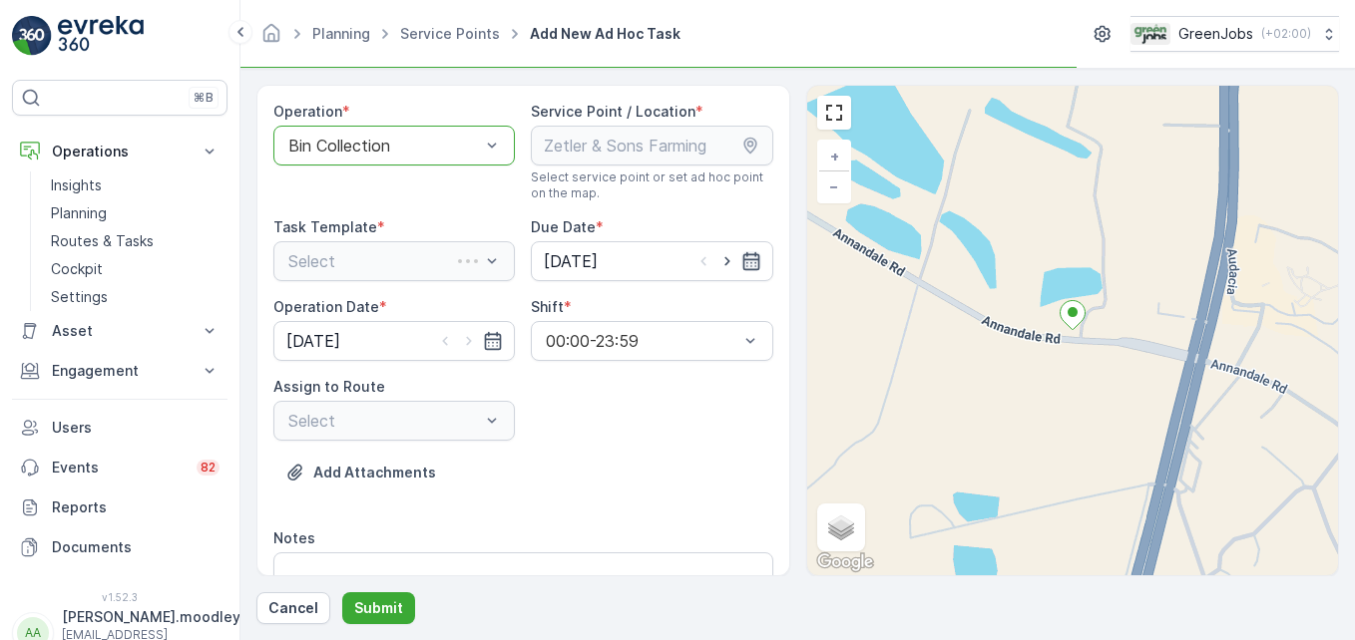
click at [741, 256] on icon "button" at bounding box center [751, 261] width 20 height 20
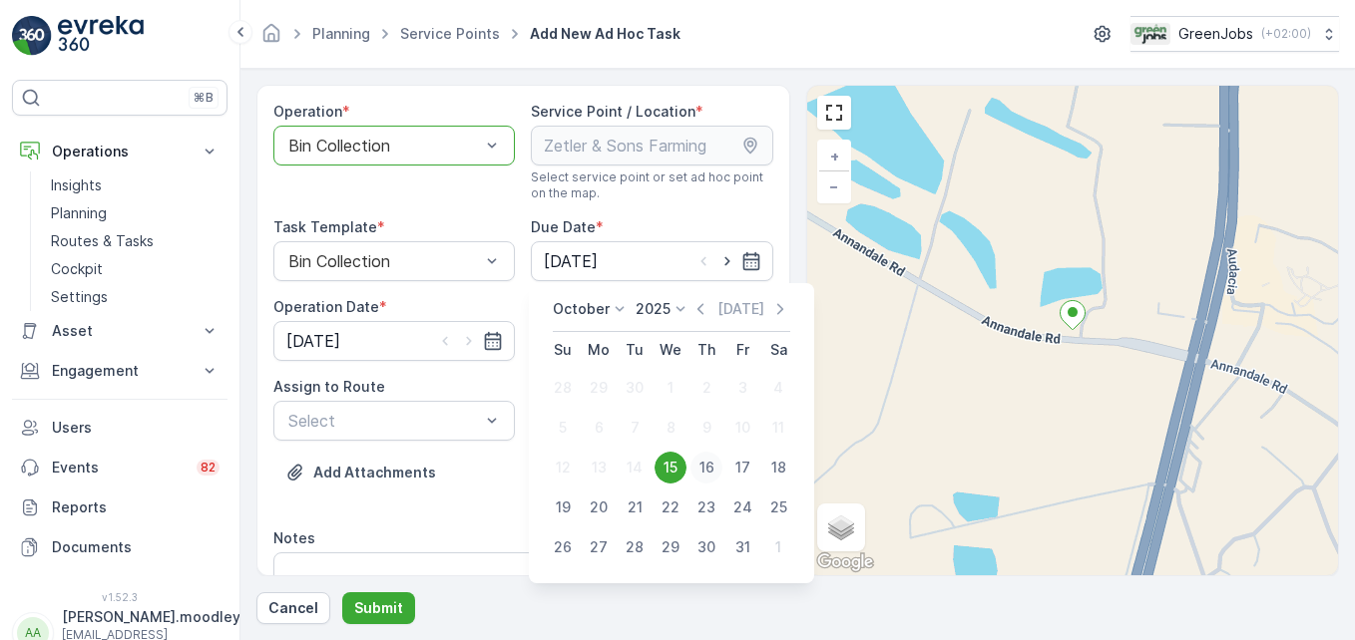
click at [701, 464] on div "16" at bounding box center [706, 468] width 32 height 32
type input "[DATE]"
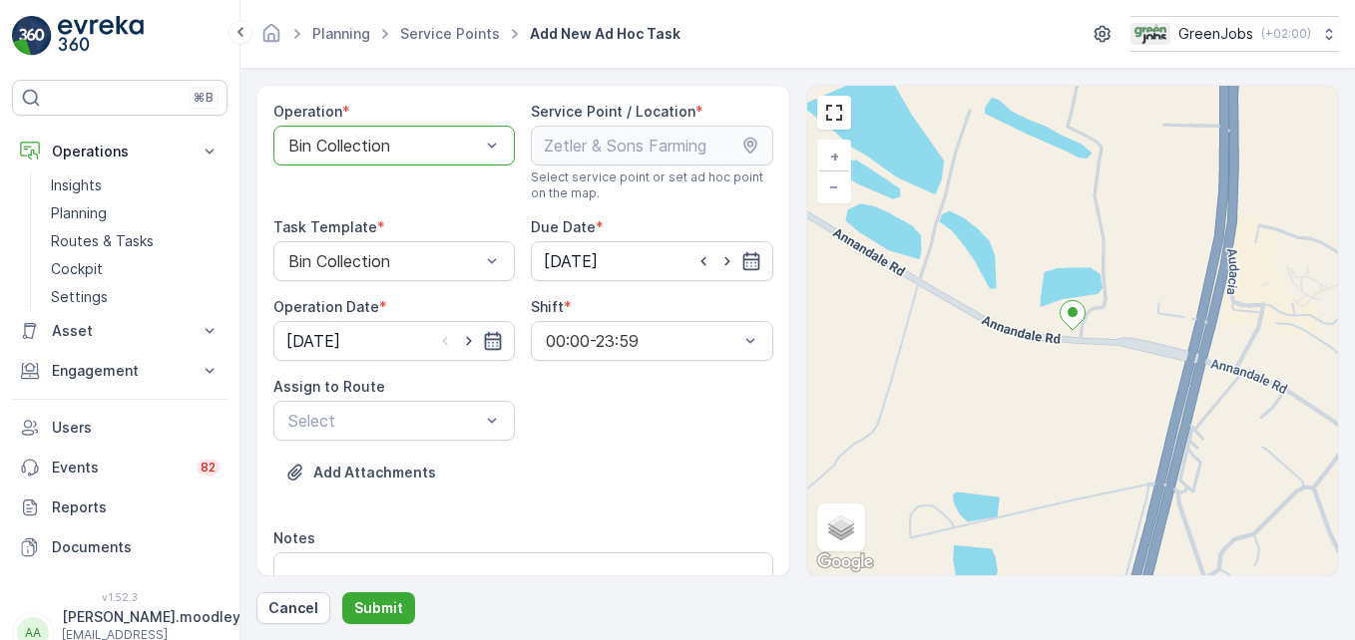
click at [495, 347] on icon "button" at bounding box center [493, 341] width 20 height 20
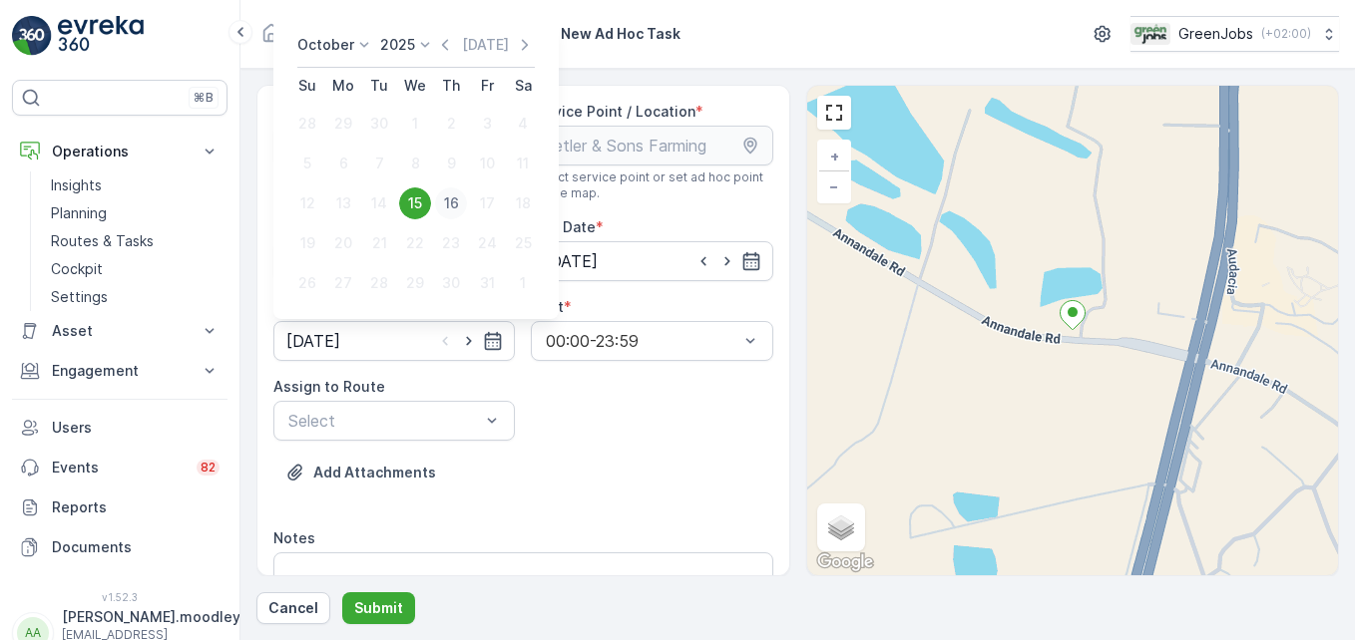
click at [451, 198] on div "16" at bounding box center [451, 204] width 32 height 32
type input "[DATE]"
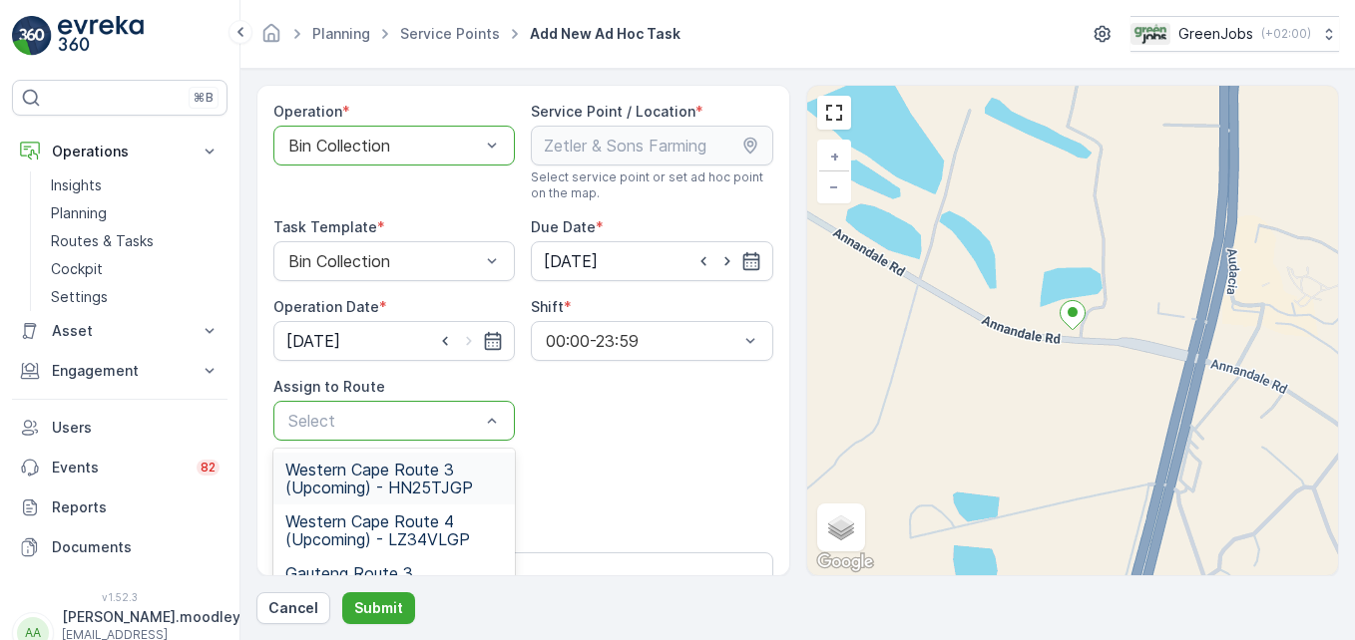
click at [368, 482] on span "Western Cape Route 3 (Upcoming) - HN25TJGP" at bounding box center [393, 479] width 217 height 36
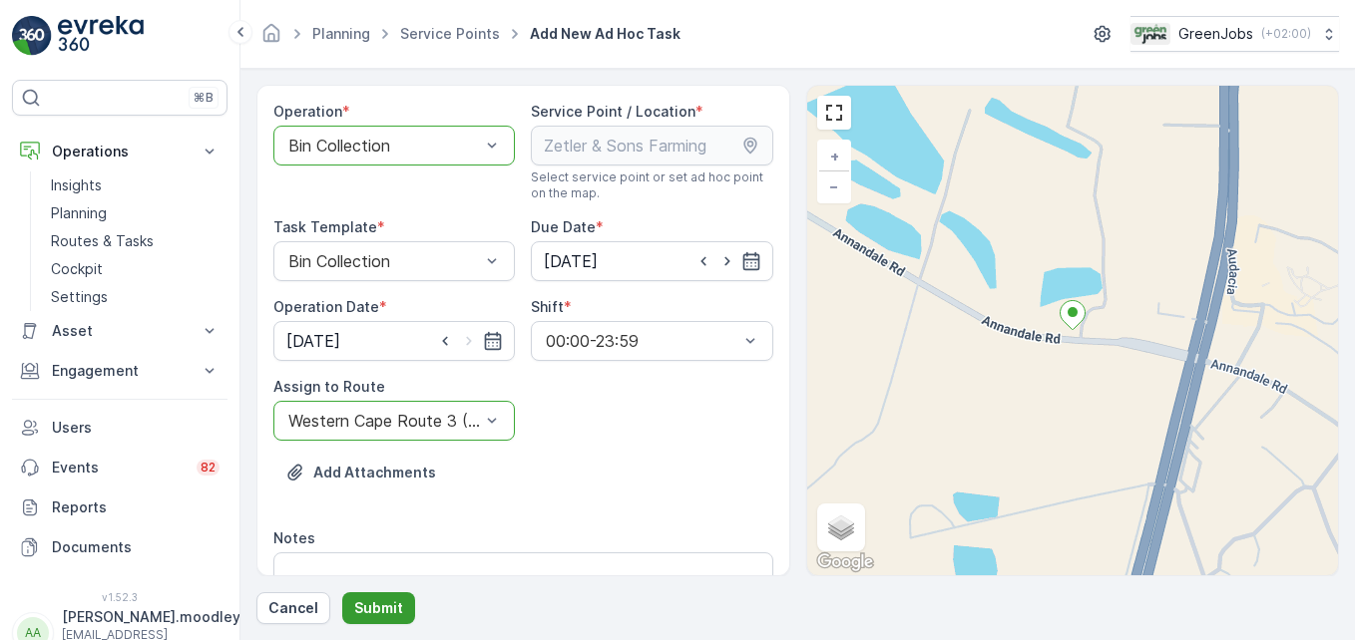
click at [377, 609] on p "Submit" at bounding box center [378, 609] width 49 height 20
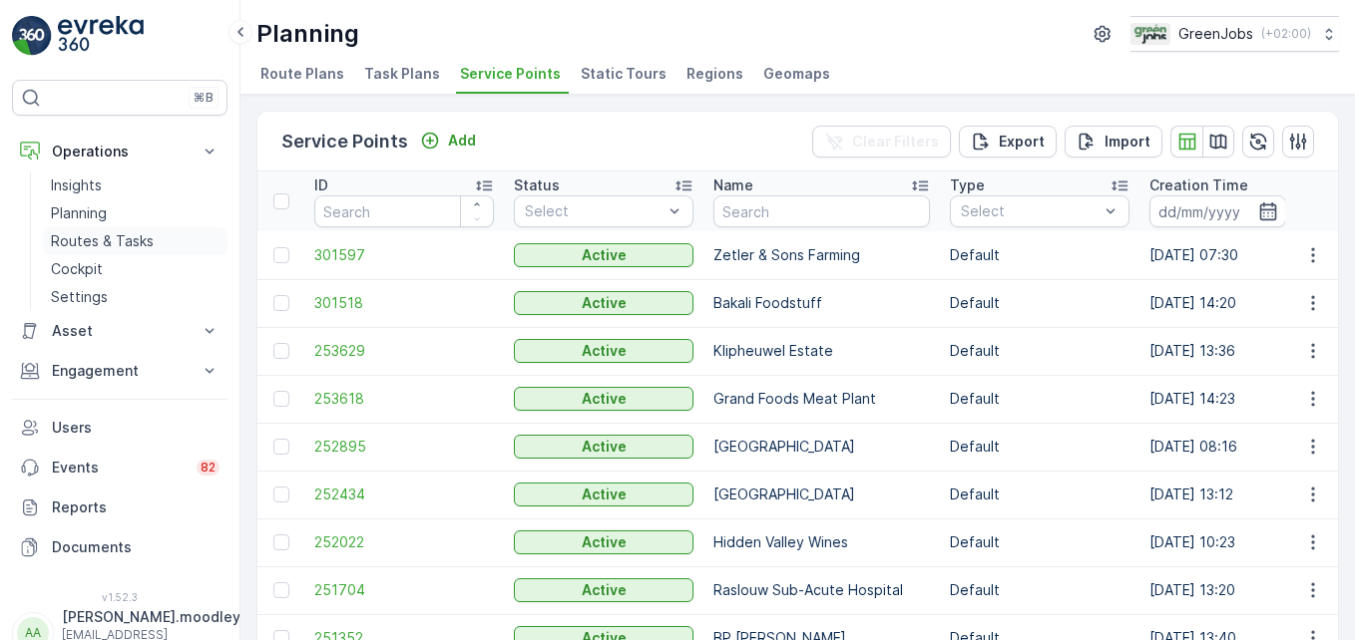
click at [101, 241] on p "Routes & Tasks" at bounding box center [102, 241] width 103 height 20
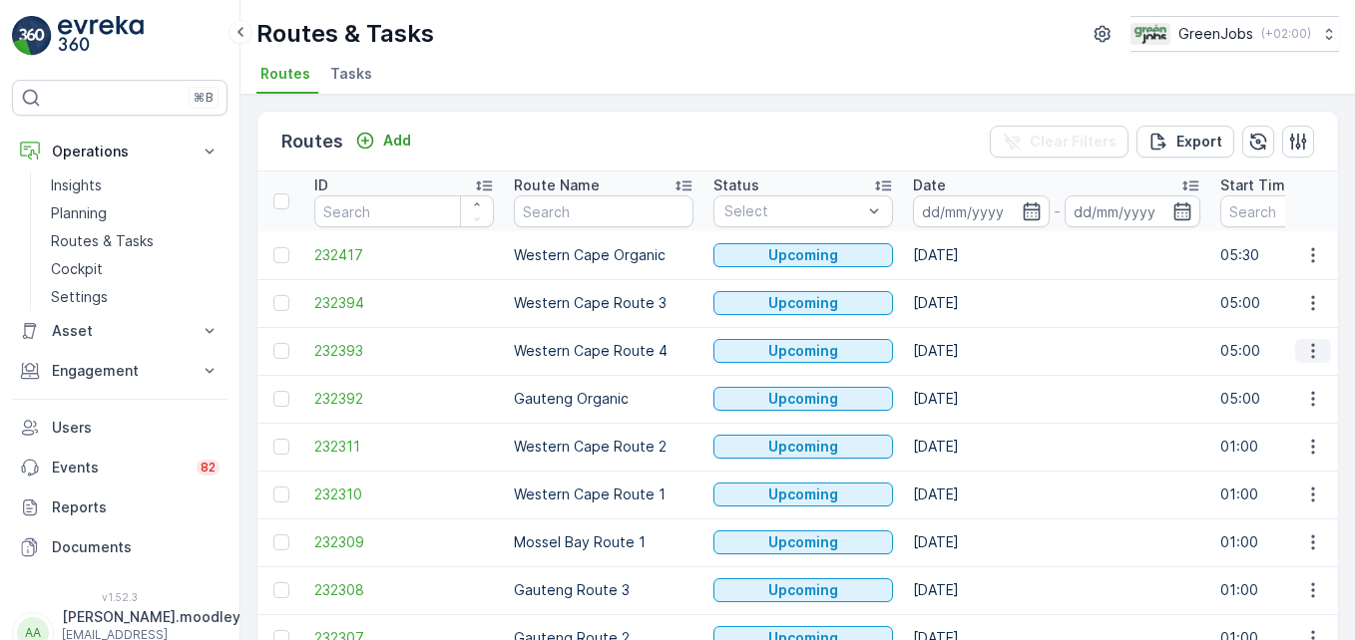
click at [969, 355] on icon "button" at bounding box center [1313, 351] width 20 height 20
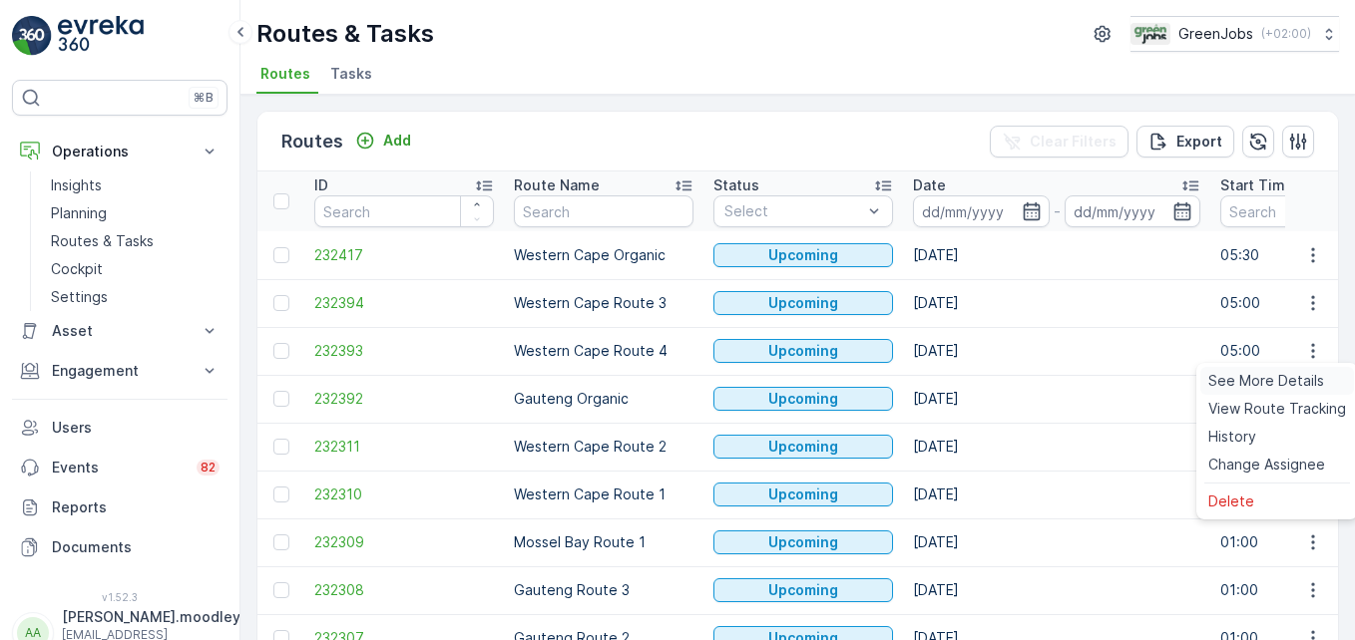
click at [969, 381] on span "See More Details" at bounding box center [1266, 381] width 116 height 20
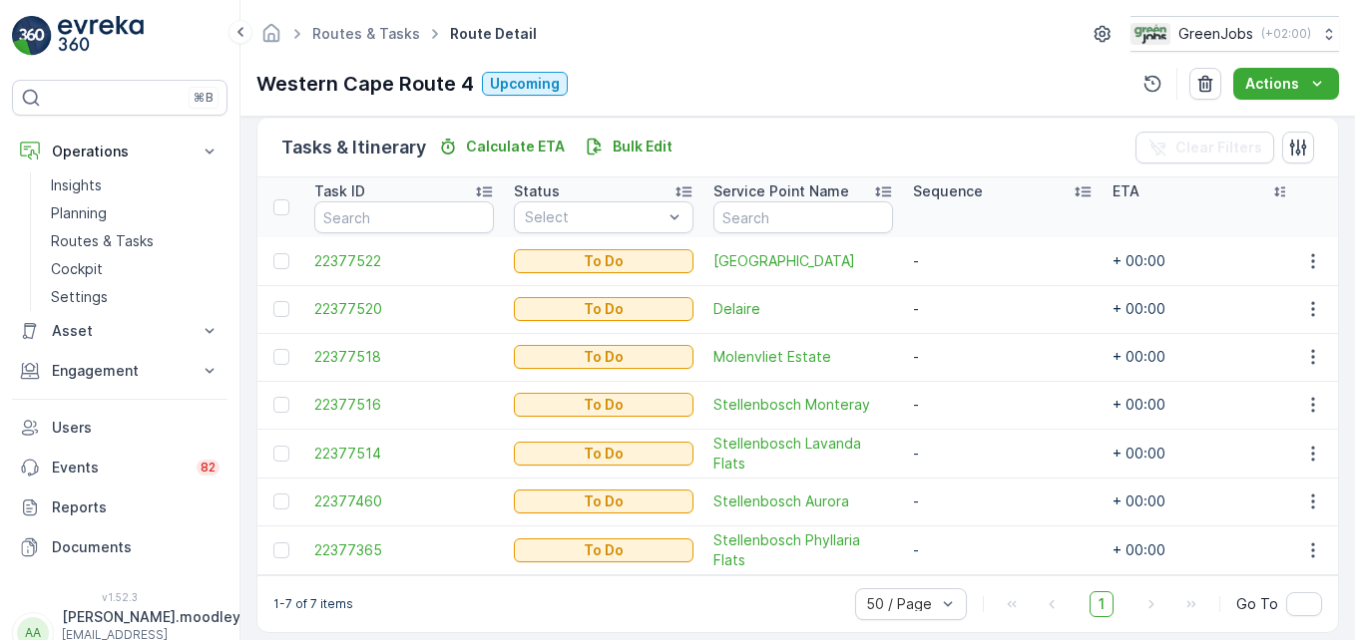
scroll to position [499, 0]
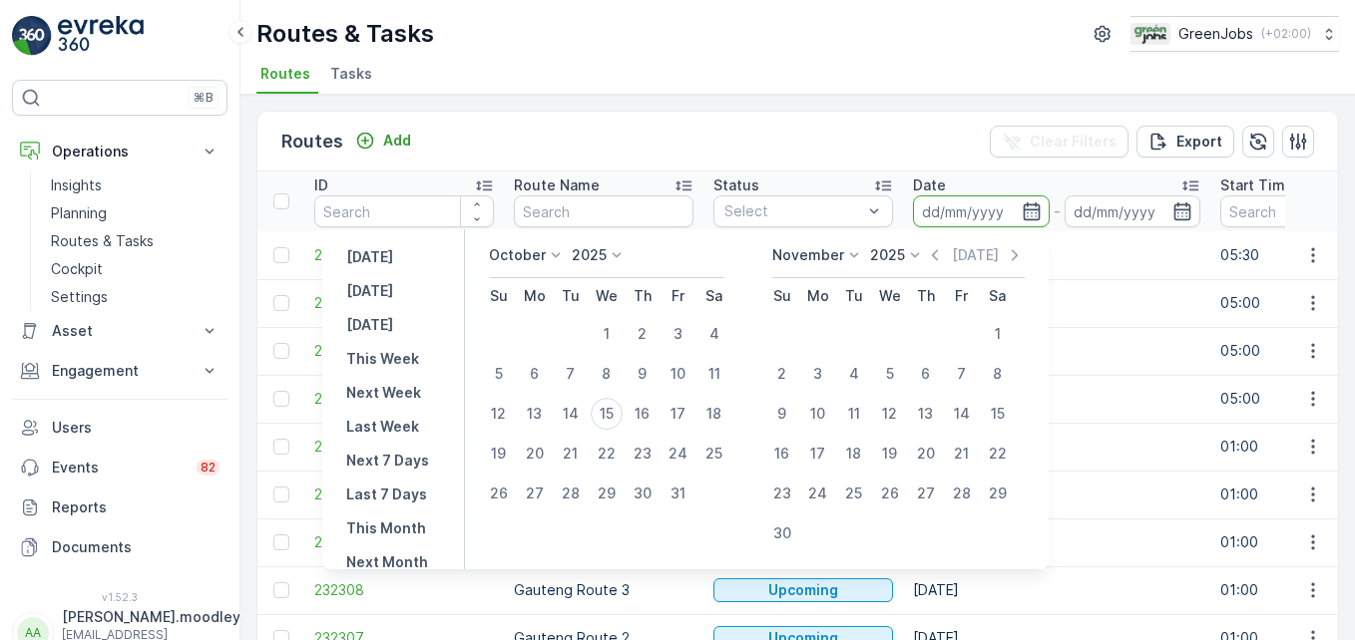
click at [946, 214] on input at bounding box center [981, 212] width 137 height 32
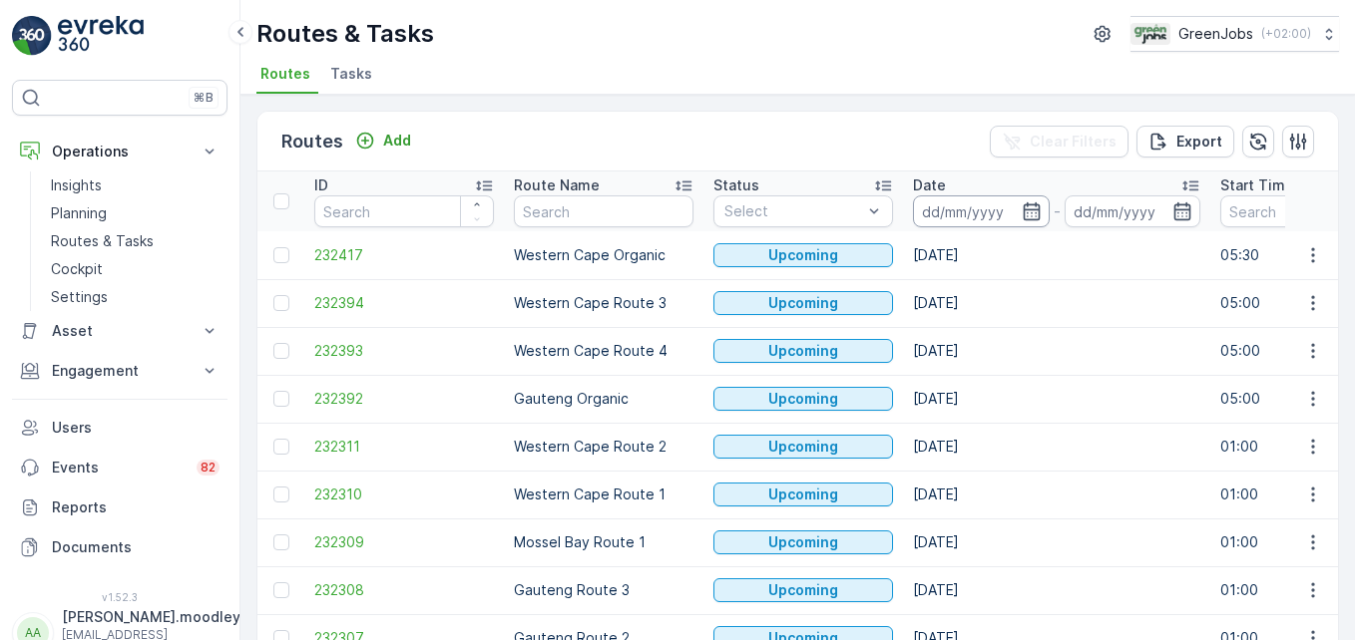
click at [940, 206] on input at bounding box center [981, 212] width 137 height 32
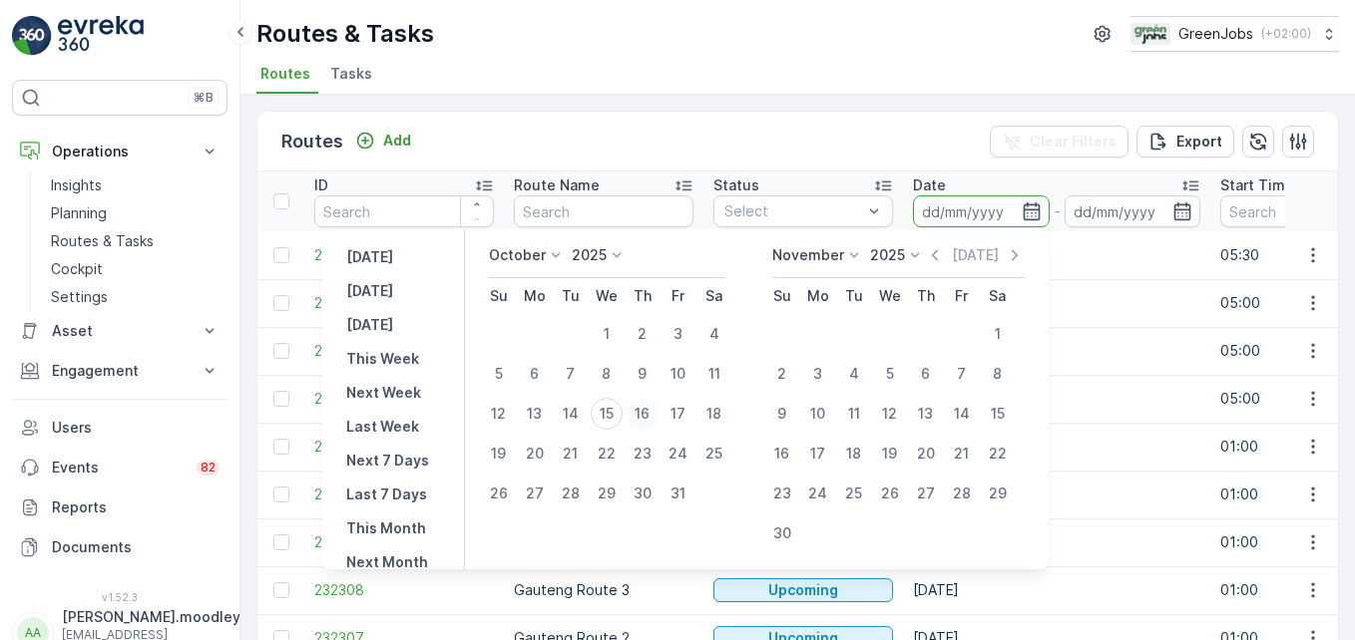
click at [650, 415] on div "16" at bounding box center [642, 414] width 32 height 32
type input "[DATE]"
click at [650, 415] on div "16" at bounding box center [642, 414] width 32 height 32
type input "[DATE]"
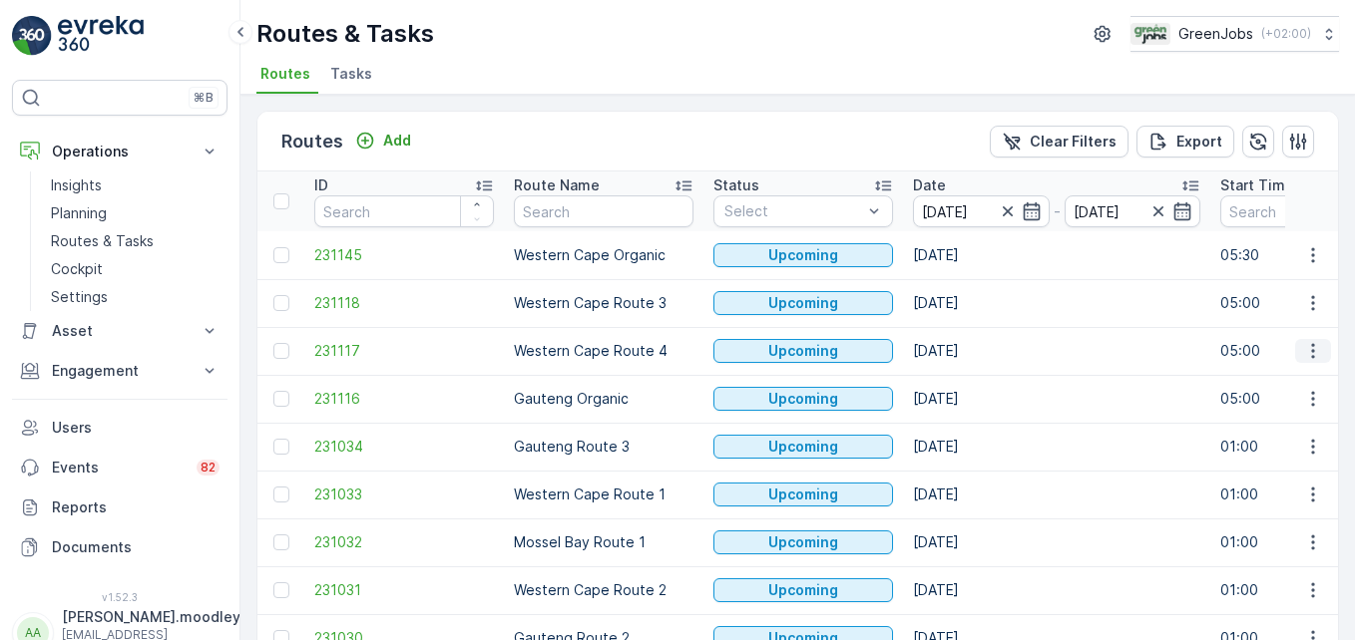
click at [969, 346] on icon "button" at bounding box center [1313, 351] width 20 height 20
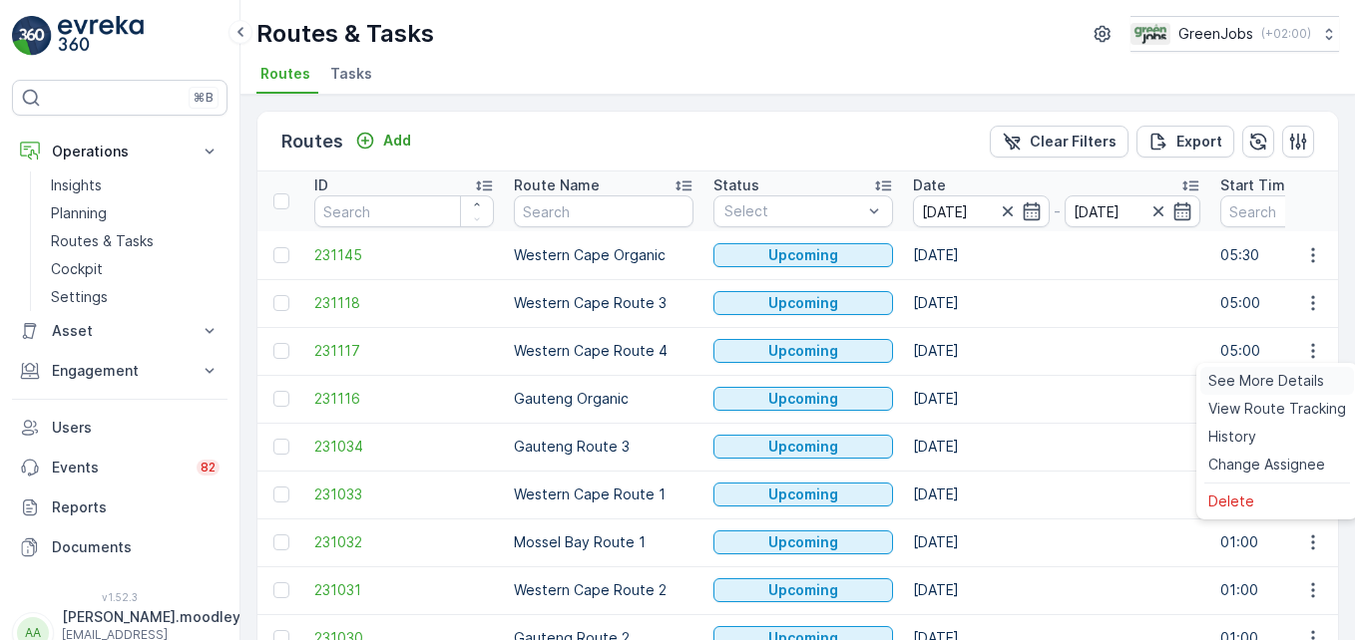
click at [969, 379] on span "See More Details" at bounding box center [1266, 381] width 116 height 20
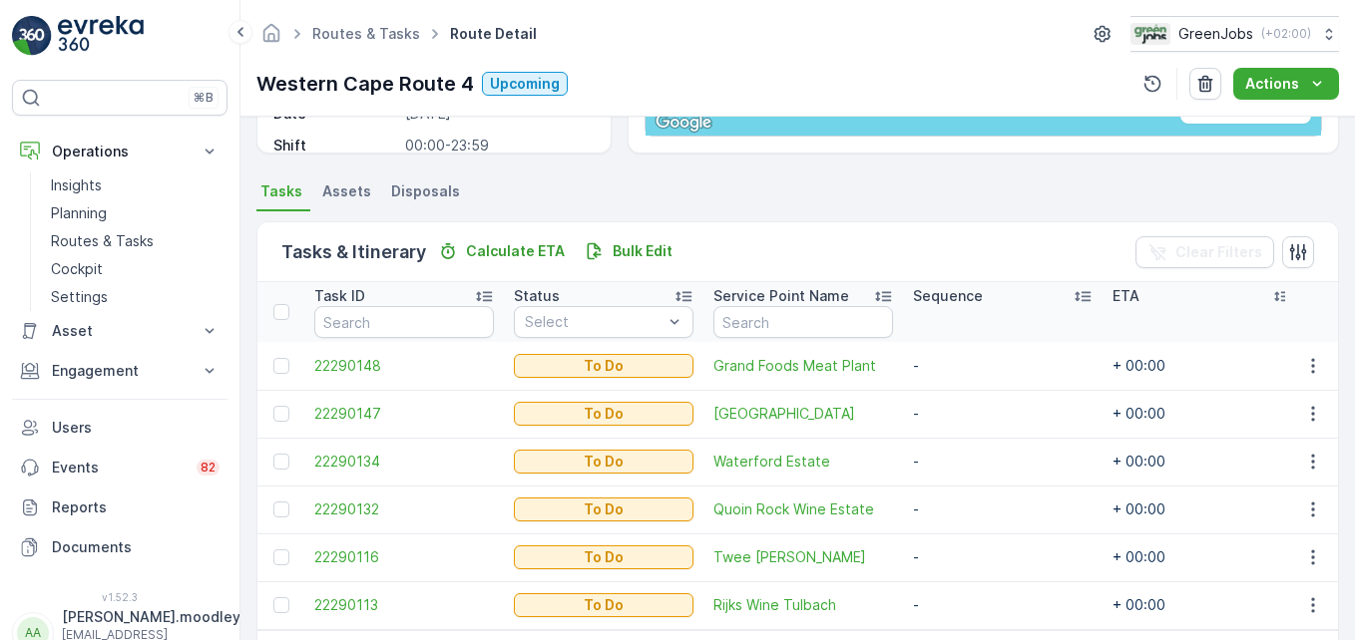
scroll to position [462, 0]
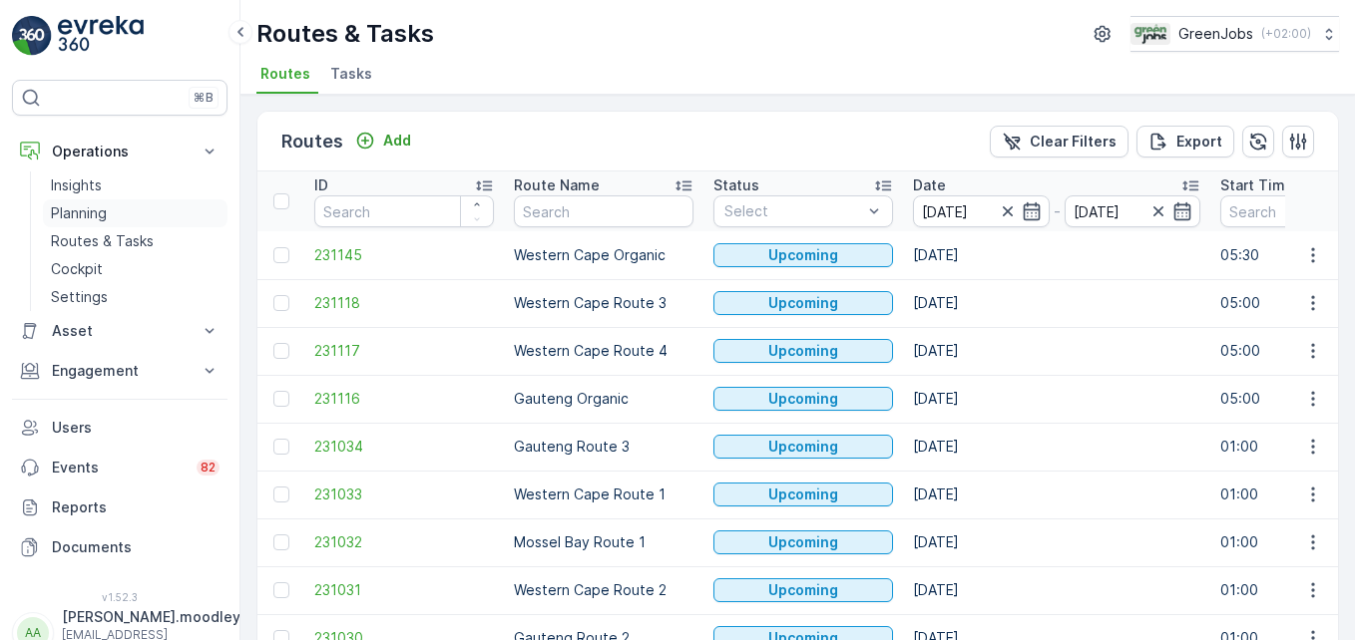
click at [92, 215] on p "Planning" at bounding box center [79, 213] width 56 height 20
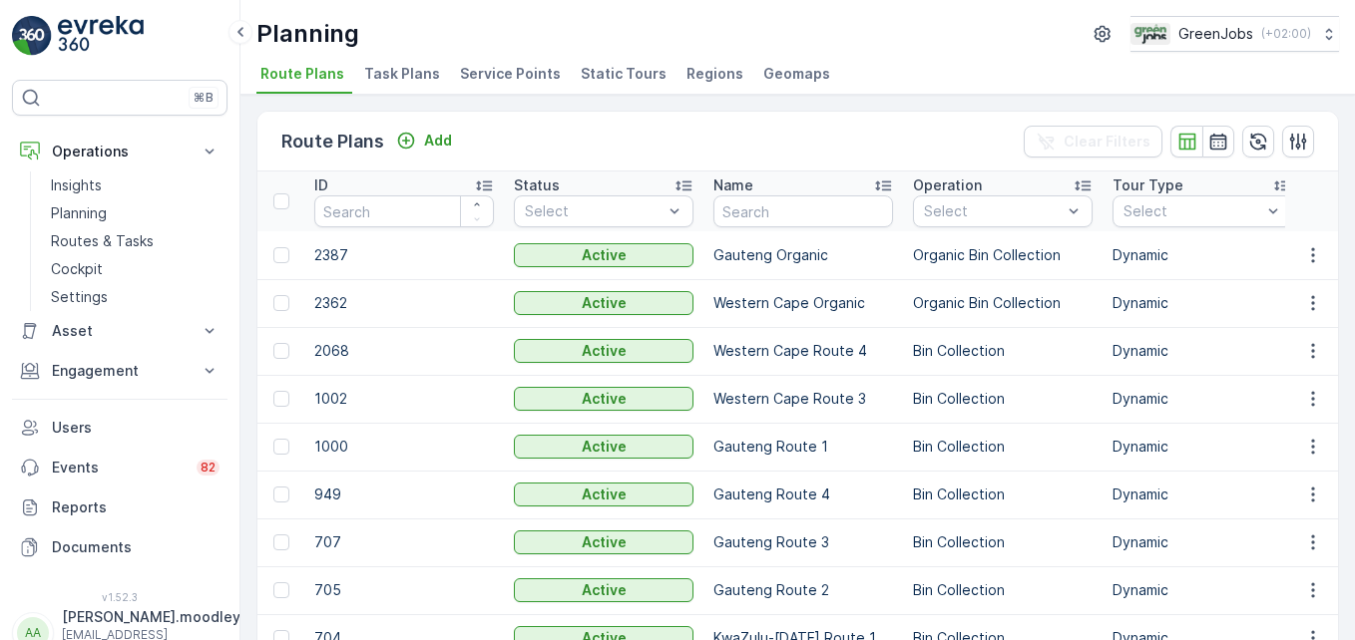
click at [482, 75] on span "Service Points" at bounding box center [510, 74] width 101 height 20
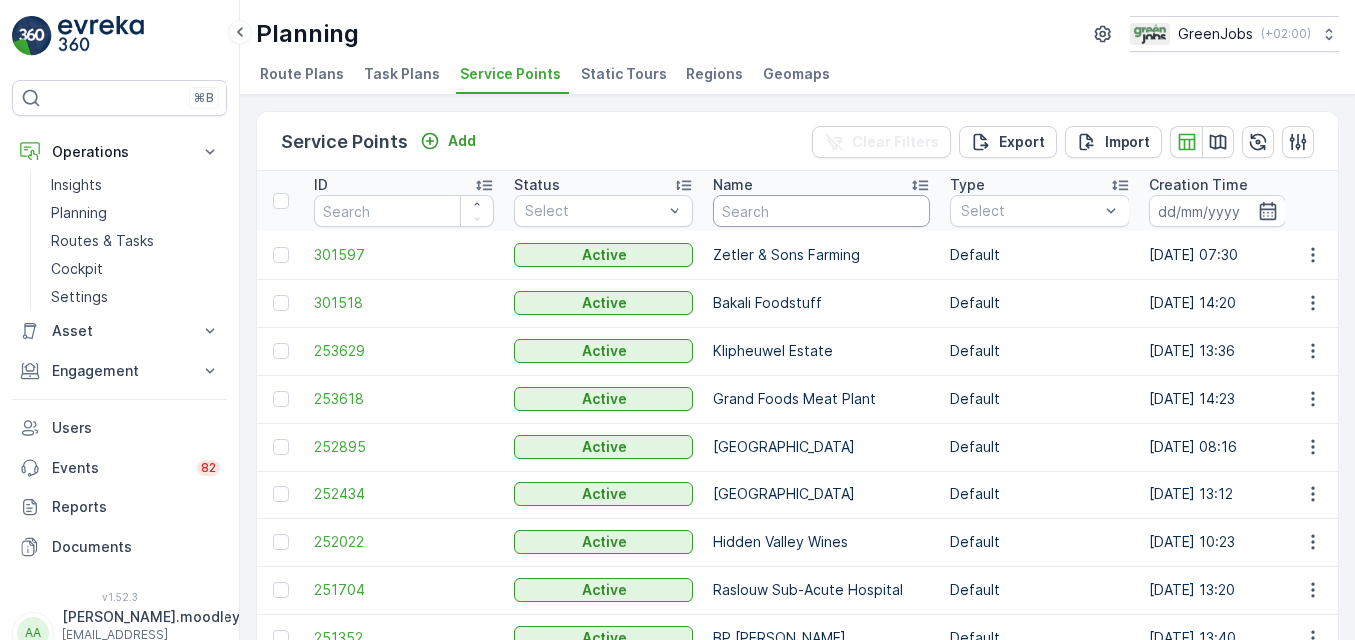
click at [791, 214] on input "text" at bounding box center [821, 212] width 216 height 32
click at [969, 256] on icon "button" at bounding box center [1313, 255] width 20 height 20
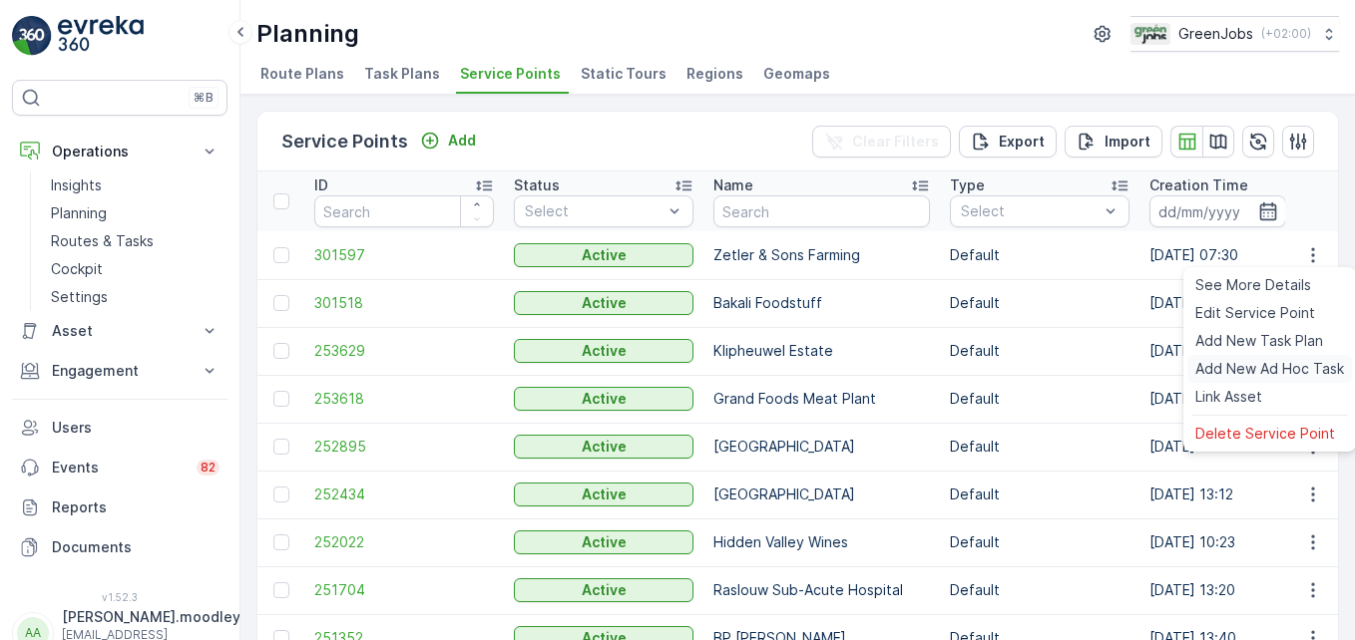
click at [969, 367] on span "Add New Ad Hoc Task" at bounding box center [1269, 369] width 149 height 20
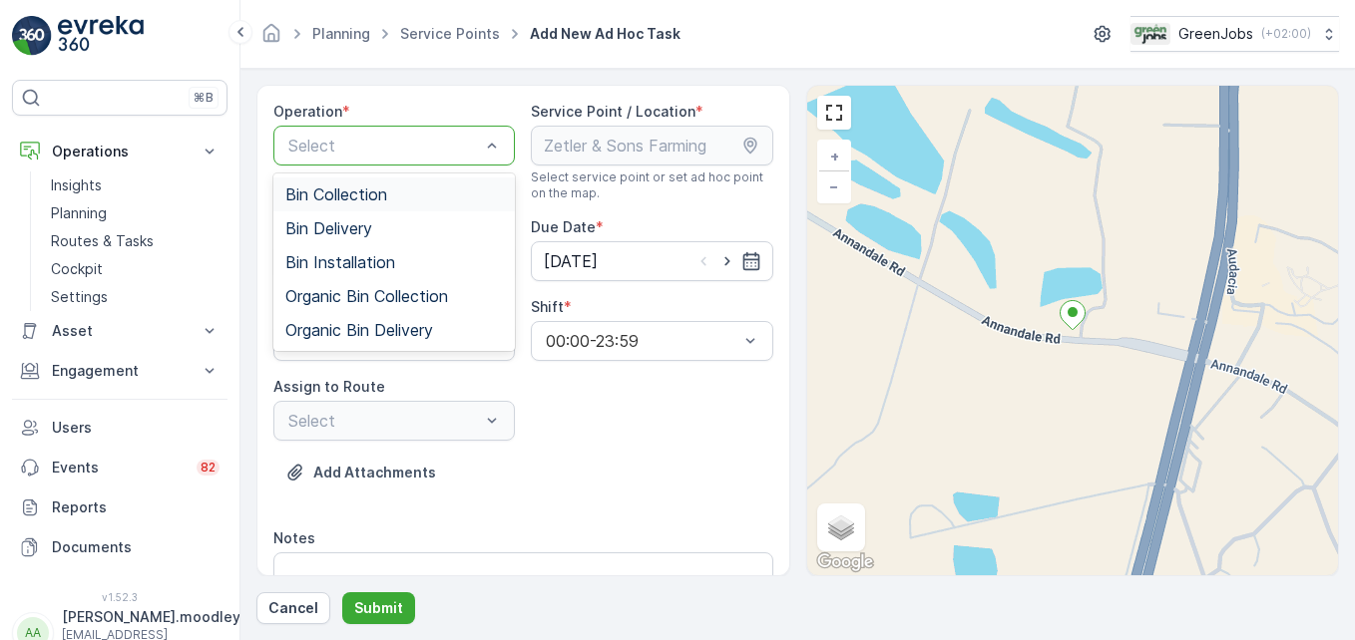
drag, startPoint x: 358, startPoint y: 201, endPoint x: 428, endPoint y: 201, distance: 69.8
click at [358, 200] on span "Bin Collection" at bounding box center [336, 195] width 102 height 18
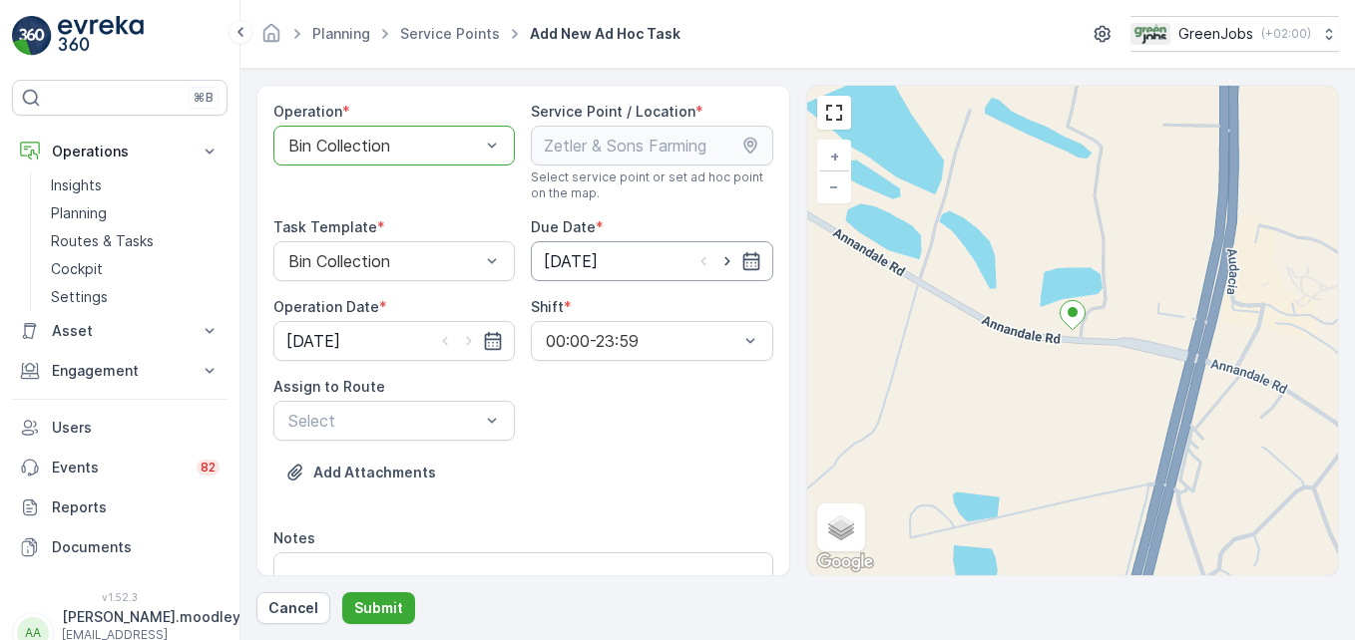
click at [757, 260] on input "[DATE]" at bounding box center [651, 261] width 241 height 40
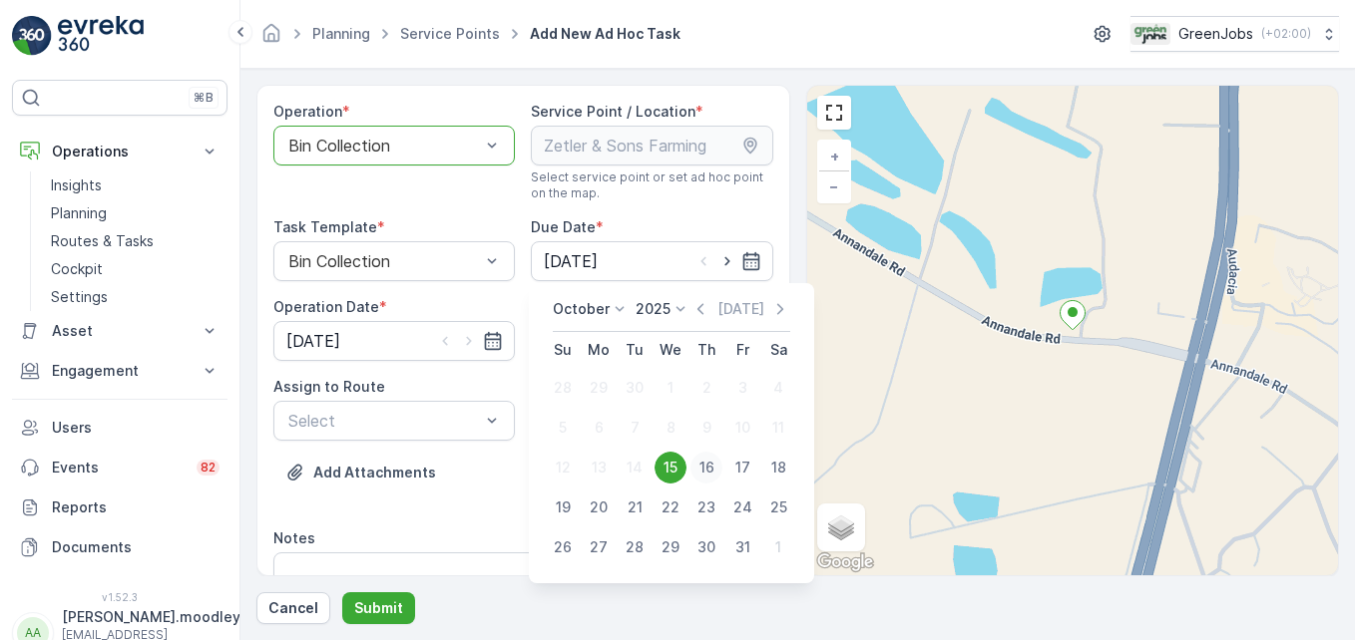
click at [711, 466] on div "16" at bounding box center [706, 468] width 32 height 32
type input "[DATE]"
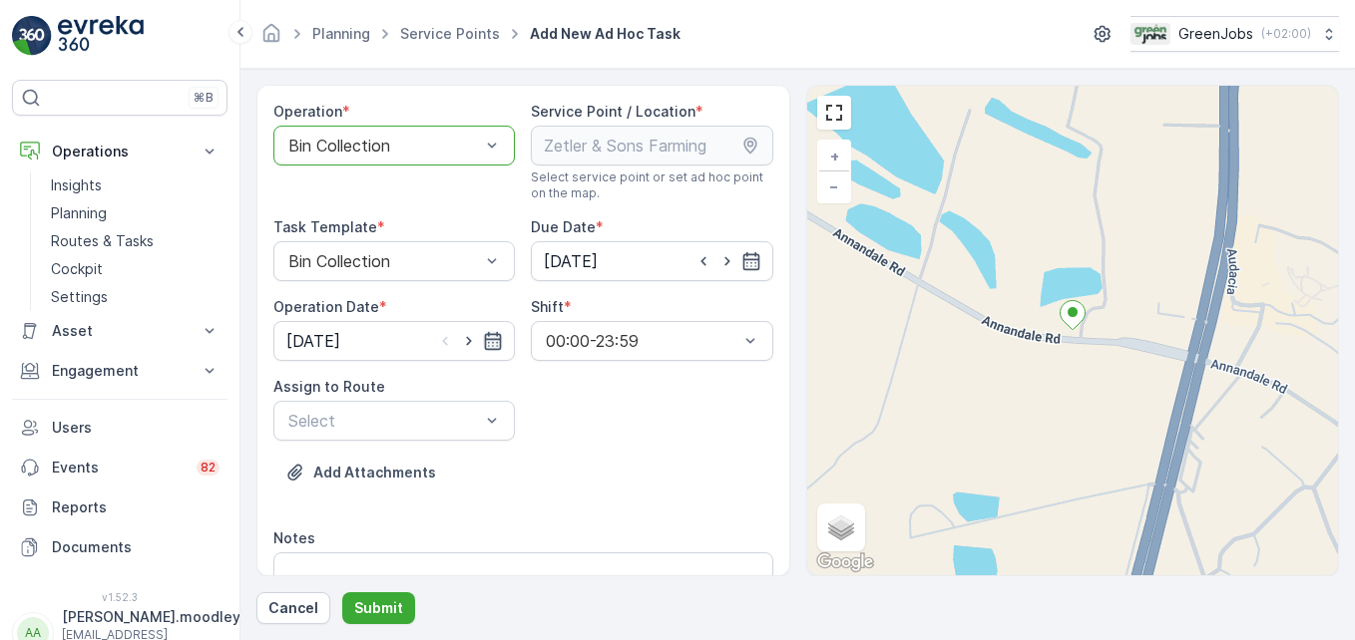
click at [488, 338] on icon "button" at bounding box center [493, 341] width 20 height 20
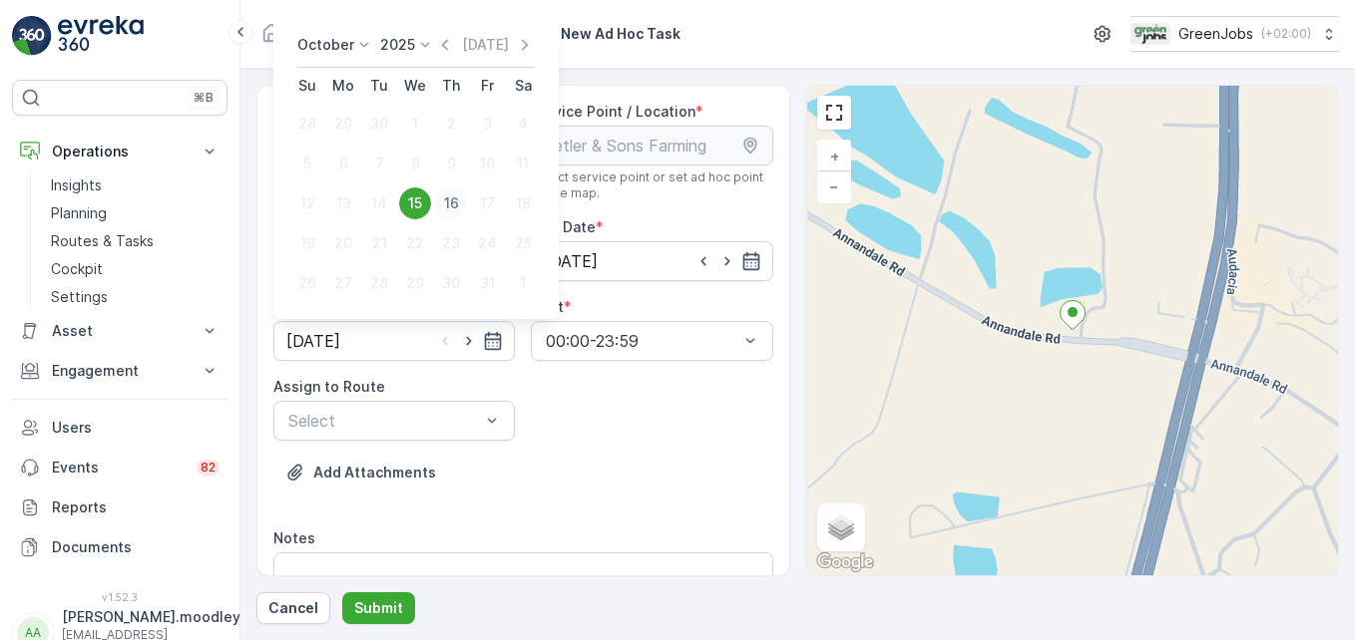
click at [458, 204] on div "16" at bounding box center [451, 204] width 32 height 32
type input "[DATE]"
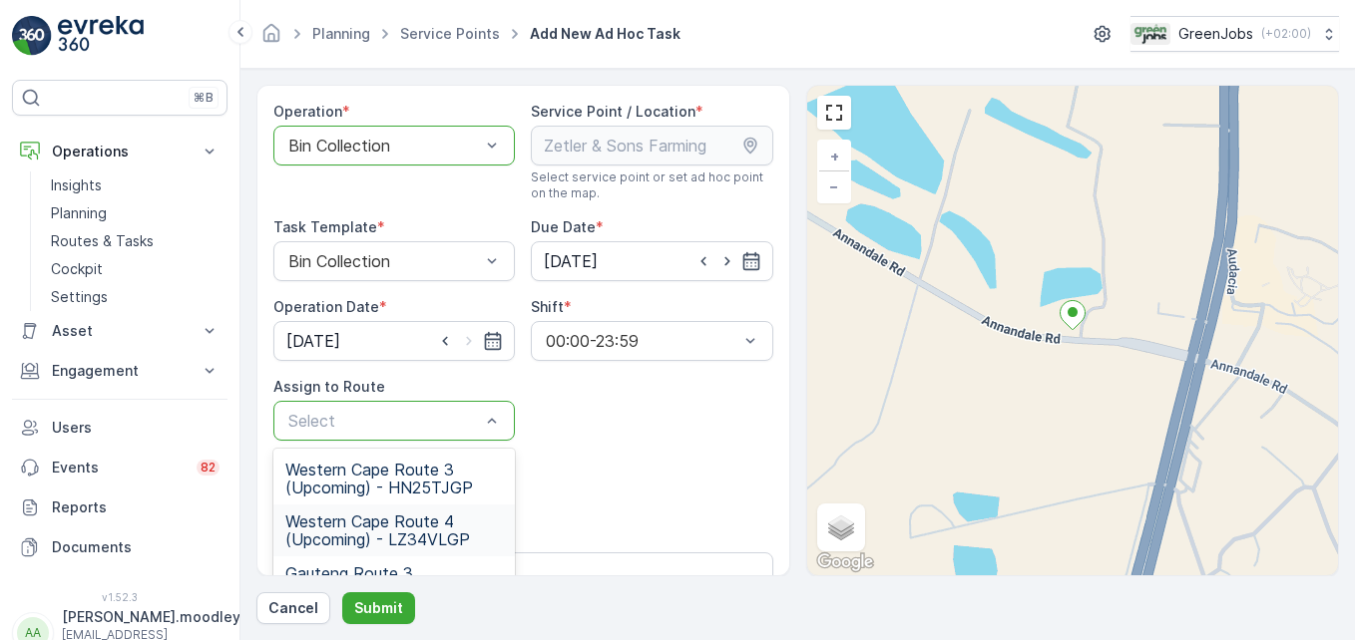
click at [433, 534] on span "Western Cape Route 4 (Upcoming) - LZ34VLGP" at bounding box center [393, 531] width 217 height 36
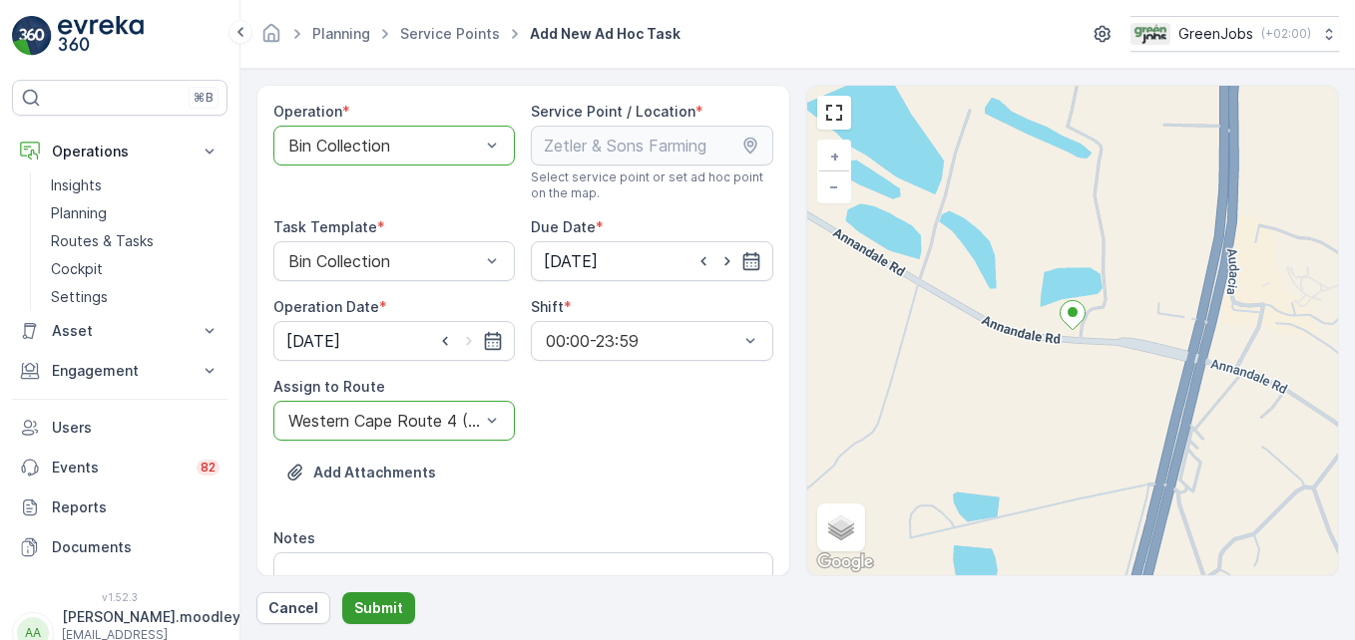
click at [385, 607] on p "Submit" at bounding box center [378, 609] width 49 height 20
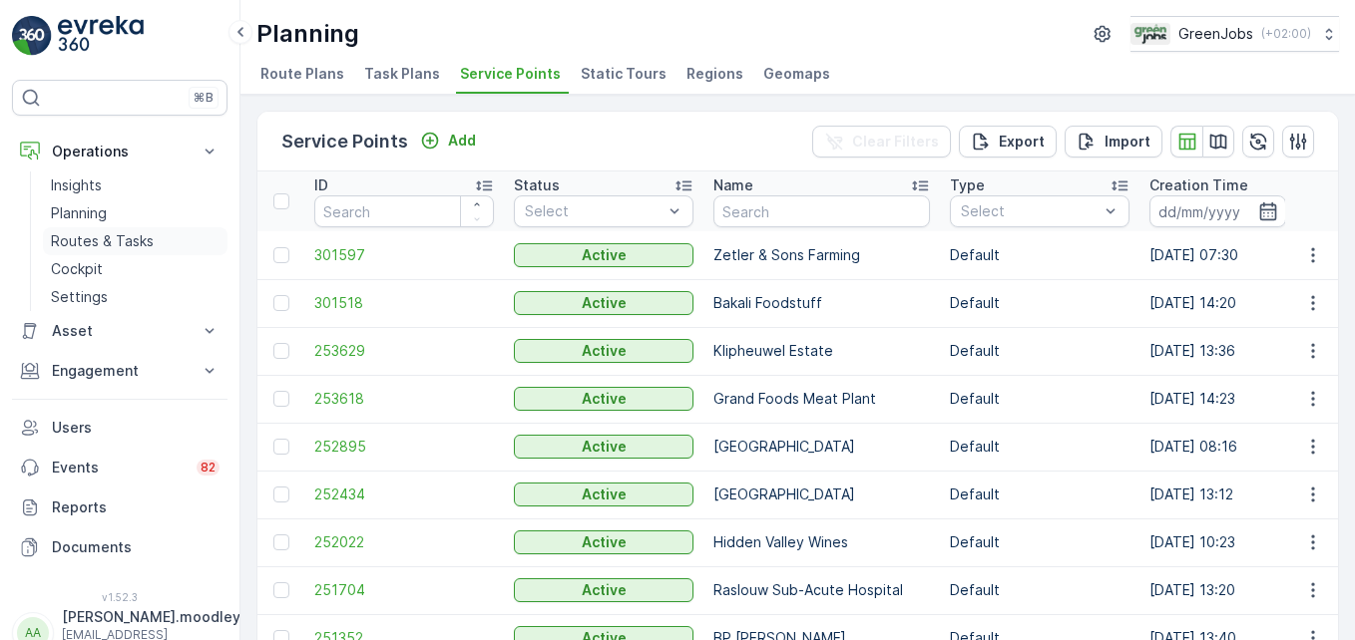
click at [126, 236] on p "Routes & Tasks" at bounding box center [102, 241] width 103 height 20
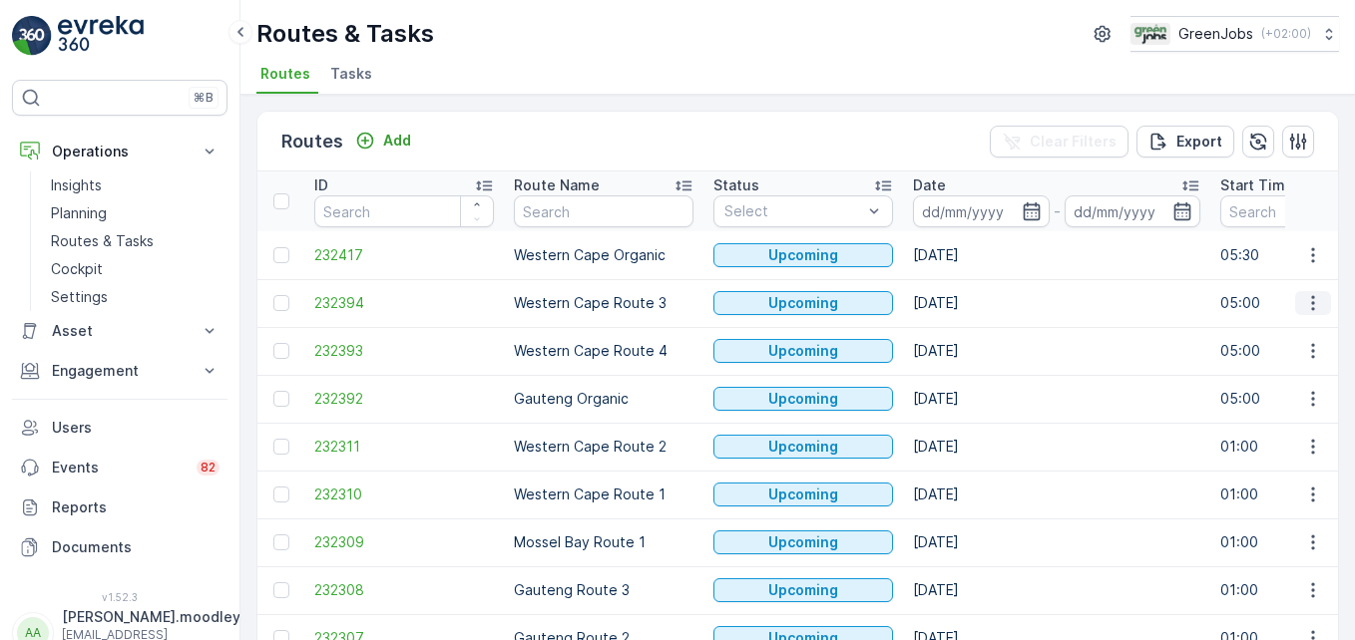
click at [969, 303] on button "button" at bounding box center [1313, 303] width 36 height 24
click at [969, 334] on span "See More Details" at bounding box center [1266, 333] width 116 height 20
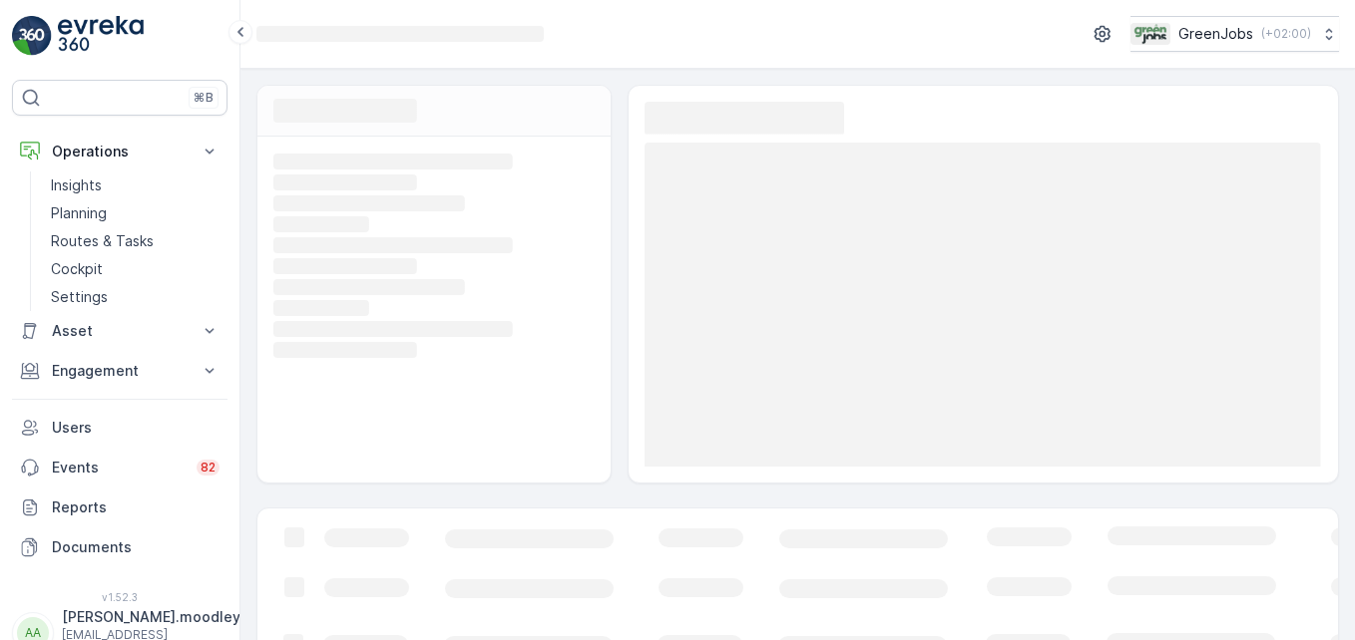
scroll to position [71, 0]
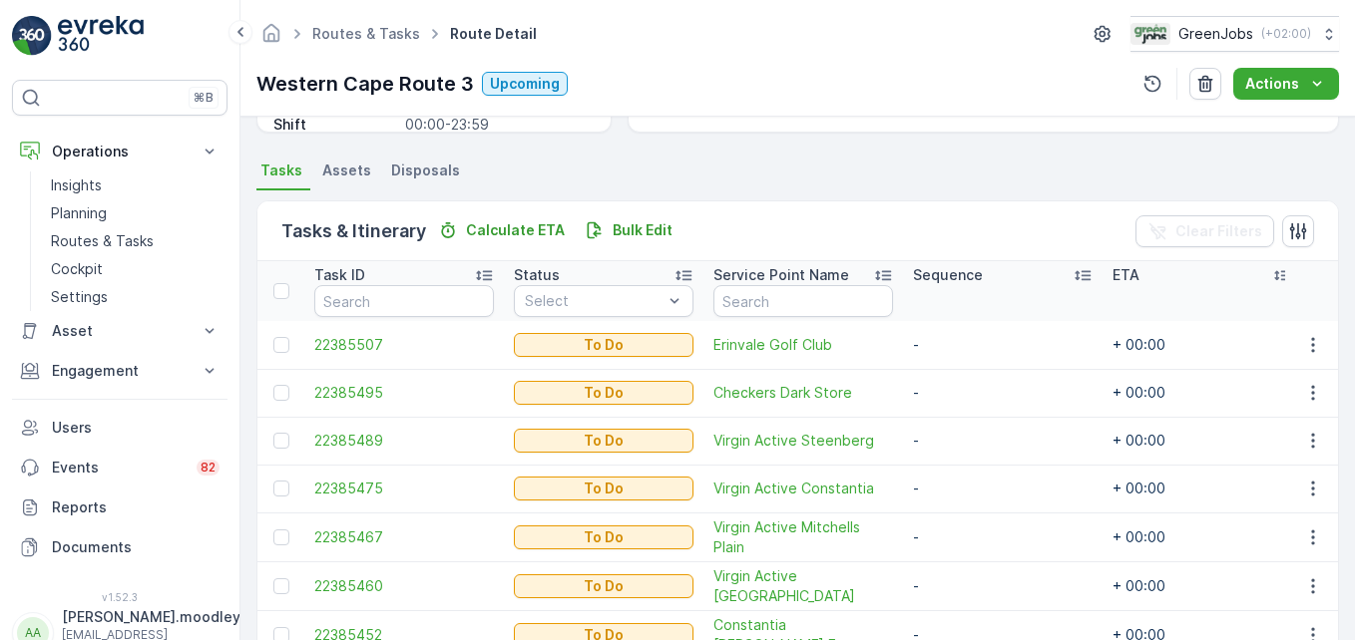
scroll to position [499, 0]
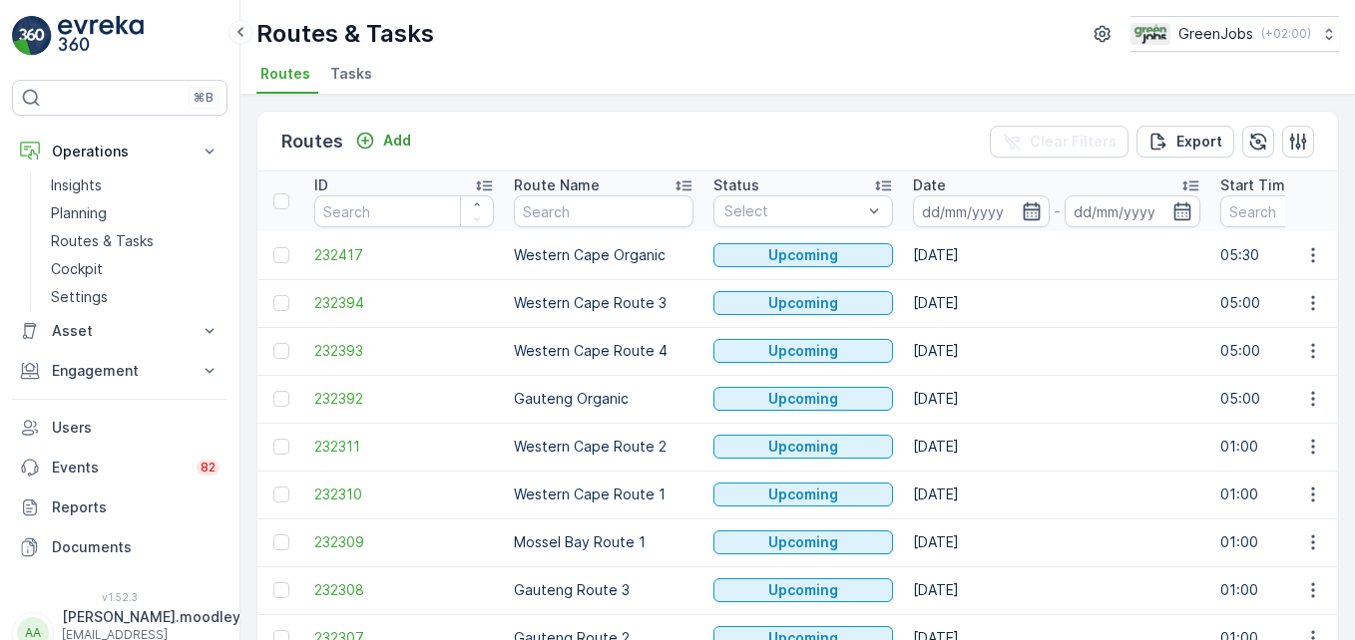
click at [969, 212] on icon "button" at bounding box center [1031, 211] width 20 height 20
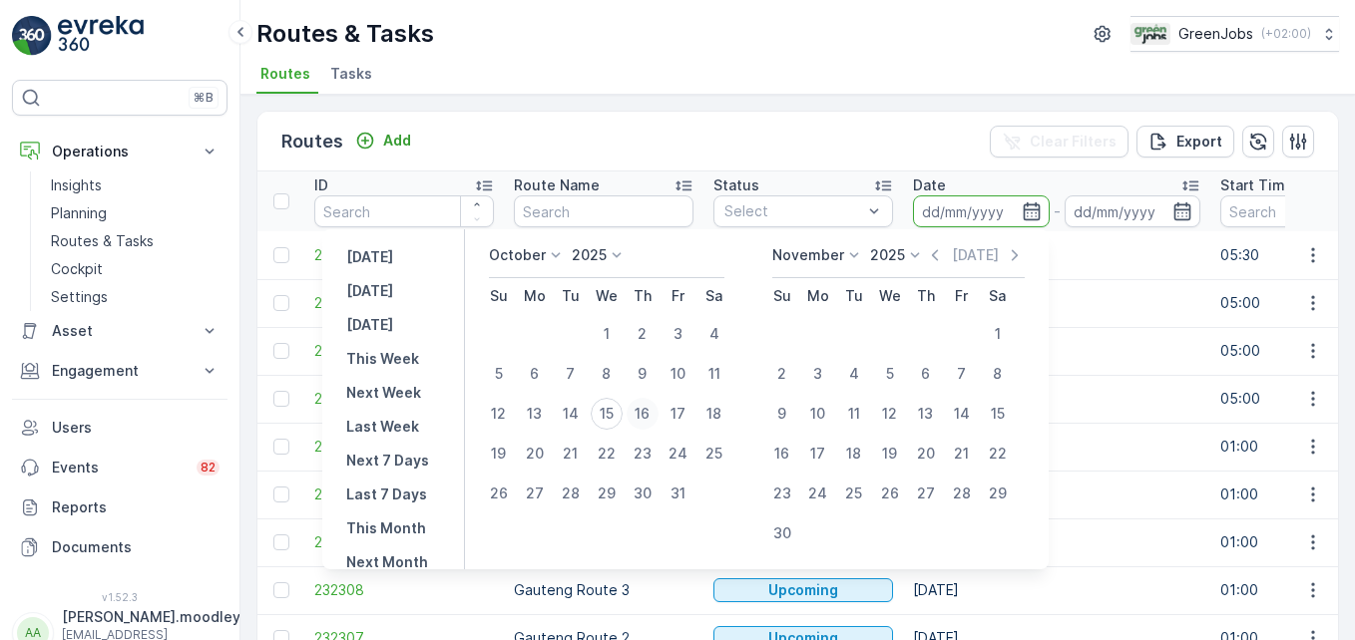
click at [657, 419] on div "16" at bounding box center [642, 414] width 32 height 32
type input "[DATE]"
click at [657, 419] on div "16" at bounding box center [642, 414] width 32 height 32
type input "[DATE]"
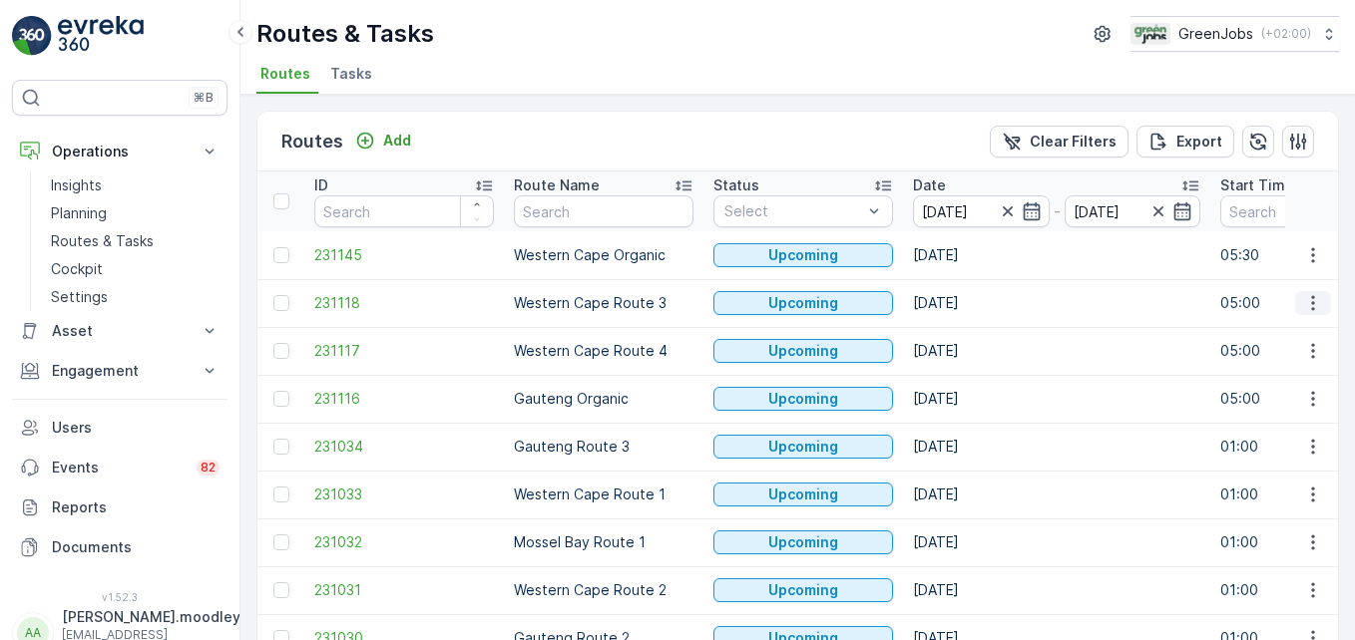
click at [969, 302] on icon "button" at bounding box center [1313, 303] width 20 height 20
click at [969, 330] on span "See More Details" at bounding box center [1266, 333] width 116 height 20
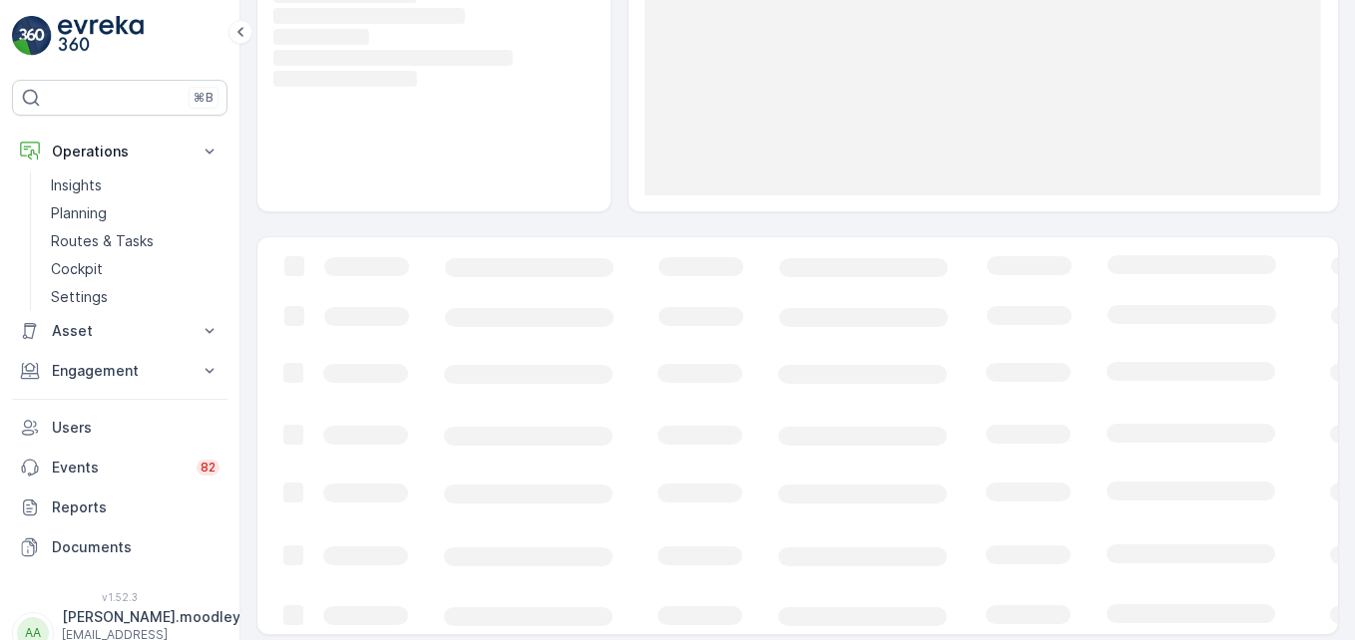
scroll to position [282, 0]
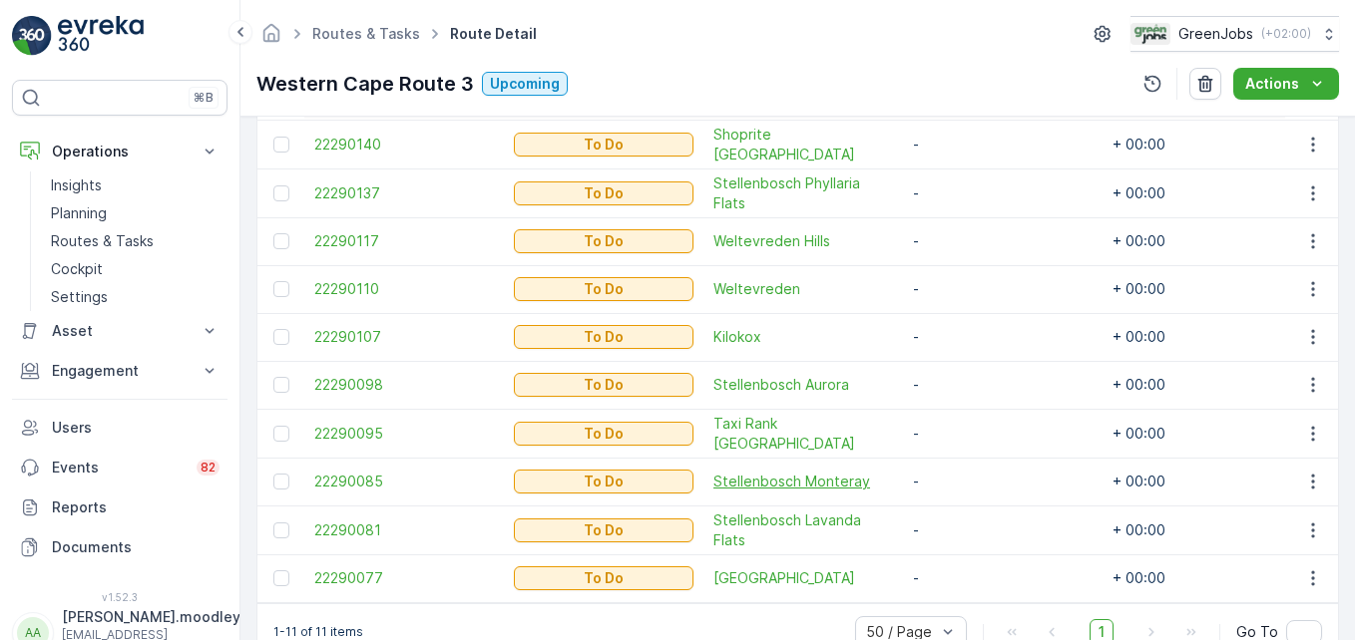
scroll to position [603, 0]
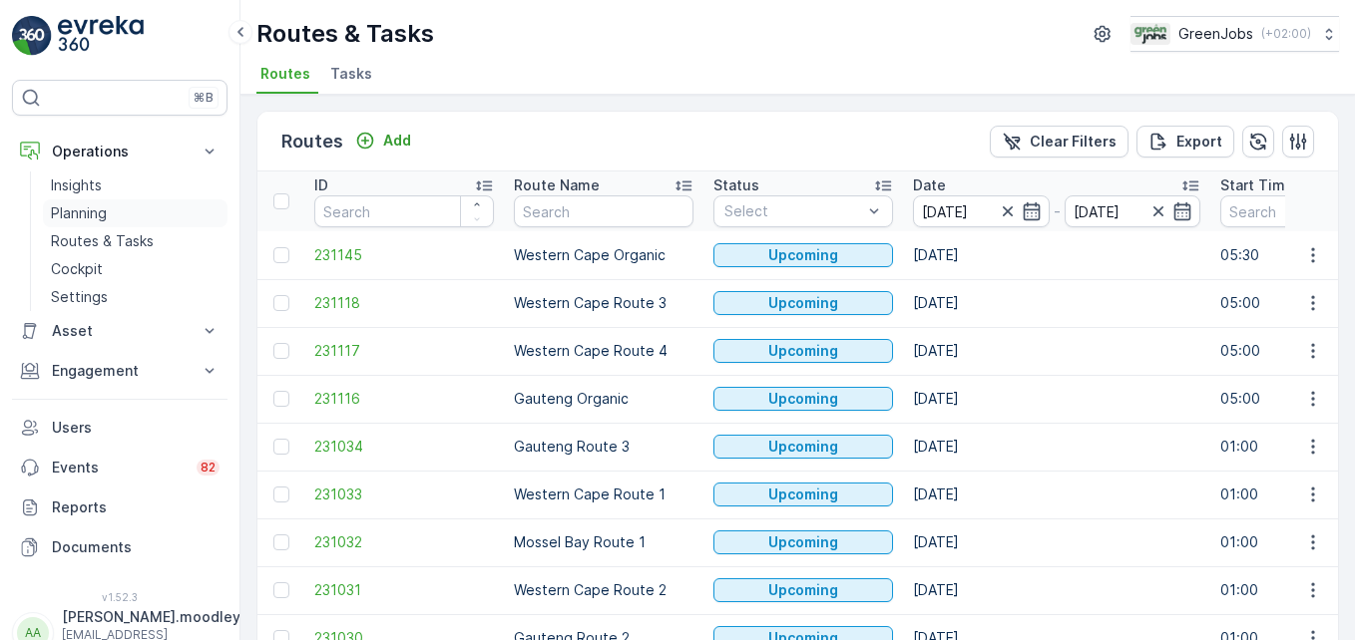
click at [89, 207] on p "Planning" at bounding box center [79, 213] width 56 height 20
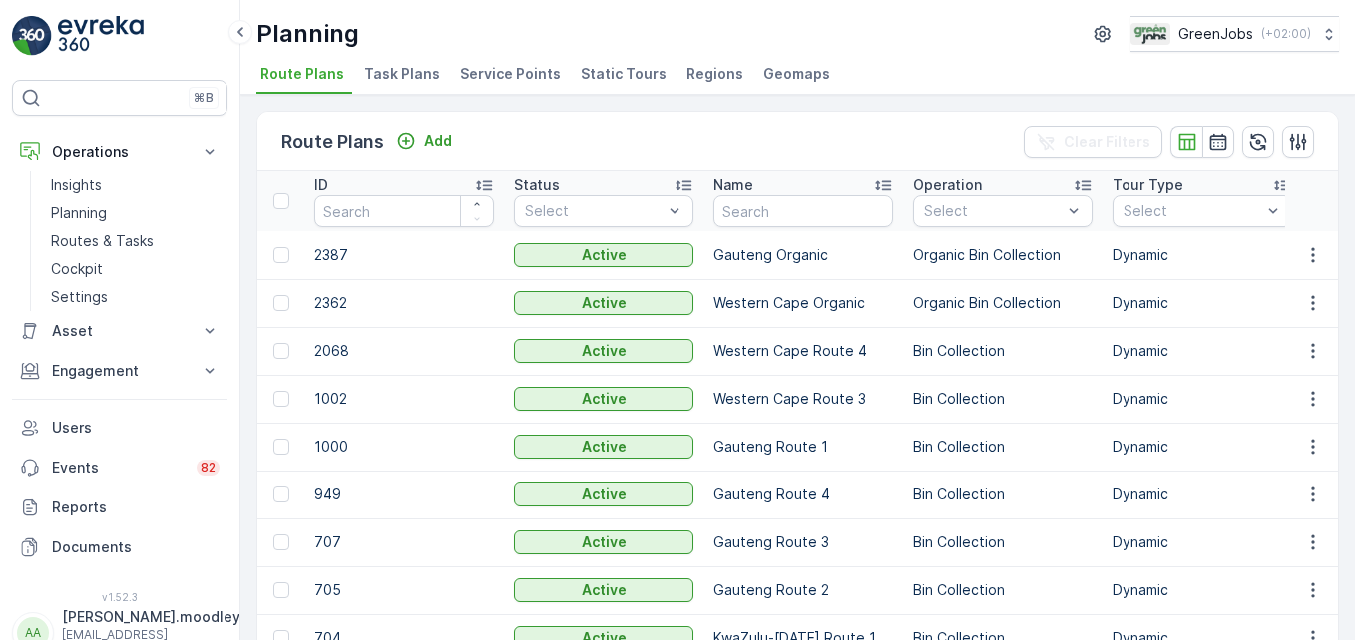
click at [533, 77] on span "Service Points" at bounding box center [510, 74] width 101 height 20
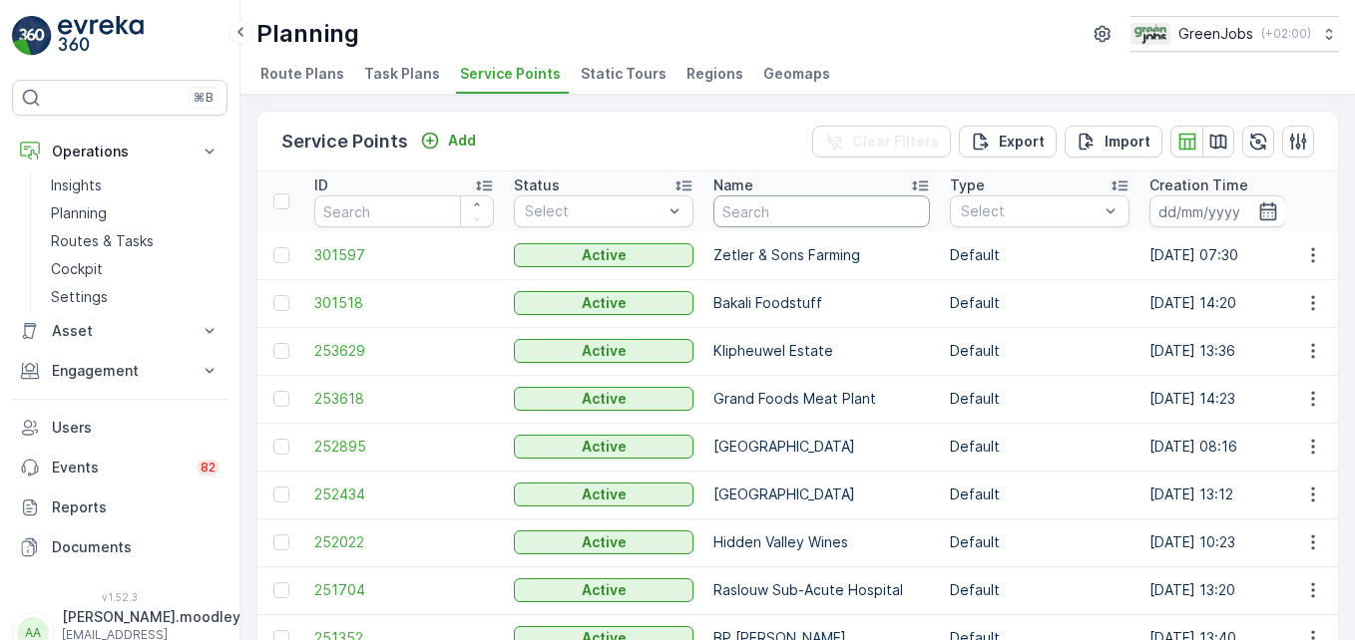
click at [757, 209] on input "text" at bounding box center [821, 212] width 216 height 32
type input "HIDDEN VA"
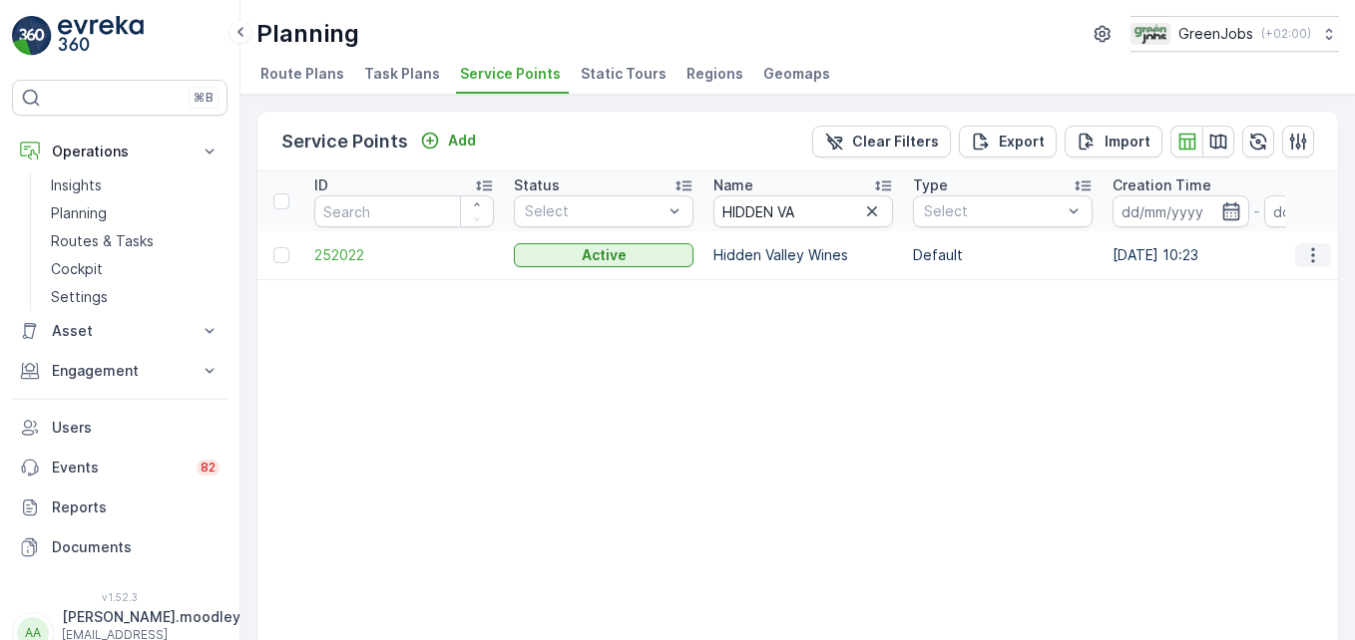
click at [969, 250] on icon "button" at bounding box center [1312, 254] width 3 height 15
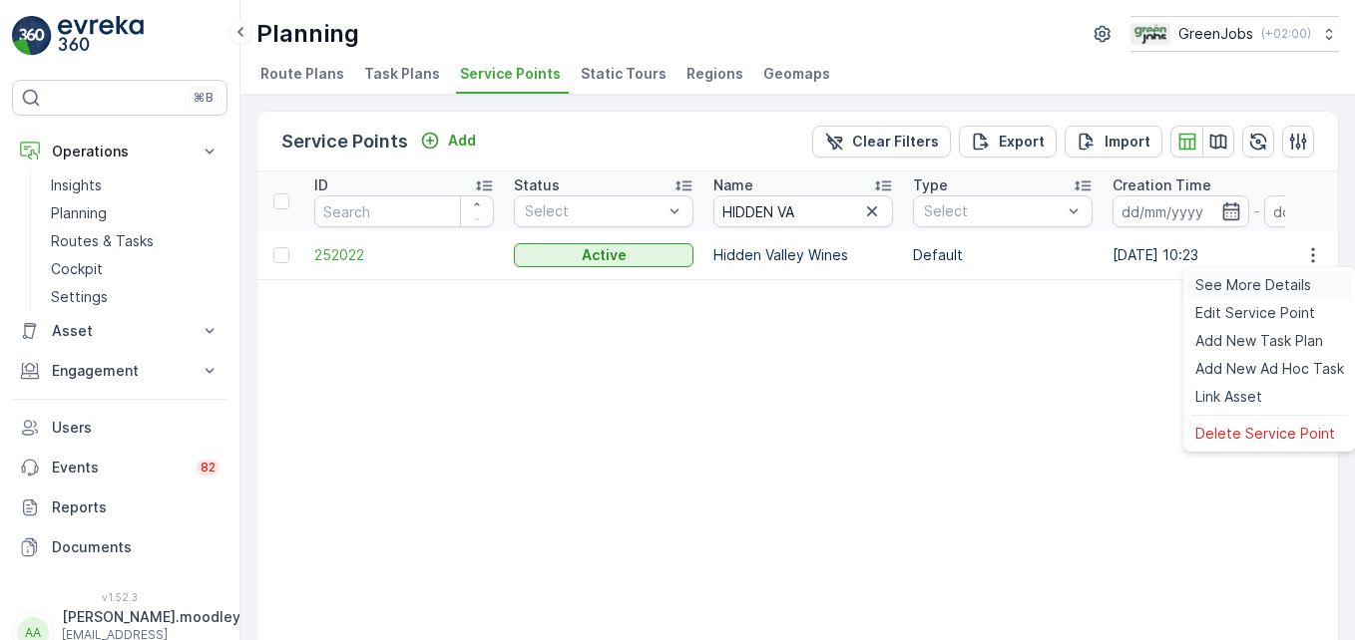
click at [969, 286] on span "See More Details" at bounding box center [1253, 285] width 116 height 20
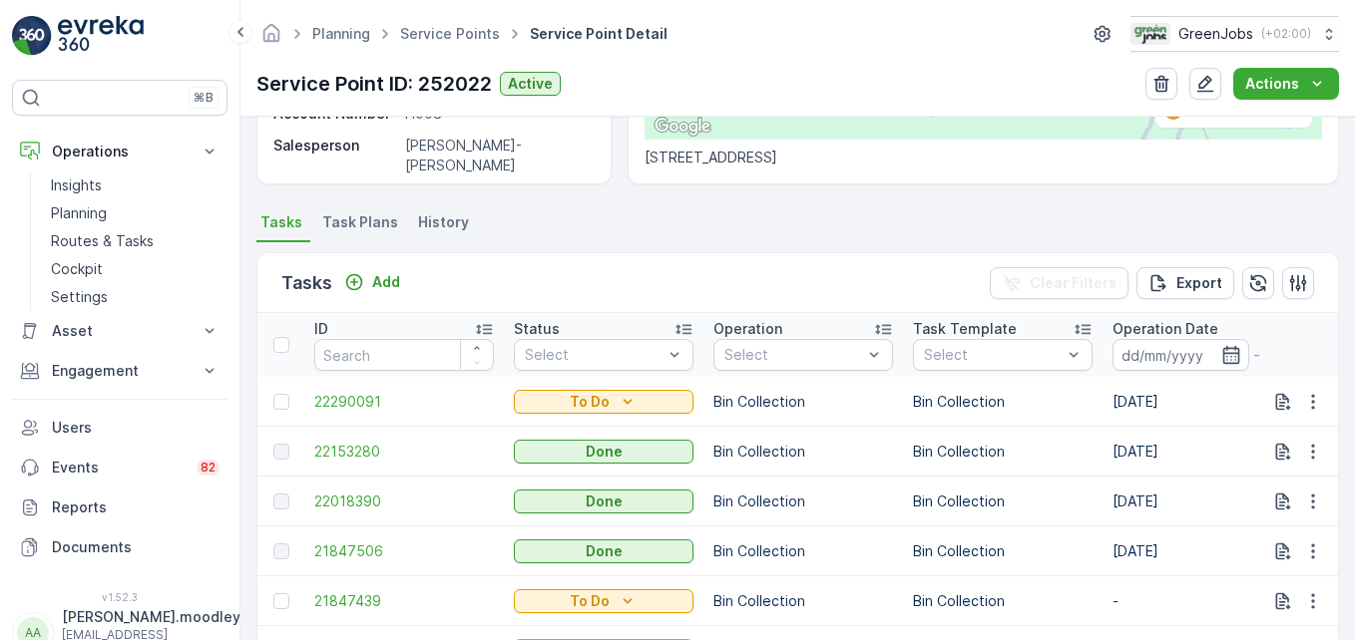
scroll to position [377, 0]
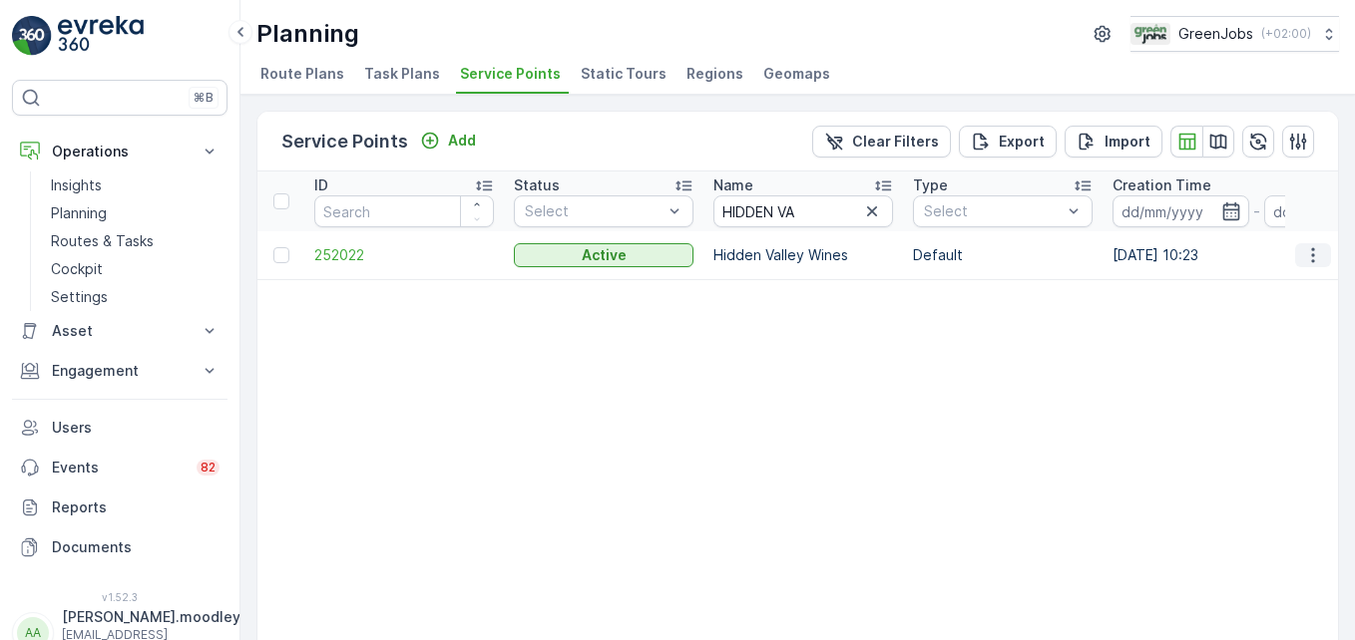
click at [969, 256] on icon "button" at bounding box center [1312, 254] width 3 height 15
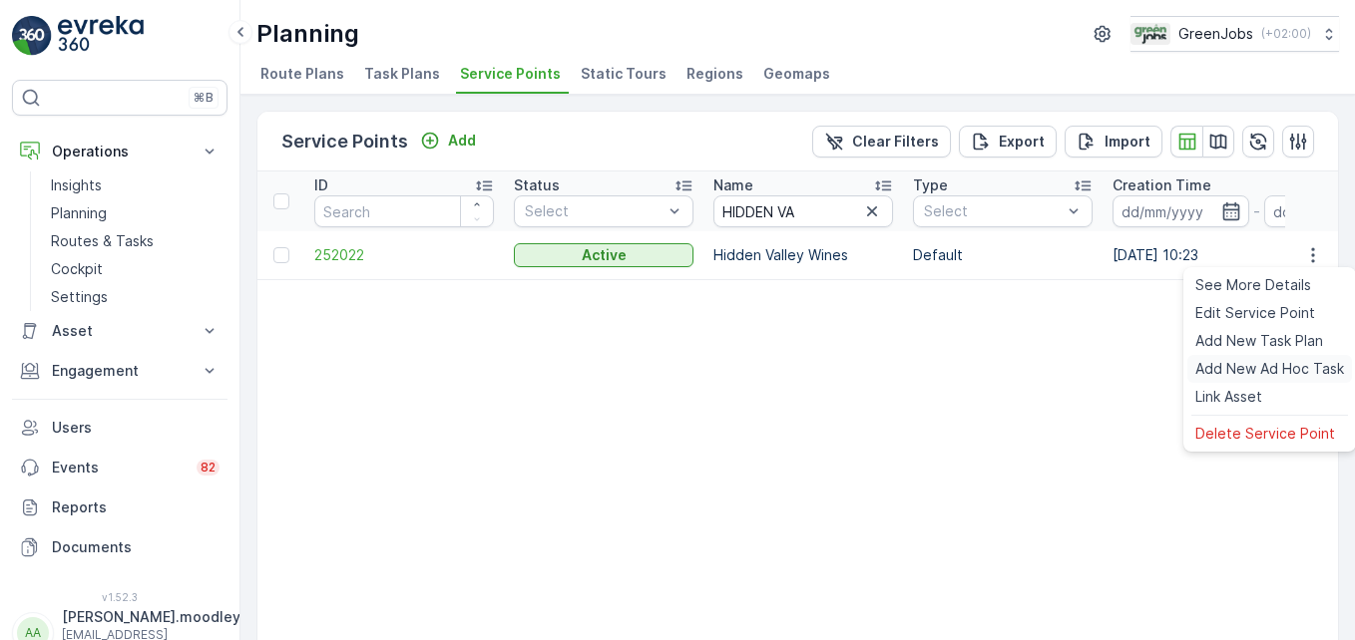
click at [969, 367] on span "Add New Ad Hoc Task" at bounding box center [1269, 369] width 149 height 20
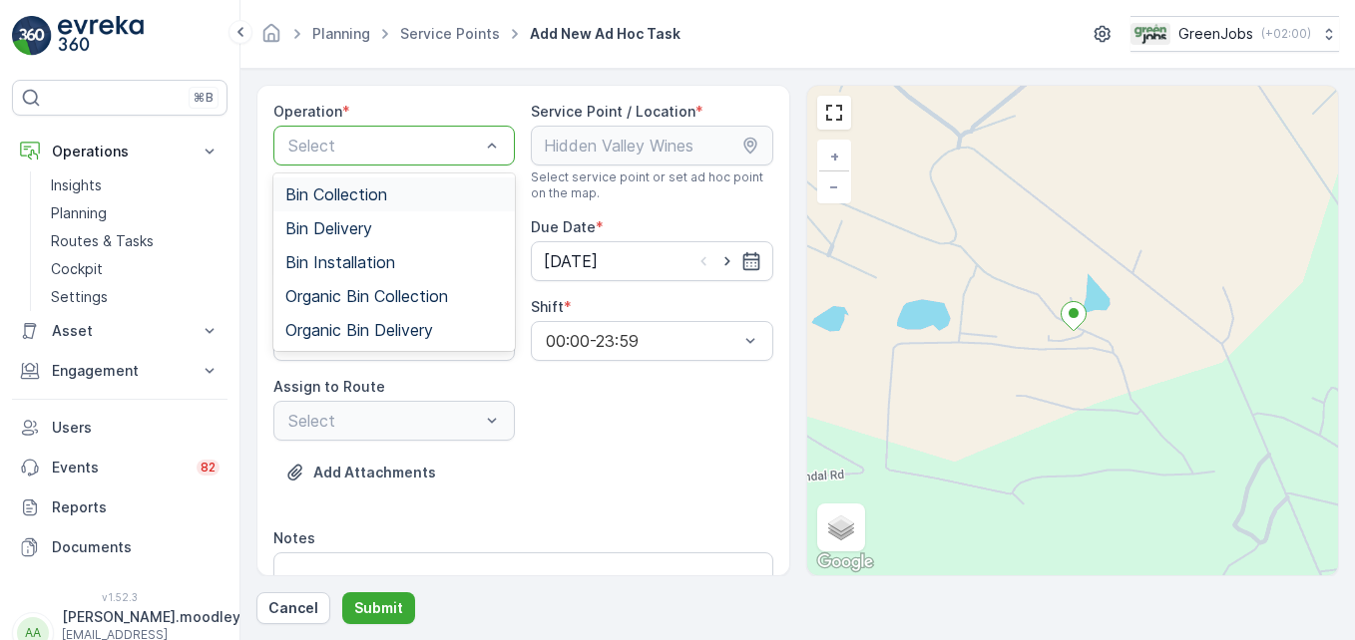
click at [371, 194] on span "Bin Collection" at bounding box center [336, 195] width 102 height 18
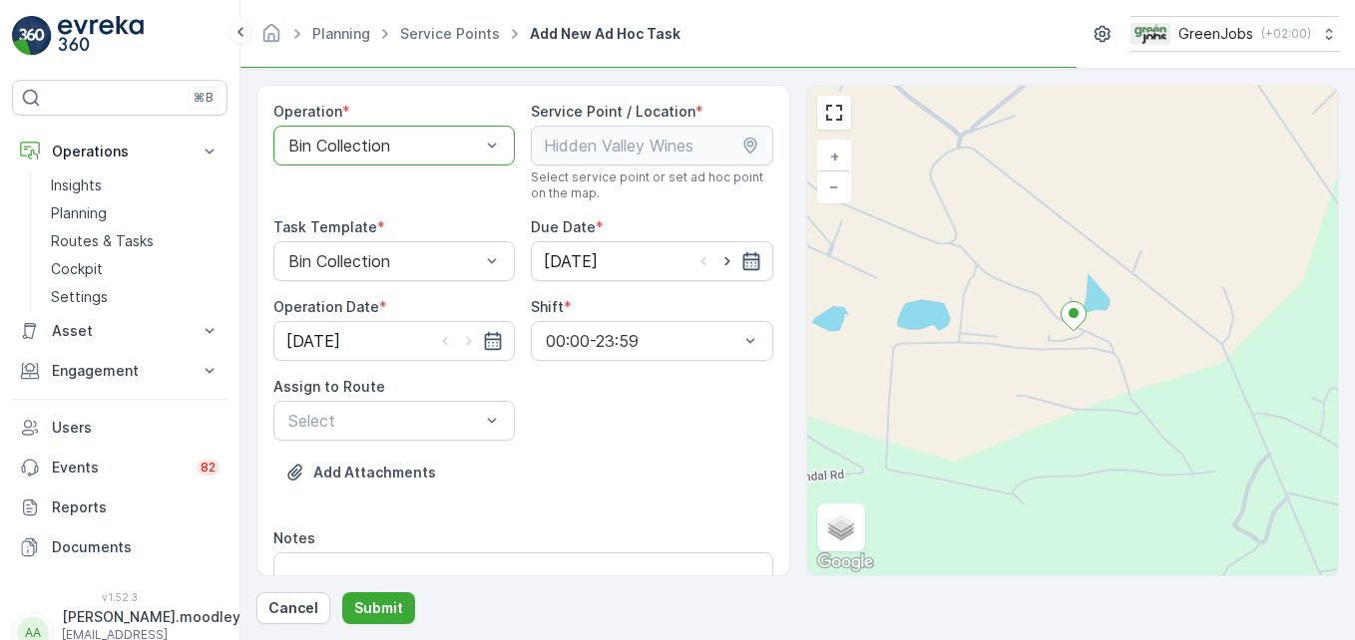
click at [750, 263] on icon "button" at bounding box center [750, 261] width 17 height 18
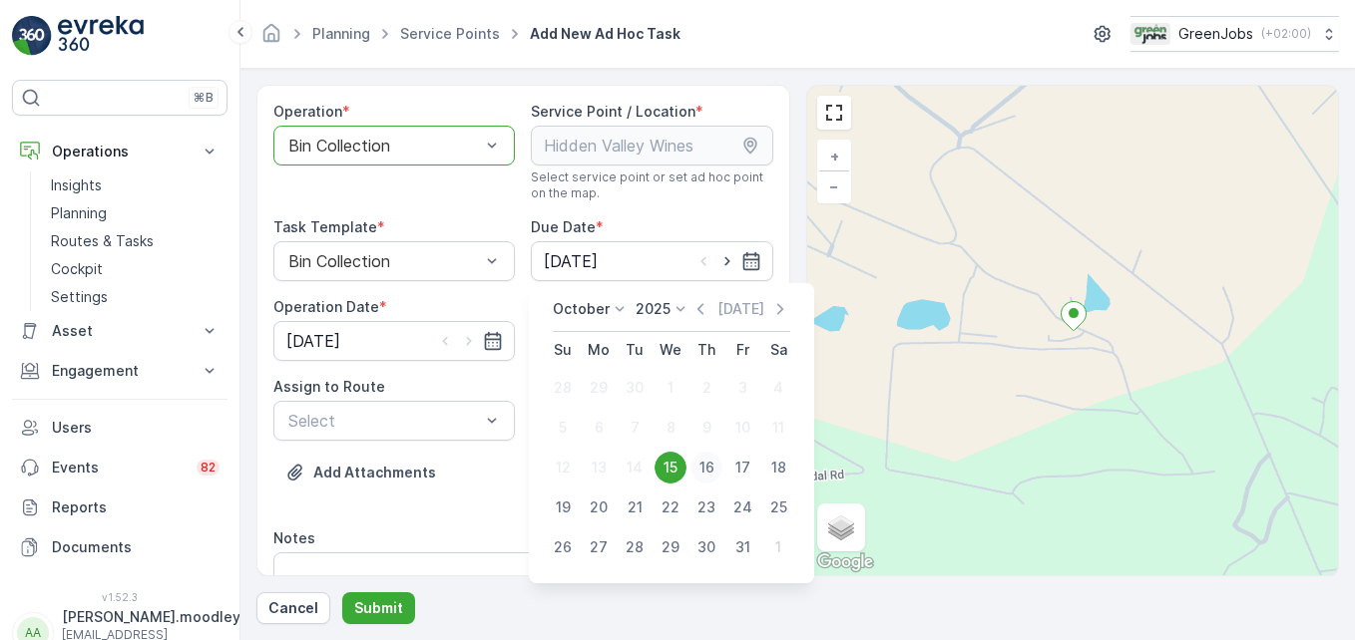
click at [707, 468] on div "16" at bounding box center [706, 468] width 32 height 32
type input "[DATE]"
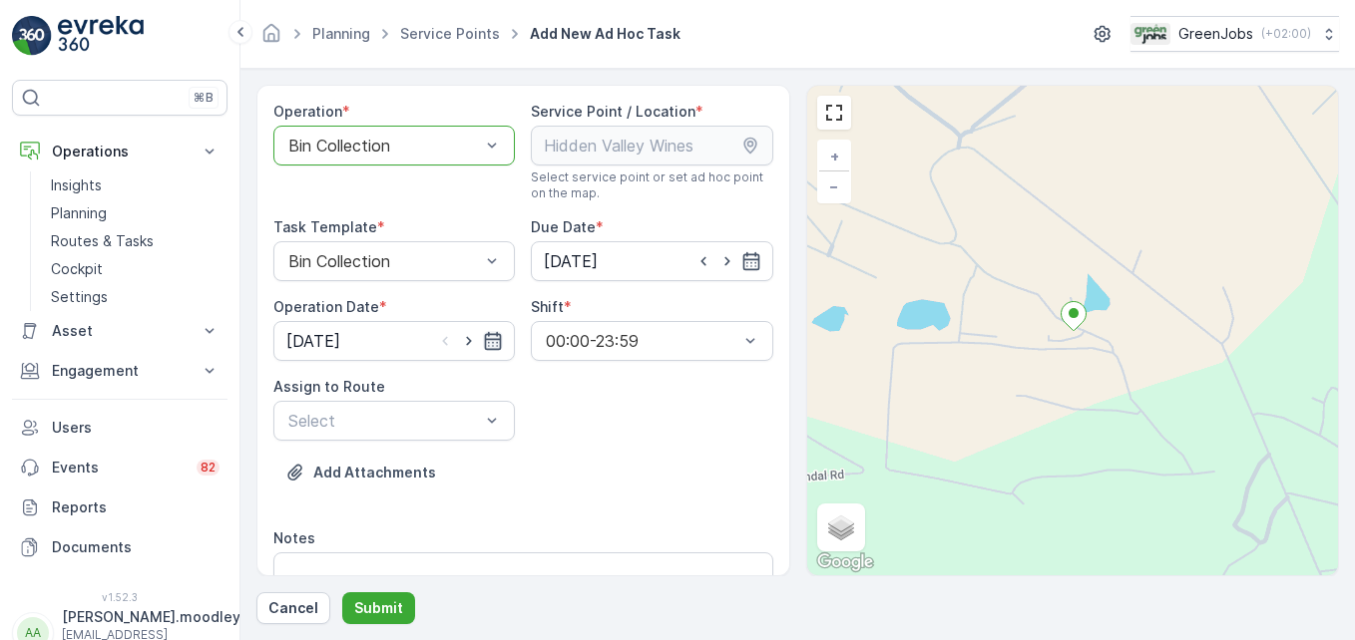
click at [493, 343] on icon "button" at bounding box center [493, 341] width 20 height 20
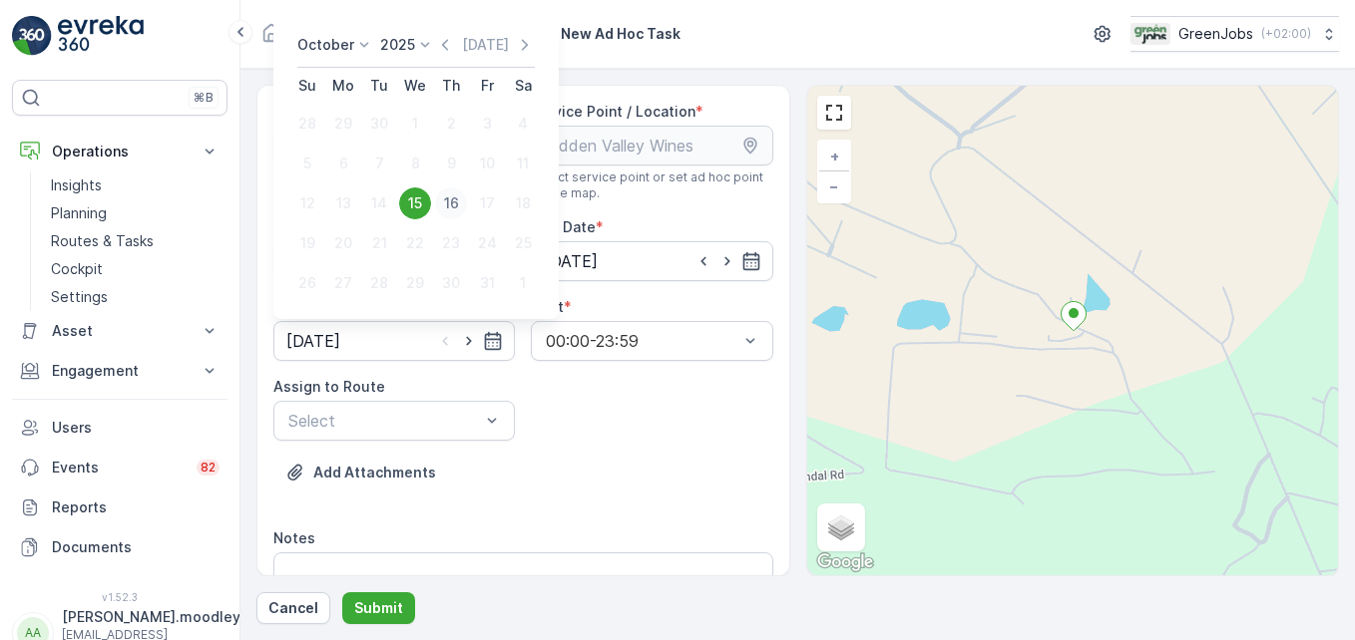
click at [457, 201] on div "16" at bounding box center [451, 204] width 32 height 32
type input "[DATE]"
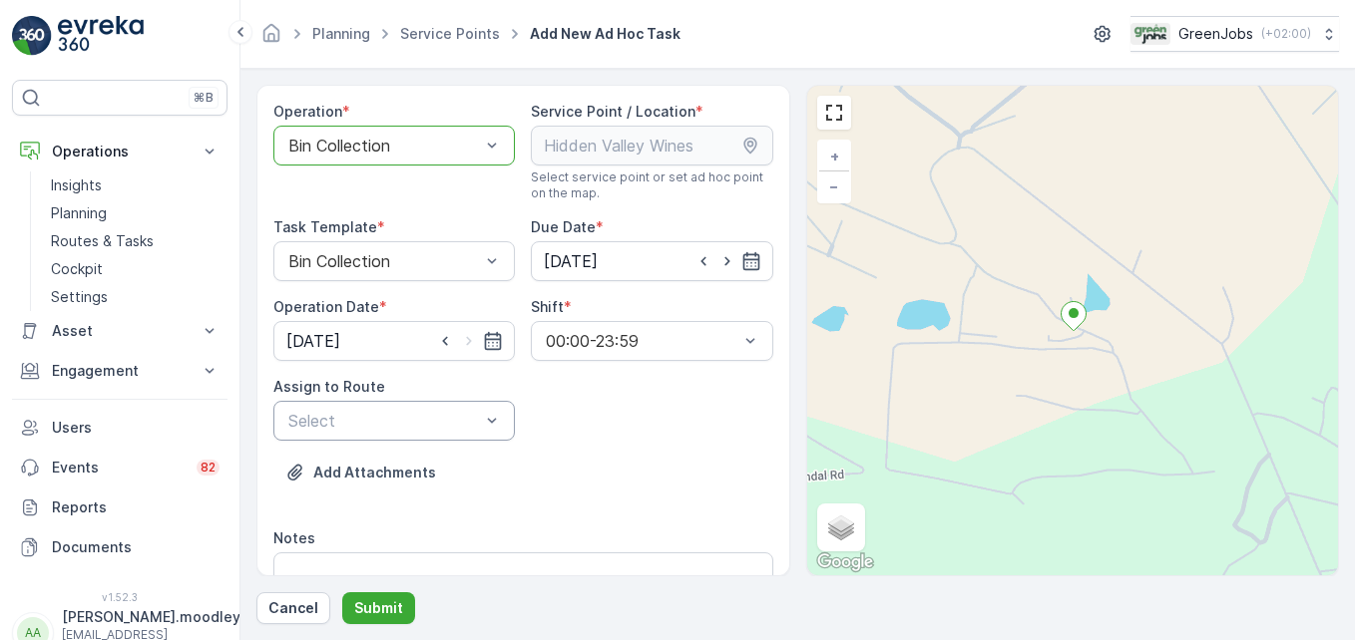
click at [504, 423] on div "Select" at bounding box center [393, 421] width 241 height 40
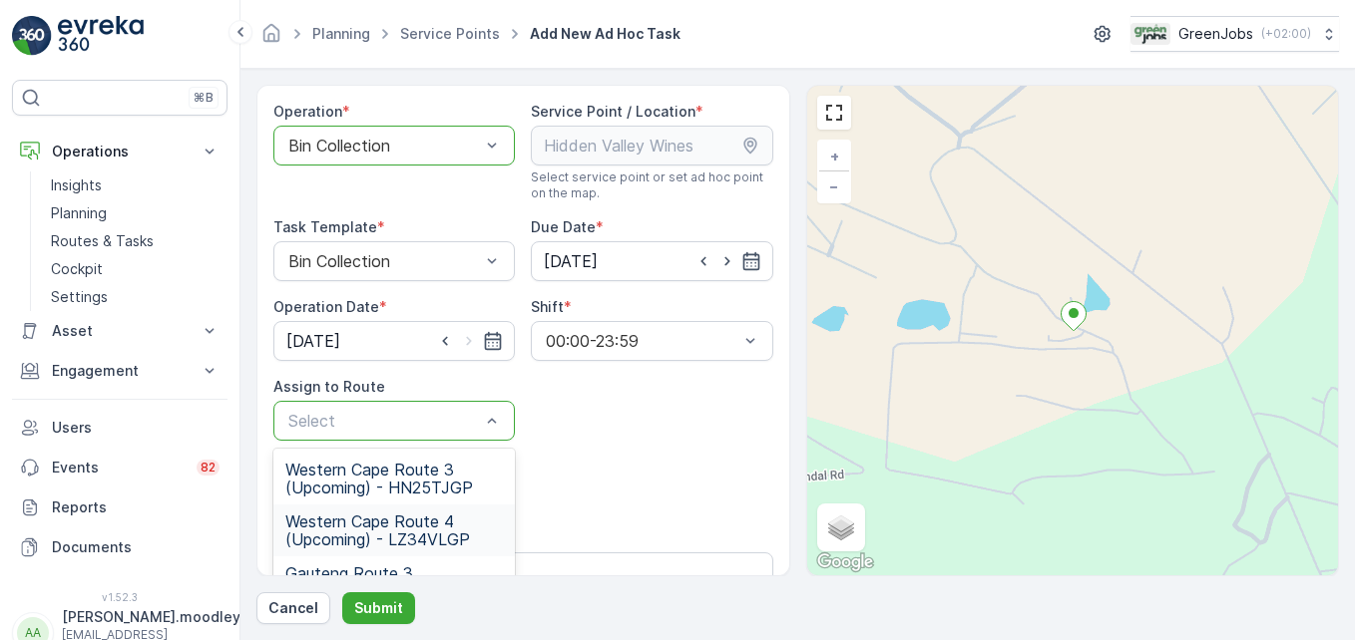
click at [439, 535] on span "Western Cape Route 4 (Upcoming) - LZ34VLGP" at bounding box center [393, 531] width 217 height 36
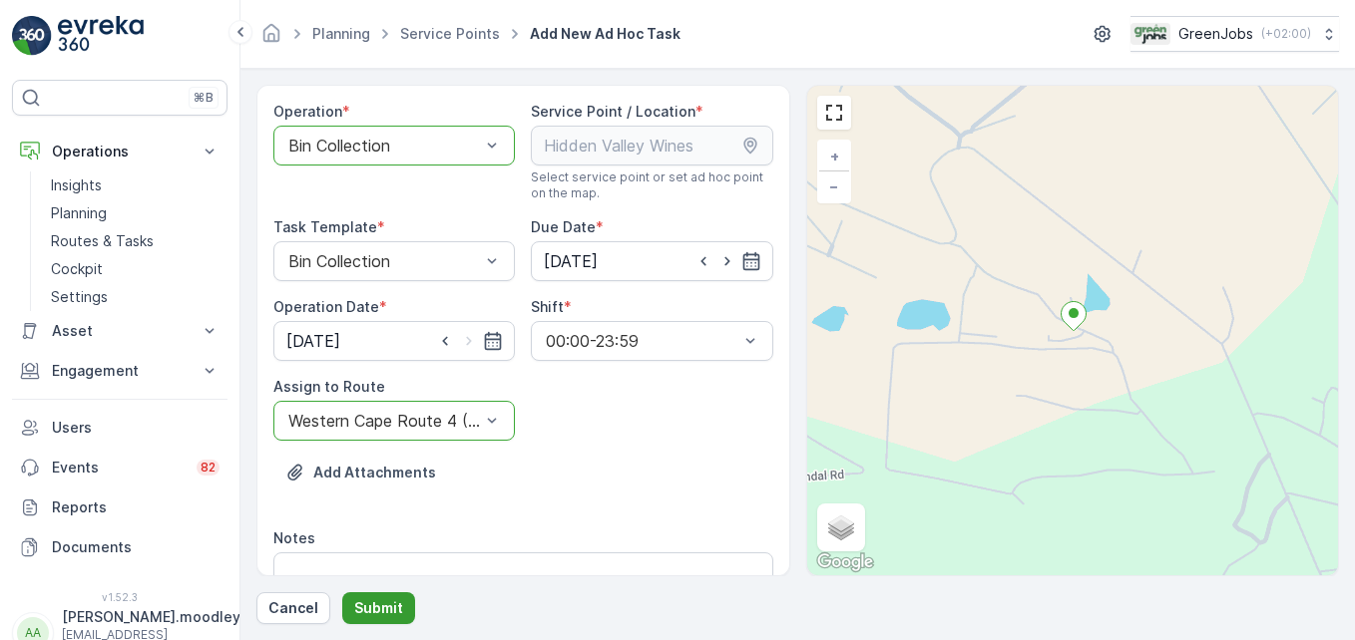
click at [387, 601] on p "Submit" at bounding box center [378, 609] width 49 height 20
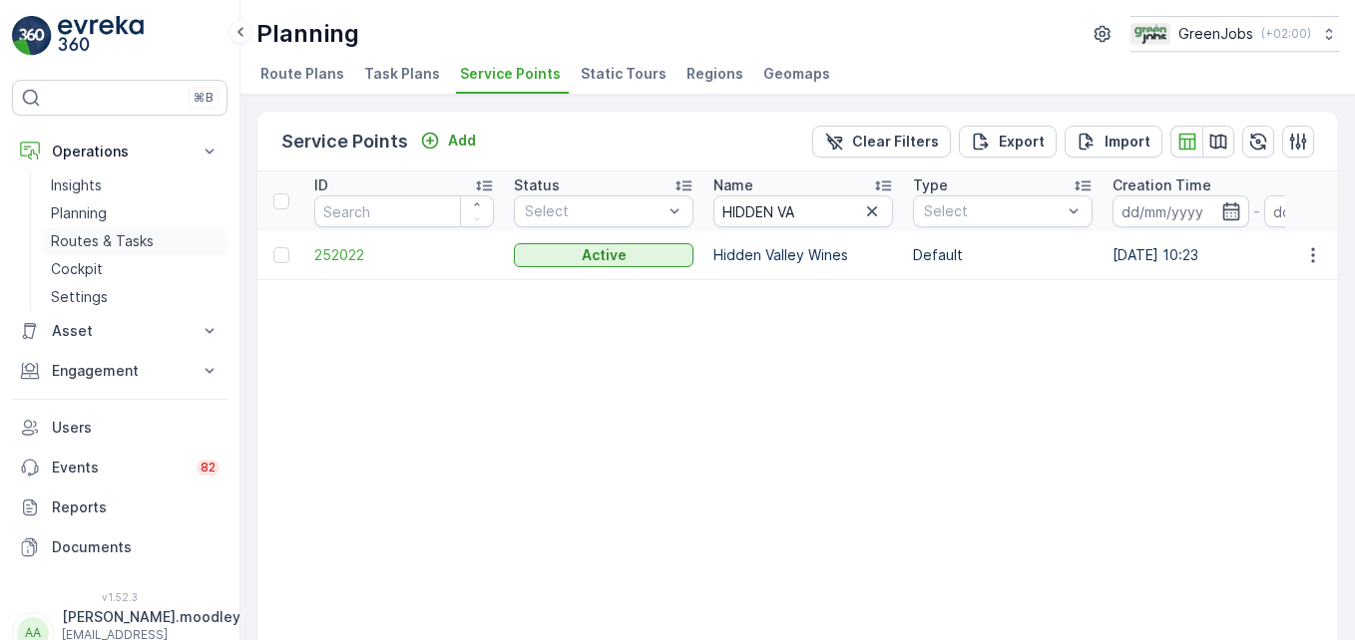
click at [119, 243] on p "Routes & Tasks" at bounding box center [102, 241] width 103 height 20
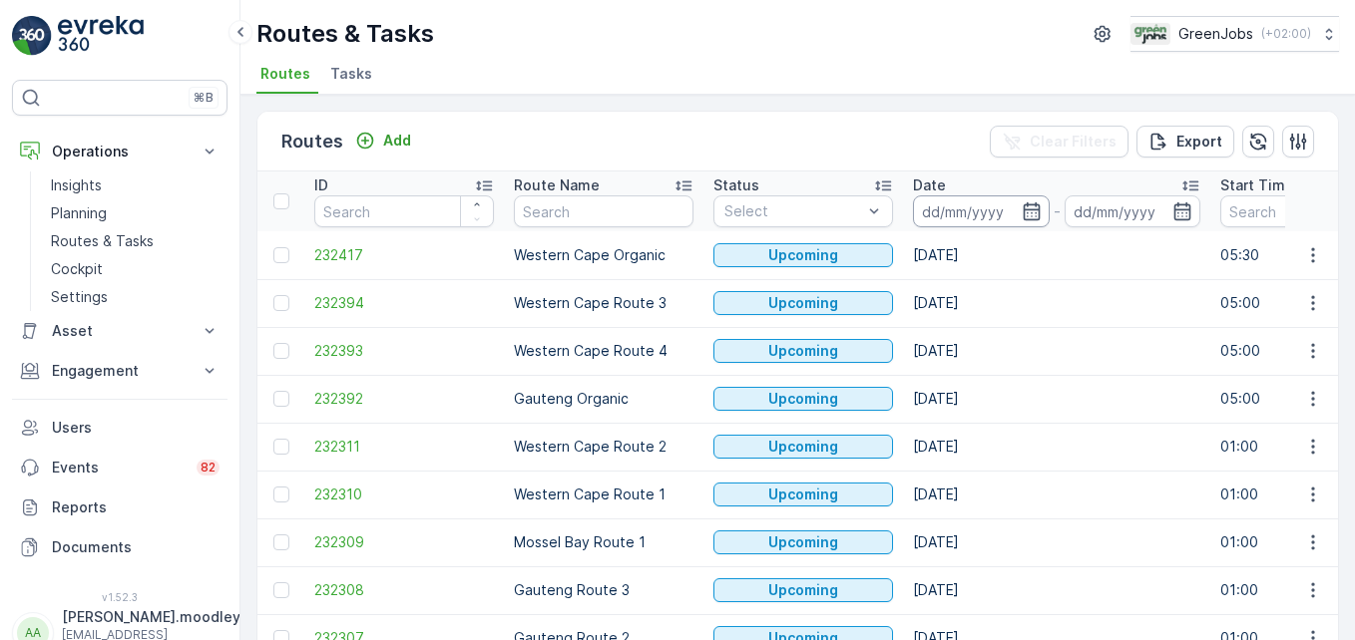
click at [969, 216] on input at bounding box center [981, 212] width 137 height 32
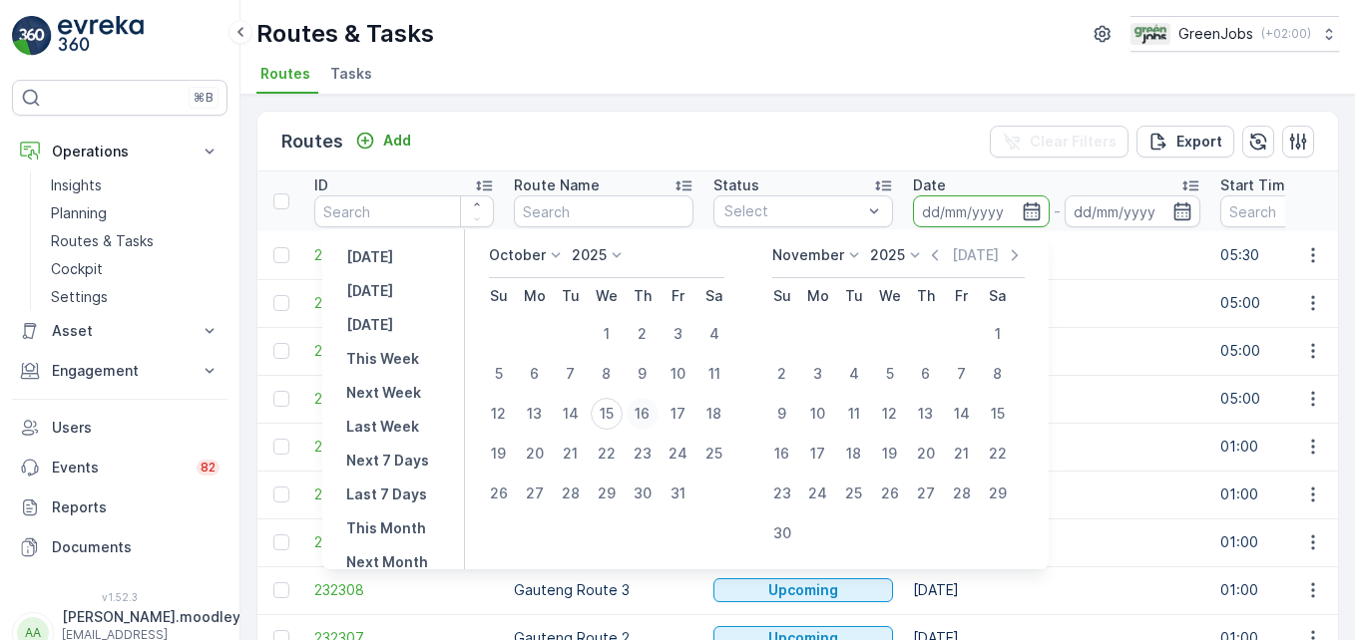
click at [655, 412] on div "16" at bounding box center [642, 414] width 32 height 32
type input "[DATE]"
click at [655, 412] on div "16" at bounding box center [642, 414] width 32 height 32
type input "[DATE]"
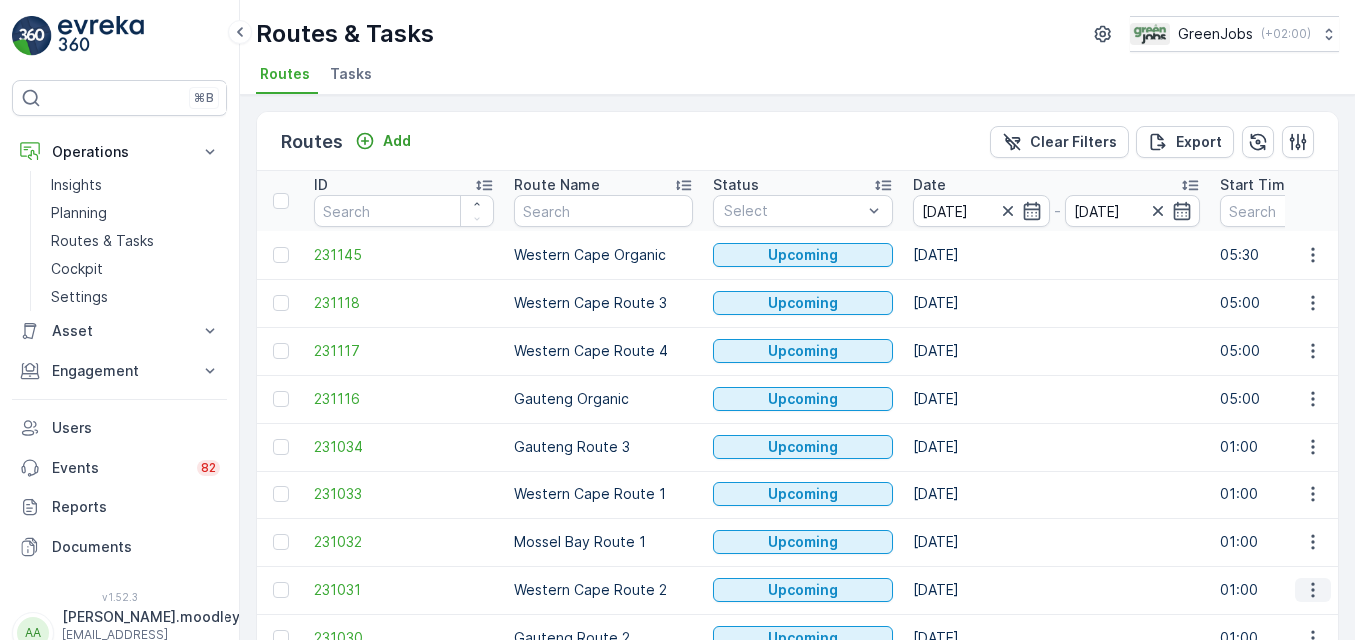
click at [969, 594] on icon "button" at bounding box center [1313, 591] width 20 height 20
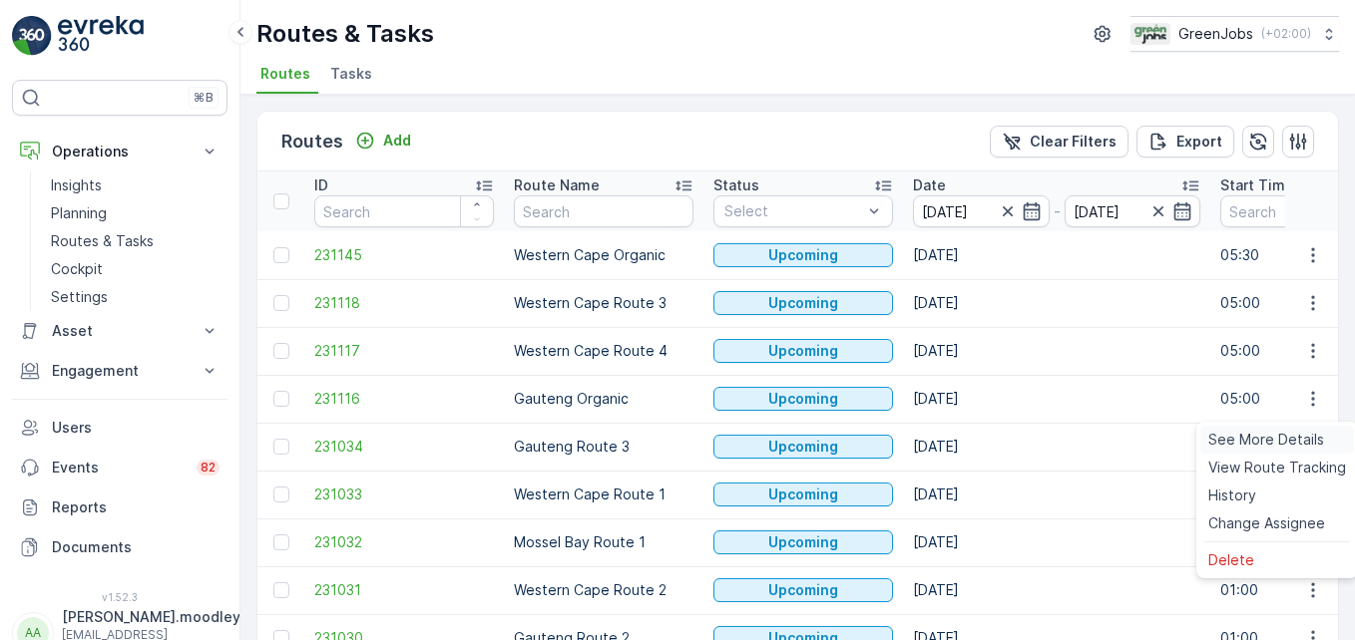
click at [969, 439] on span "See More Details" at bounding box center [1266, 440] width 116 height 20
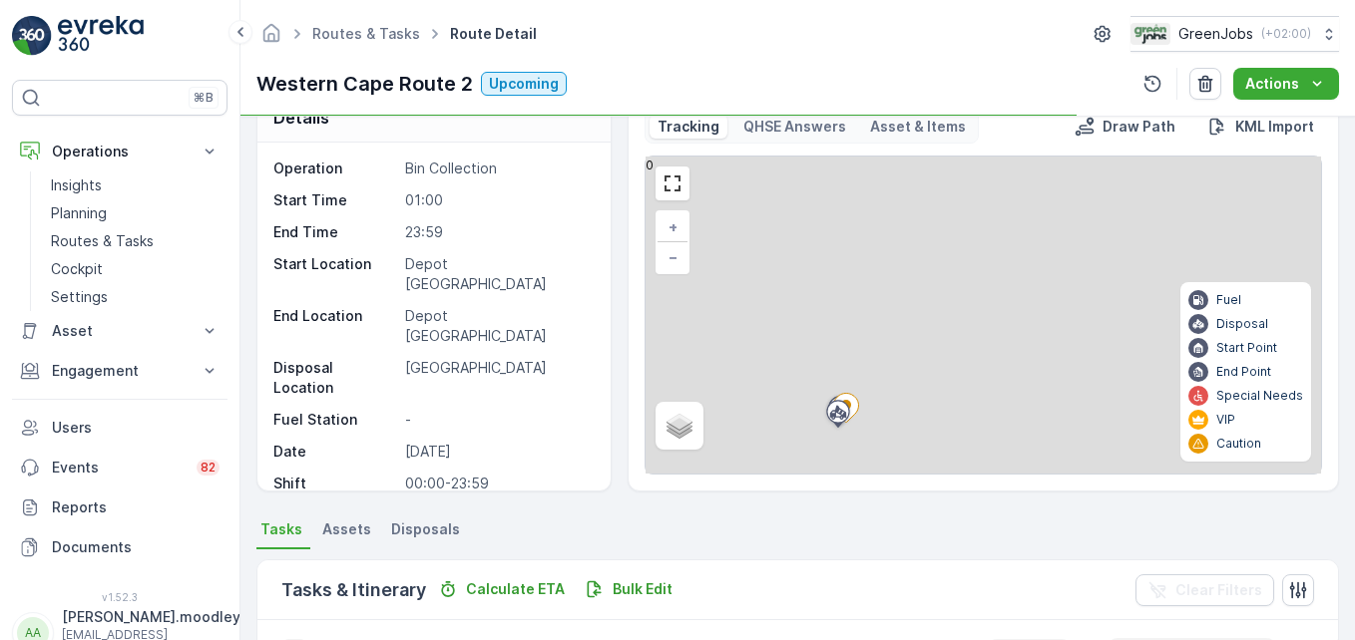
scroll to position [299, 0]
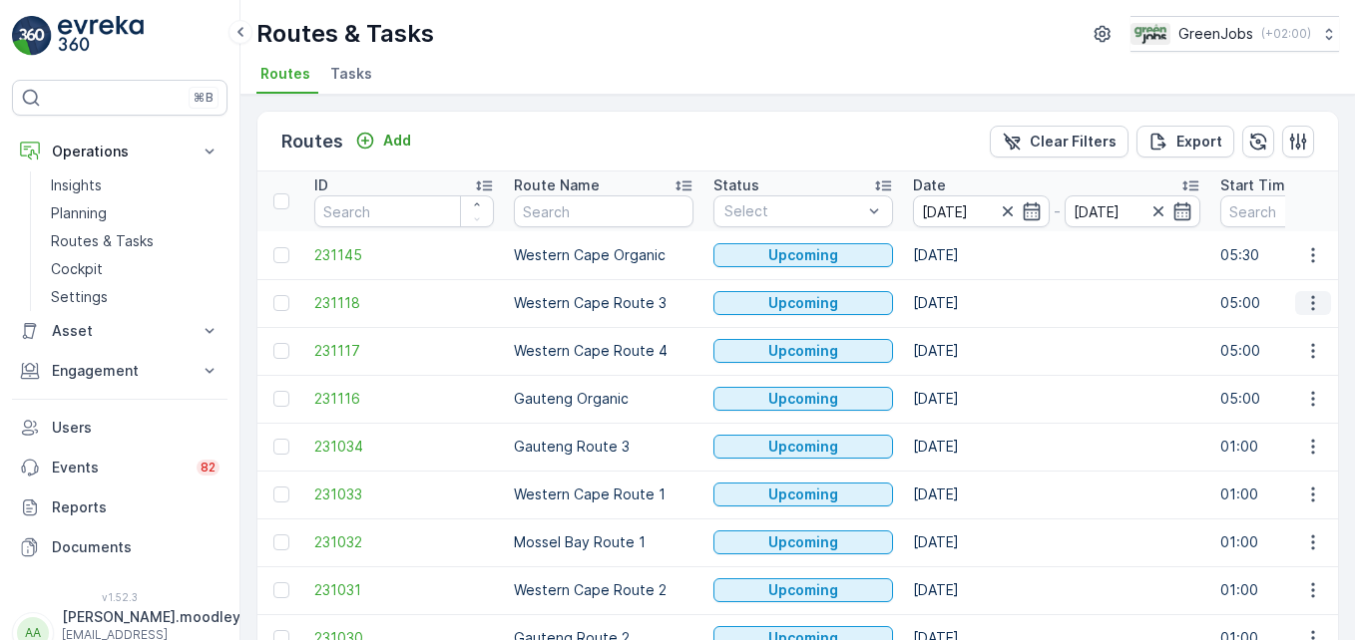
click at [969, 303] on icon "button" at bounding box center [1313, 303] width 20 height 20
click at [969, 335] on span "See More Details" at bounding box center [1266, 333] width 116 height 20
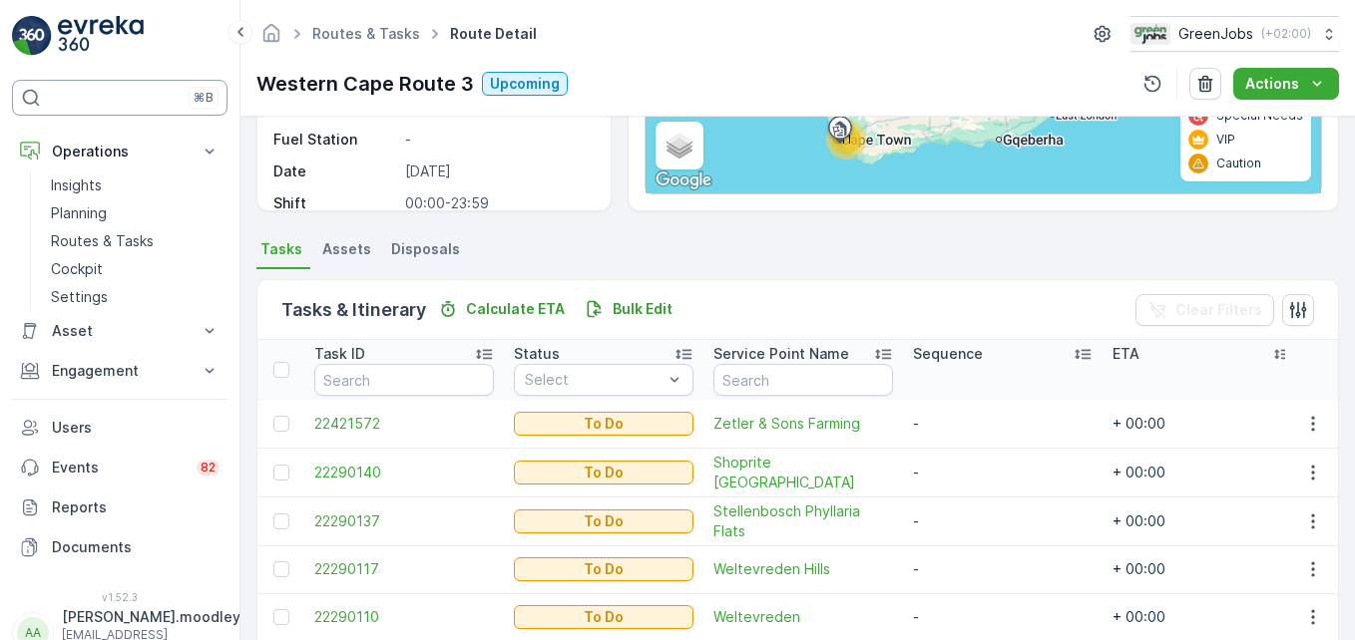
scroll to position [204, 0]
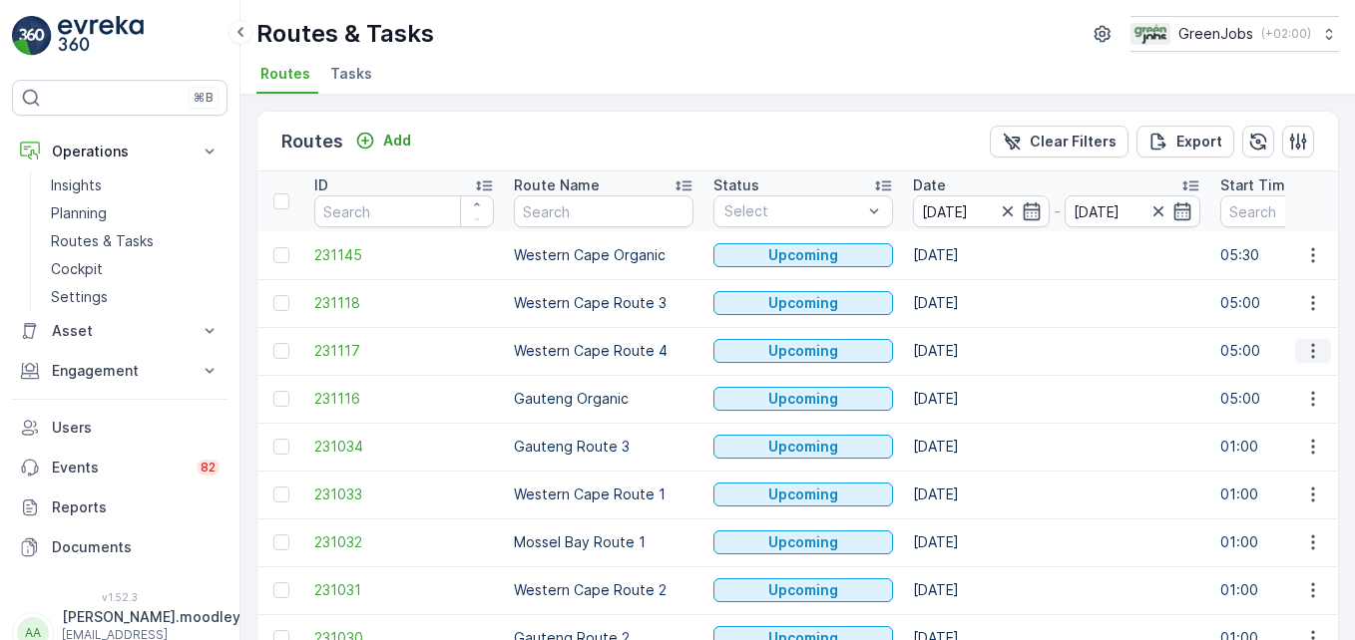
click at [969, 352] on icon "button" at bounding box center [1313, 351] width 20 height 20
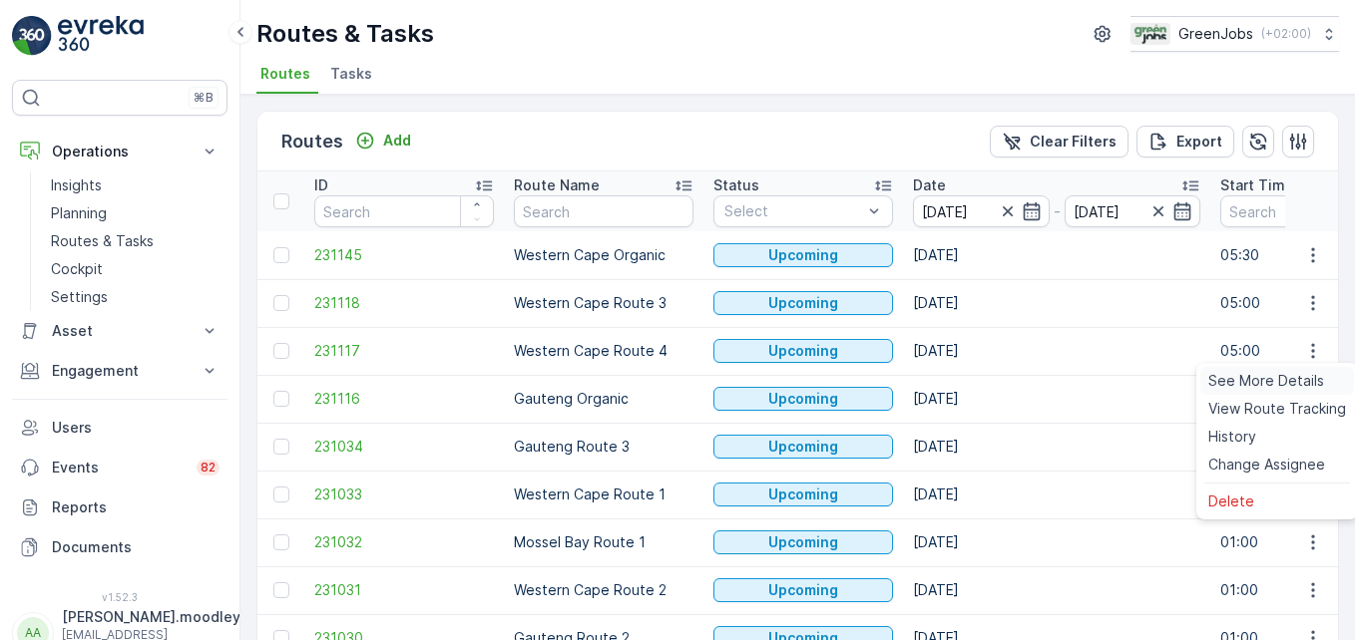
click at [969, 381] on span "See More Details" at bounding box center [1266, 381] width 116 height 20
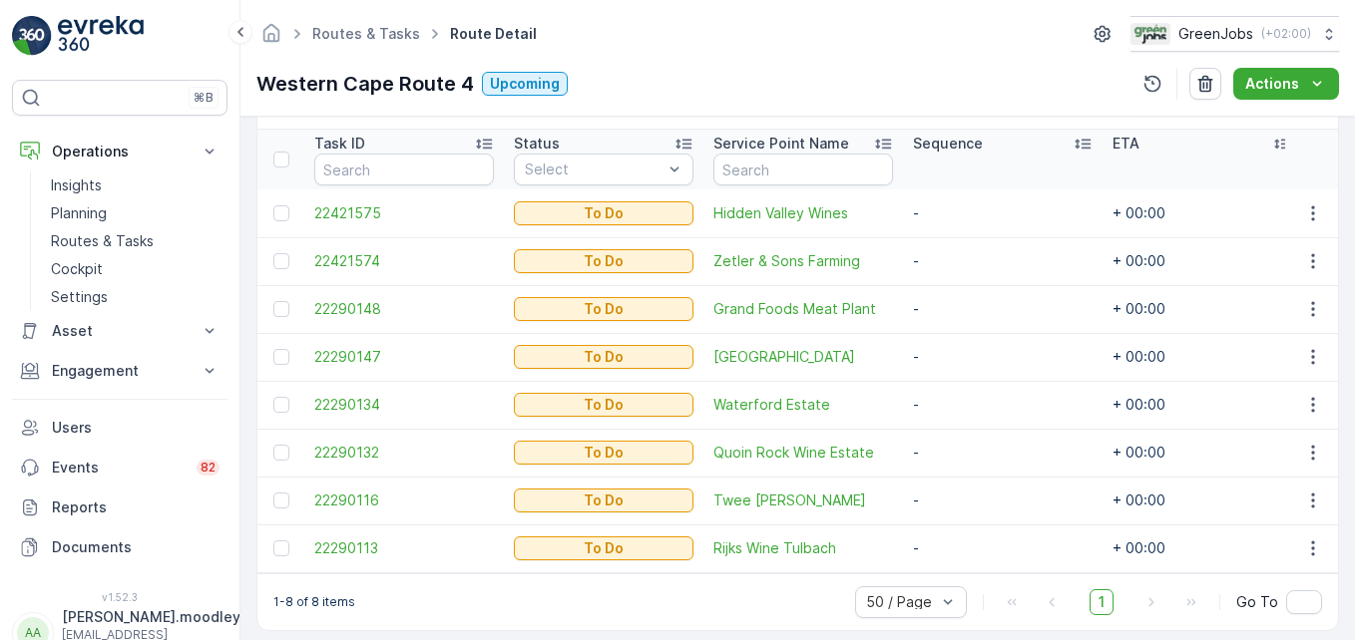
scroll to position [558, 0]
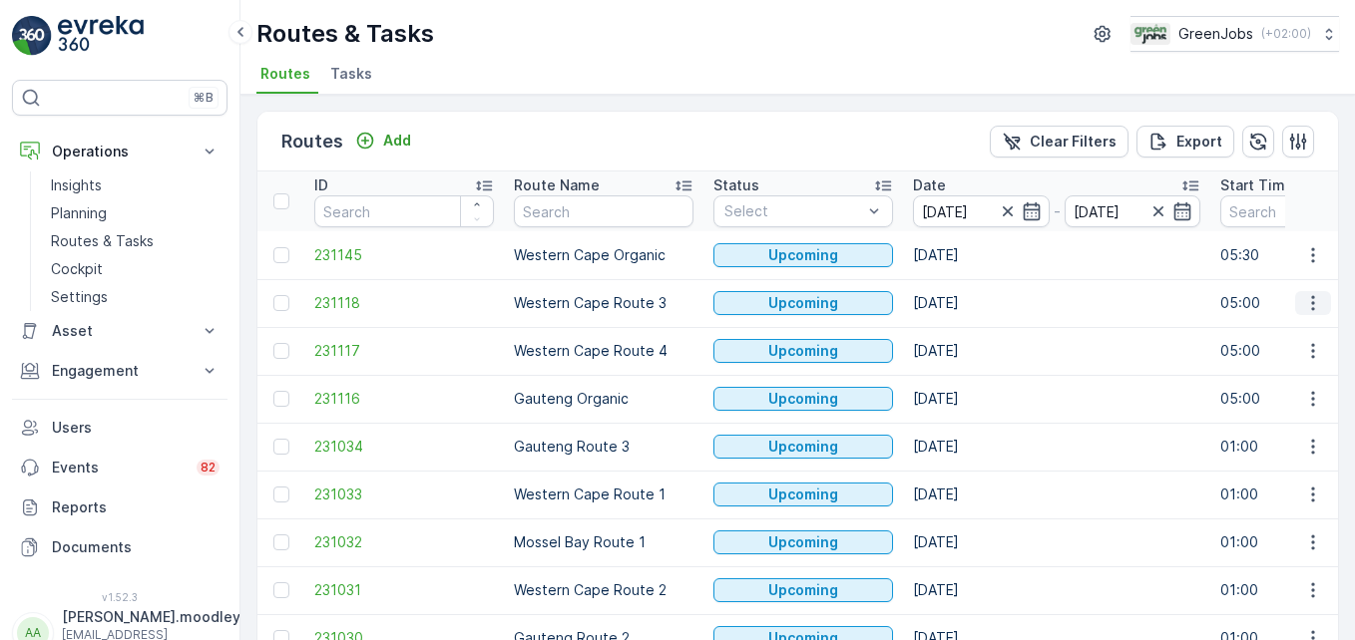
click at [969, 305] on icon "button" at bounding box center [1313, 303] width 20 height 20
click at [969, 332] on span "See More Details" at bounding box center [1266, 333] width 116 height 20
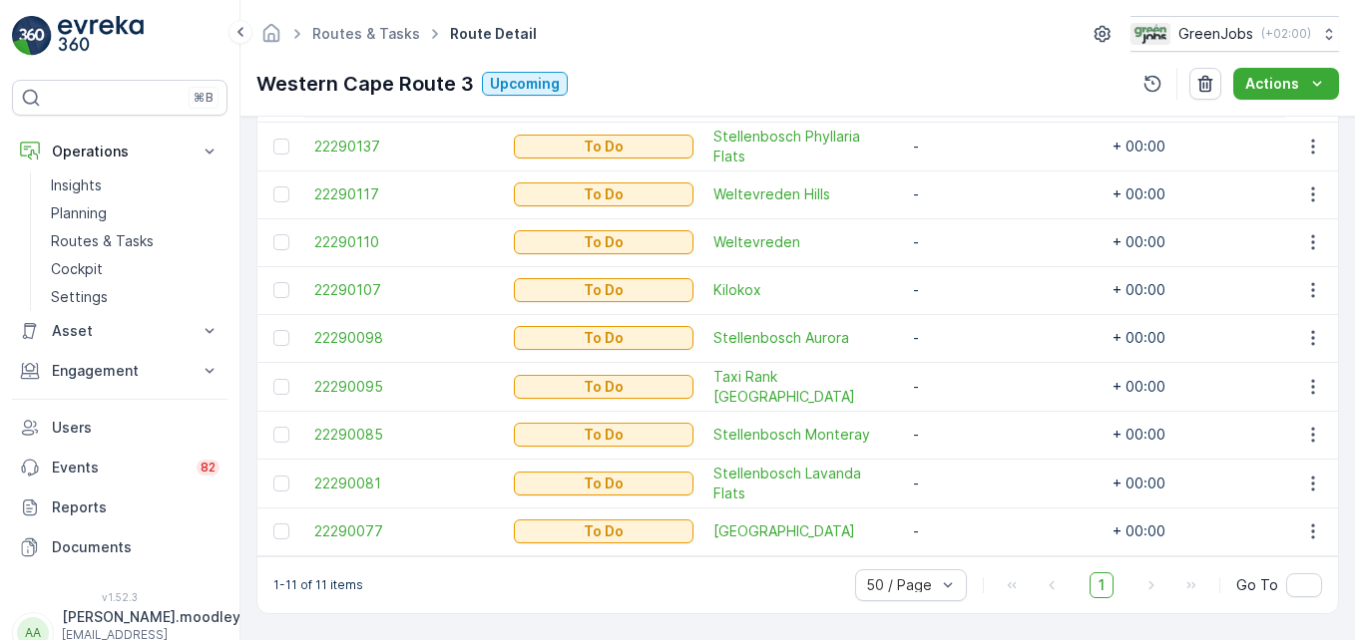
scroll to position [703, 0]
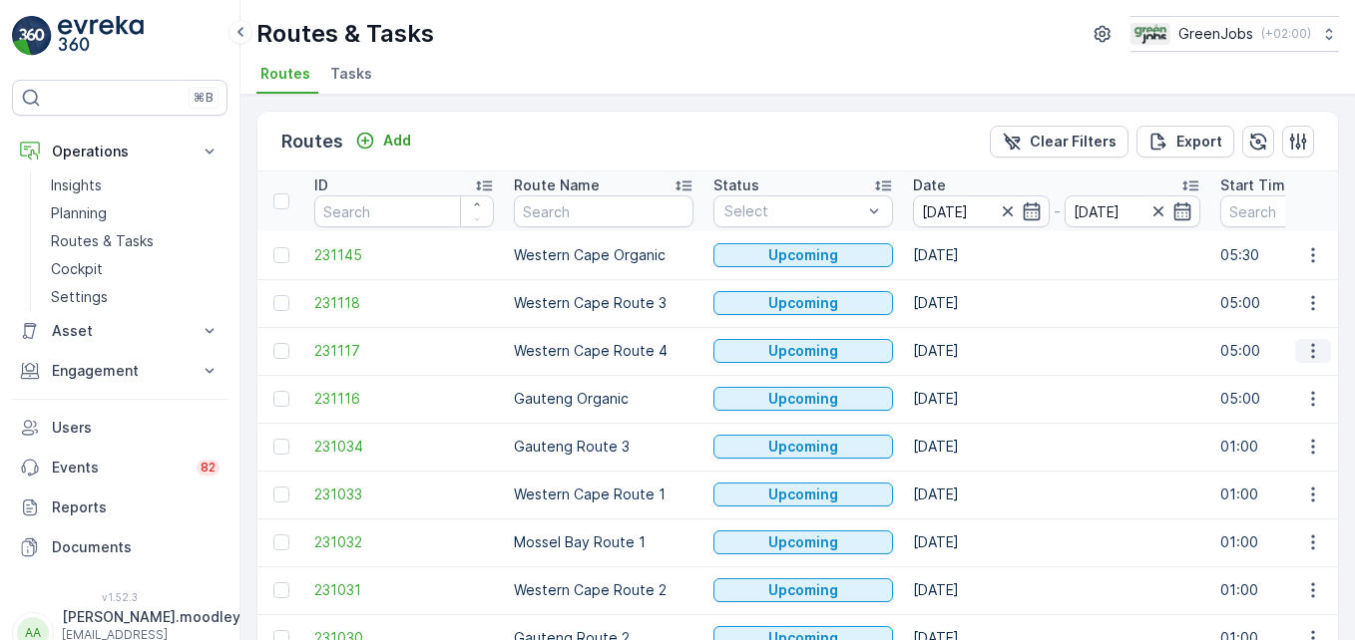
click at [969, 358] on icon "button" at bounding box center [1313, 351] width 20 height 20
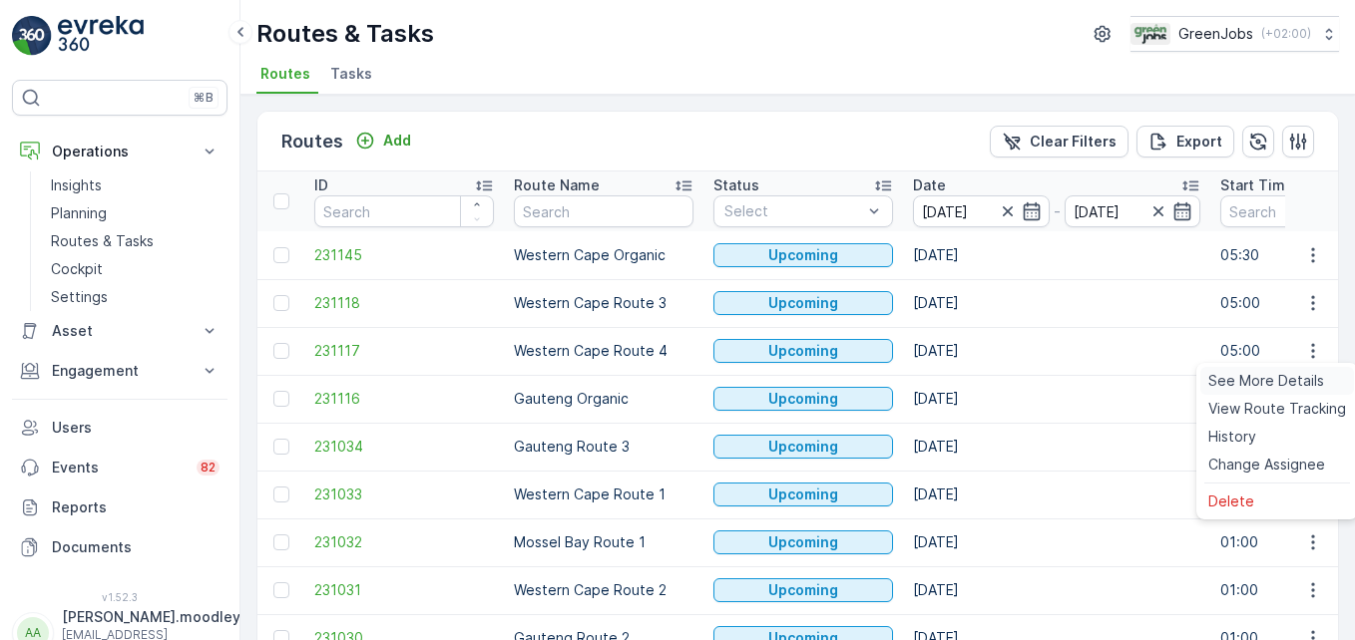
click at [969, 379] on span "See More Details" at bounding box center [1266, 381] width 116 height 20
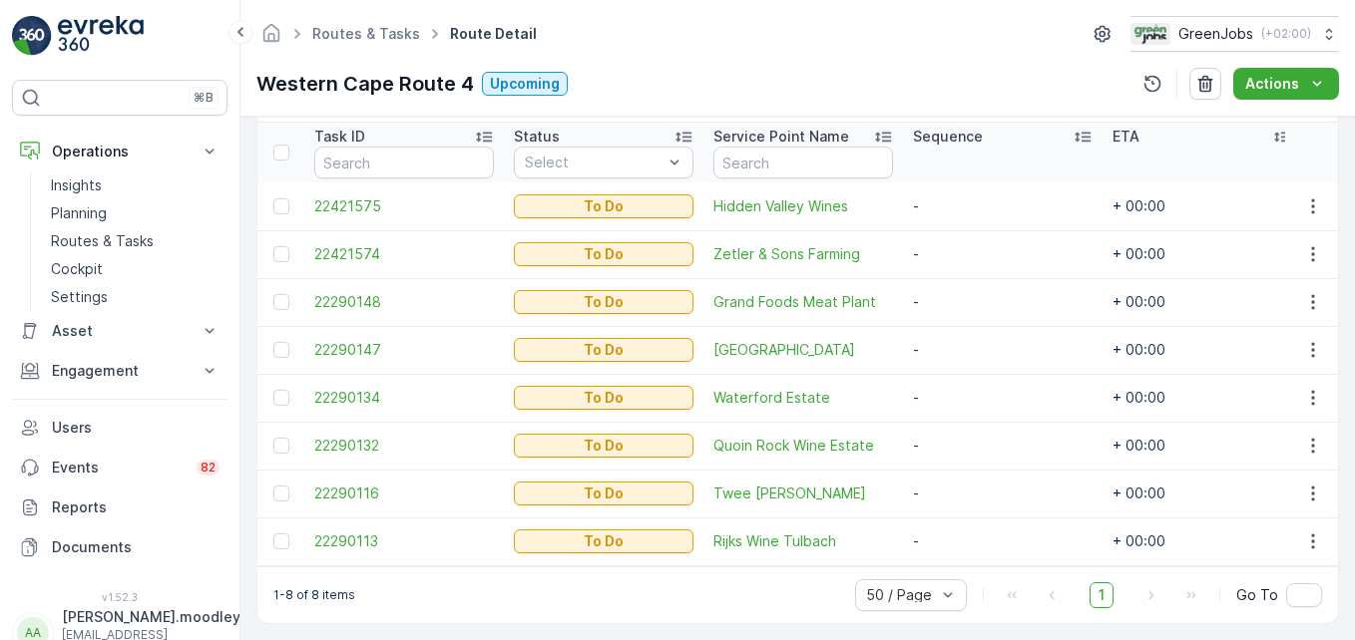
scroll to position [558, 0]
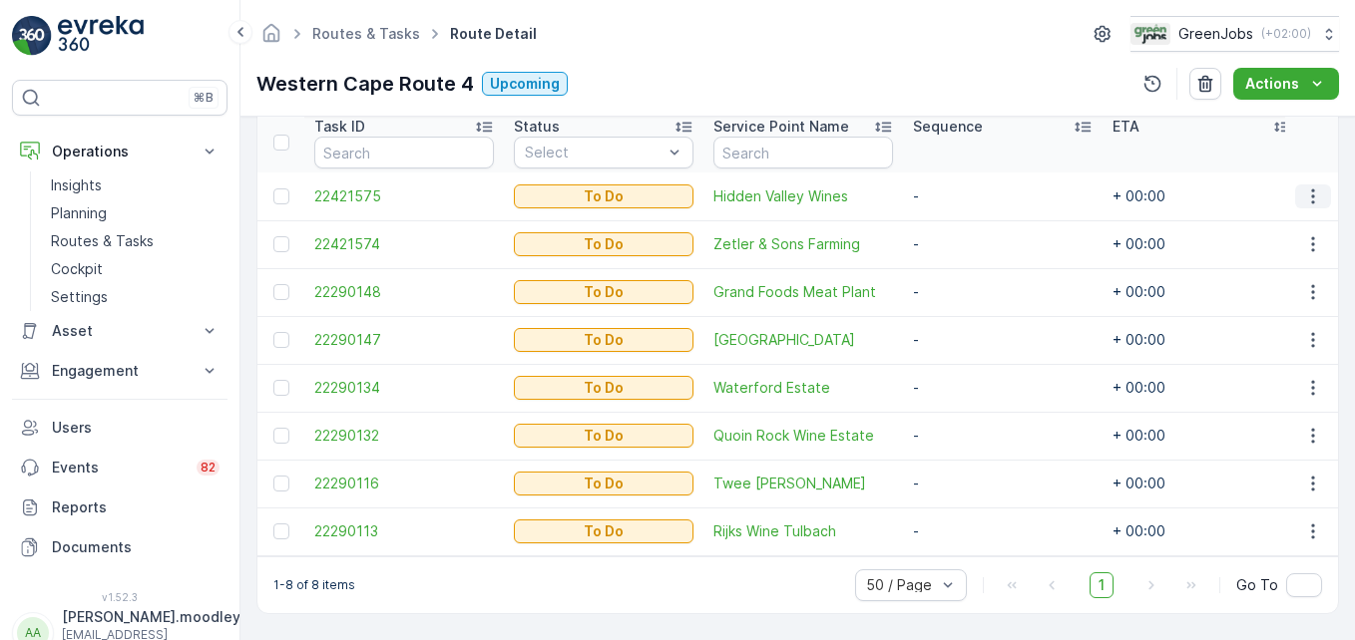
click at [969, 189] on icon "button" at bounding box center [1313, 197] width 20 height 20
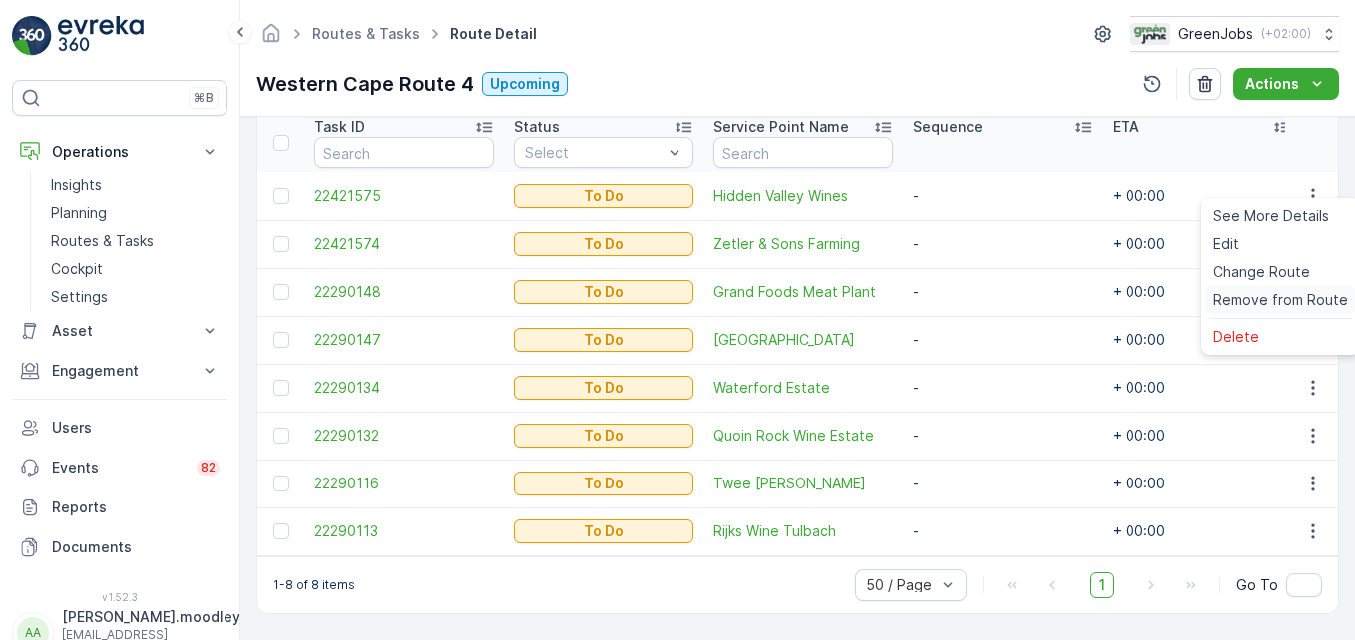
click at [969, 299] on span "Remove from Route" at bounding box center [1280, 300] width 135 height 20
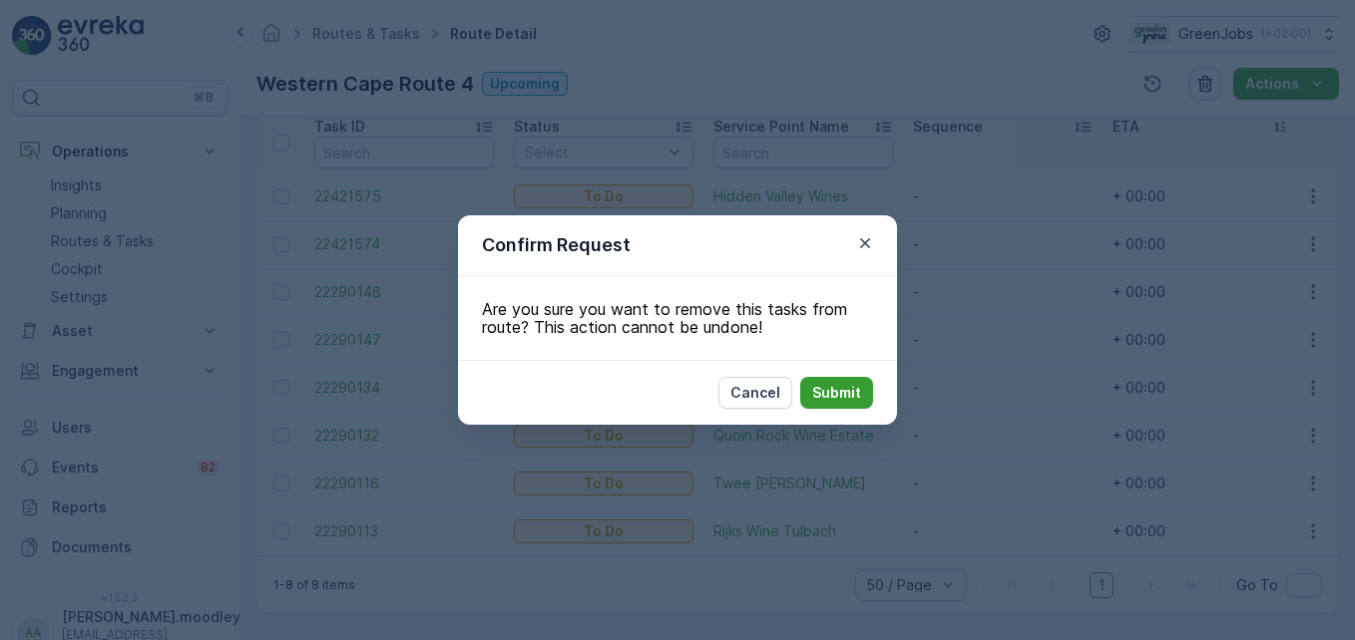
click at [838, 397] on p "Submit" at bounding box center [836, 393] width 49 height 20
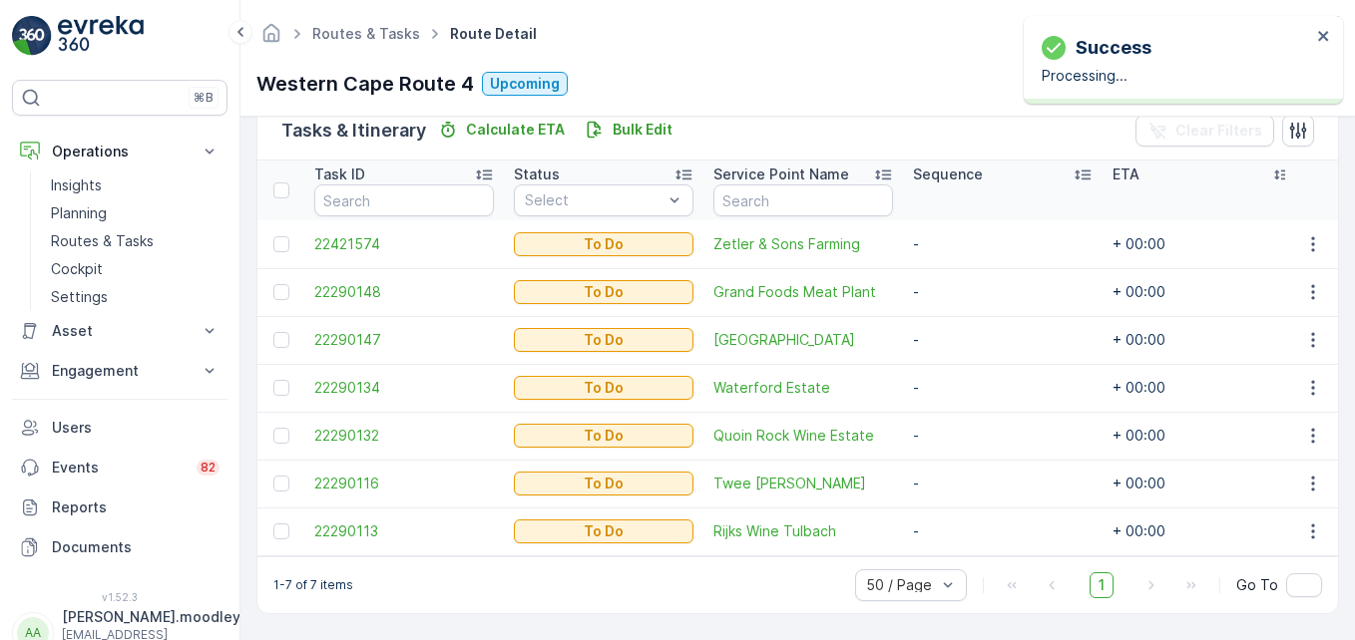
scroll to position [510, 0]
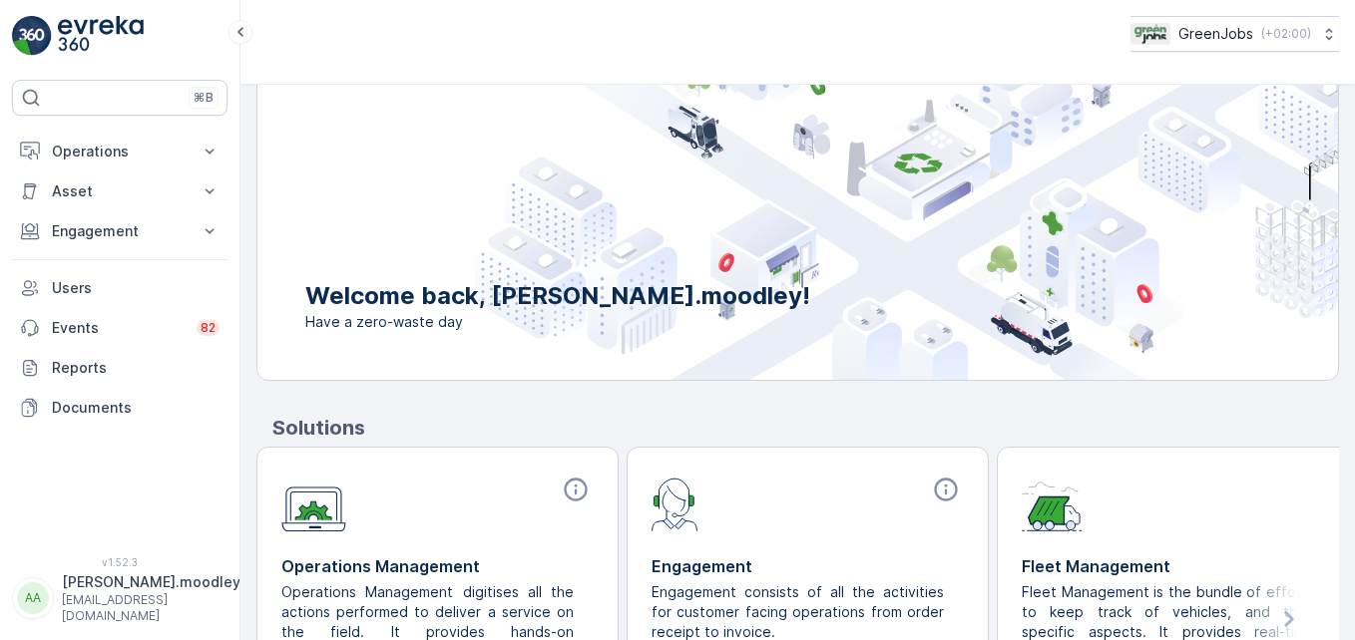
scroll to position [240, 0]
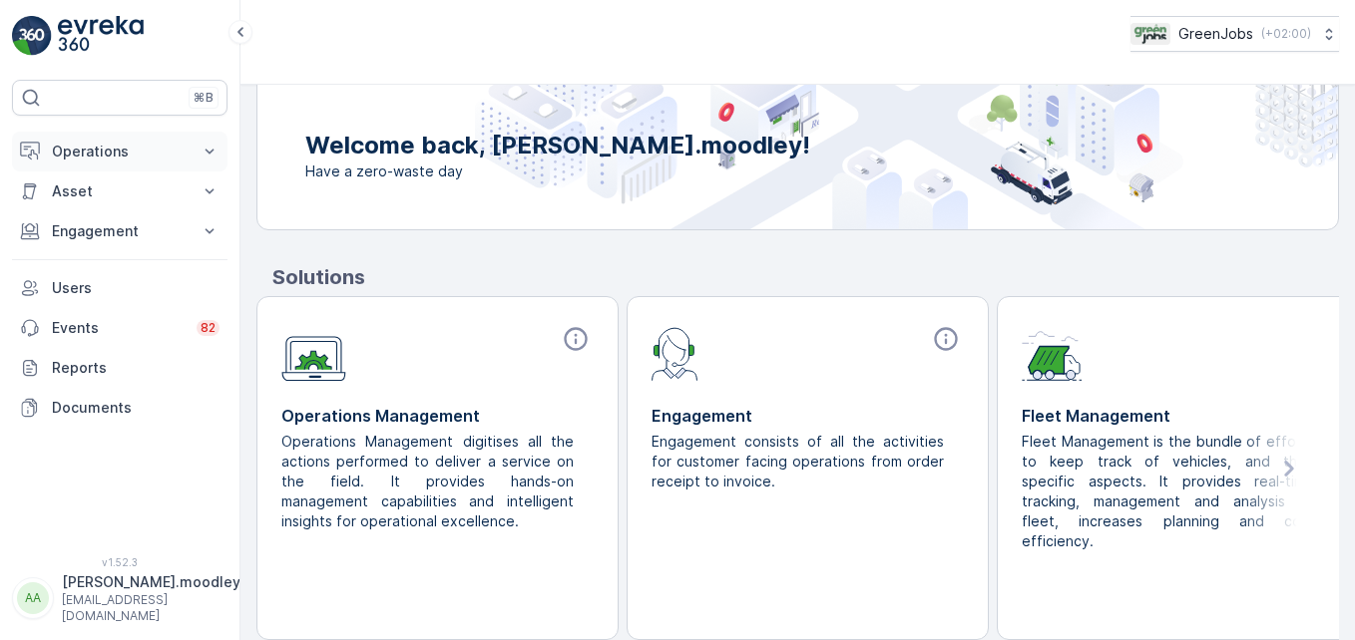
click at [215, 149] on icon at bounding box center [210, 152] width 20 height 20
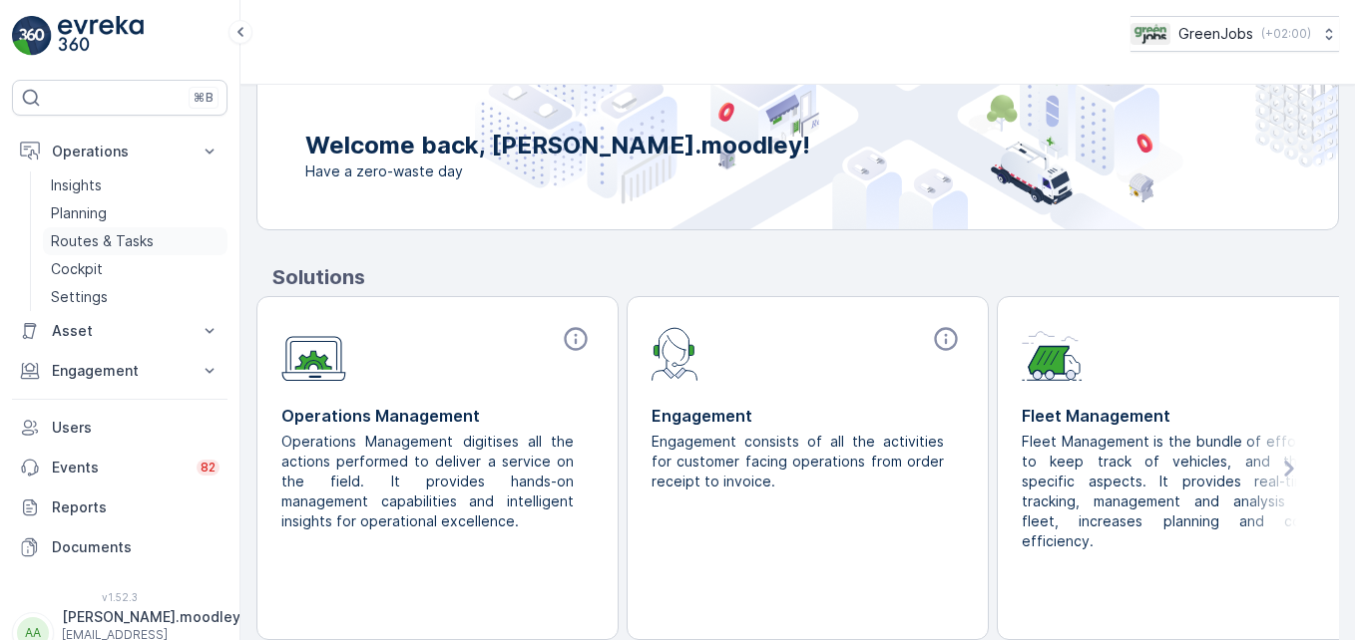
click at [143, 238] on p "Routes & Tasks" at bounding box center [102, 241] width 103 height 20
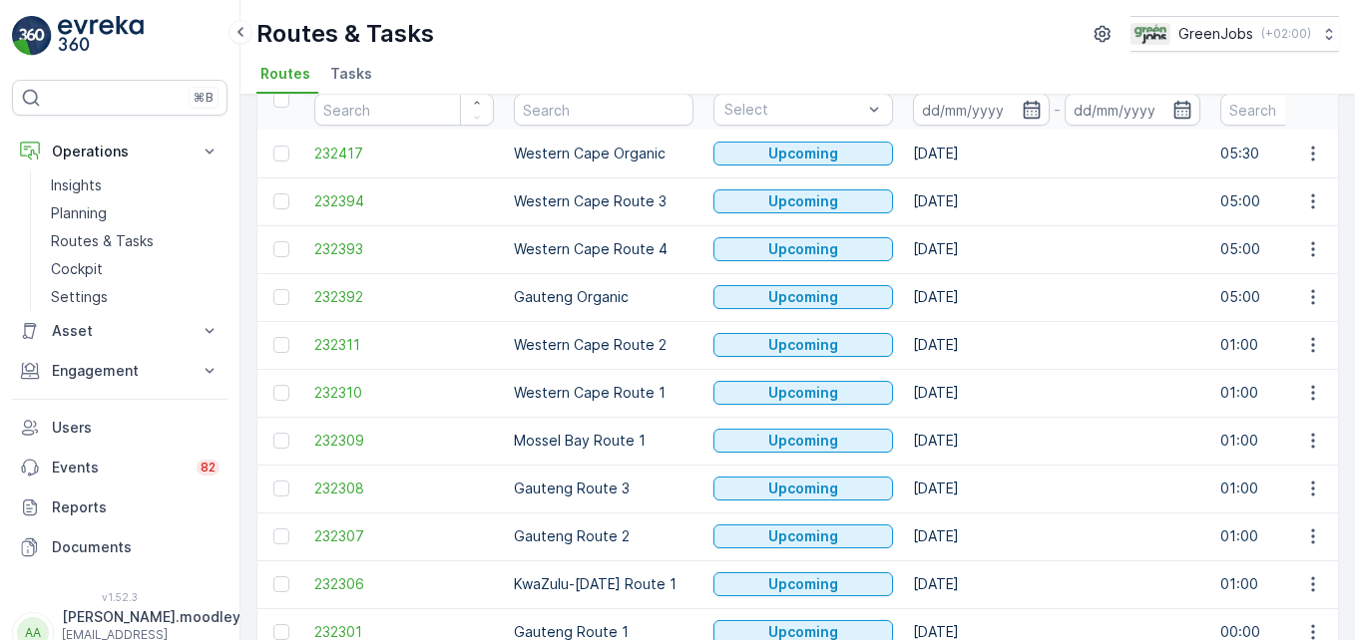
scroll to position [100, 0]
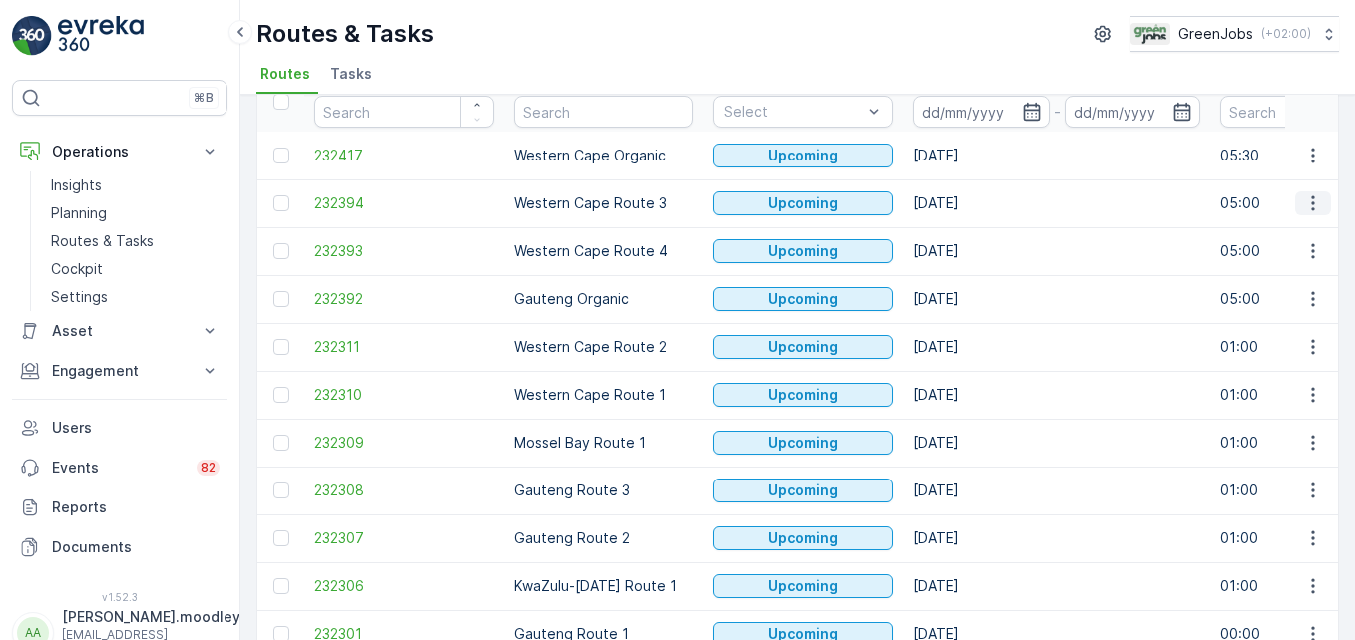
click at [969, 199] on icon "button" at bounding box center [1313, 204] width 20 height 20
click at [969, 279] on td "[DATE]" at bounding box center [1056, 299] width 307 height 48
click at [969, 343] on icon "button" at bounding box center [1313, 347] width 20 height 20
click at [969, 374] on span "See More Details" at bounding box center [1266, 377] width 116 height 20
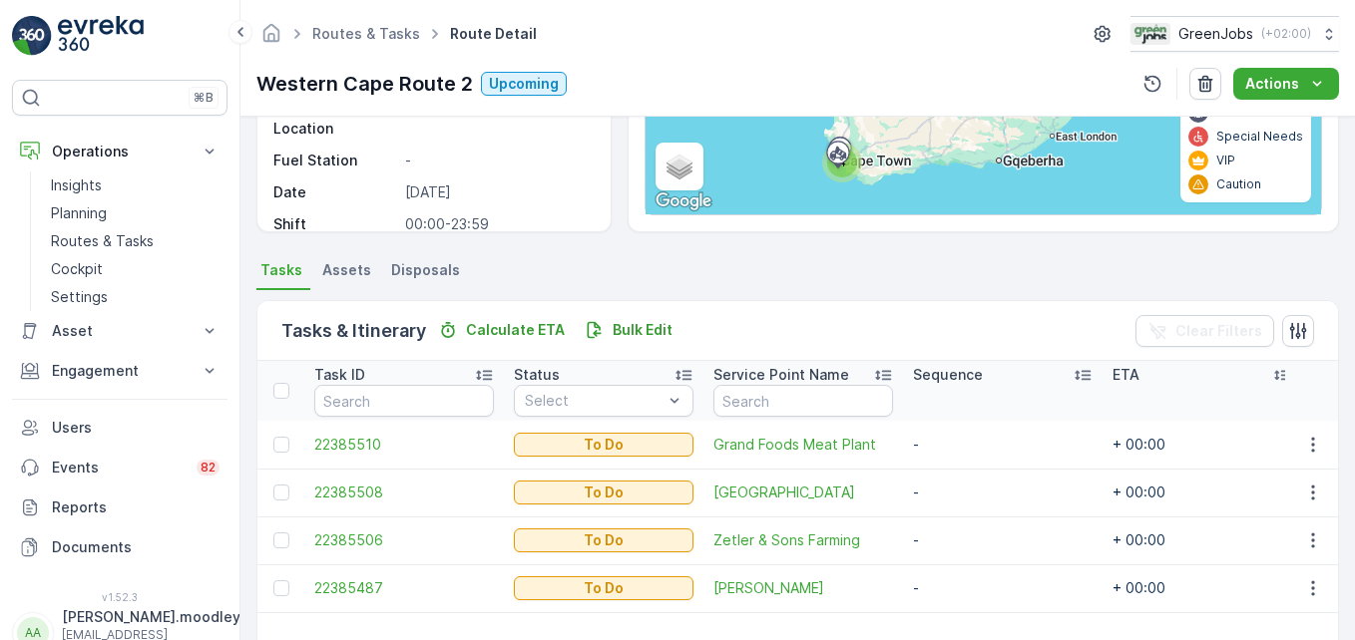
scroll to position [389, 0]
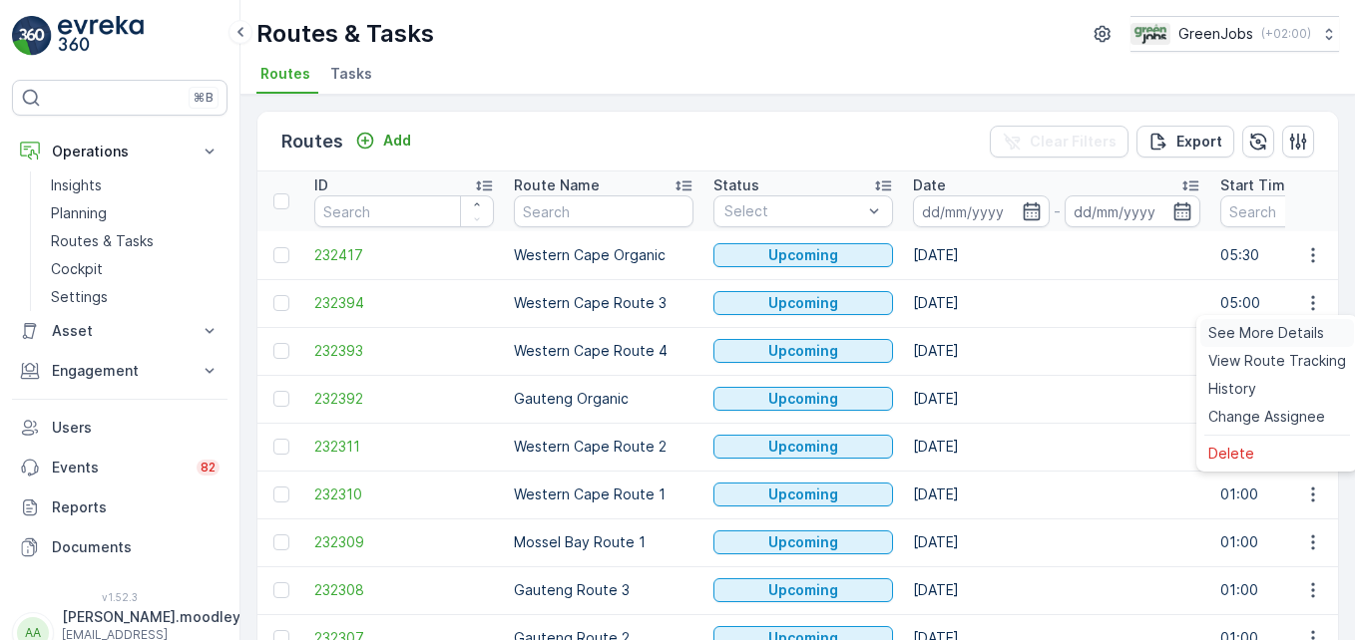
click at [969, 327] on span "See More Details" at bounding box center [1266, 333] width 116 height 20
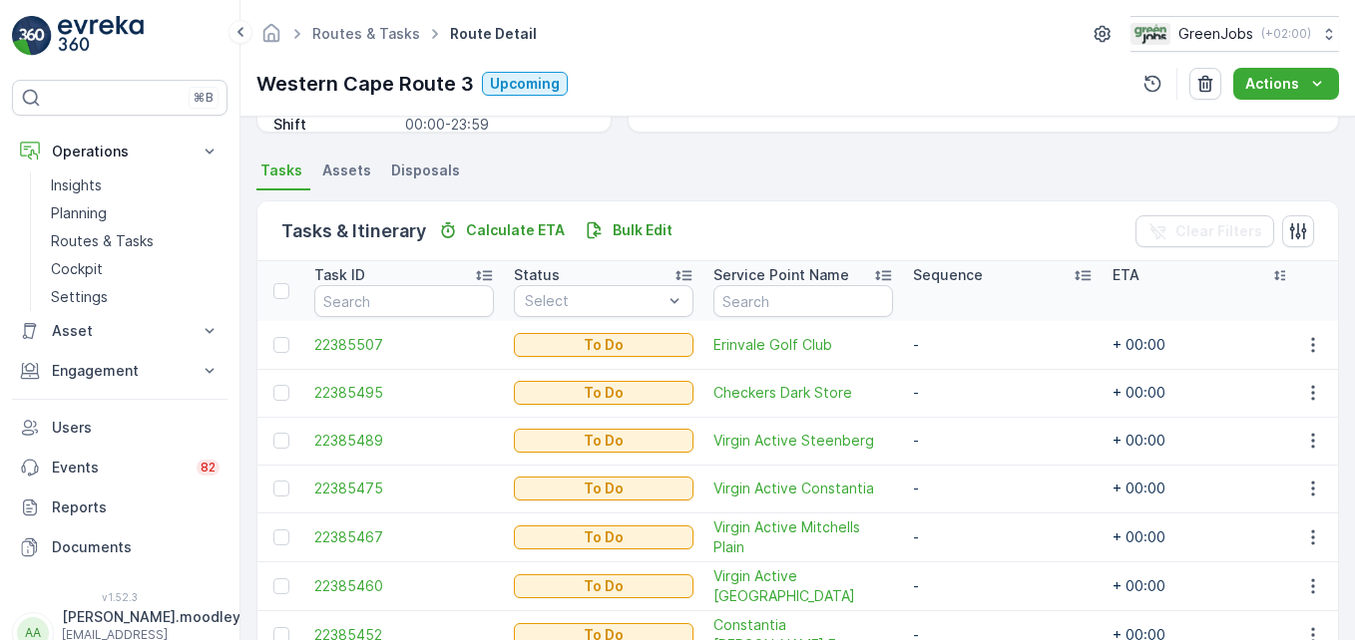
scroll to position [499, 0]
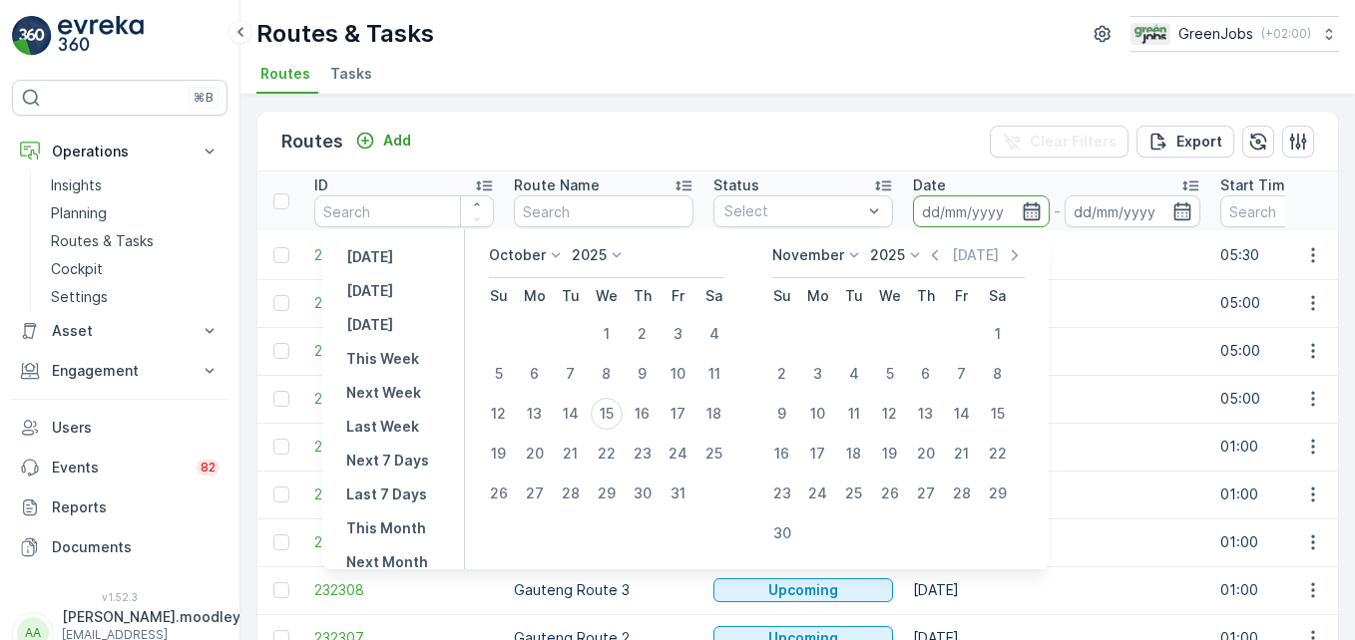
click at [969, 209] on icon "button" at bounding box center [1030, 211] width 17 height 18
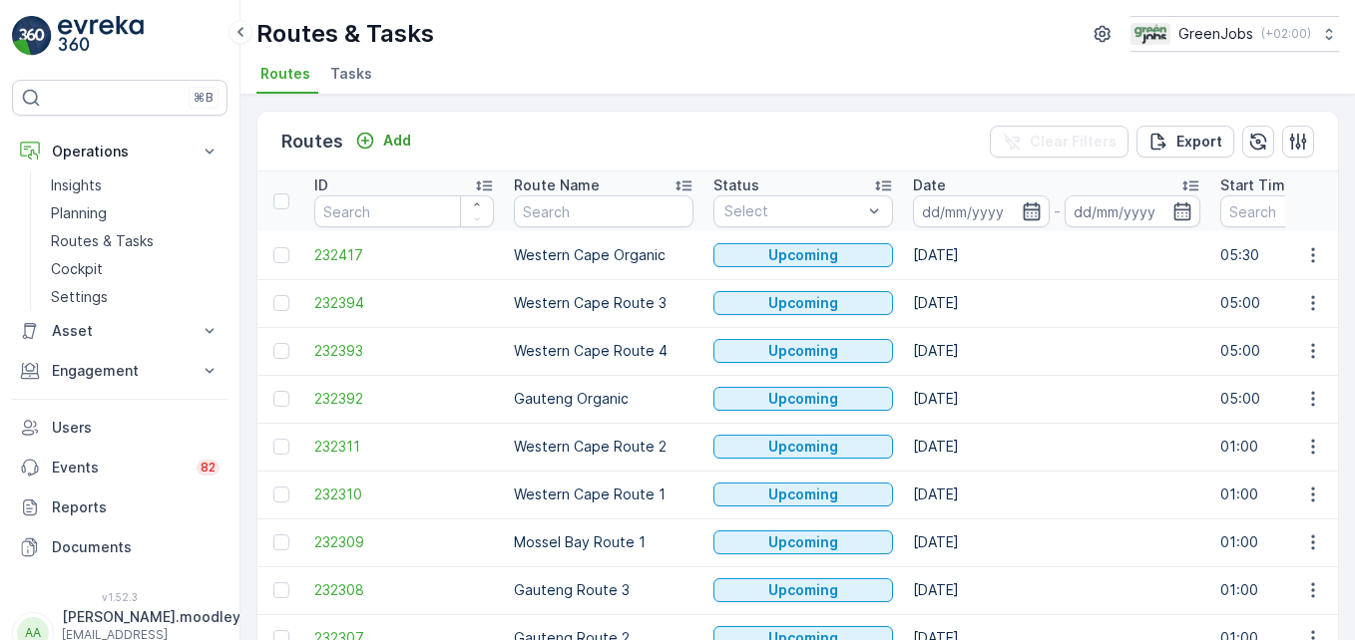
click at [969, 211] on icon "button" at bounding box center [1031, 211] width 20 height 20
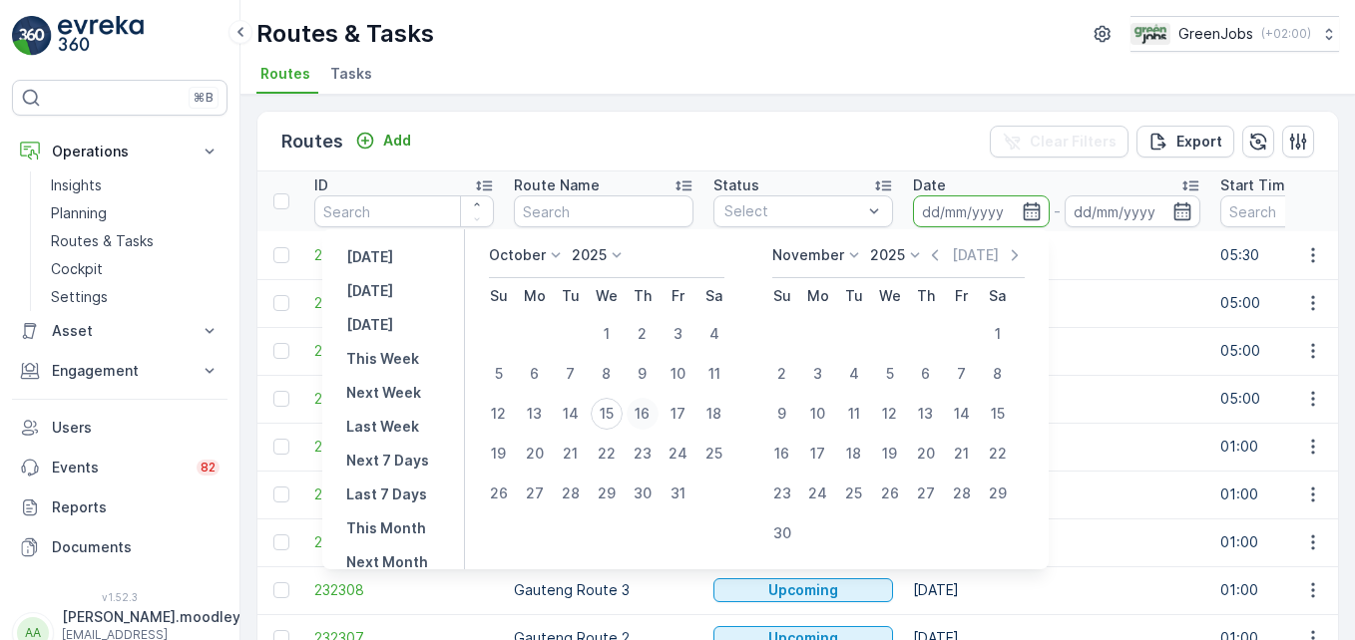
click at [658, 420] on div "16" at bounding box center [642, 414] width 32 height 32
type input "[DATE]"
click at [658, 420] on div "16" at bounding box center [642, 414] width 32 height 32
type input "[DATE]"
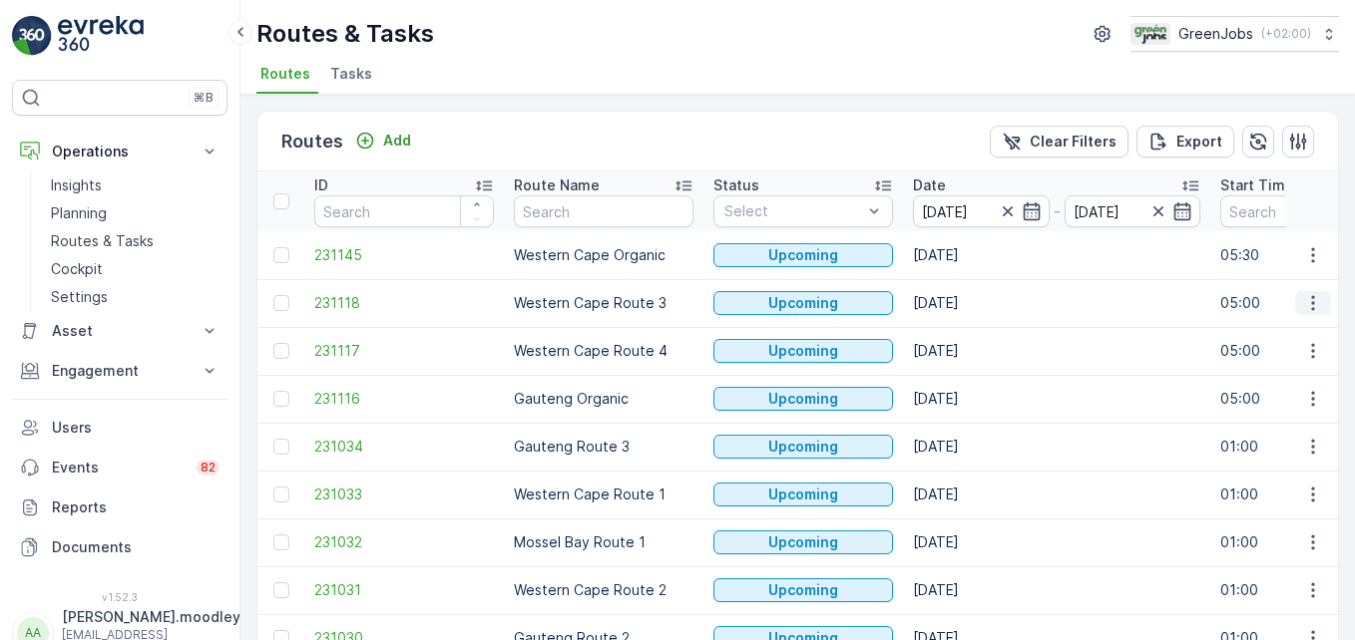
click at [969, 304] on icon "button" at bounding box center [1313, 303] width 20 height 20
click at [969, 331] on span "See More Details" at bounding box center [1266, 333] width 116 height 20
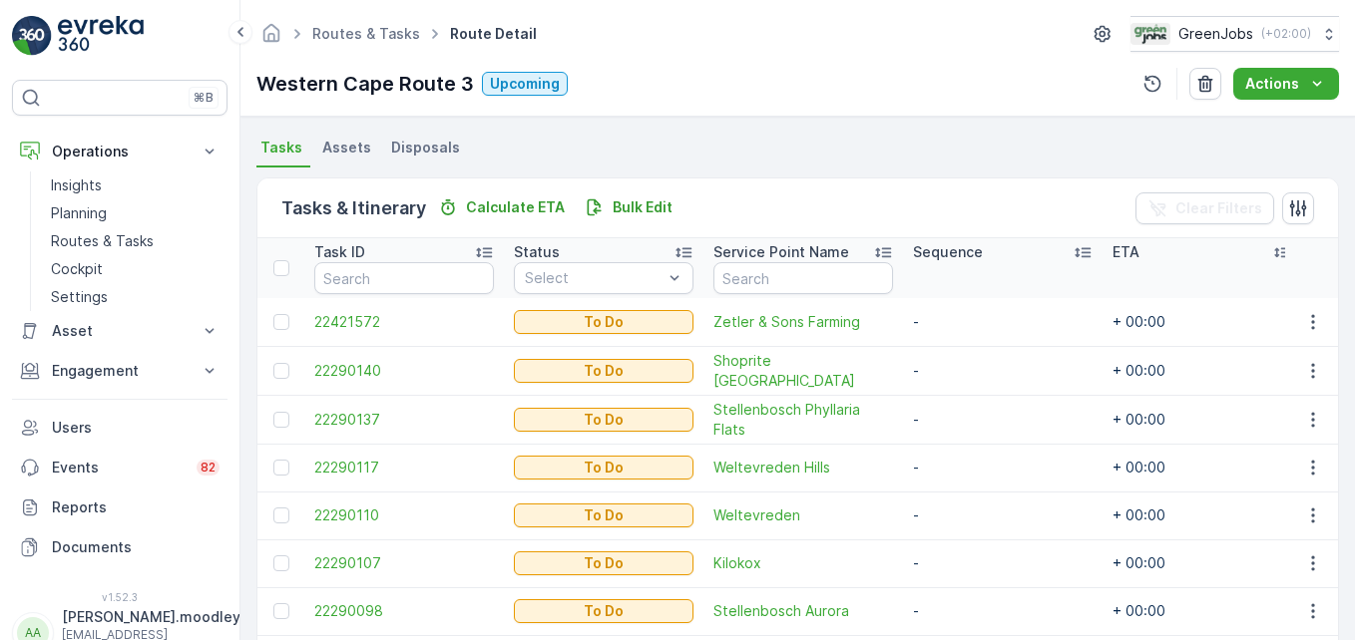
scroll to position [390, 0]
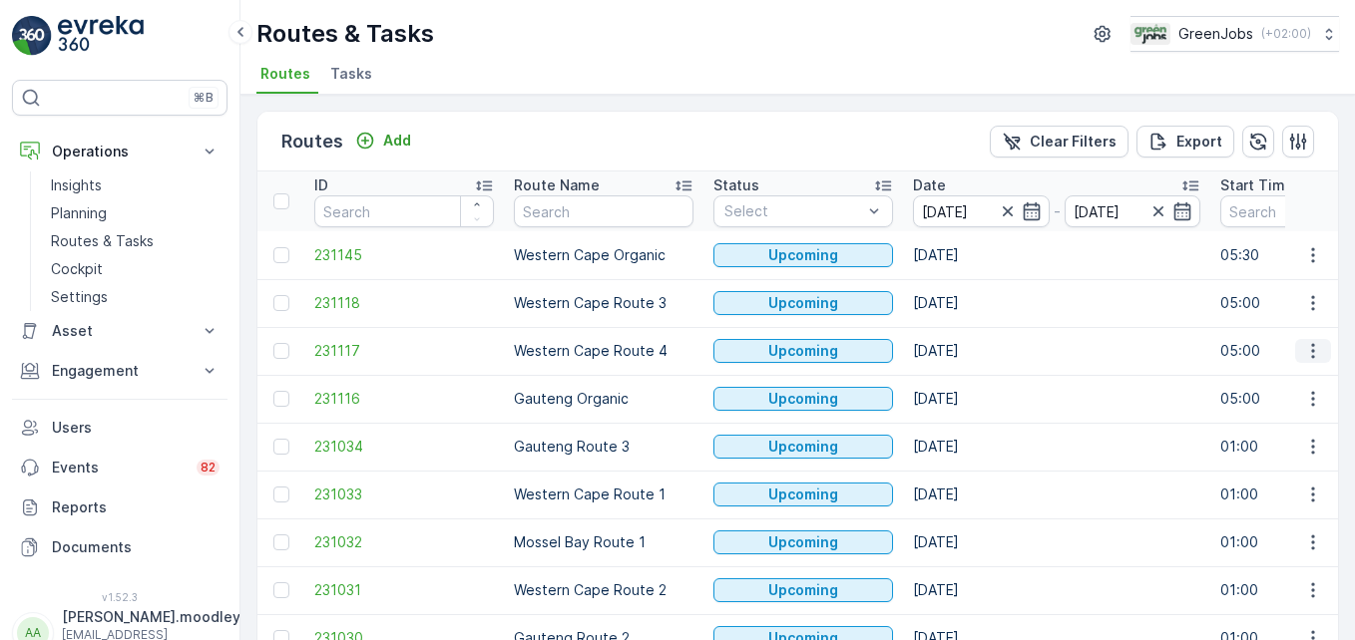
click at [969, 351] on icon "button" at bounding box center [1313, 351] width 20 height 20
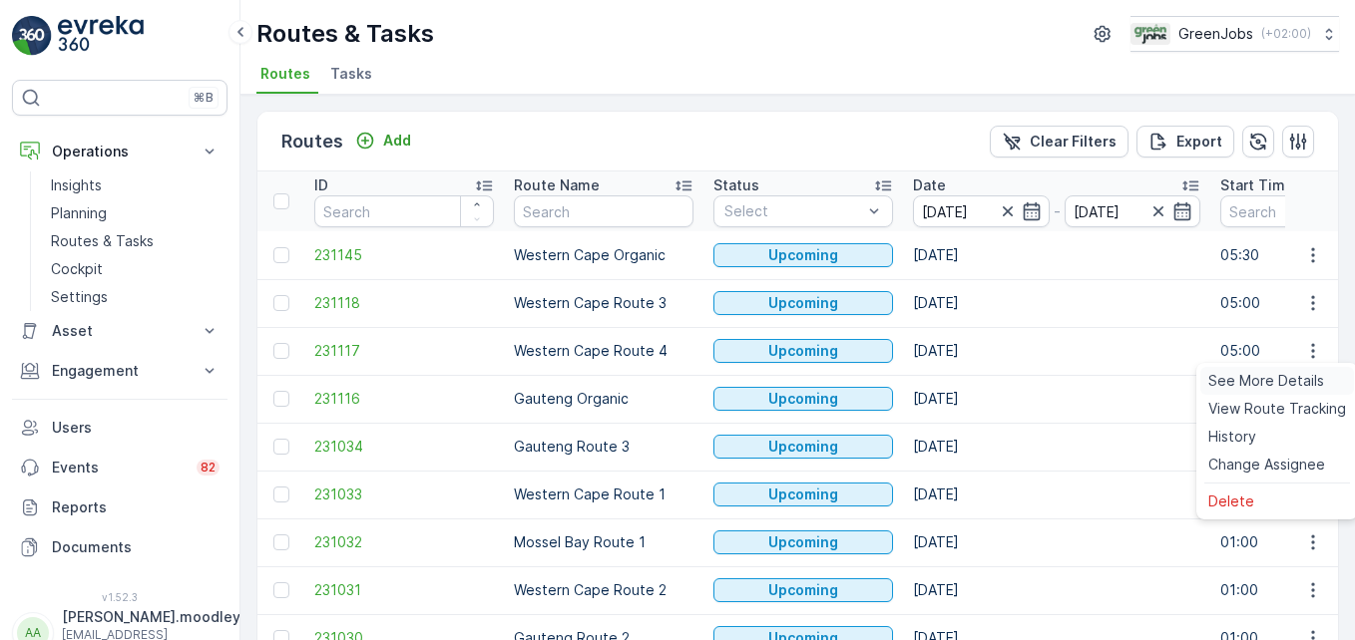
click at [969, 382] on span "See More Details" at bounding box center [1266, 381] width 116 height 20
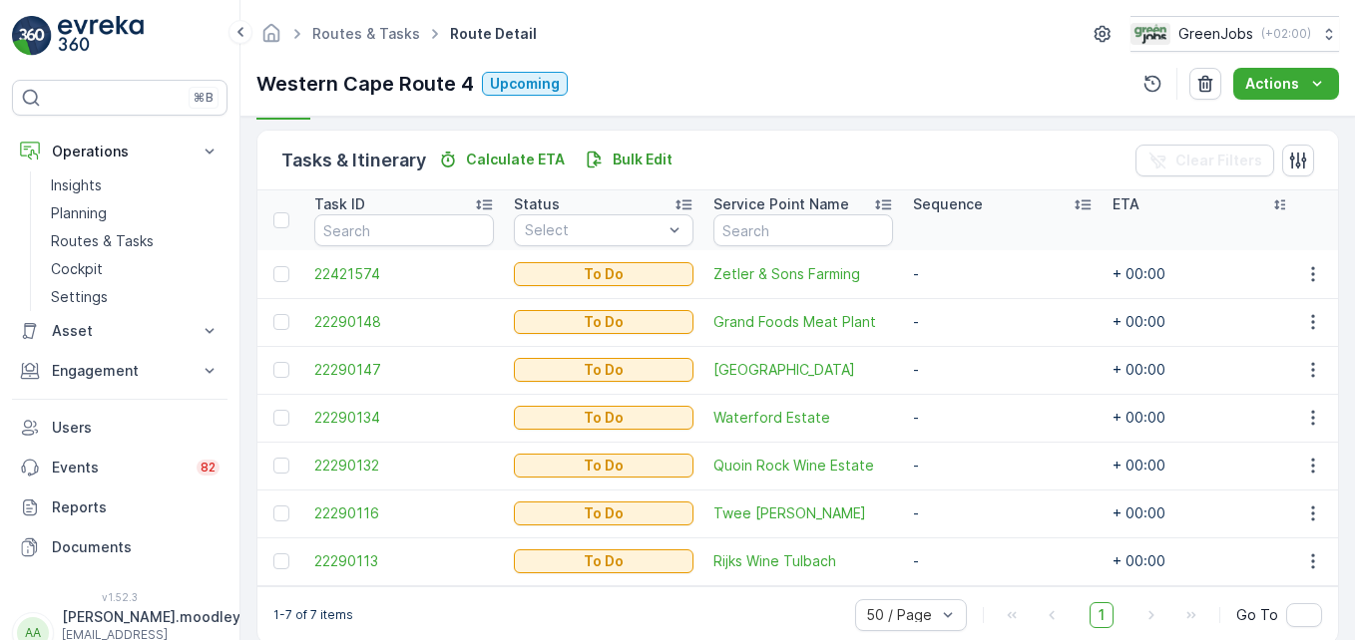
scroll to position [499, 0]
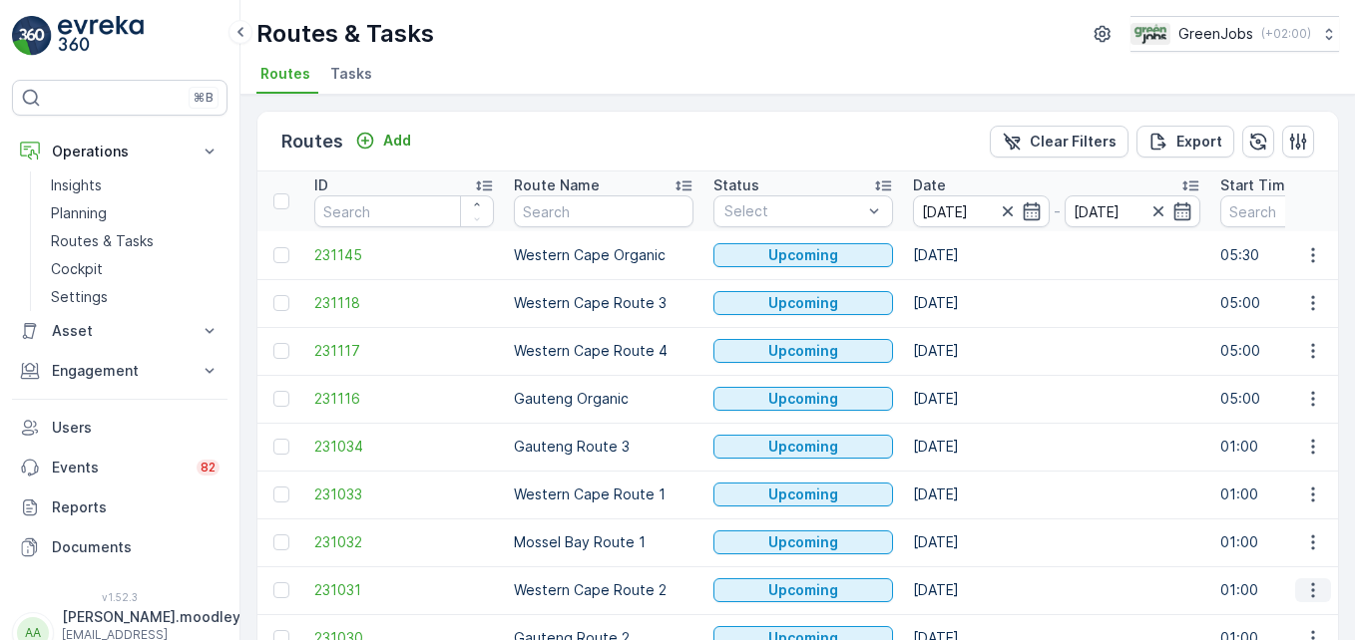
click at [969, 595] on icon "button" at bounding box center [1313, 591] width 20 height 20
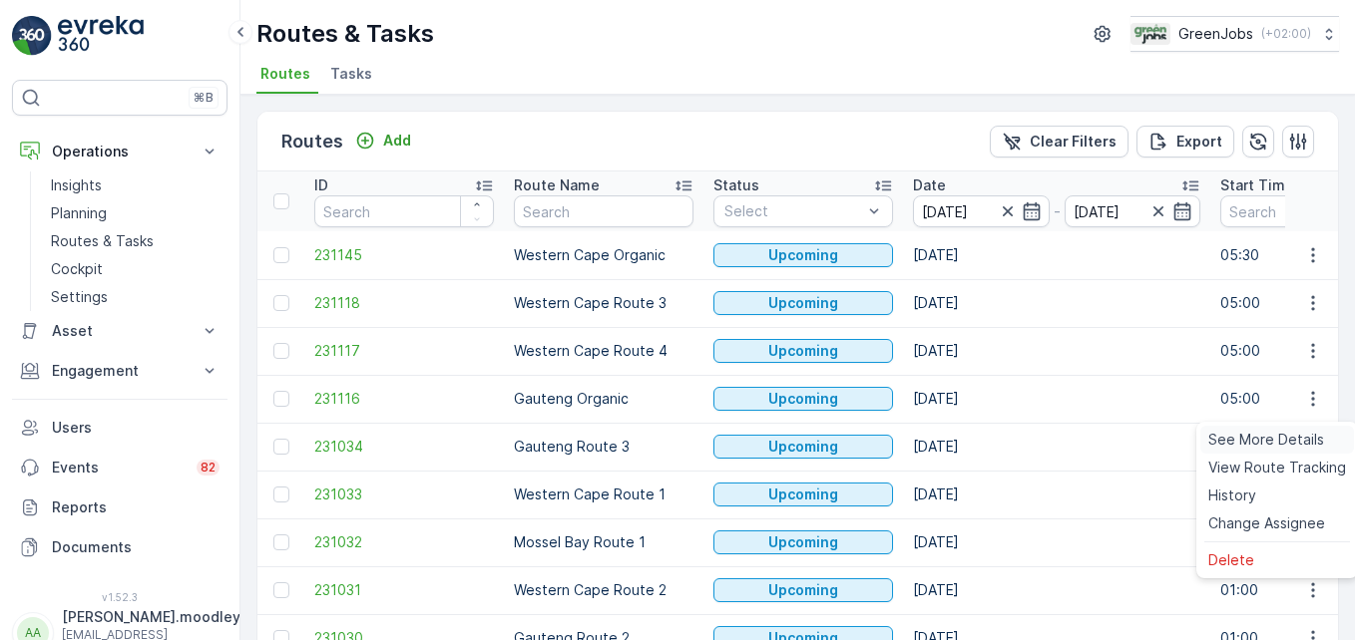
click at [969, 435] on span "See More Details" at bounding box center [1266, 440] width 116 height 20
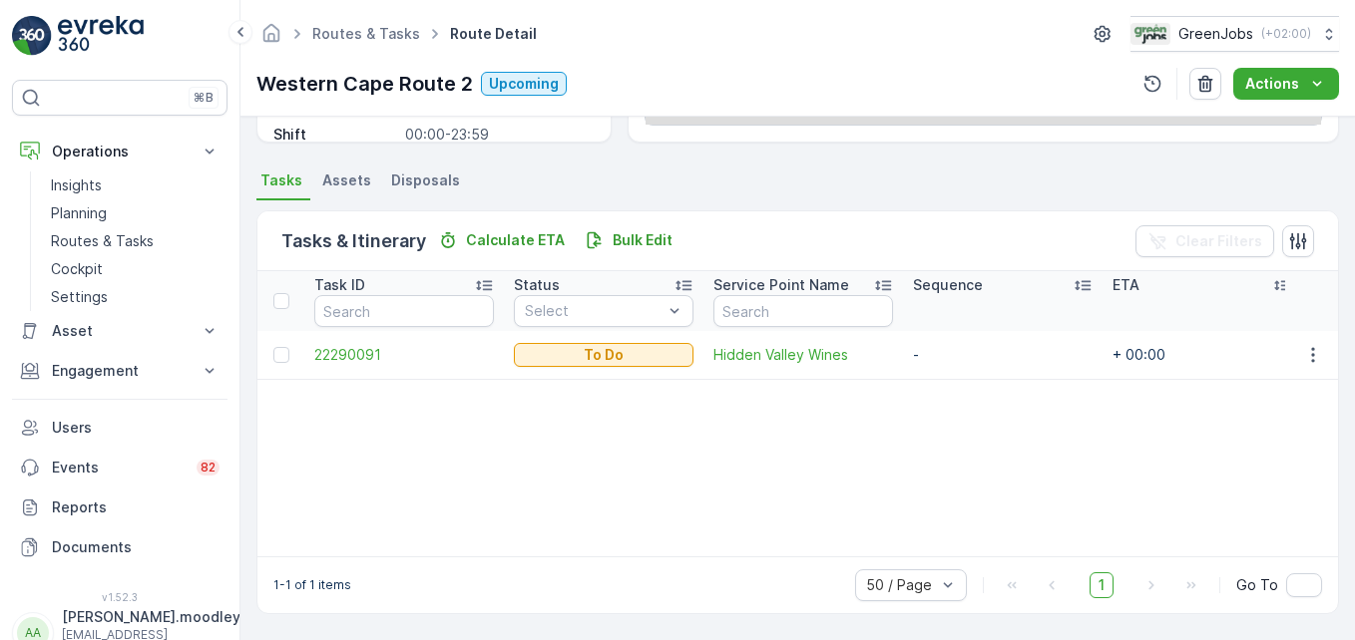
scroll to position [389, 0]
click at [969, 359] on icon "button" at bounding box center [1313, 355] width 20 height 20
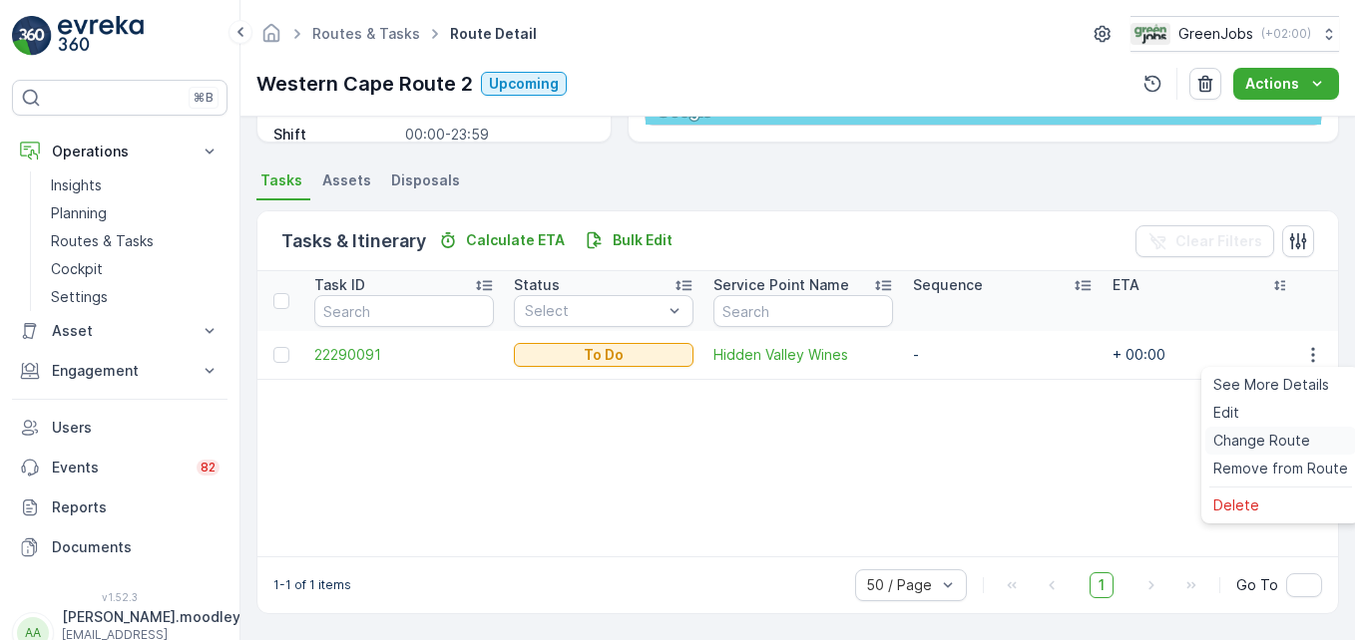
click at [969, 441] on span "Change Route" at bounding box center [1261, 441] width 97 height 20
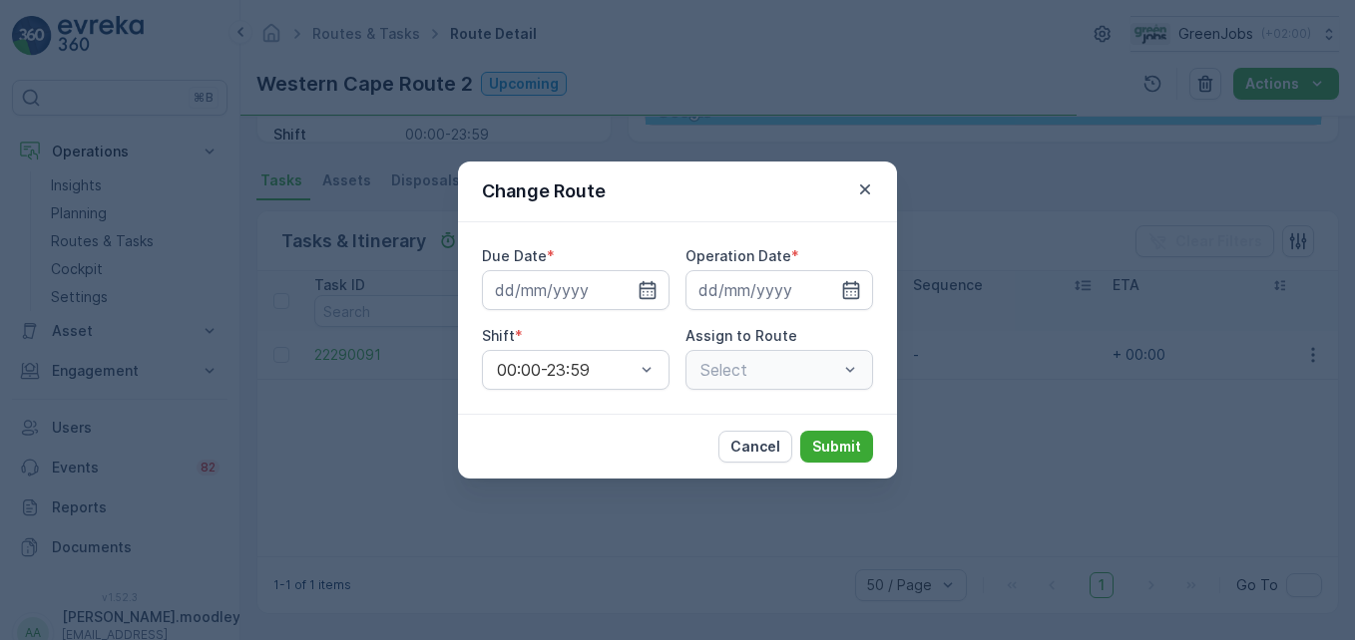
type input "[DATE]"
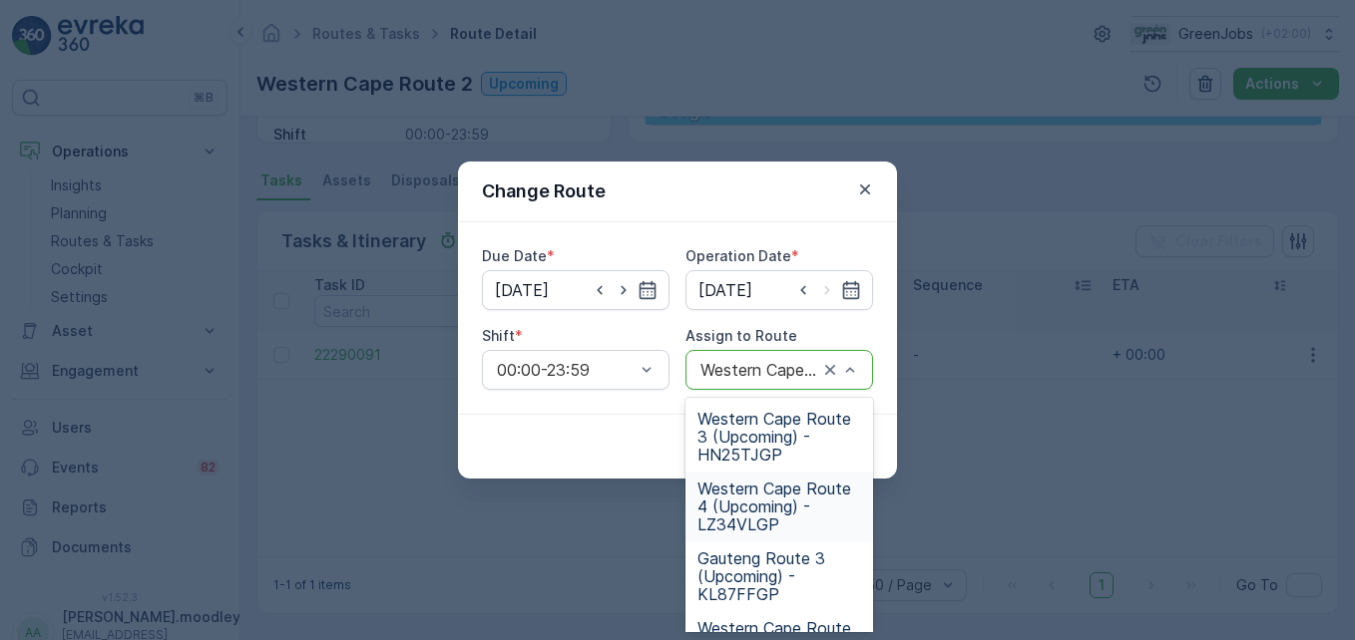
click at [752, 511] on span "Western Cape Route 4 (Upcoming) - LZ34VLGP" at bounding box center [779, 507] width 164 height 54
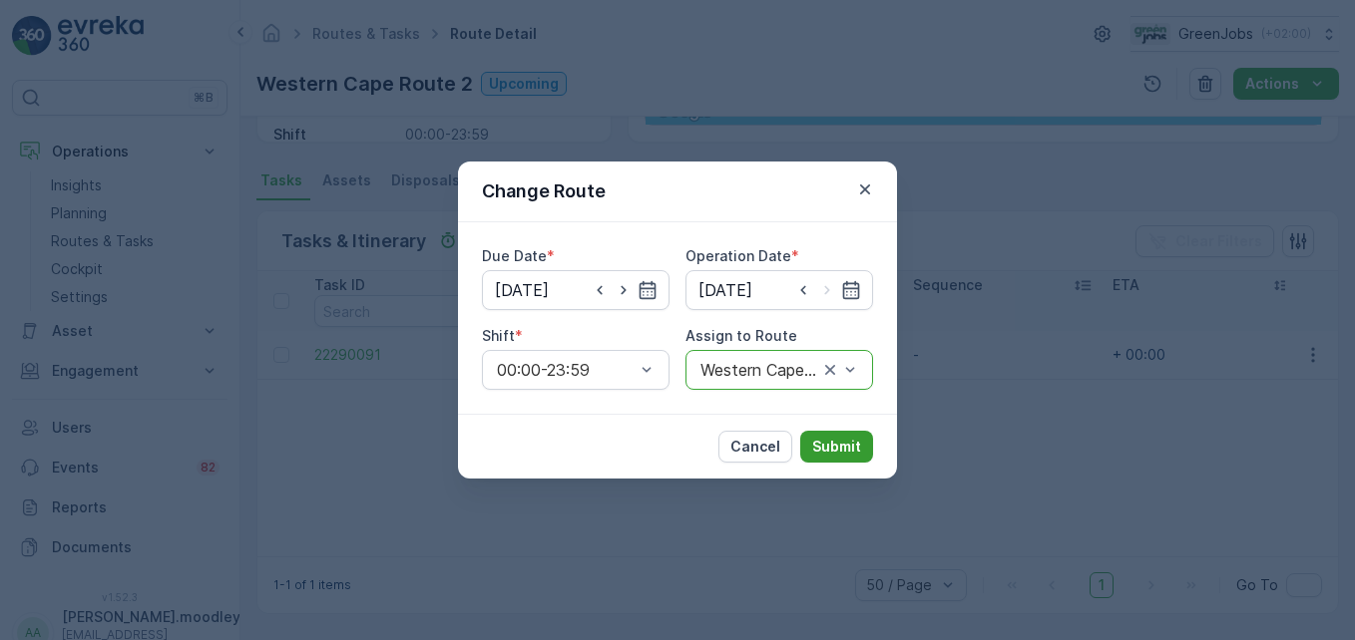
click at [840, 444] on p "Submit" at bounding box center [836, 447] width 49 height 20
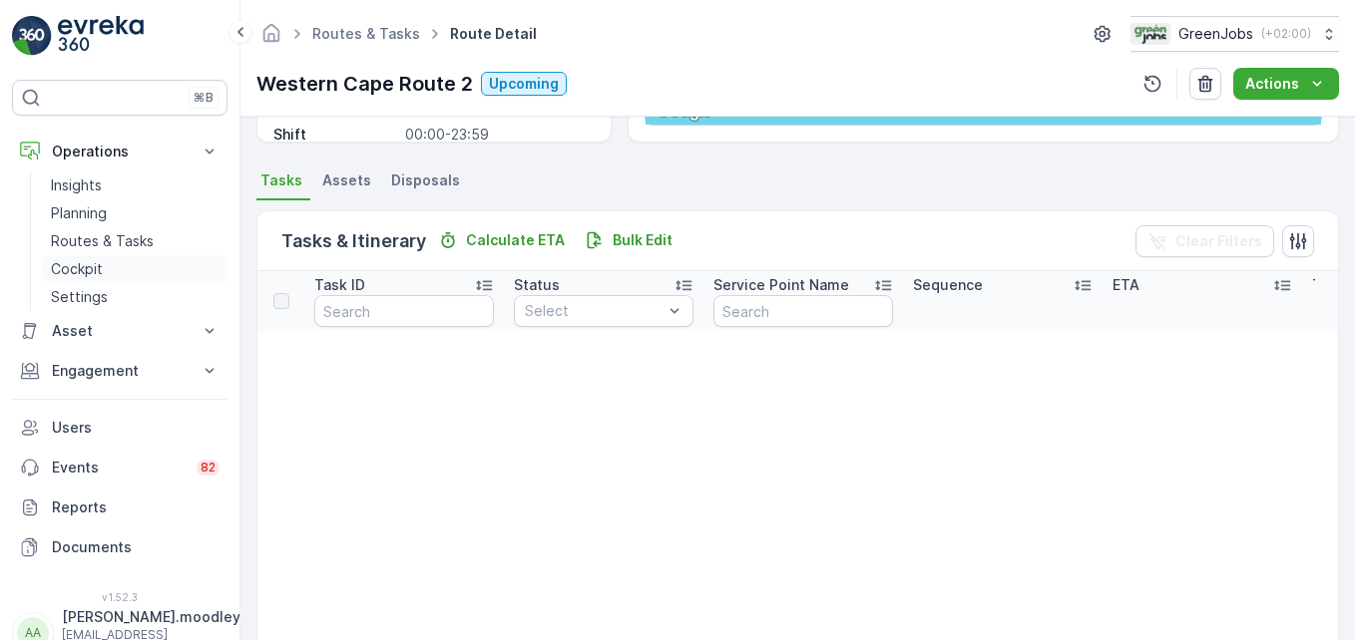
drag, startPoint x: 87, startPoint y: 238, endPoint x: 193, endPoint y: 256, distance: 107.3
click at [87, 238] on p "Routes & Tasks" at bounding box center [102, 241] width 103 height 20
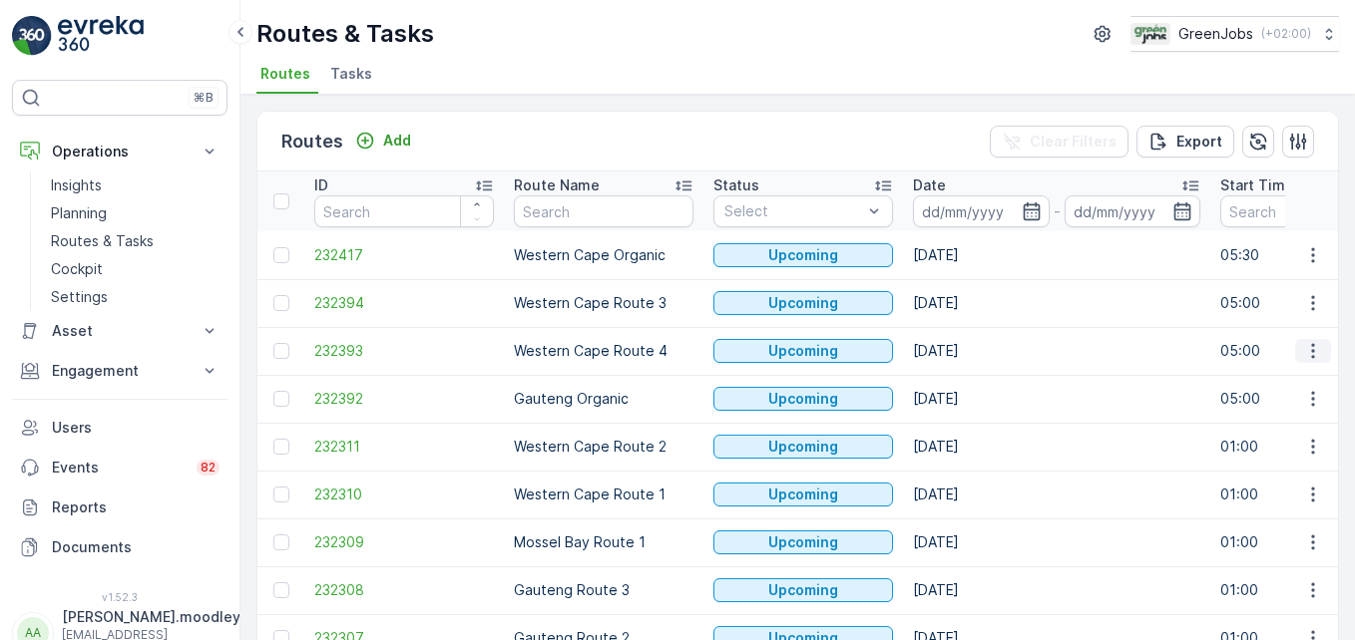
click at [969, 353] on icon "button" at bounding box center [1313, 351] width 20 height 20
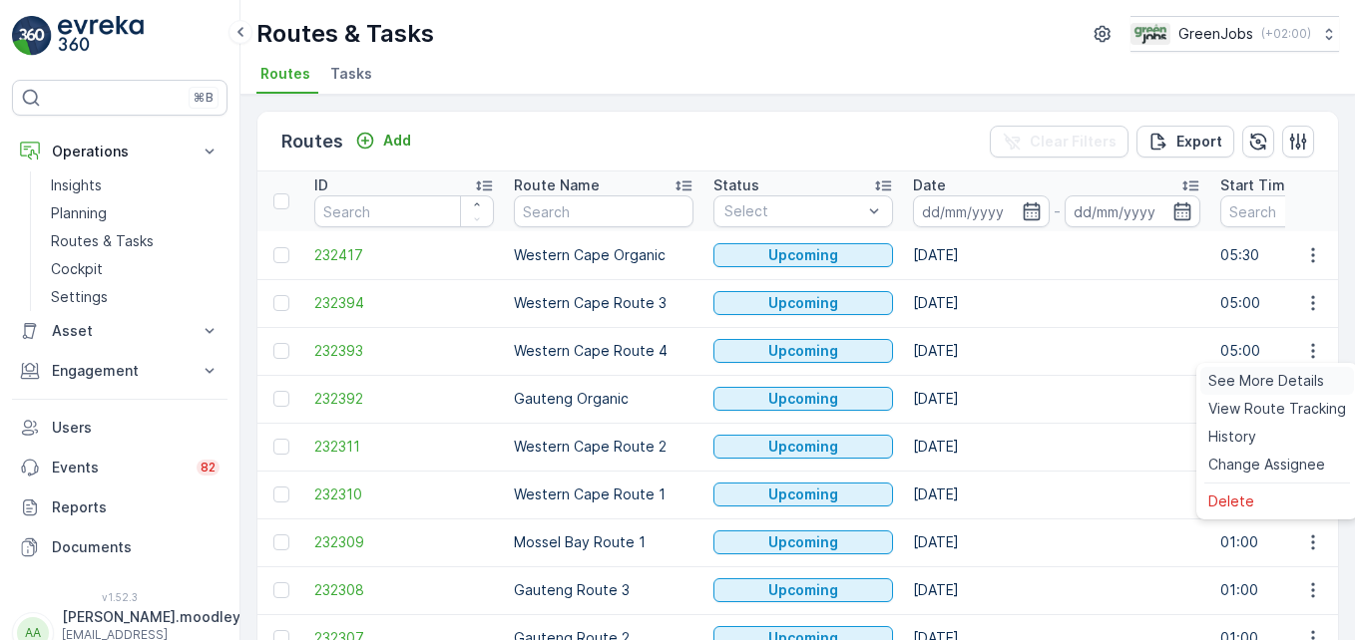
click at [969, 382] on span "See More Details" at bounding box center [1266, 381] width 116 height 20
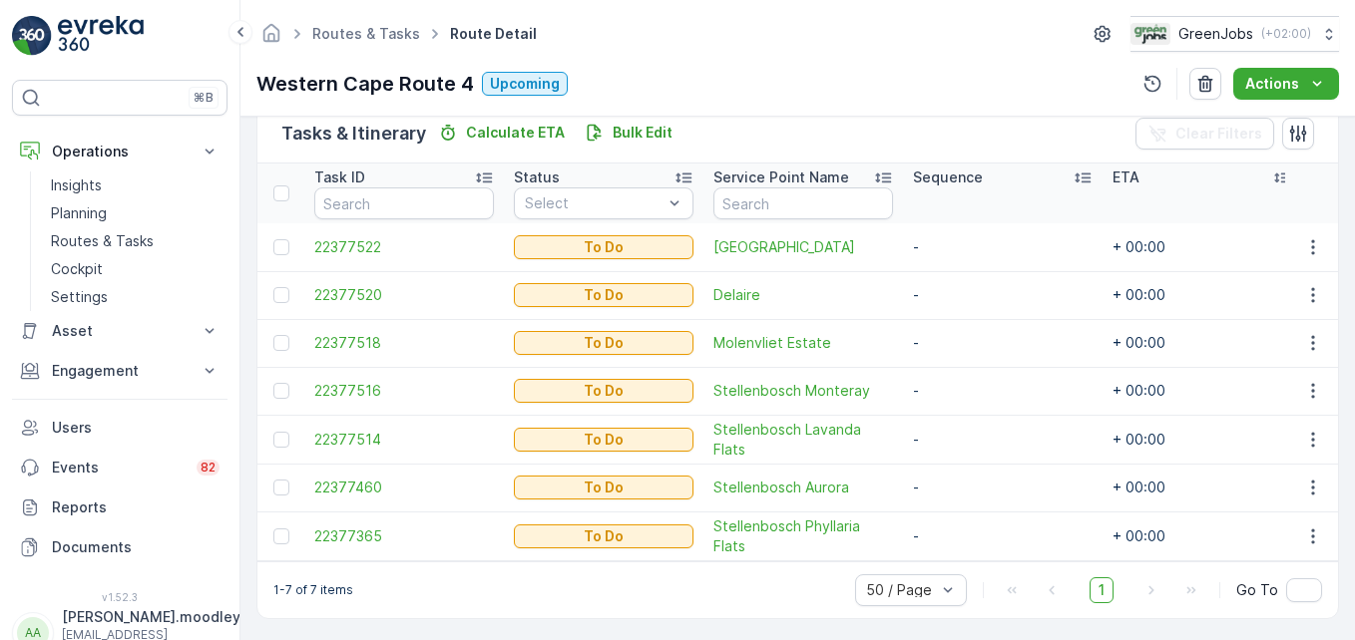
scroll to position [499, 0]
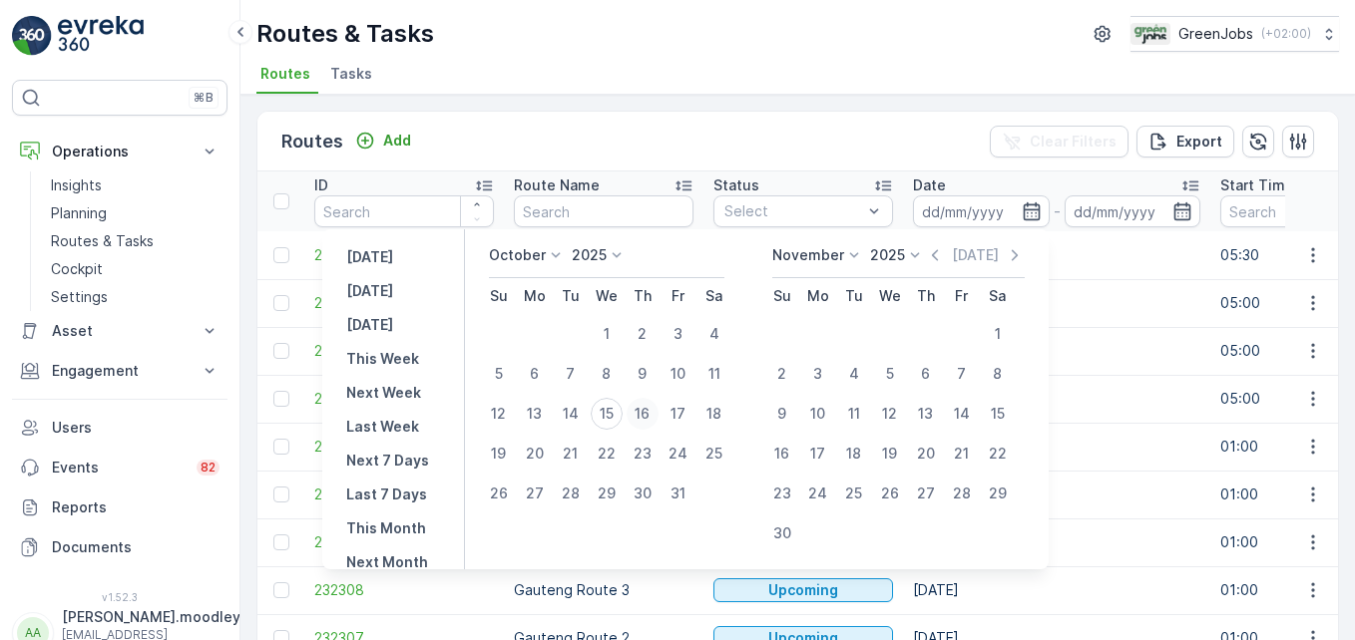
click at [655, 415] on div "16" at bounding box center [642, 414] width 32 height 32
type input "[DATE]"
click at [655, 415] on div "16" at bounding box center [642, 414] width 32 height 32
type input "[DATE]"
click at [648, 407] on div "16" at bounding box center [642, 414] width 32 height 32
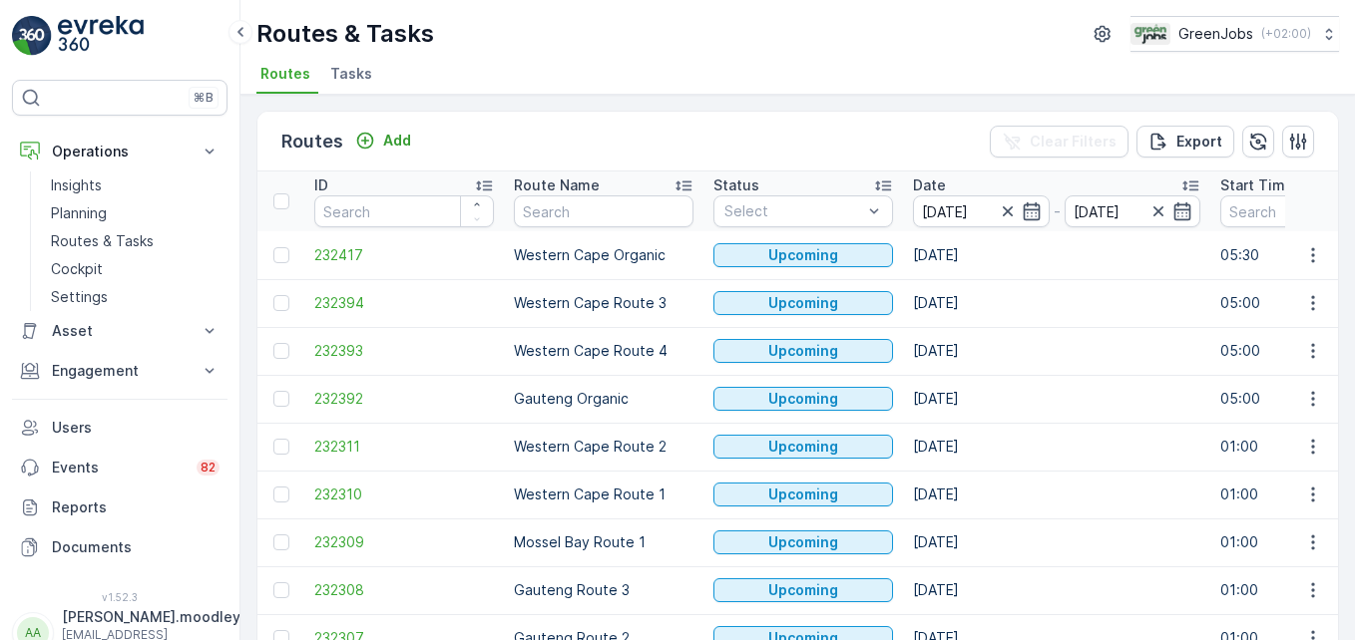
click at [648, 407] on p "Gauteng Organic" at bounding box center [604, 399] width 180 height 20
click at [969, 351] on icon "button" at bounding box center [1312, 351] width 3 height 15
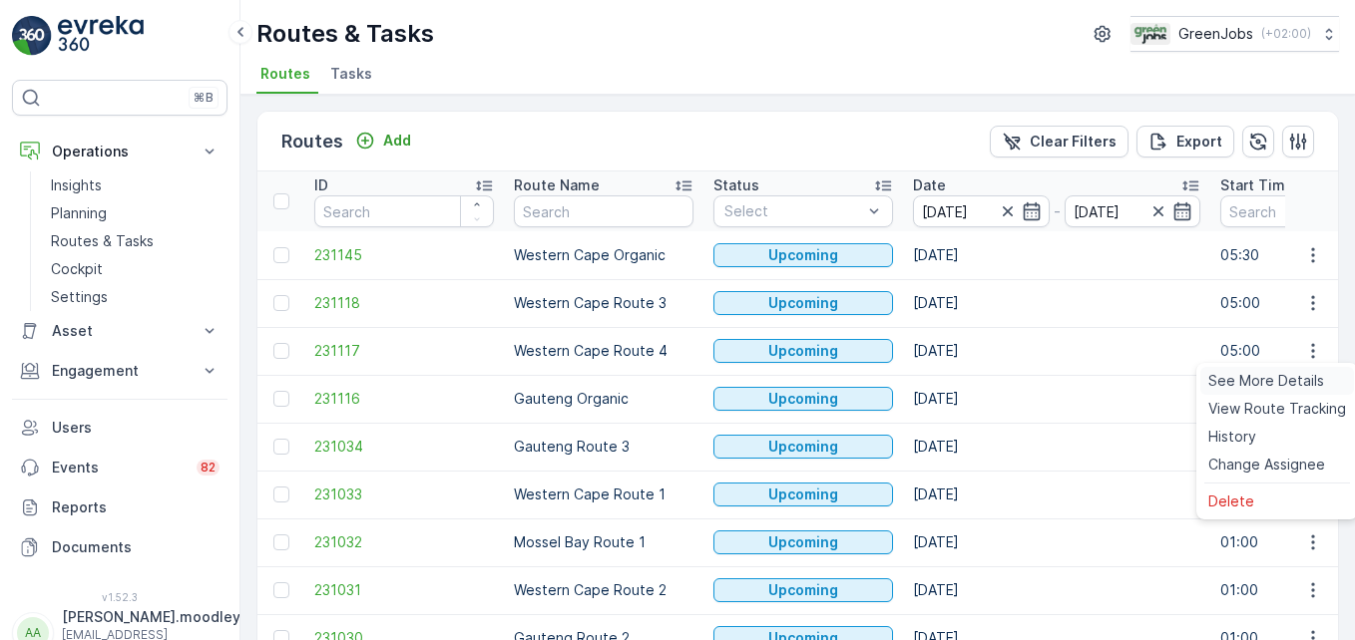
click at [969, 380] on span "See More Details" at bounding box center [1266, 381] width 116 height 20
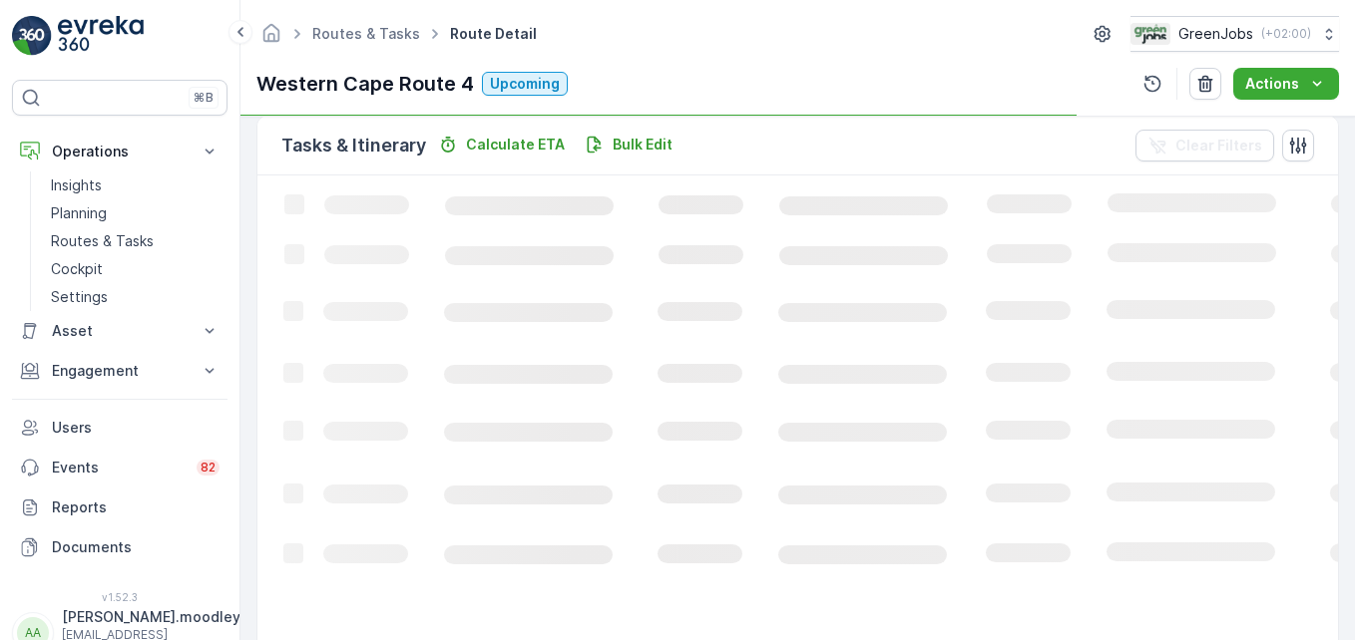
scroll to position [499, 0]
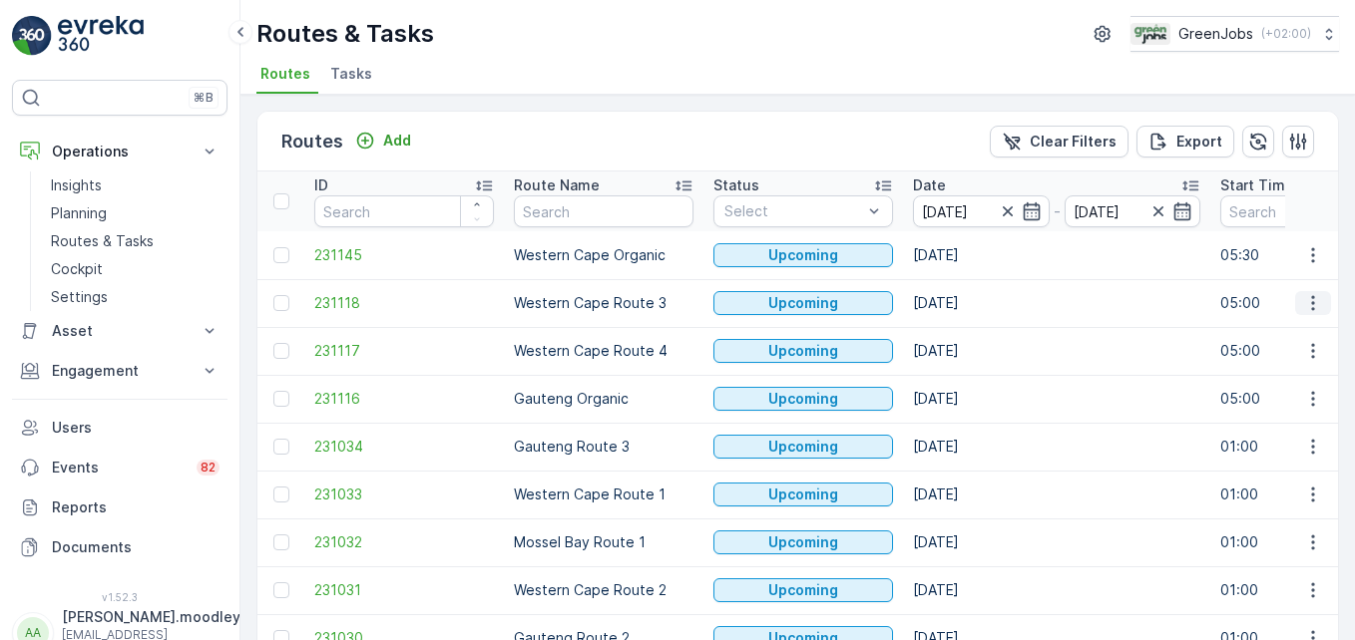
click at [969, 299] on icon "button" at bounding box center [1313, 303] width 20 height 20
click at [969, 336] on span "See More Details" at bounding box center [1266, 333] width 116 height 20
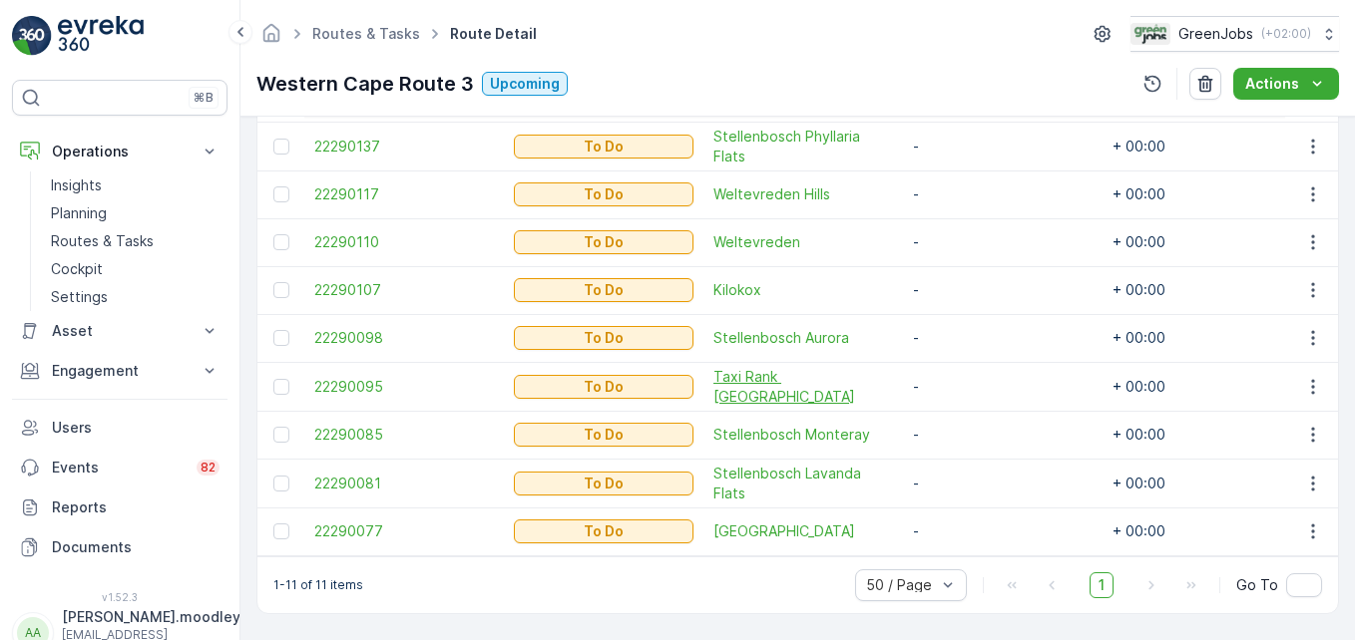
scroll to position [703, 0]
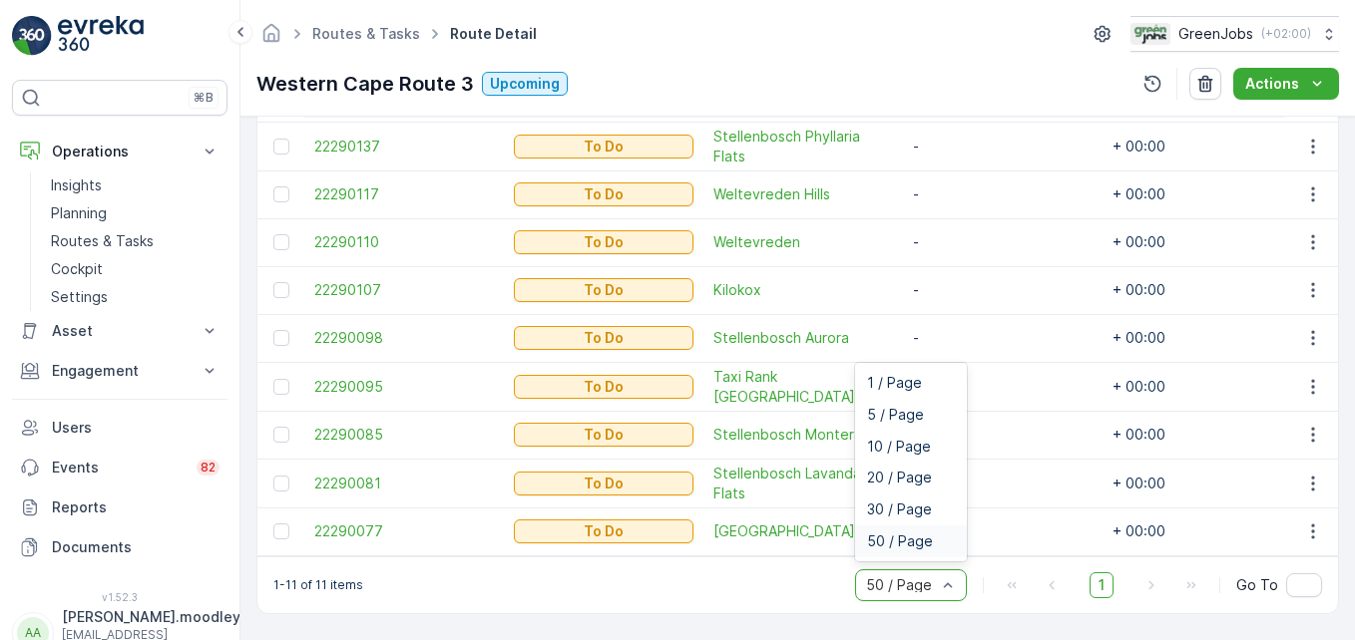
click at [865, 588] on input "text" at bounding box center [866, 586] width 4 height 16
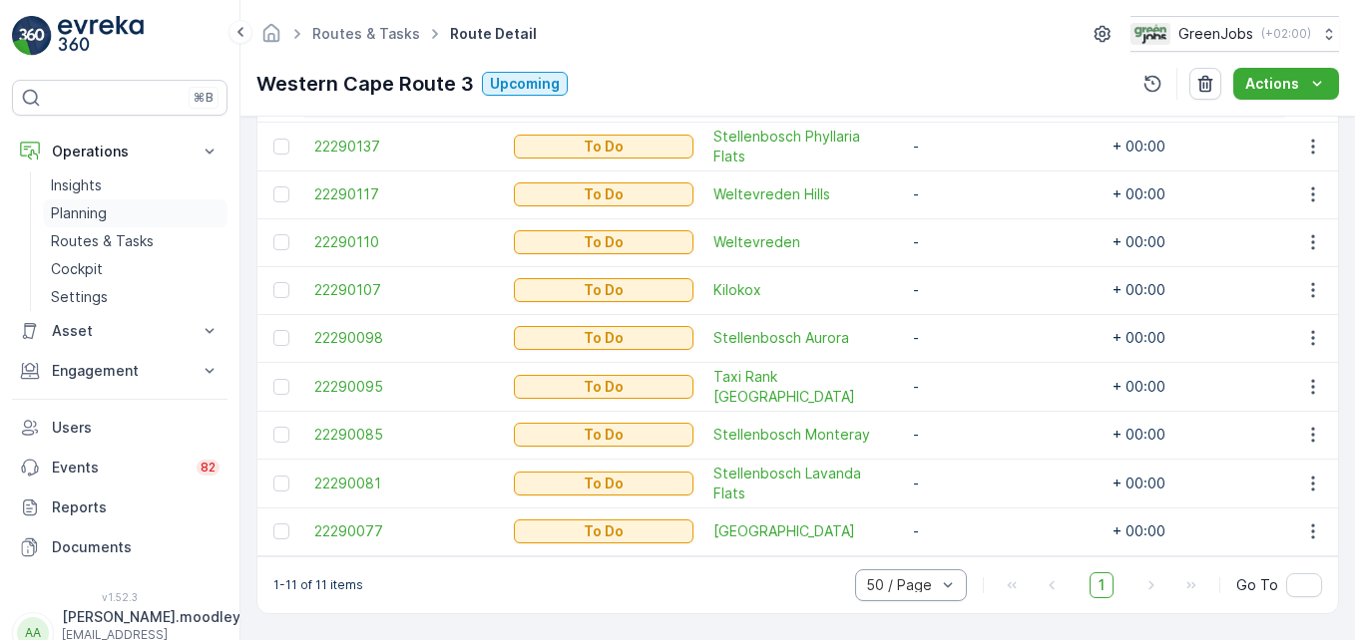
click at [94, 215] on p "Planning" at bounding box center [79, 213] width 56 height 20
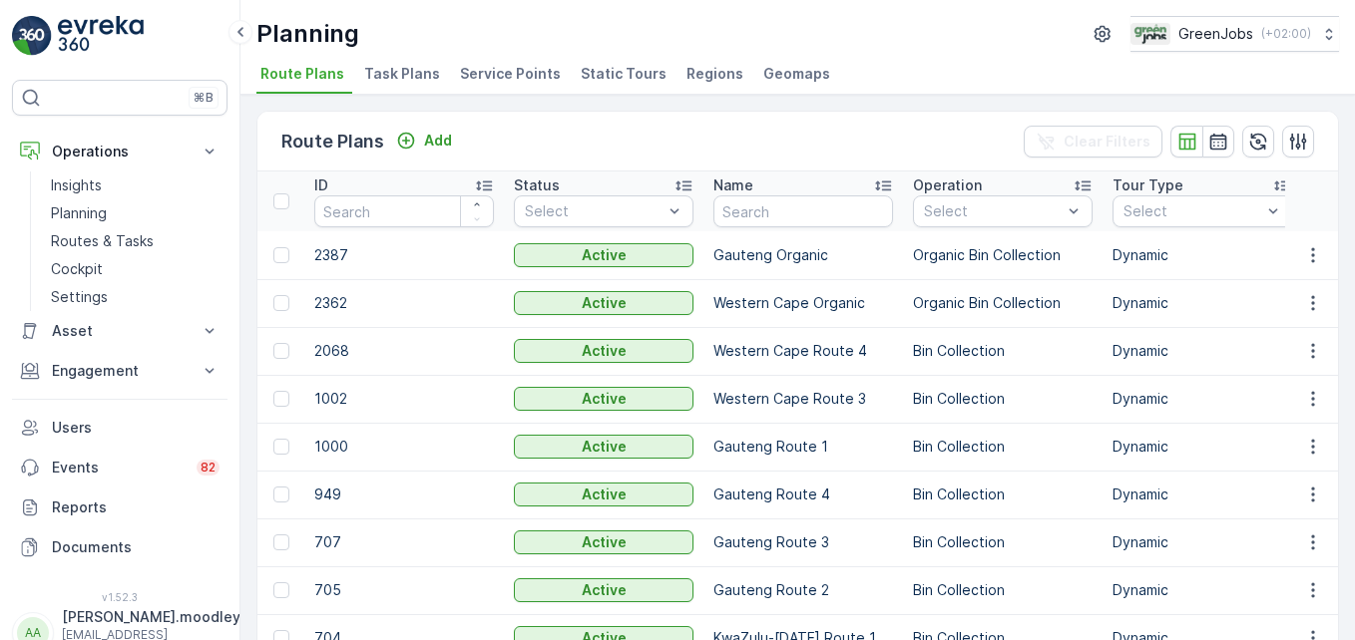
click at [526, 72] on span "Service Points" at bounding box center [510, 74] width 101 height 20
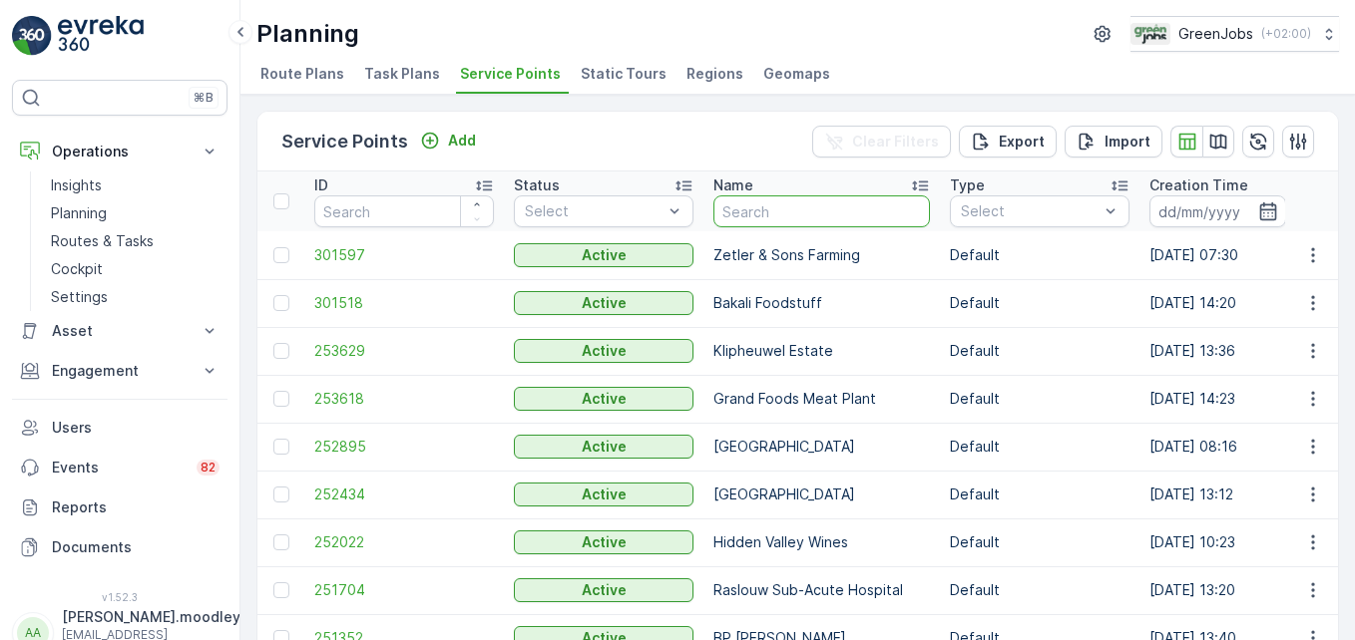
click at [758, 207] on input "text" at bounding box center [821, 212] width 216 height 32
type input "HIDDEN VSLLEY"
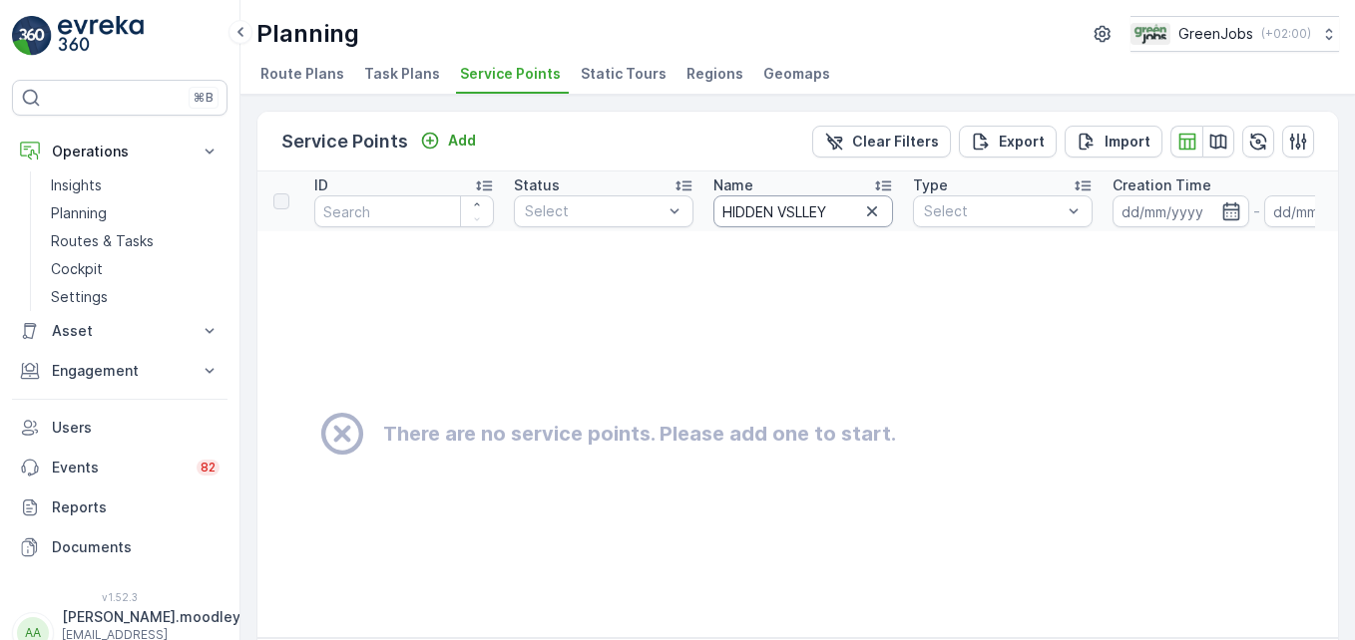
click at [835, 214] on input "HIDDEN VSLLEY" at bounding box center [803, 212] width 180 height 32
type input "HIDDEN V"
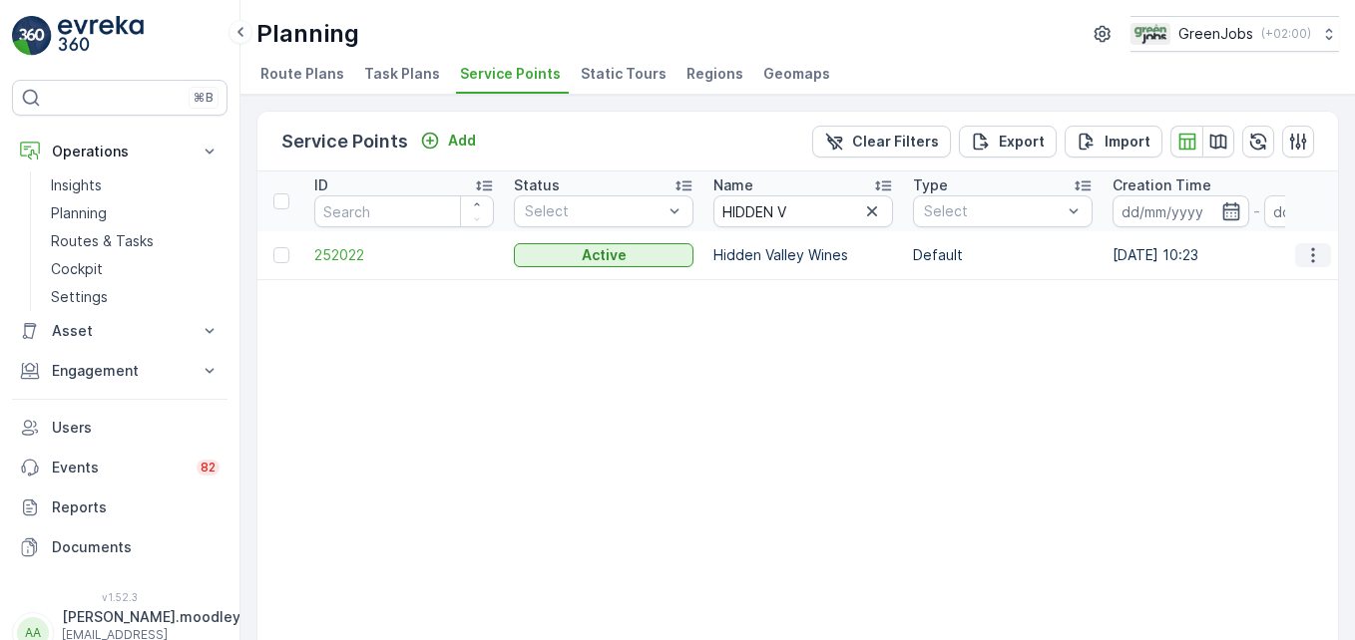
click at [969, 255] on icon "button" at bounding box center [1313, 255] width 20 height 20
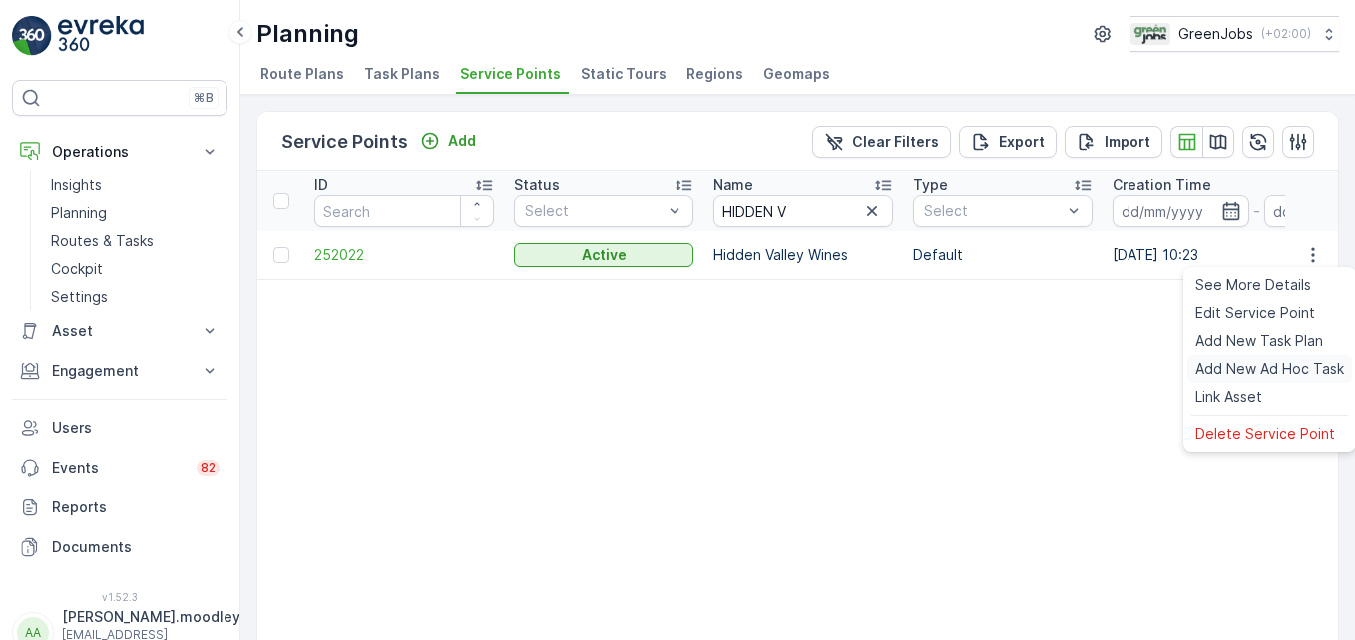
click at [969, 360] on span "Add New Ad Hoc Task" at bounding box center [1269, 369] width 149 height 20
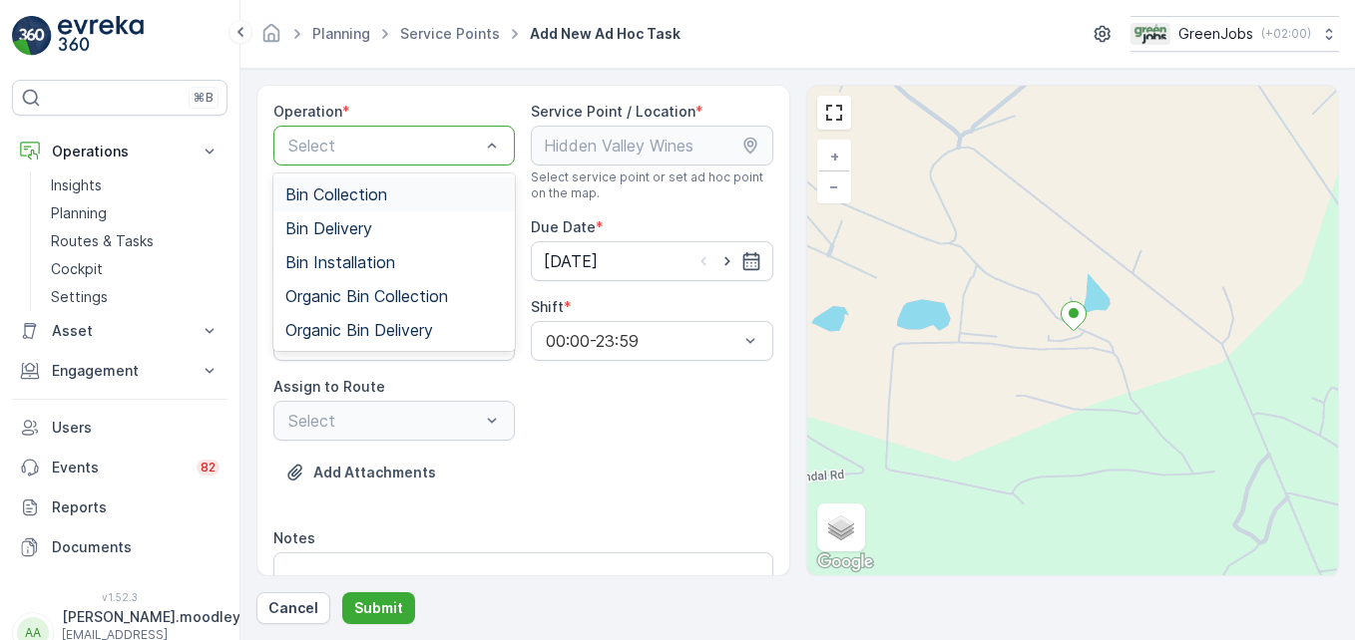
click at [367, 184] on div "Bin Collection" at bounding box center [393, 195] width 241 height 34
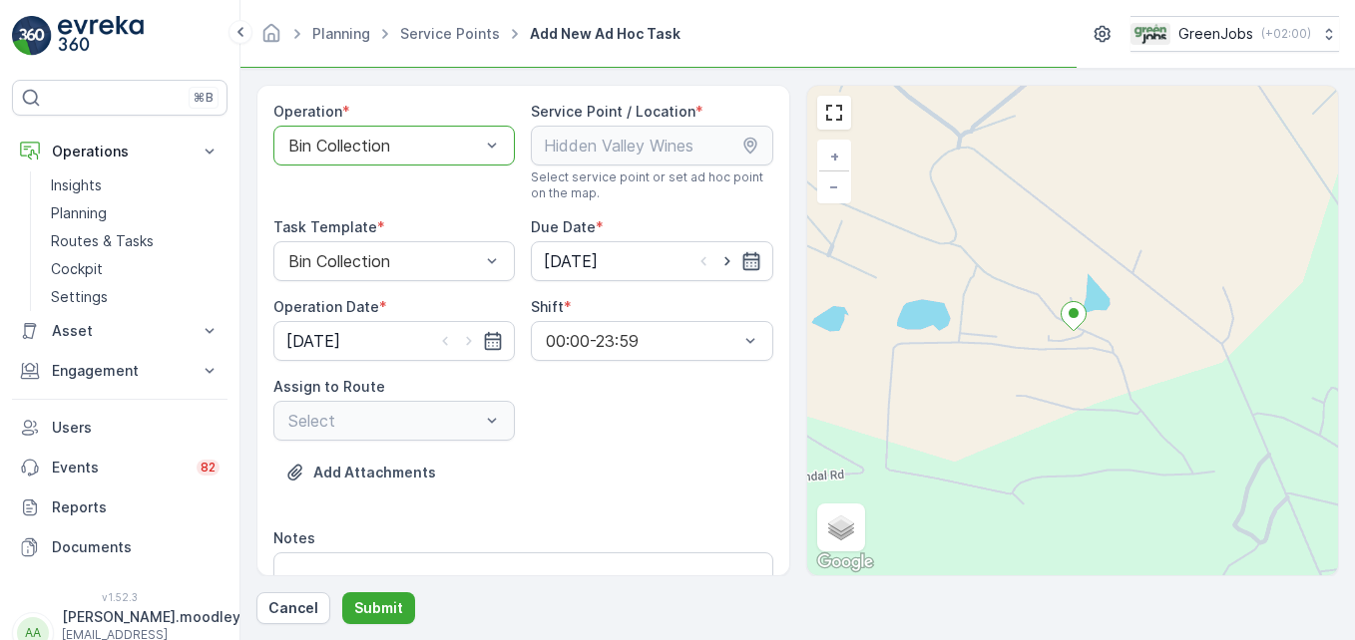
click at [742, 254] on icon "button" at bounding box center [750, 261] width 17 height 18
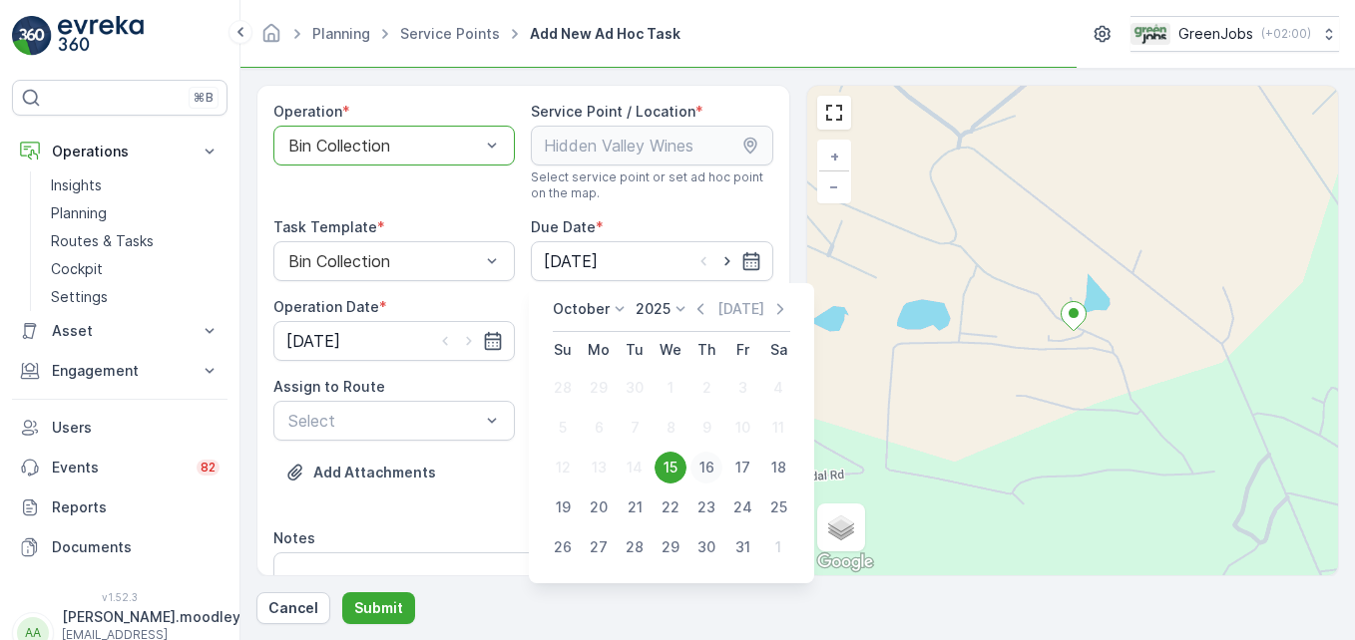
click at [707, 464] on div "16" at bounding box center [706, 468] width 32 height 32
type input "[DATE]"
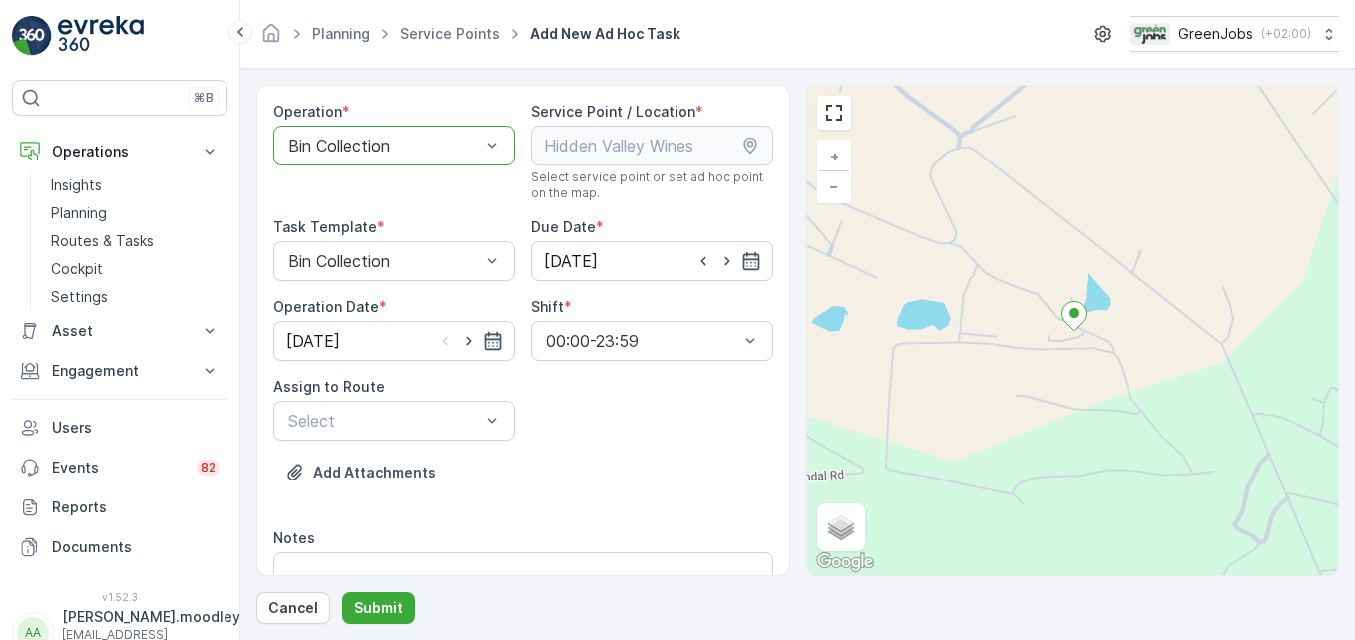
click at [496, 341] on icon "button" at bounding box center [493, 341] width 20 height 20
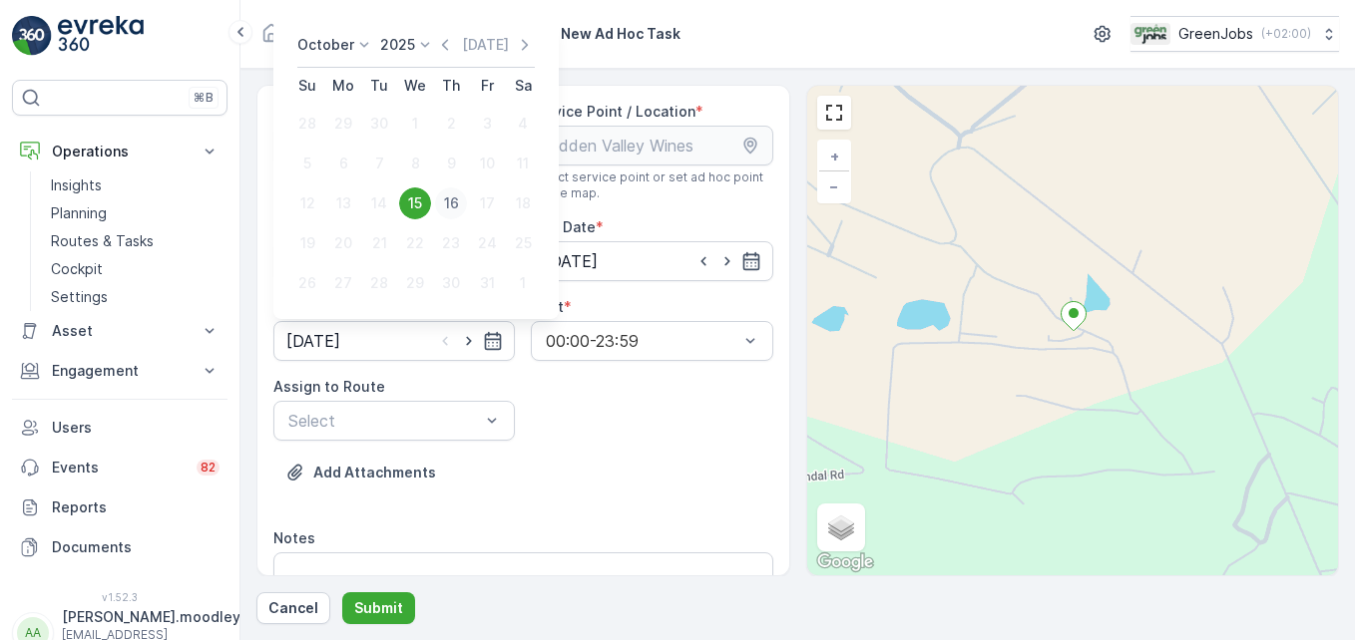
click at [454, 198] on div "16" at bounding box center [451, 204] width 32 height 32
type input "[DATE]"
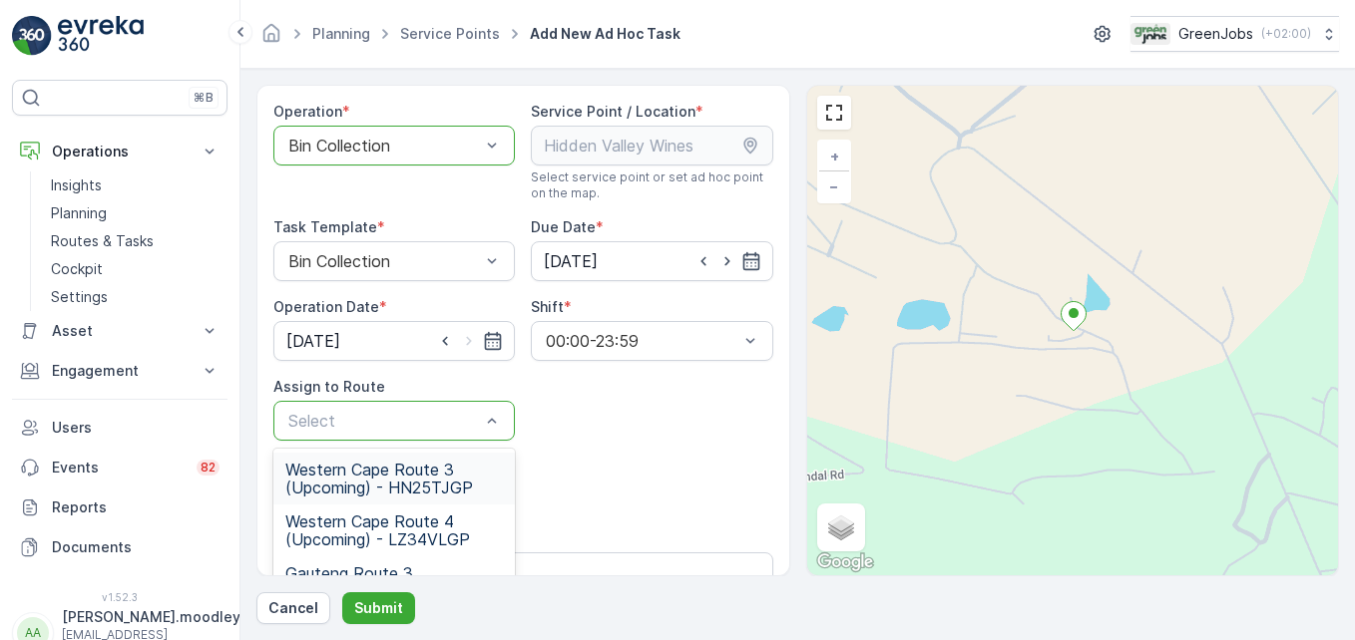
click at [408, 485] on span "Western Cape Route 3 (Upcoming) - HN25TJGP" at bounding box center [393, 479] width 217 height 36
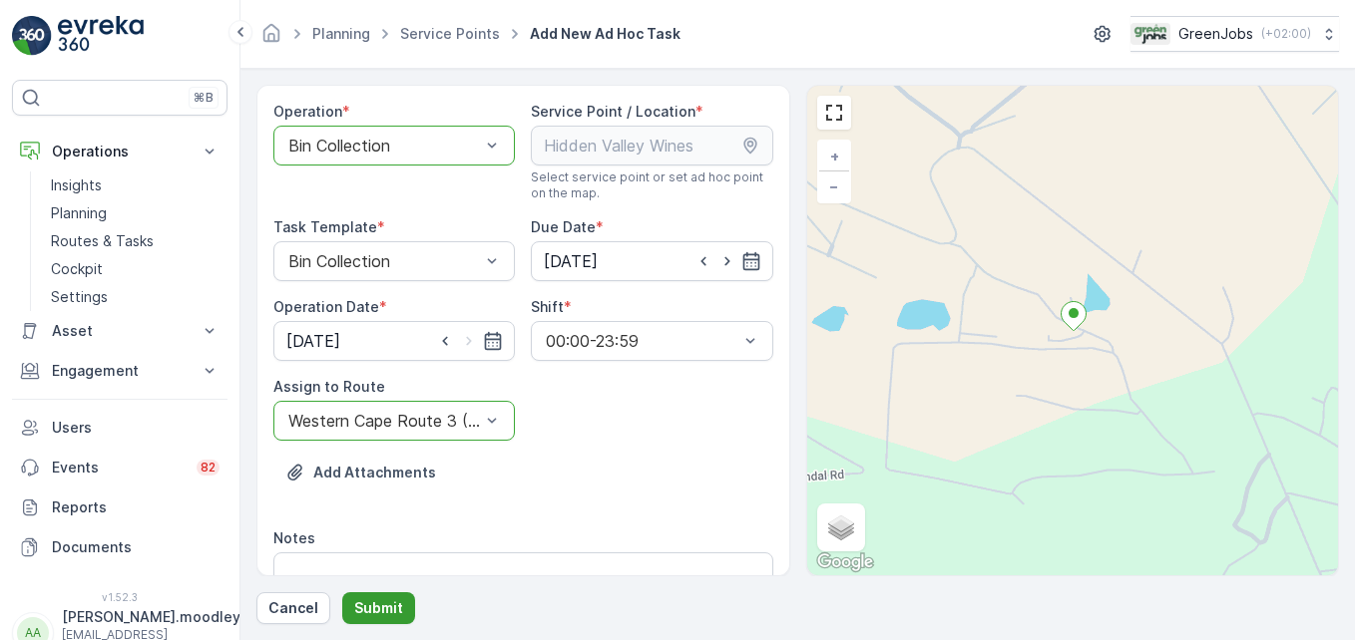
click at [385, 602] on p "Submit" at bounding box center [378, 609] width 49 height 20
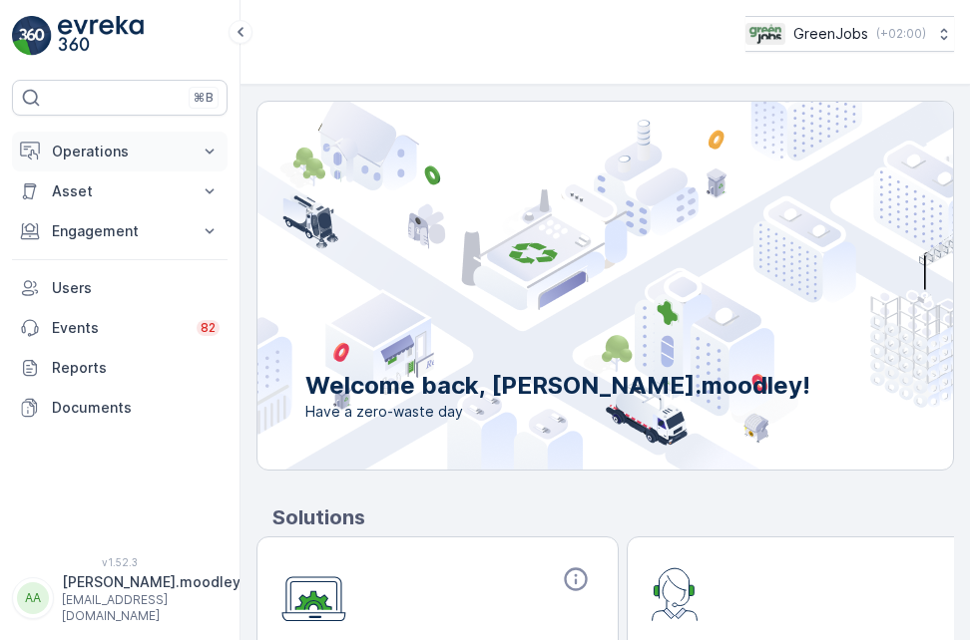
click at [208, 149] on icon at bounding box center [210, 152] width 20 height 20
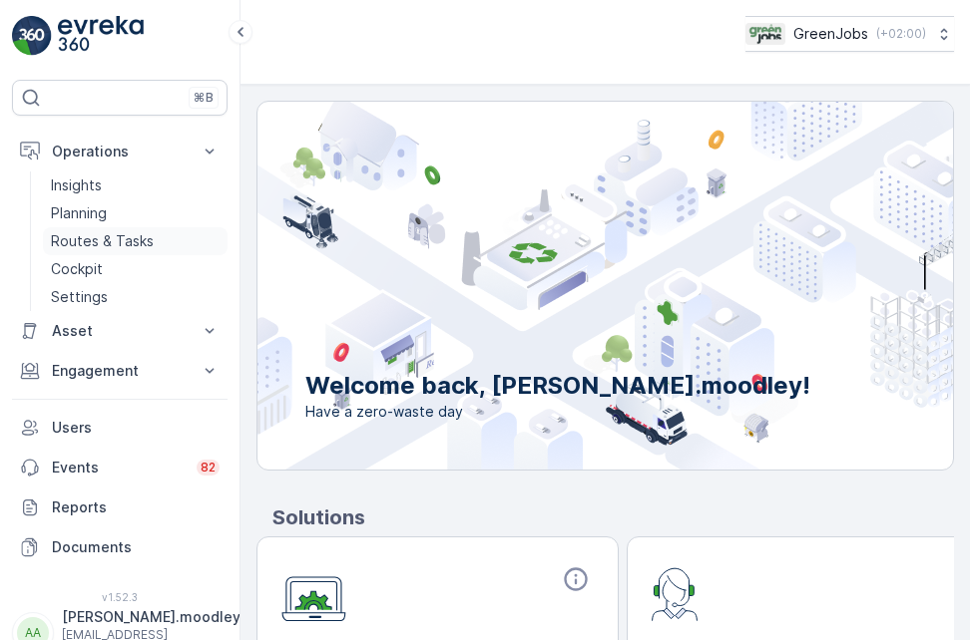
click at [119, 237] on p "Routes & Tasks" at bounding box center [102, 241] width 103 height 20
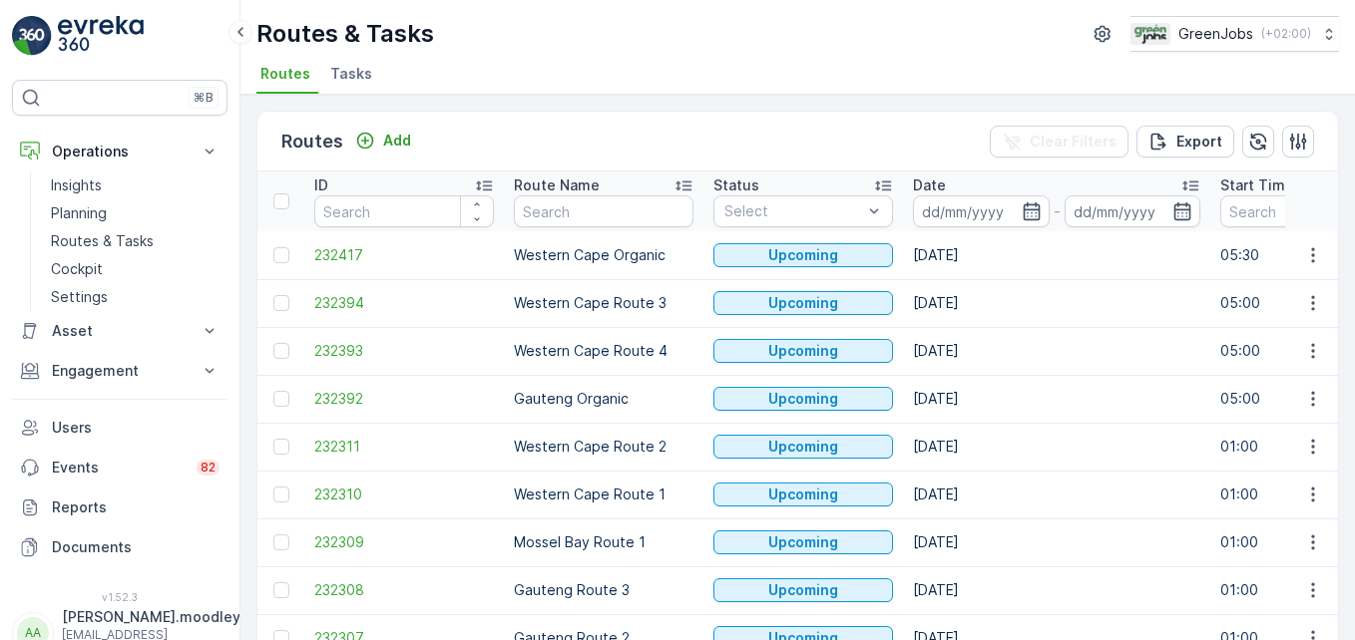
click at [355, 69] on span "Tasks" at bounding box center [351, 74] width 42 height 20
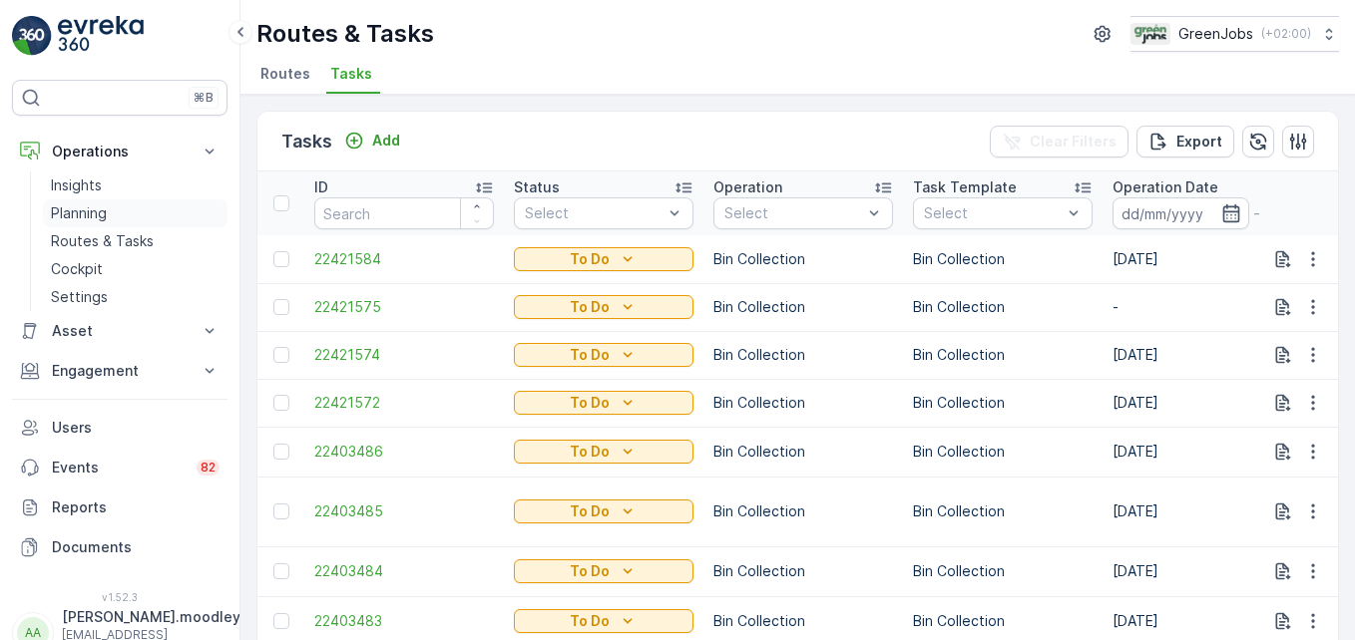
click at [87, 213] on p "Planning" at bounding box center [79, 213] width 56 height 20
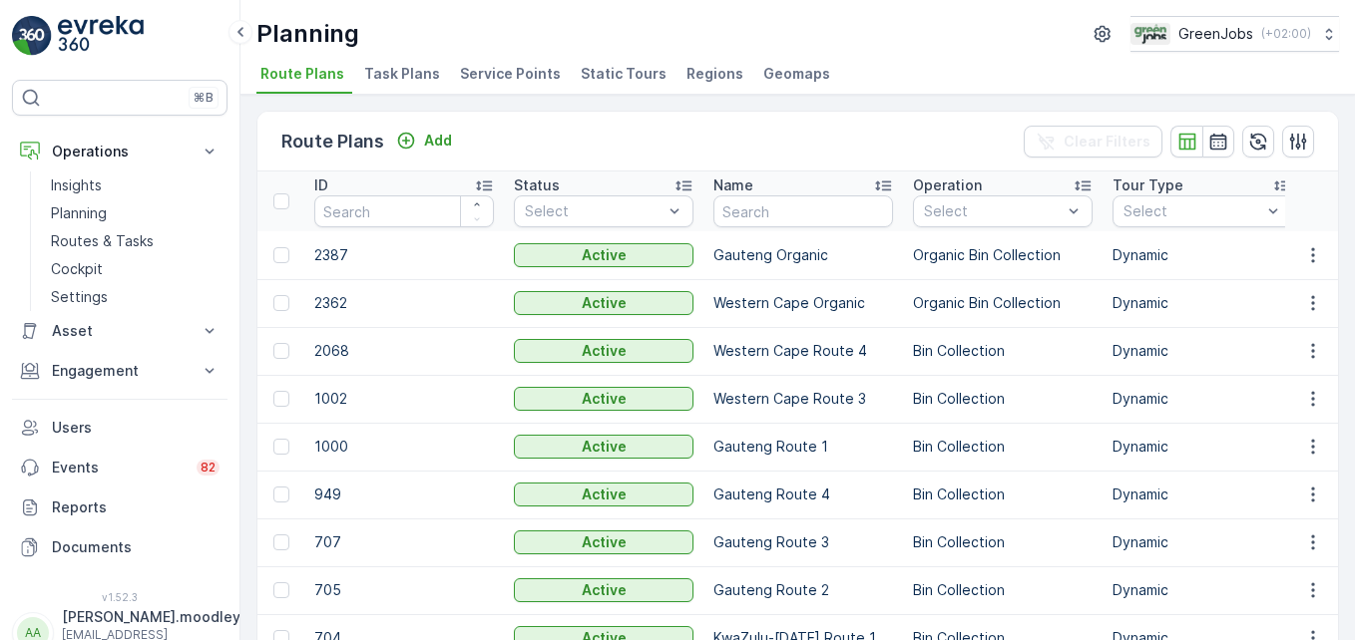
click at [421, 75] on span "Task Plans" at bounding box center [402, 74] width 76 height 20
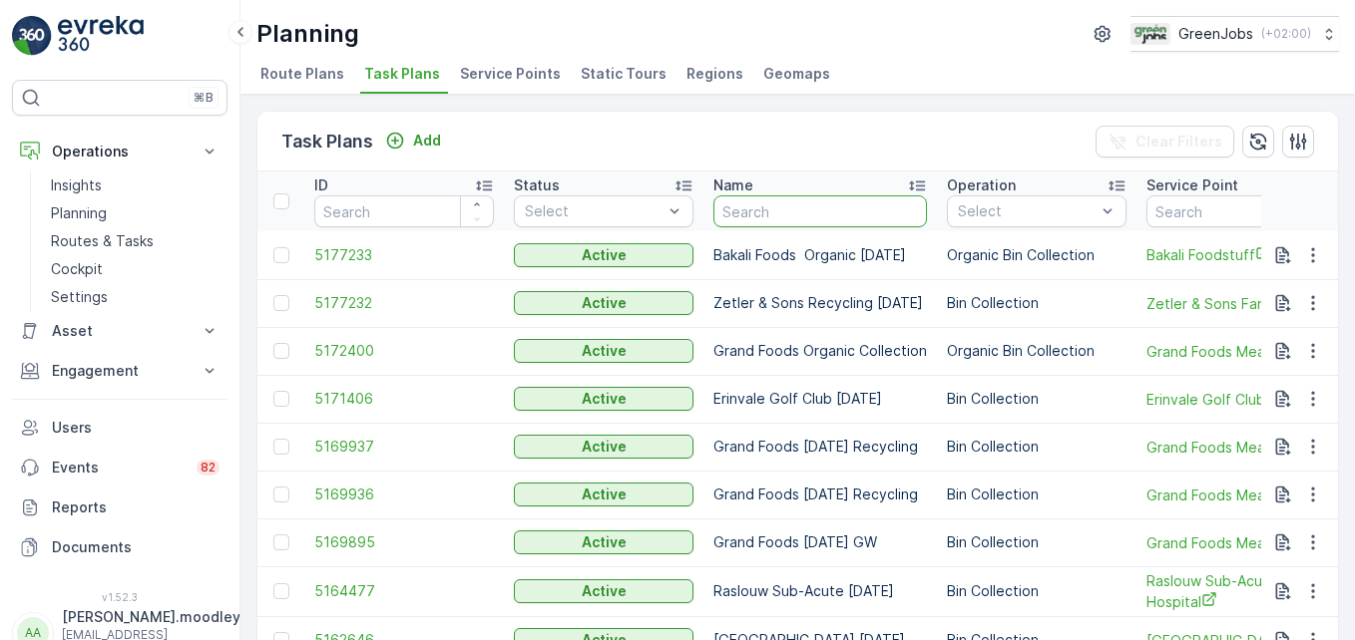
click at [784, 218] on input "text" at bounding box center [819, 212] width 213 height 32
type input "HIDDEN VALLEY"
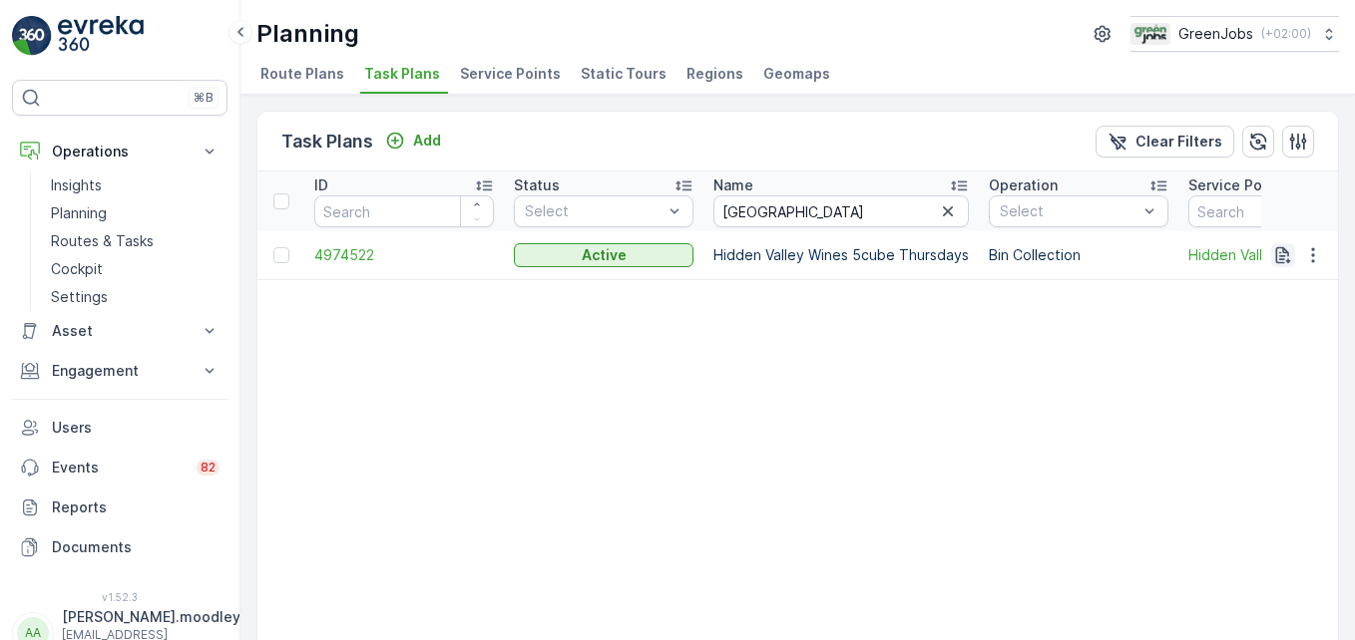
click at [969, 253] on icon "button" at bounding box center [1283, 254] width 15 height 17
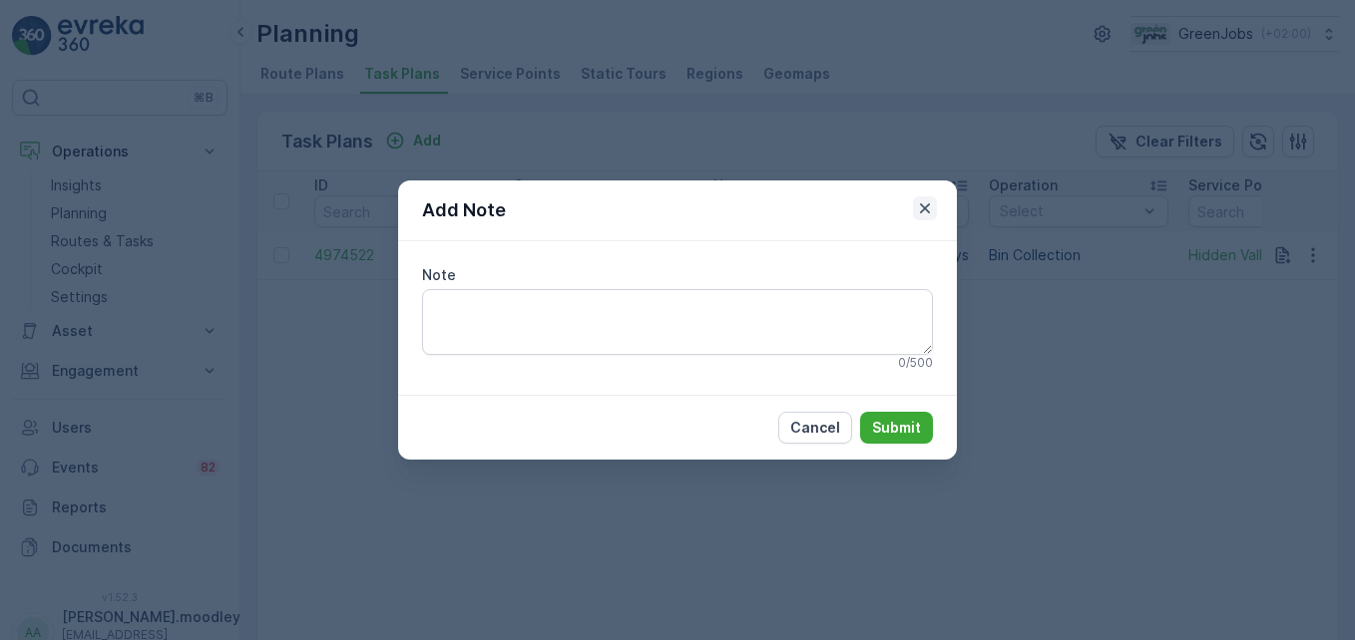
click at [925, 206] on icon "button" at bounding box center [925, 209] width 20 height 20
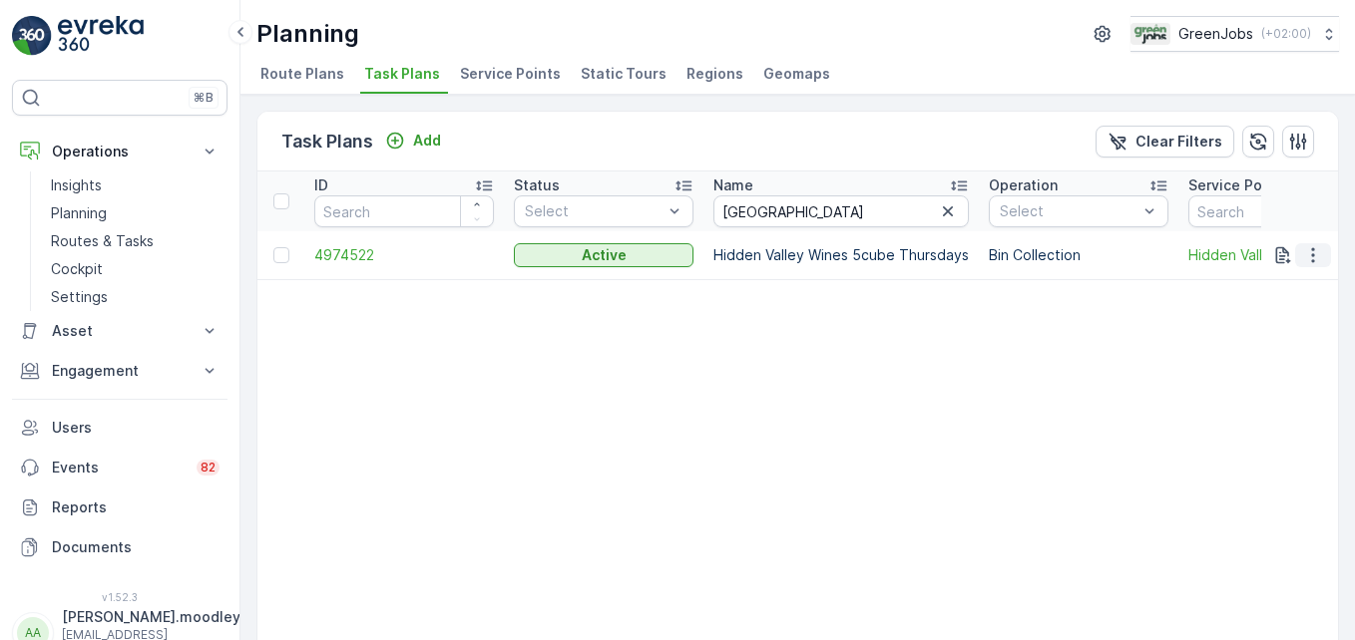
click at [969, 259] on icon "button" at bounding box center [1313, 255] width 20 height 20
click at [969, 281] on span "See More Details" at bounding box center [1289, 285] width 116 height 20
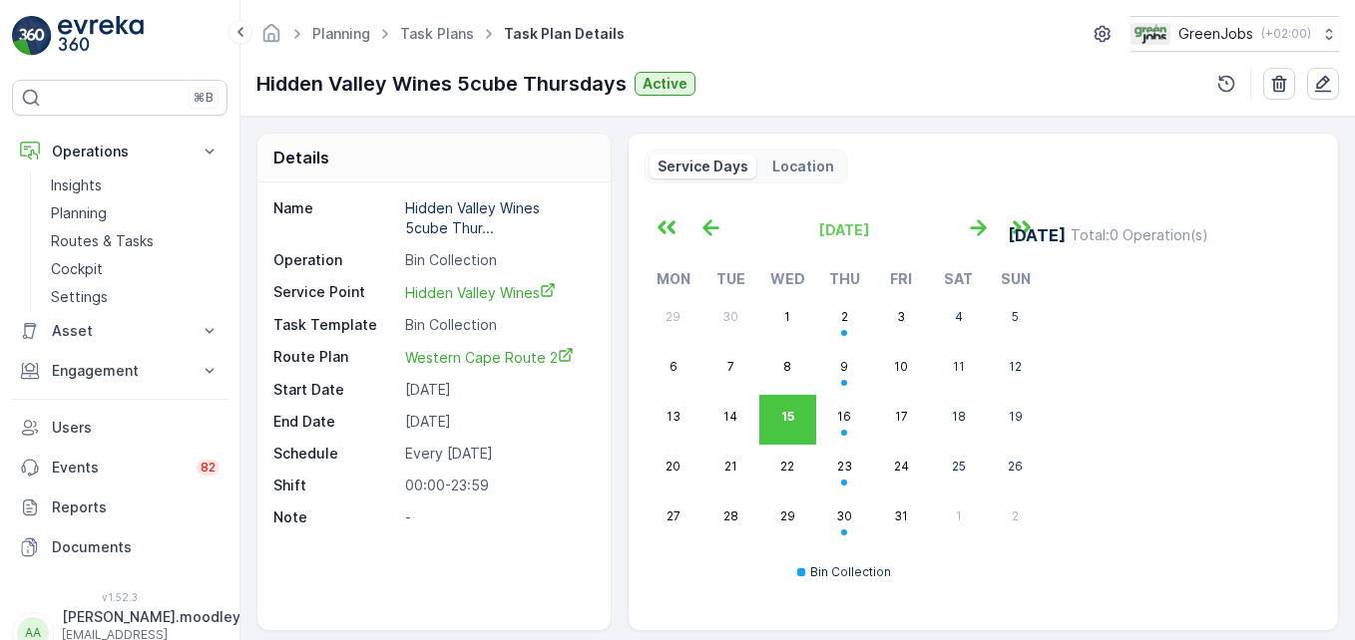
scroll to position [100, 0]
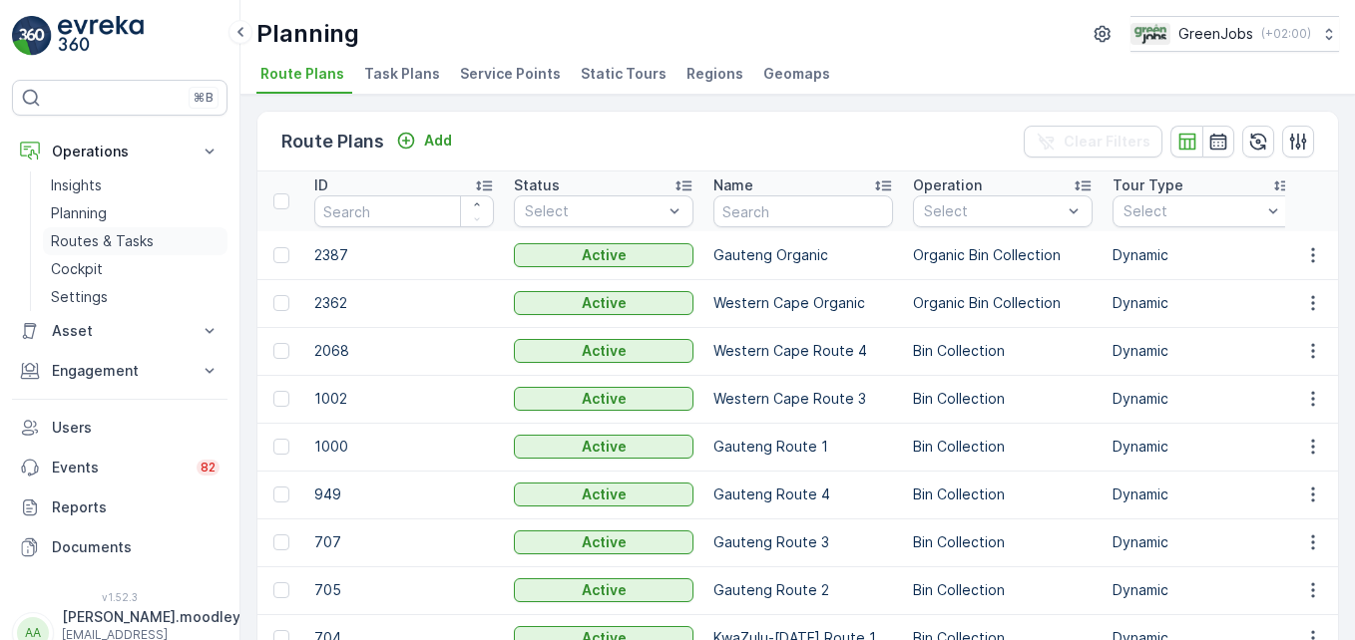
drag, startPoint x: 107, startPoint y: 239, endPoint x: 158, endPoint y: 244, distance: 51.1
click at [107, 239] on p "Routes & Tasks" at bounding box center [102, 241] width 103 height 20
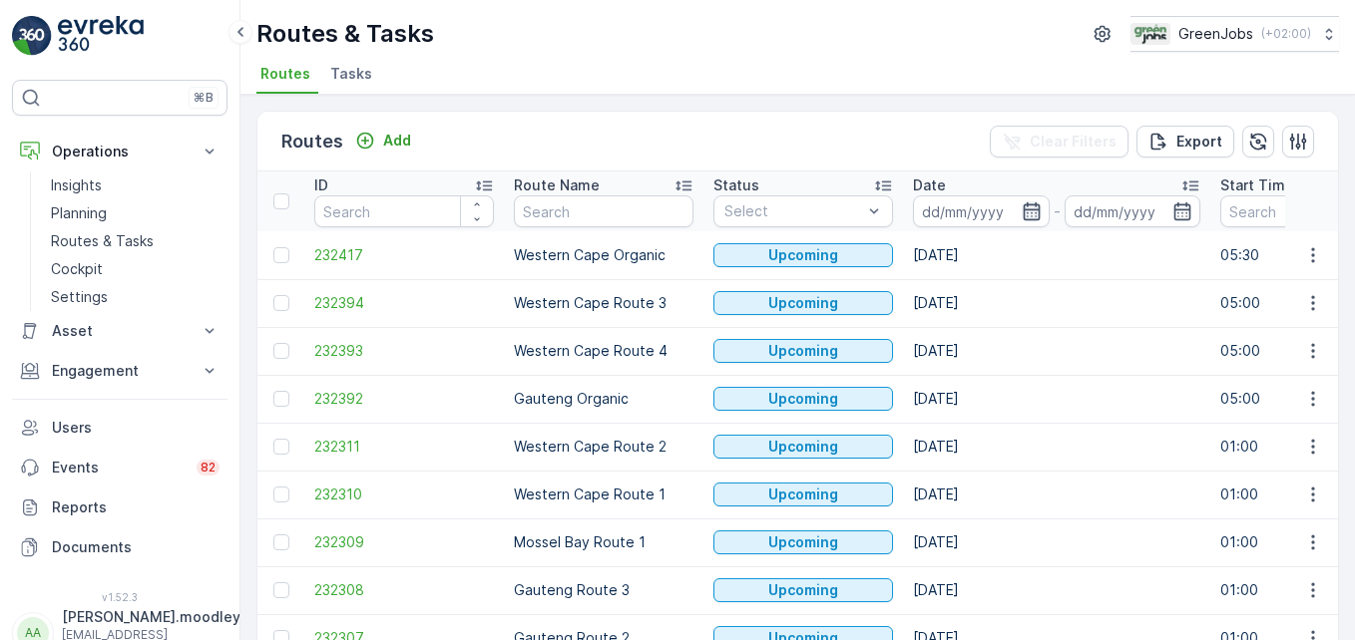
click at [969, 207] on icon "button" at bounding box center [1031, 211] width 20 height 20
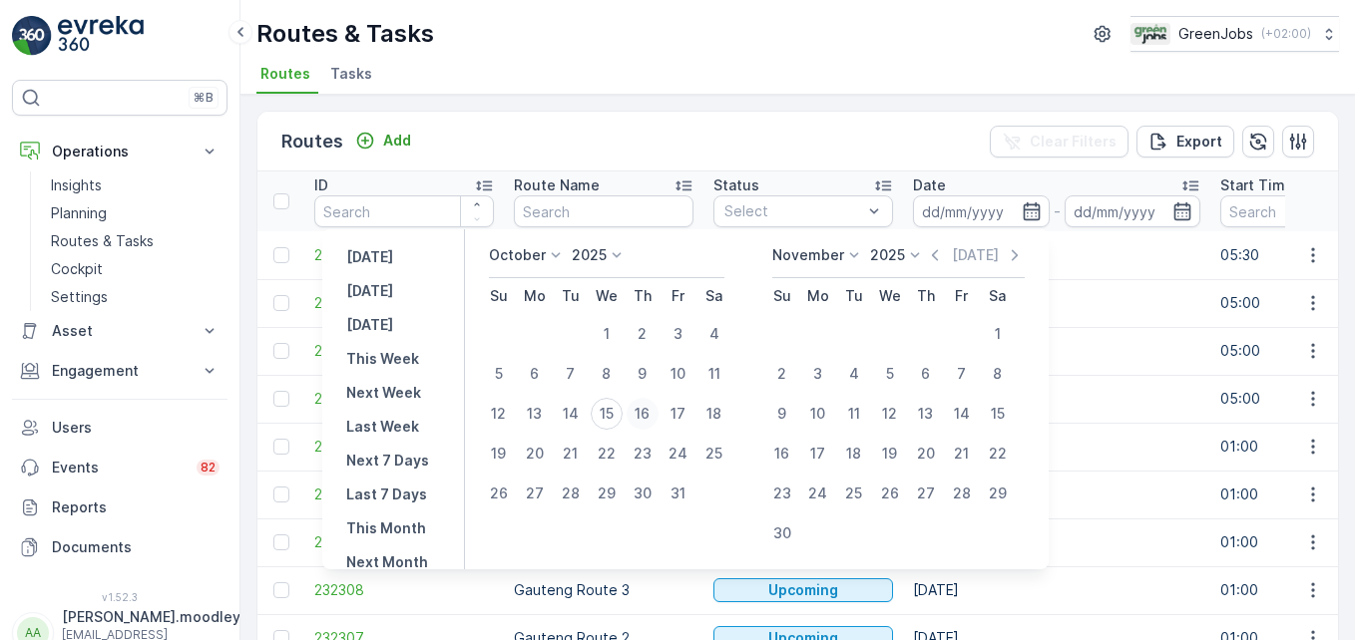
click at [649, 407] on div "16" at bounding box center [642, 414] width 32 height 32
type input "[DATE]"
click at [649, 407] on div "16" at bounding box center [642, 414] width 32 height 32
type input "[DATE]"
click at [652, 413] on div "16" at bounding box center [642, 414] width 32 height 32
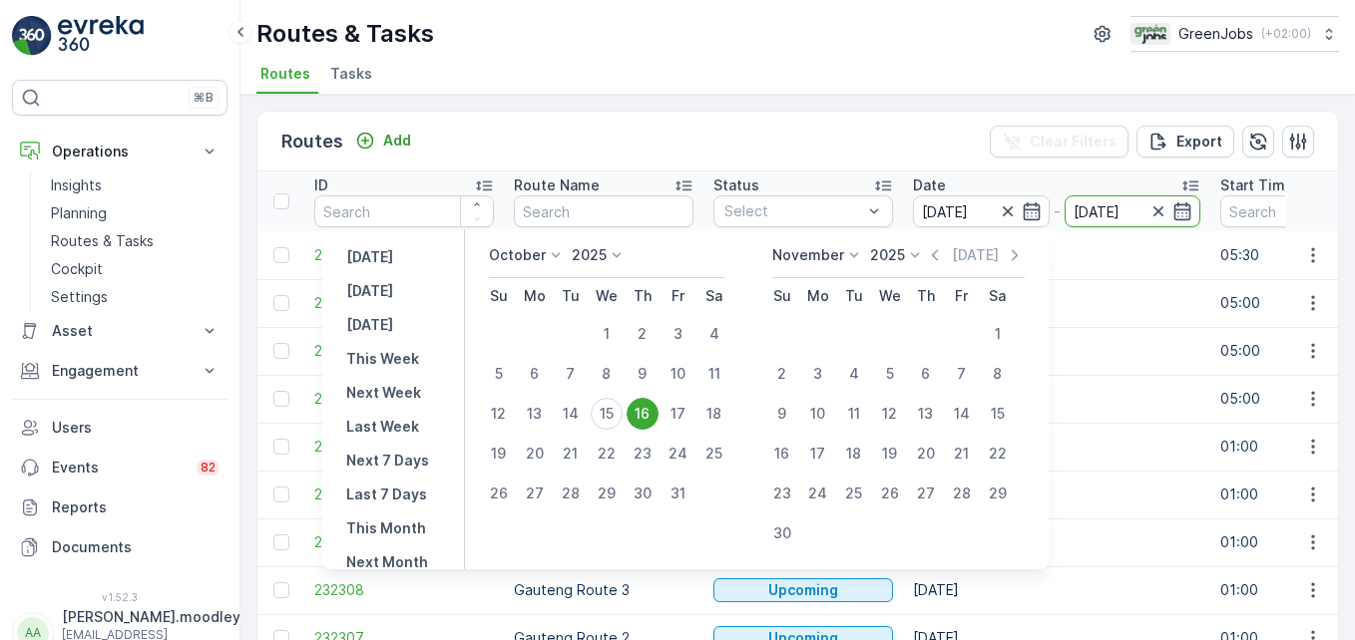
click at [652, 413] on td "Gauteng Organic" at bounding box center [604, 399] width 200 height 48
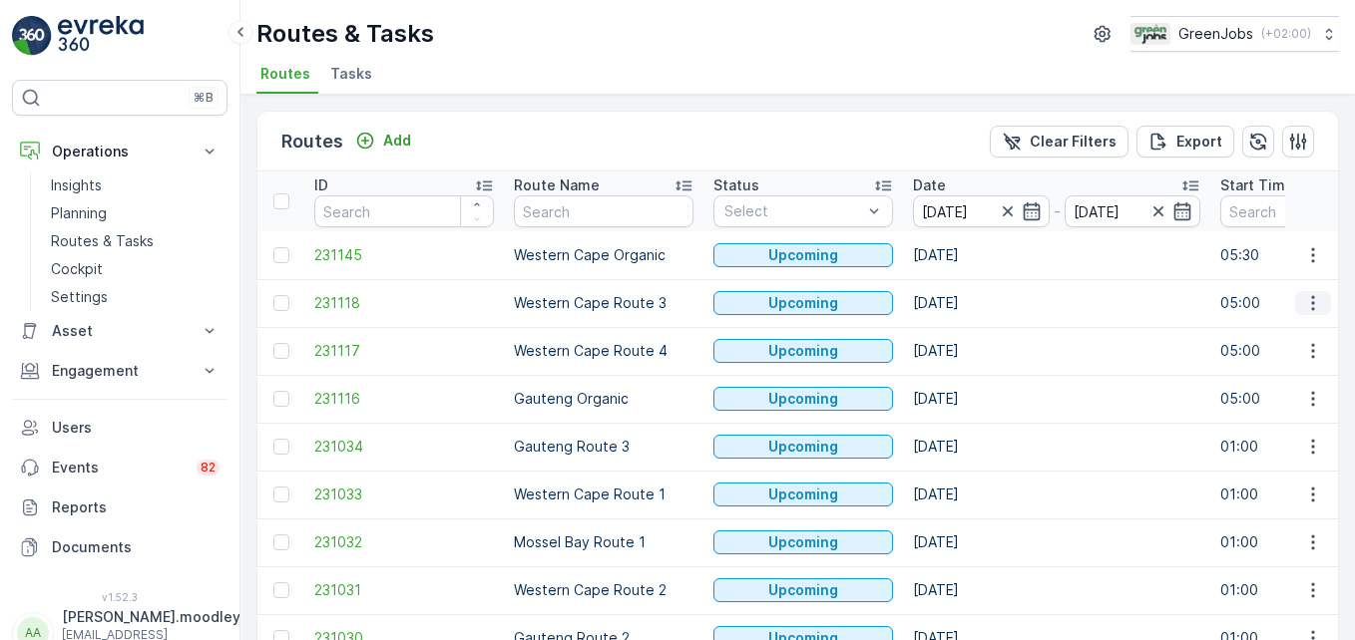
click at [969, 299] on icon "button" at bounding box center [1313, 303] width 20 height 20
click at [969, 336] on span "See More Details" at bounding box center [1266, 333] width 116 height 20
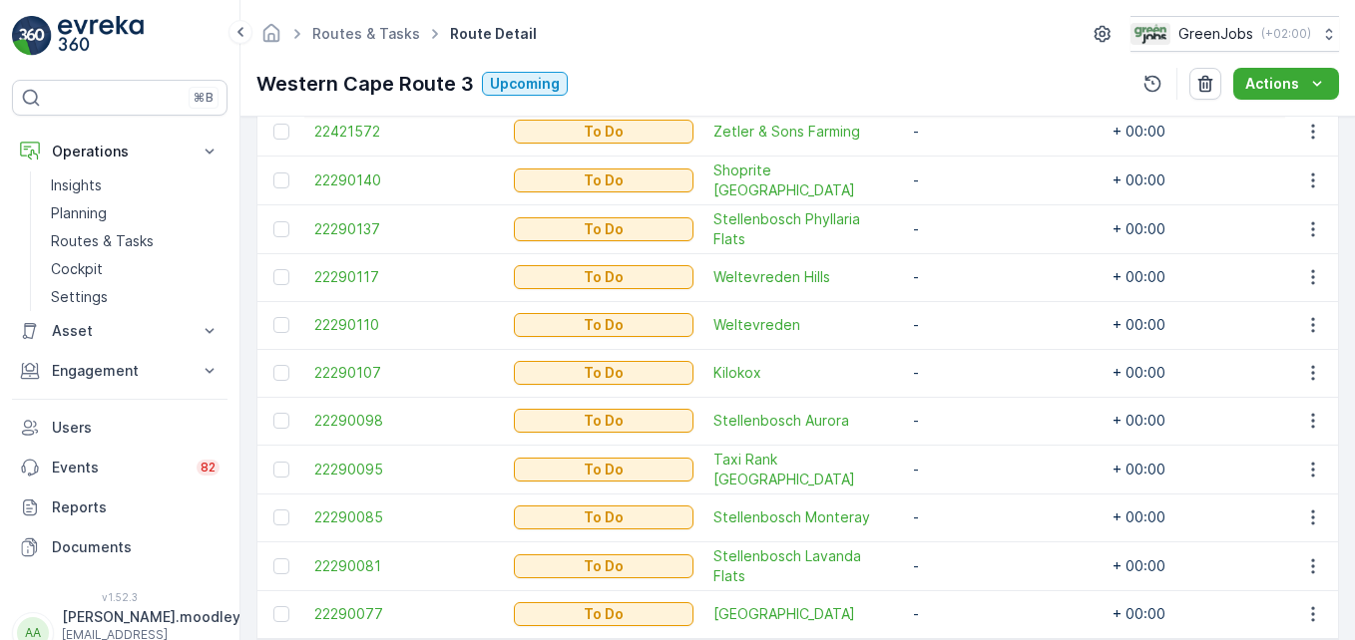
scroll to position [552, 0]
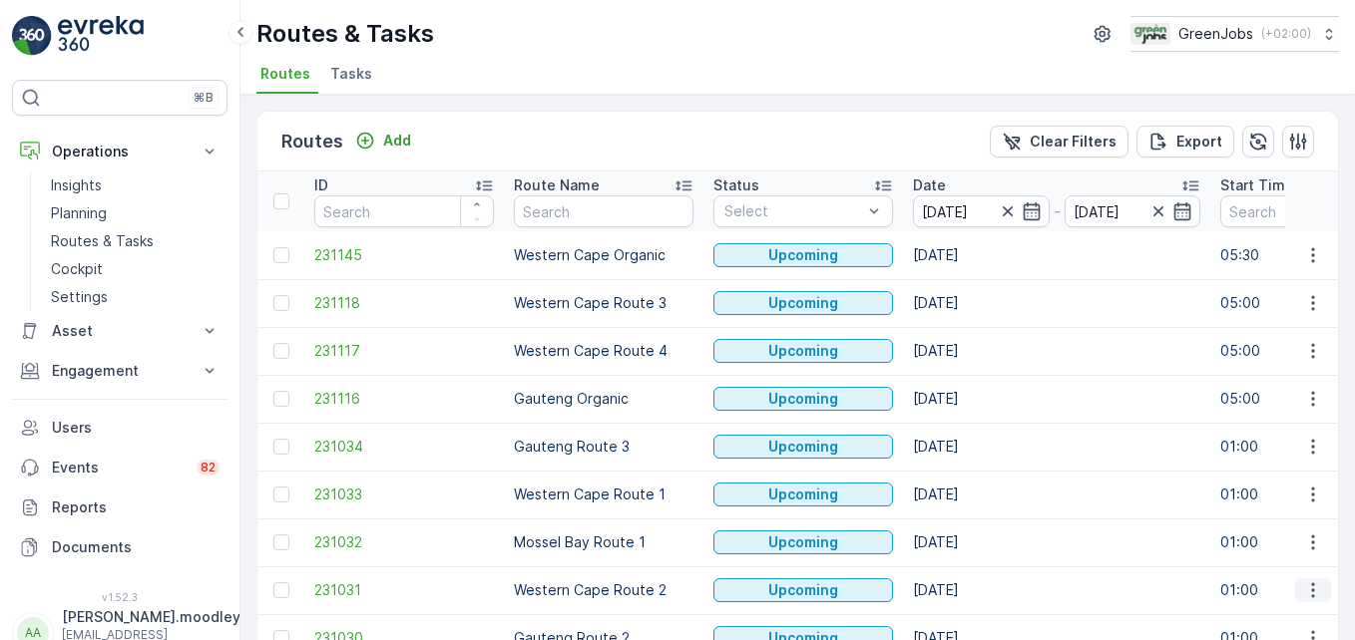
click at [969, 588] on icon "button" at bounding box center [1313, 591] width 20 height 20
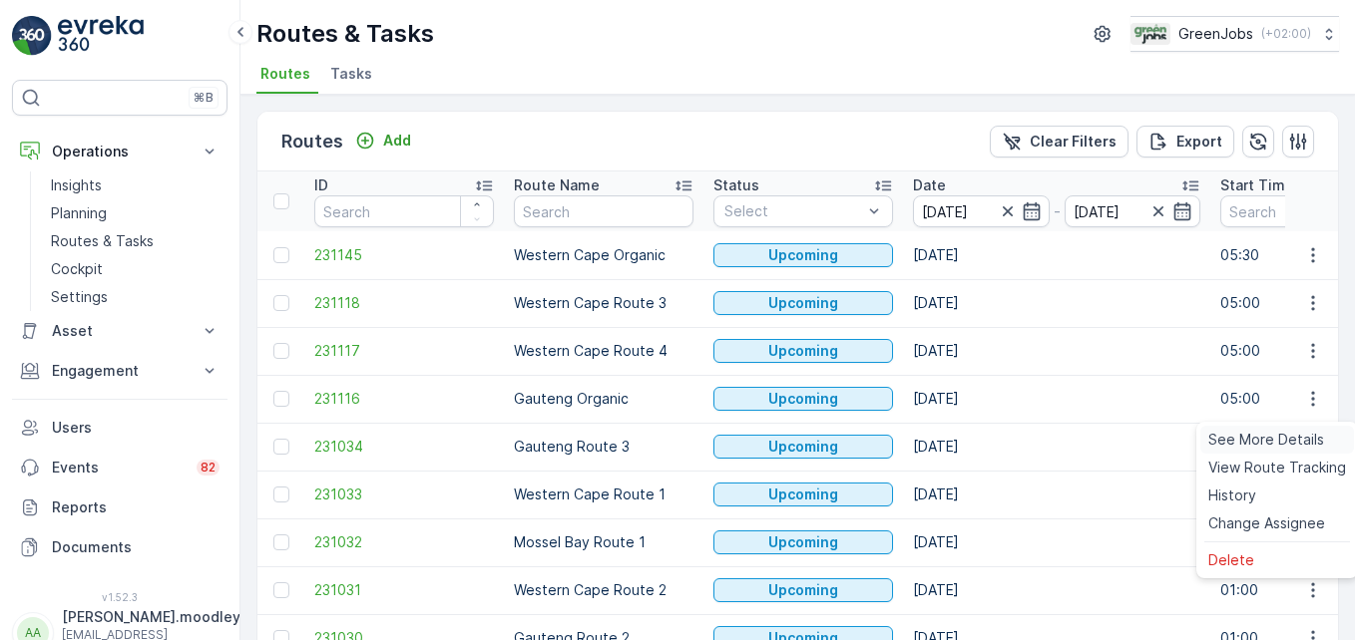
click at [969, 434] on span "See More Details" at bounding box center [1266, 440] width 116 height 20
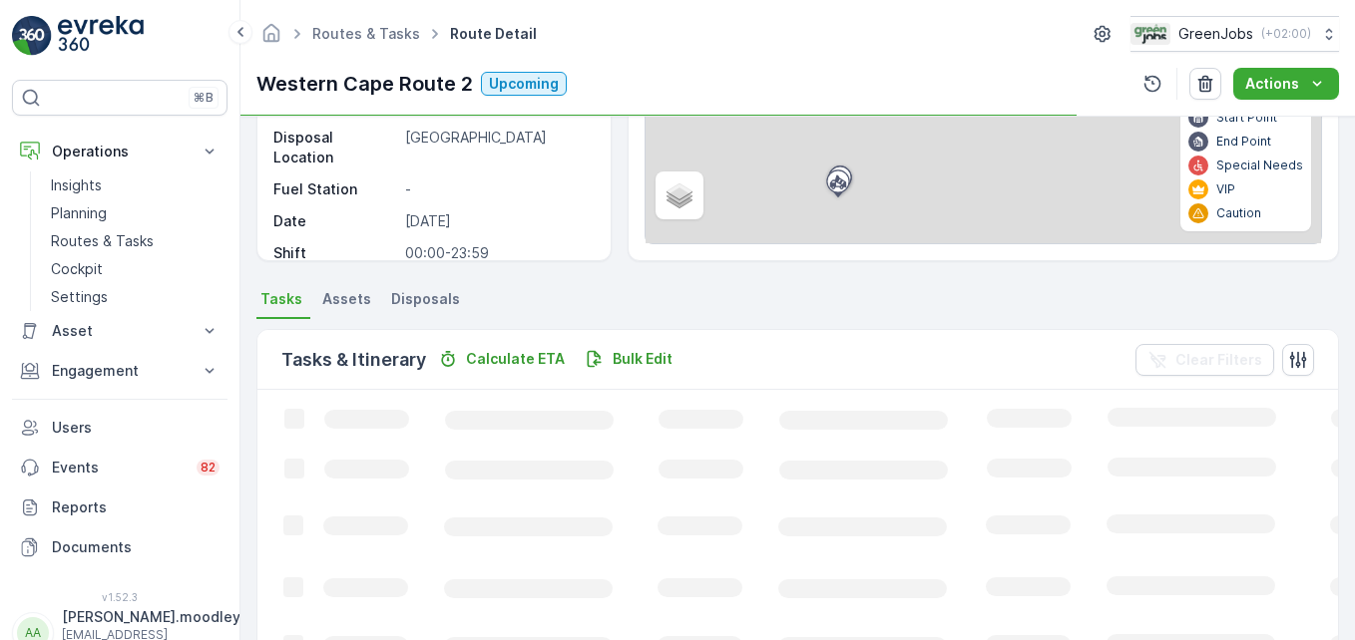
scroll to position [299, 0]
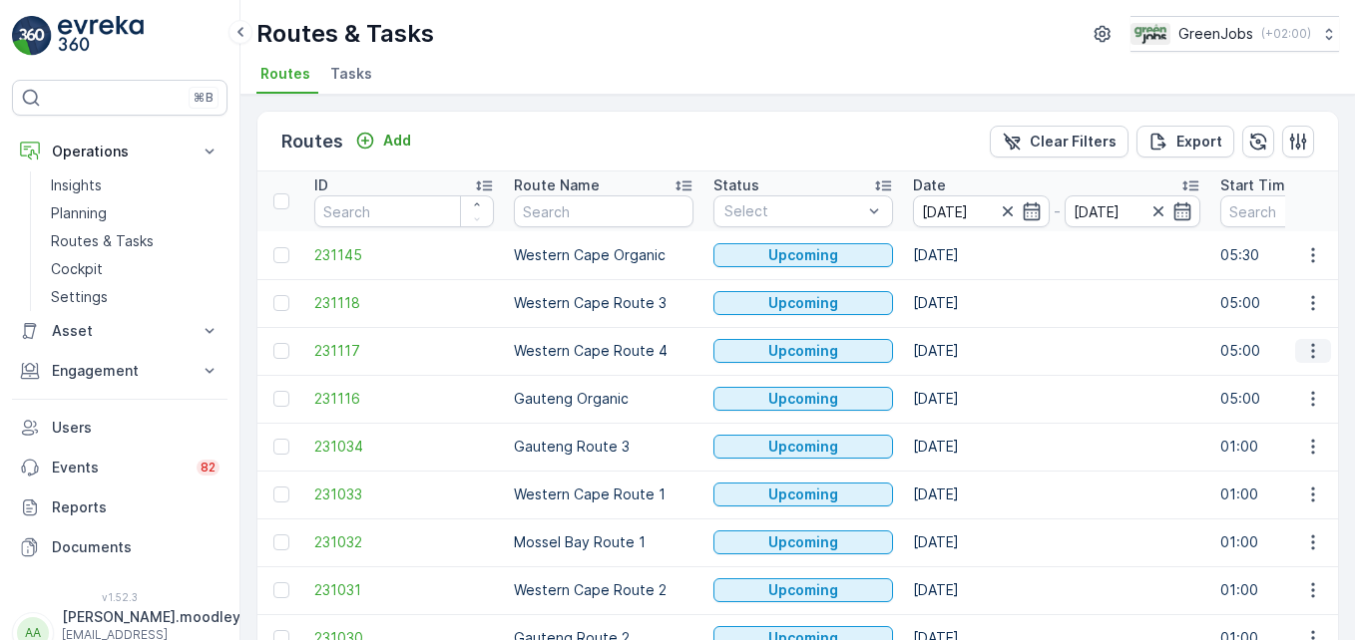
click at [969, 353] on button "button" at bounding box center [1313, 351] width 36 height 24
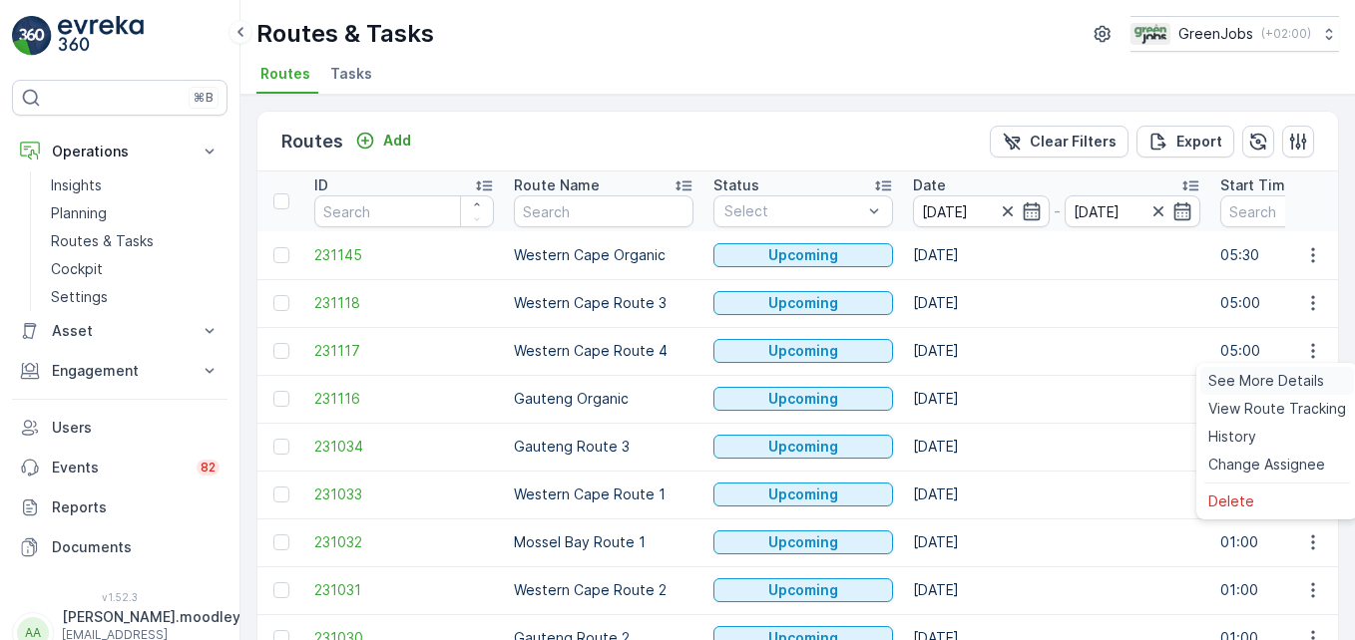
click at [969, 388] on span "See More Details" at bounding box center [1266, 381] width 116 height 20
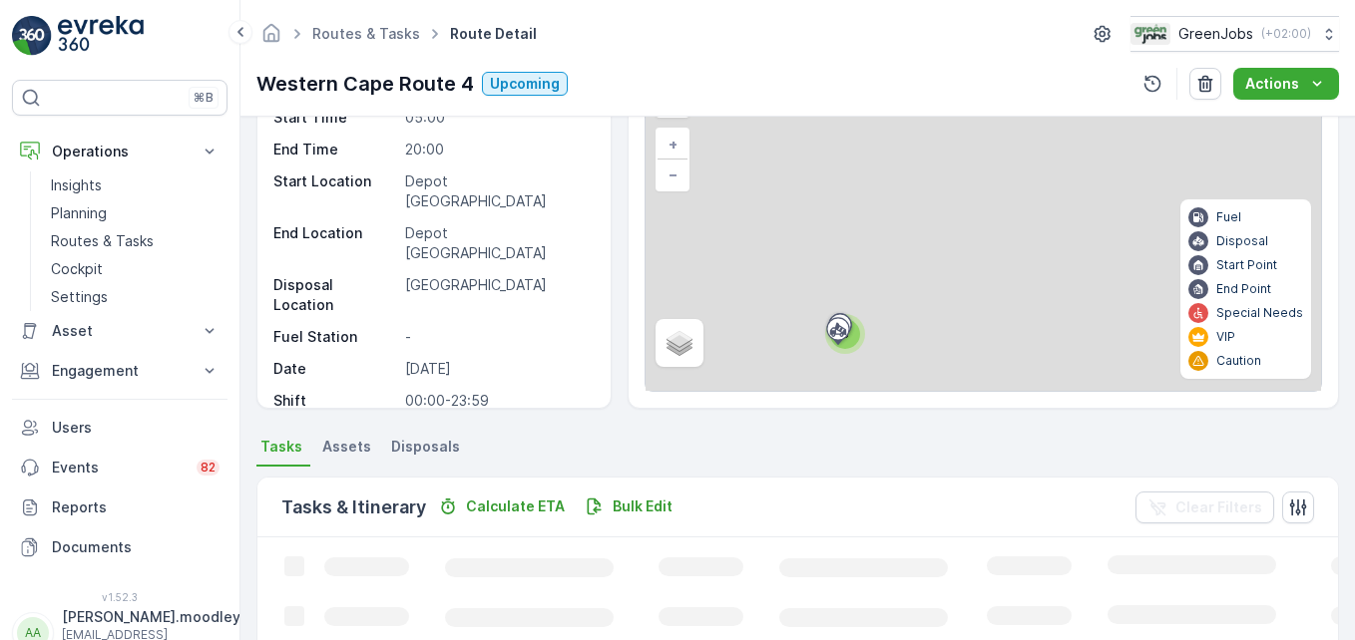
scroll to position [499, 0]
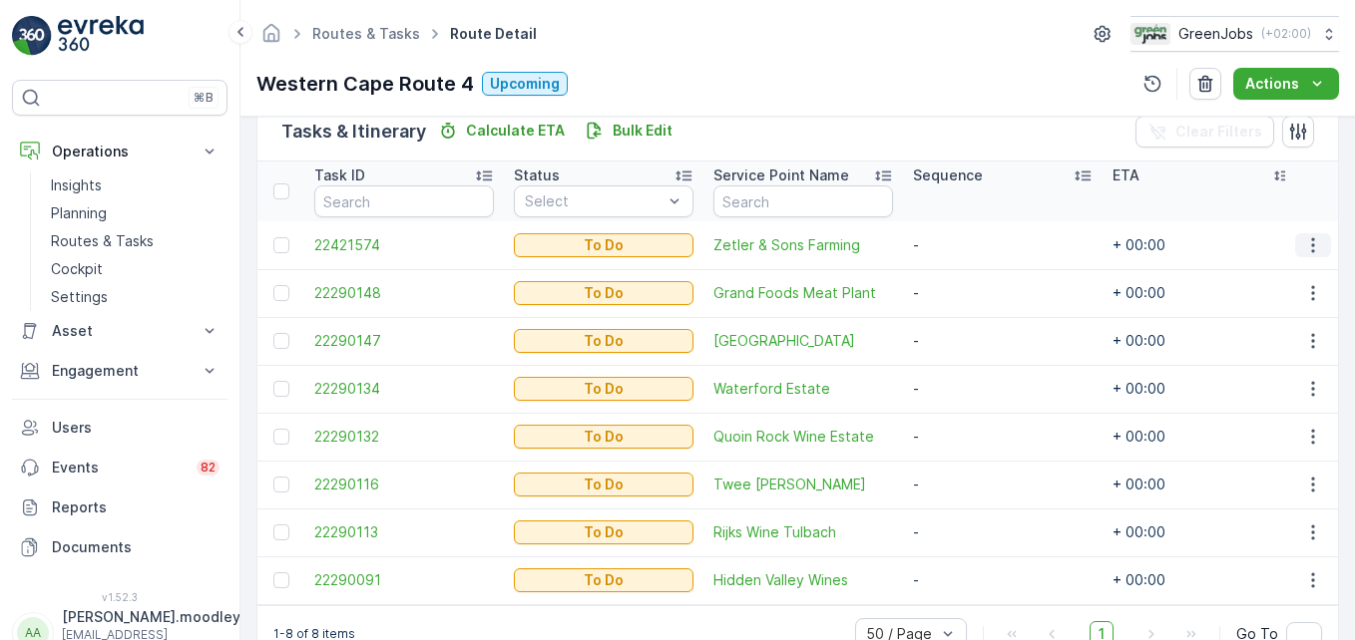
click at [969, 248] on icon "button" at bounding box center [1313, 245] width 20 height 20
click at [969, 359] on span "Remove from Route" at bounding box center [1280, 359] width 135 height 20
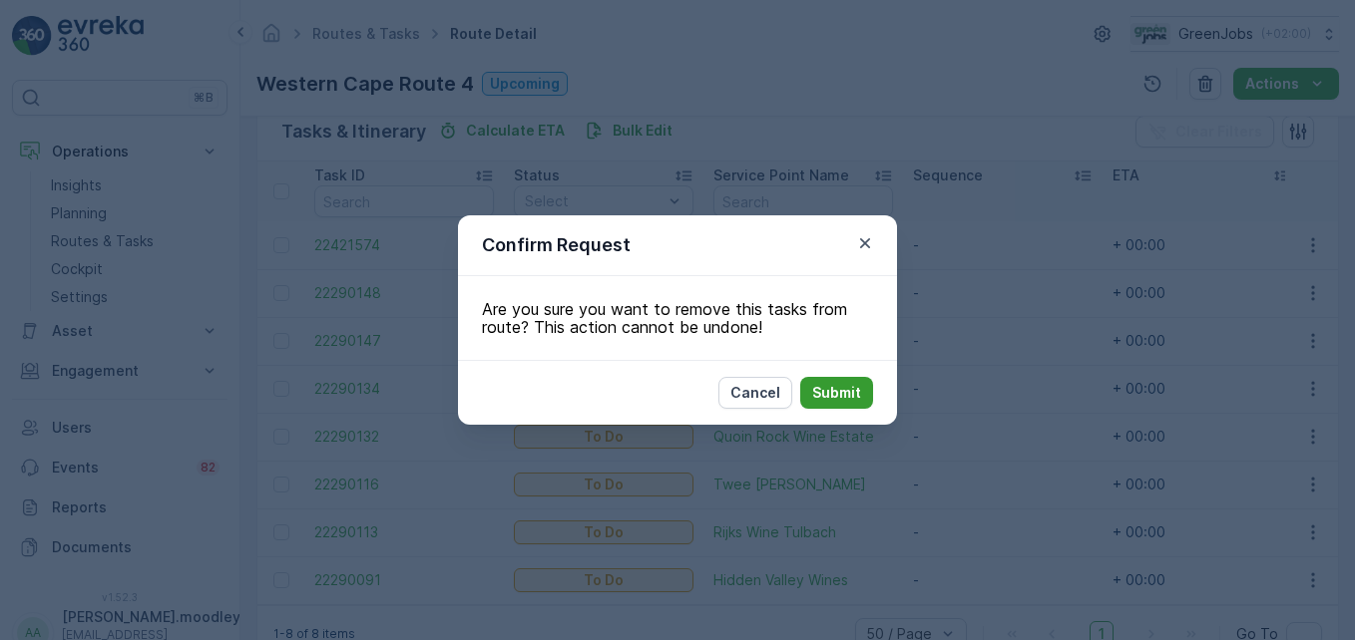
click at [860, 387] on p "Submit" at bounding box center [836, 393] width 49 height 20
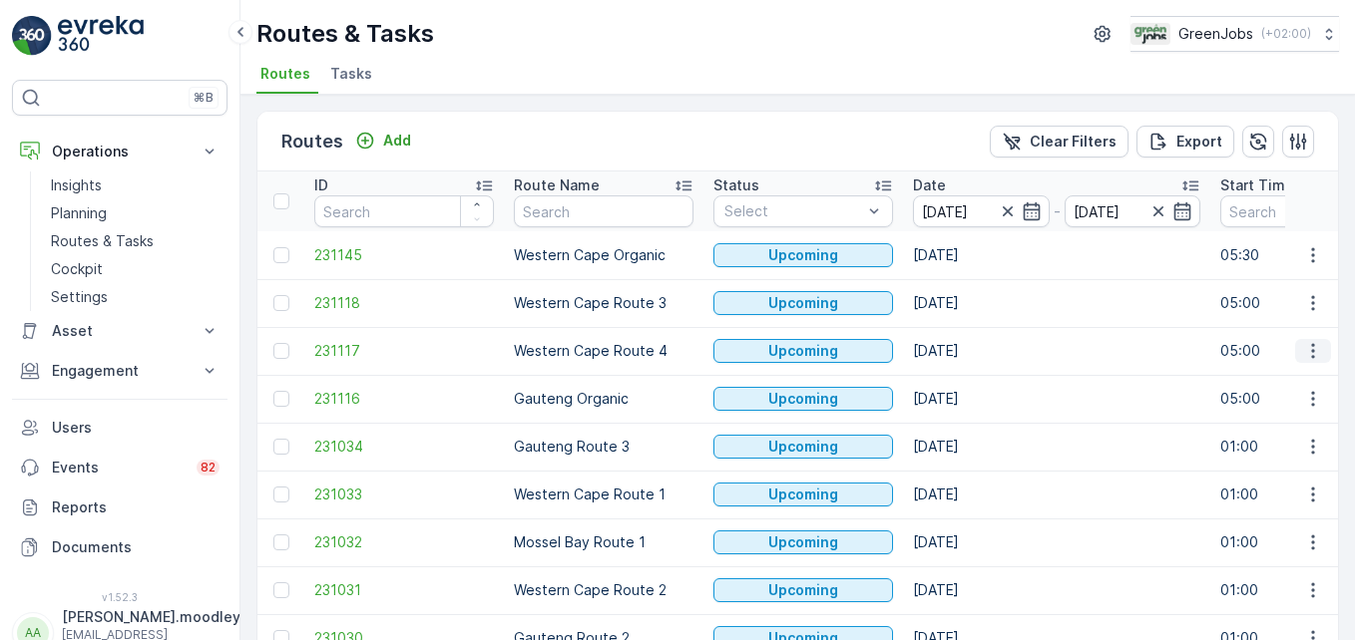
click at [969, 348] on button "button" at bounding box center [1313, 351] width 36 height 24
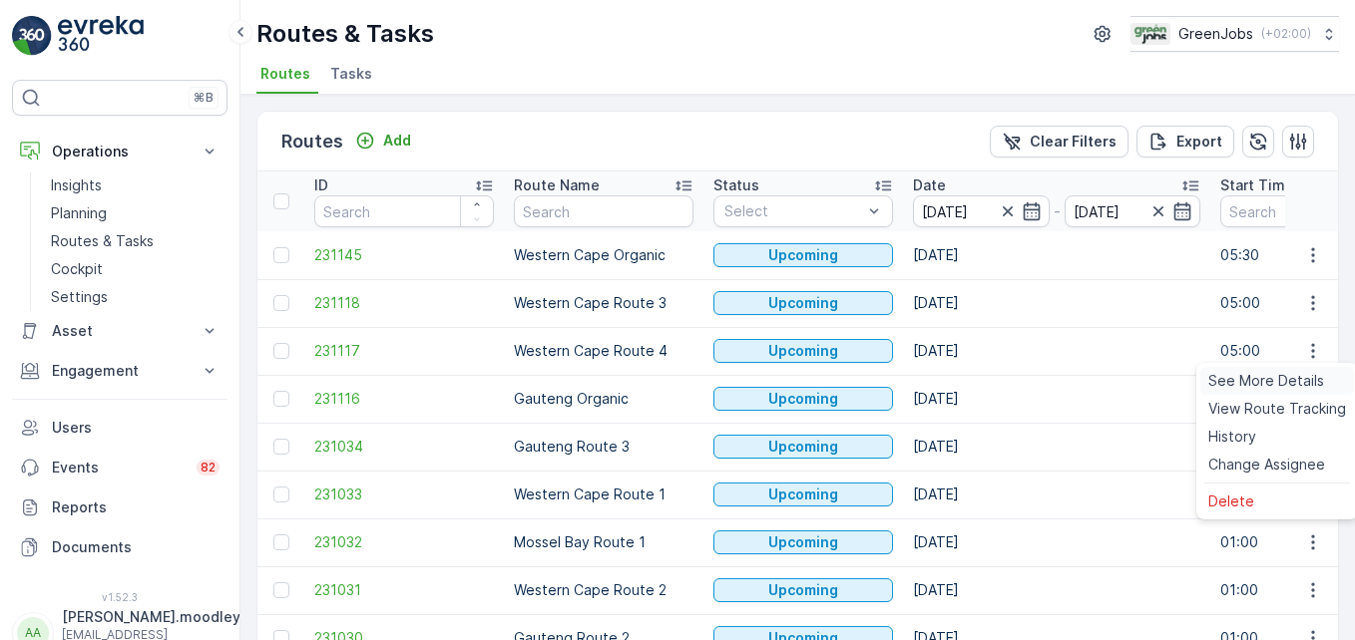
click at [969, 379] on span "See More Details" at bounding box center [1266, 381] width 116 height 20
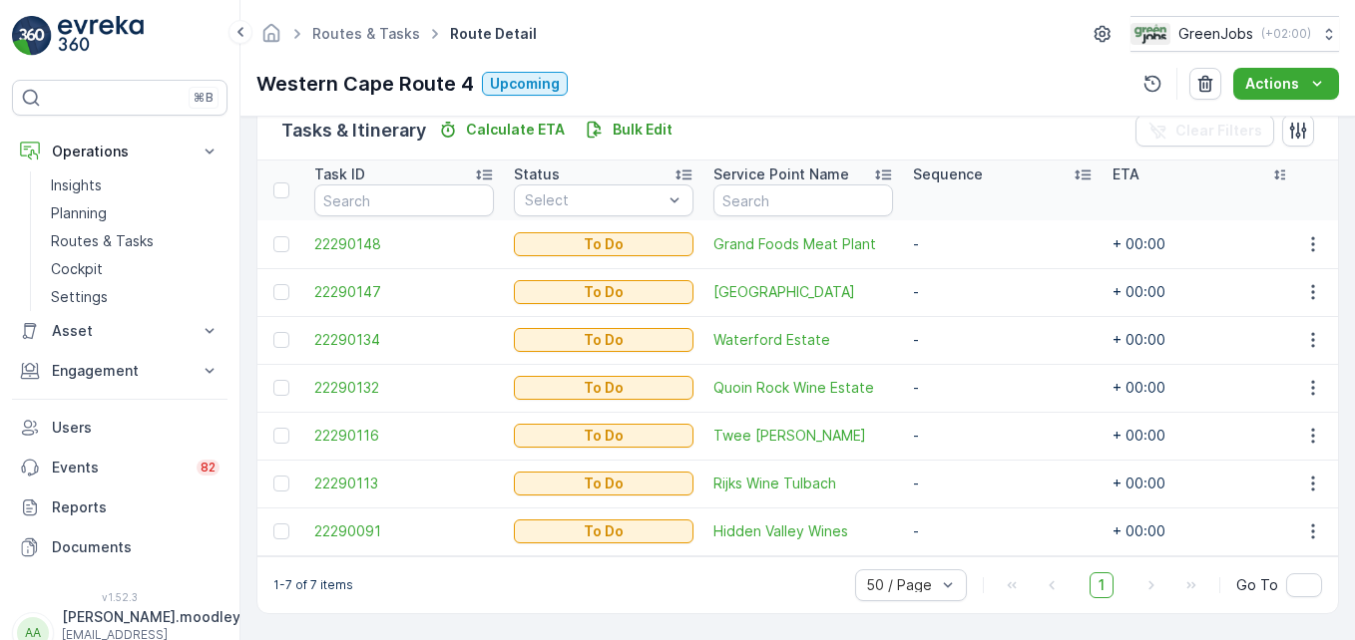
scroll to position [510, 0]
